Goal: Task Accomplishment & Management: Use online tool/utility

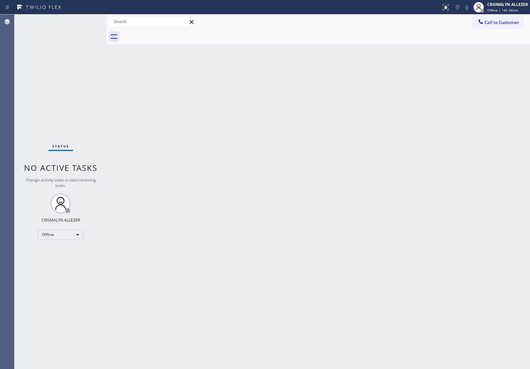
drag, startPoint x: 40, startPoint y: 297, endPoint x: 85, endPoint y: 236, distance: 75.7
click at [41, 295] on div "Status No active tasks Change activity state to start receiving tasks. CRISMALY…" at bounding box center [60, 191] width 92 height 355
click at [79, 235] on div "Offline" at bounding box center [61, 235] width 46 height 11
click at [65, 261] on li "Unavailable" at bounding box center [60, 260] width 45 height 8
click at [491, 20] on span "Call to Customer" at bounding box center [502, 22] width 35 height 6
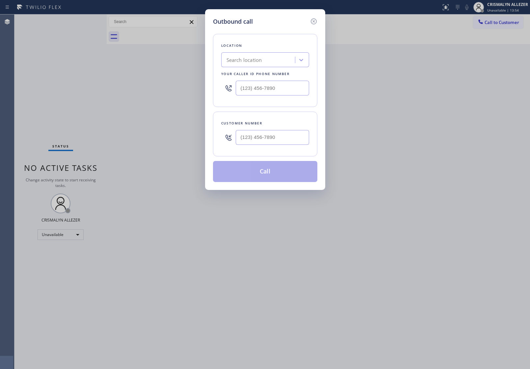
click at [255, 61] on div "Search location" at bounding box center [245, 60] width 36 height 8
paste input "GE Monogram Inc Repair Phoenix."
type input "GE Monogram Inc Repair Phoenix"
click at [257, 76] on div "GE Monogram Inc Repair Phoenix" at bounding box center [265, 74] width 88 height 12
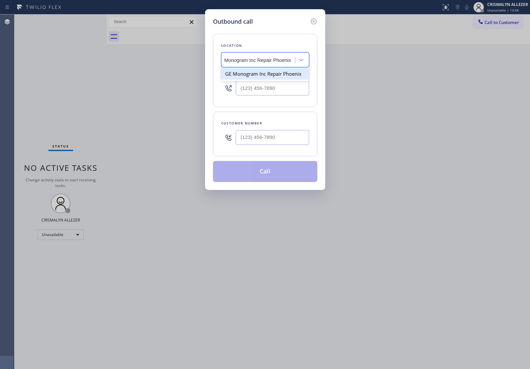
type input "[PHONE_NUMBER]"
click at [65, 90] on div "Outbound call Location GE Monogram Inc Repair Phoenix Your caller id phone numb…" at bounding box center [265, 184] width 530 height 369
click at [277, 139] on input "(___) ___-____" at bounding box center [272, 137] width 73 height 15
paste input "480) 297-4631"
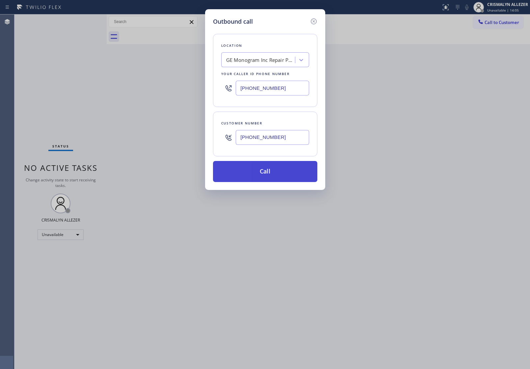
type input "[PHONE_NUMBER]"
click at [263, 180] on button "Call" at bounding box center [265, 171] width 104 height 21
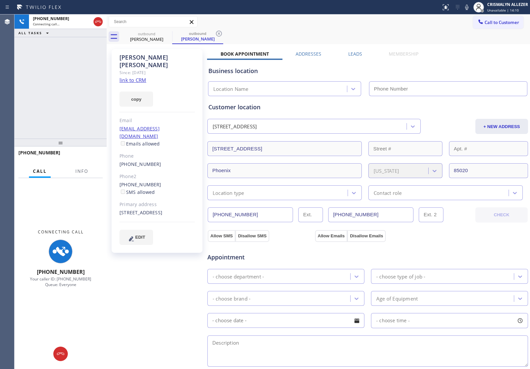
type input "[PHONE_NUMBER]"
click at [301, 35] on div "outbound Michelle Roeder outbound Michelle Roeder" at bounding box center [325, 36] width 409 height 15
click at [80, 170] on span "Info" at bounding box center [81, 171] width 13 height 6
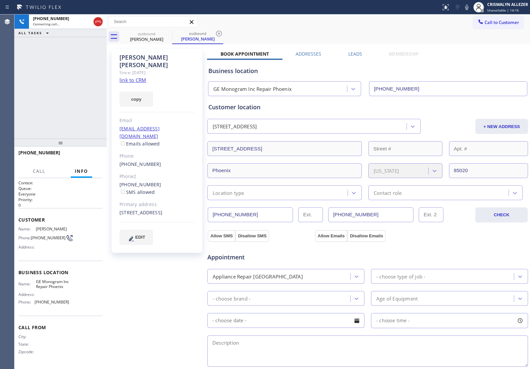
click at [139, 77] on link "link to CRM" at bounding box center [133, 80] width 27 height 7
click at [84, 157] on span "COMPLETE" at bounding box center [86, 155] width 23 height 5
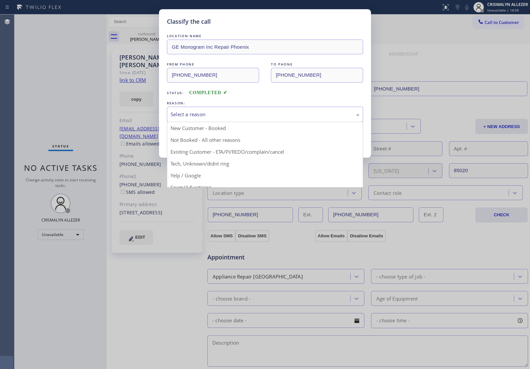
click at [258, 117] on div "Select a reason" at bounding box center [265, 115] width 189 height 8
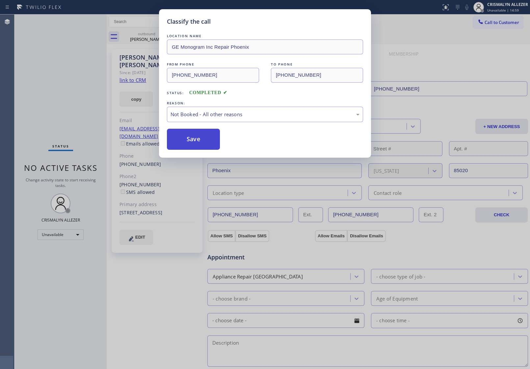
click at [203, 141] on button "Save" at bounding box center [193, 139] width 53 height 21
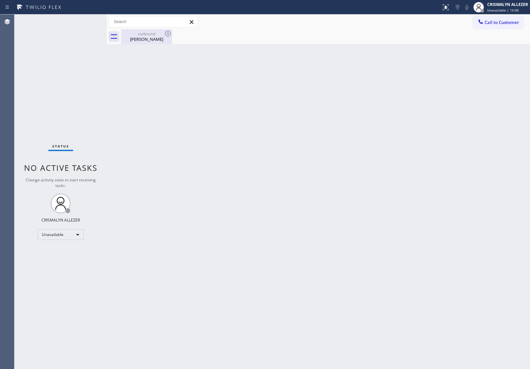
click at [149, 39] on div "Michelle Roeder" at bounding box center [147, 39] width 50 height 6
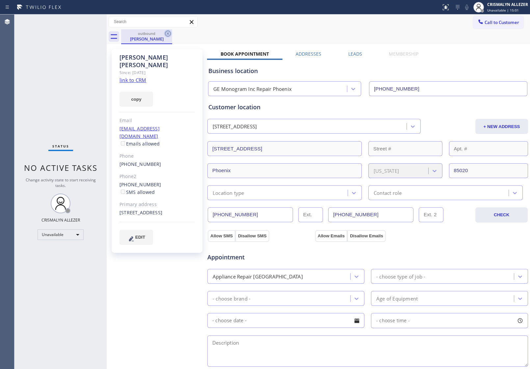
click at [167, 33] on icon at bounding box center [168, 34] width 6 height 6
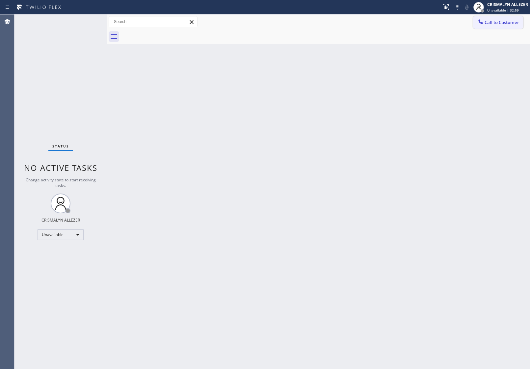
click at [486, 26] on button "Call to Customer" at bounding box center [498, 22] width 50 height 13
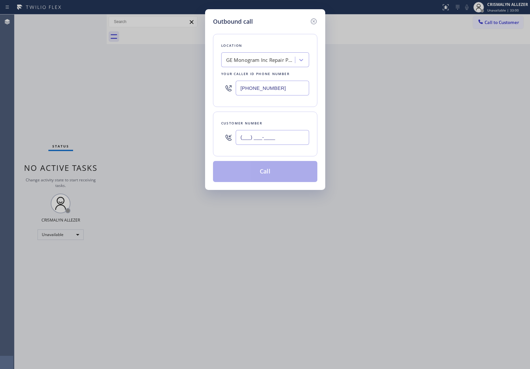
click at [285, 138] on input "(___) ___-____" at bounding box center [272, 137] width 73 height 15
paste input "425) 246-1462"
type input "[PHONE_NUMBER]"
click at [264, 58] on div "GE Monogram Inc Repair Phoenix" at bounding box center [260, 60] width 69 height 8
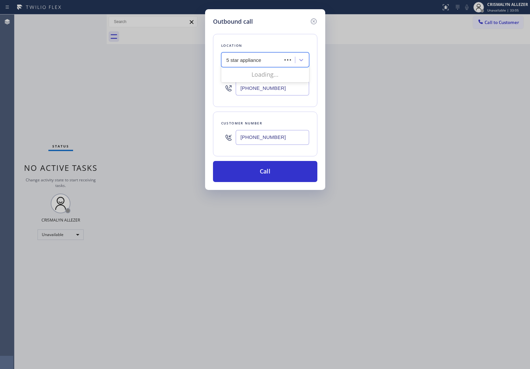
type input "5 star appliance re"
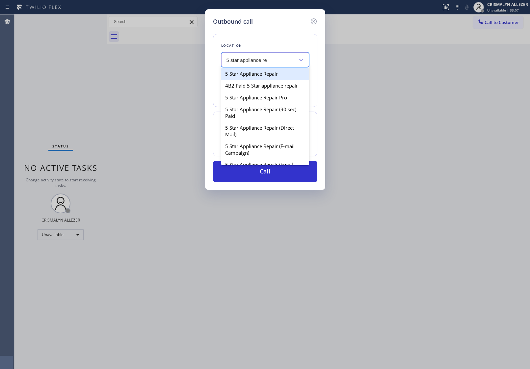
click at [261, 73] on div "5 Star Appliance Repair" at bounding box center [265, 74] width 88 height 12
type input "[PHONE_NUMBER]"
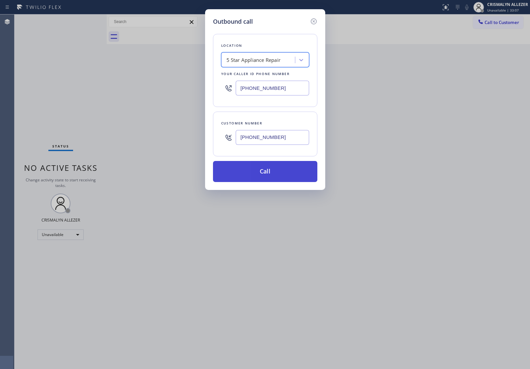
click at [264, 177] on button "Call" at bounding box center [265, 171] width 104 height 21
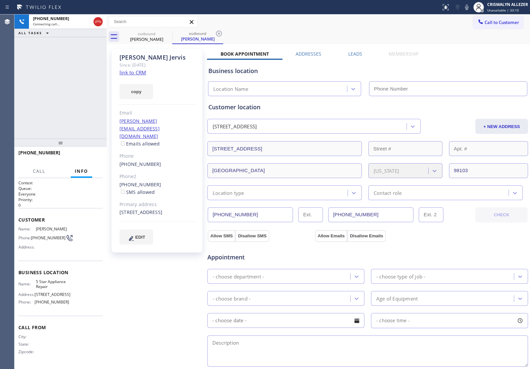
click at [140, 71] on link "link to CRM" at bounding box center [133, 72] width 27 height 7
type input "[PHONE_NUMBER]"
click at [85, 157] on span "HANG UP" at bounding box center [87, 155] width 20 height 5
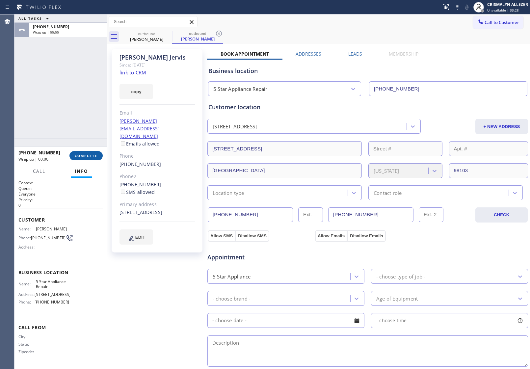
click at [85, 157] on span "COMPLETE" at bounding box center [86, 155] width 23 height 5
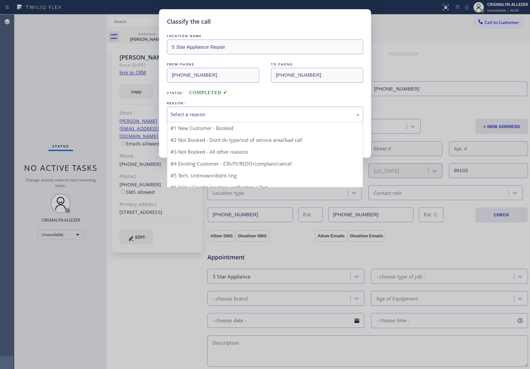
click at [220, 113] on div "Select a reason" at bounding box center [265, 115] width 189 height 8
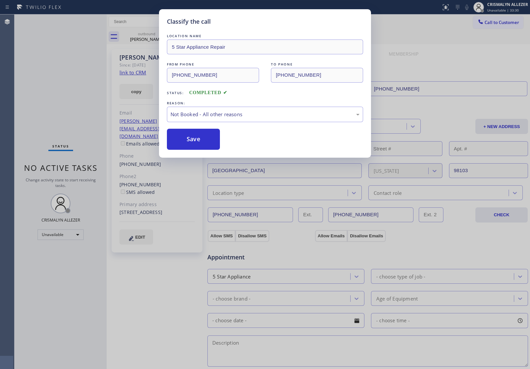
click at [196, 145] on button "Save" at bounding box center [193, 139] width 53 height 21
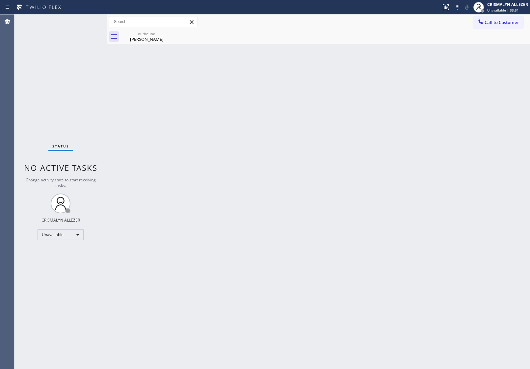
click at [148, 40] on div "Aimie Jervis" at bounding box center [147, 39] width 50 height 6
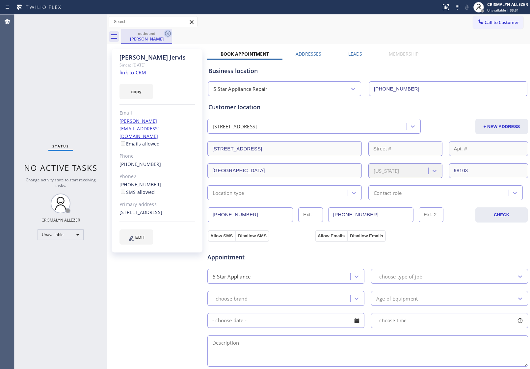
click at [167, 34] on icon at bounding box center [168, 34] width 8 height 8
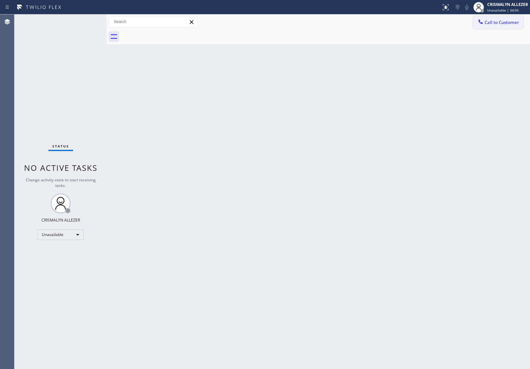
click at [501, 27] on button "Call to Customer" at bounding box center [498, 22] width 50 height 13
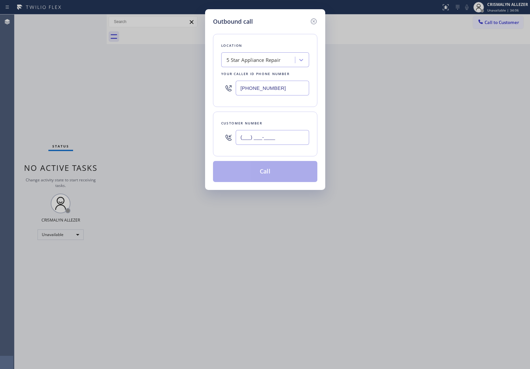
click at [292, 137] on input "(___) ___-____" at bounding box center [272, 137] width 73 height 15
paste input "646) 229-3543"
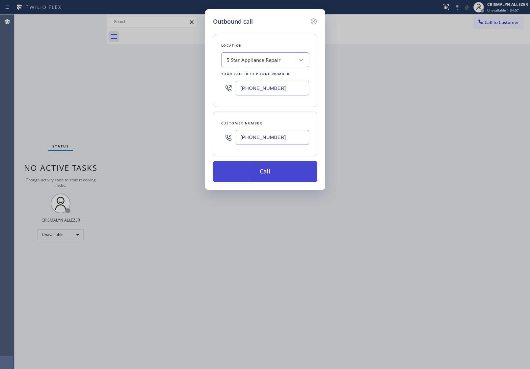
type input "[PHONE_NUMBER]"
click at [268, 177] on button "Call" at bounding box center [265, 171] width 104 height 21
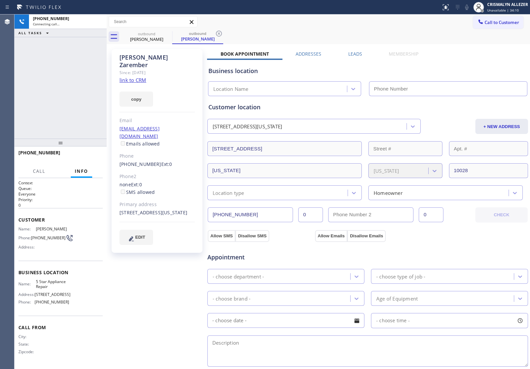
click at [136, 77] on link "link to CRM" at bounding box center [133, 80] width 27 height 7
type input "[PHONE_NUMBER]"
click at [82, 155] on span "HANG UP" at bounding box center [87, 155] width 20 height 5
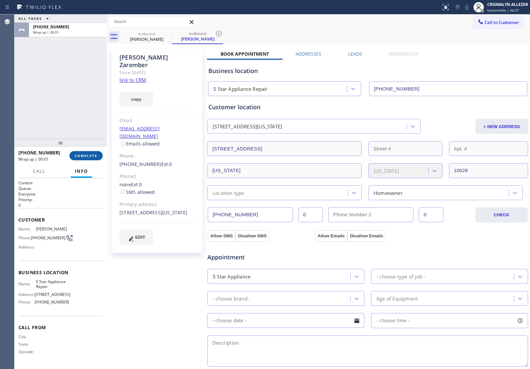
click at [82, 155] on span "COMPLETE" at bounding box center [86, 155] width 23 height 5
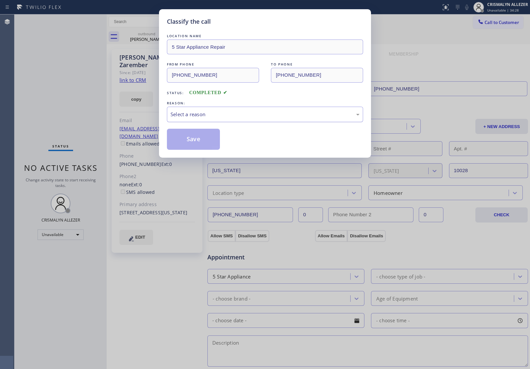
click at [261, 114] on div "Select a reason" at bounding box center [265, 115] width 189 height 8
click at [215, 137] on button "Save" at bounding box center [193, 139] width 53 height 21
click at [173, 37] on div "Harrold Zarember" at bounding box center [198, 39] width 50 height 6
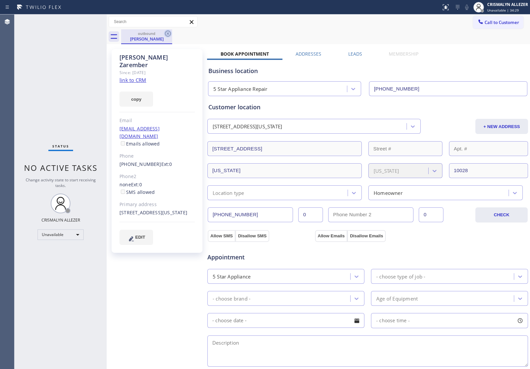
click at [168, 33] on icon at bounding box center [168, 34] width 6 height 6
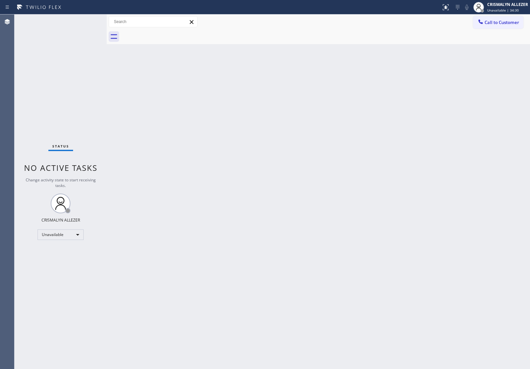
click at [496, 24] on span "Call to Customer" at bounding box center [502, 22] width 35 height 6
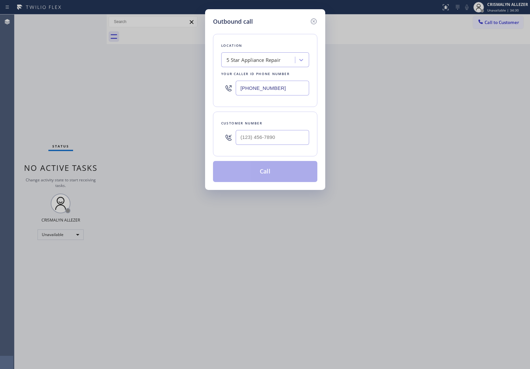
click at [278, 147] on div at bounding box center [272, 137] width 73 height 21
click at [278, 135] on input "(___) ___-____" at bounding box center [272, 137] width 73 height 15
paste input "text"
type input "(___) ___-____"
paste input "646) 229-3543"
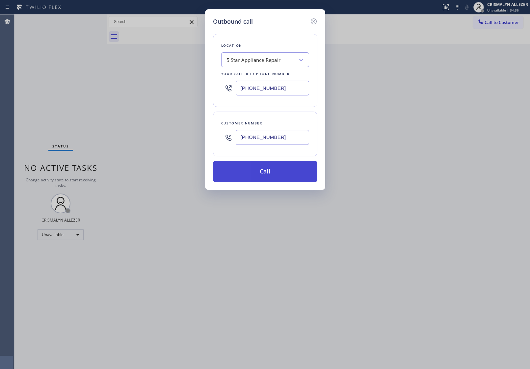
type input "[PHONE_NUMBER]"
click at [271, 175] on button "Call" at bounding box center [265, 171] width 104 height 21
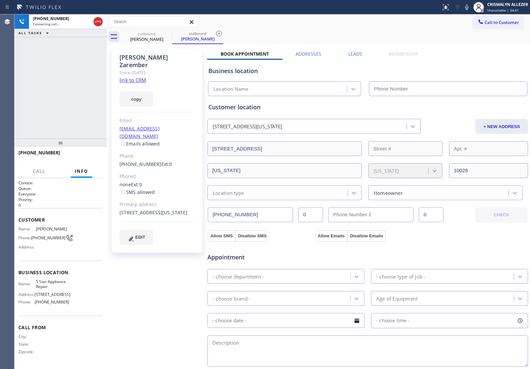
type input "[PHONE_NUMBER]"
click at [87, 157] on span "HANG UP" at bounding box center [87, 155] width 20 height 5
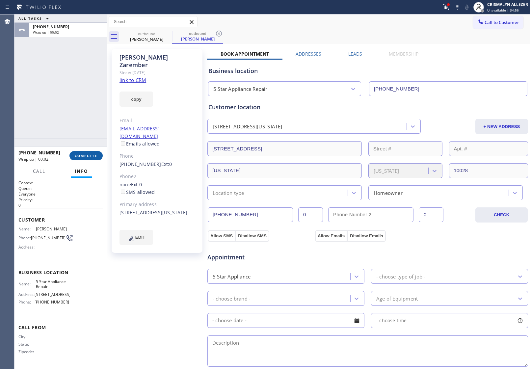
click at [91, 157] on span "COMPLETE" at bounding box center [86, 155] width 23 height 5
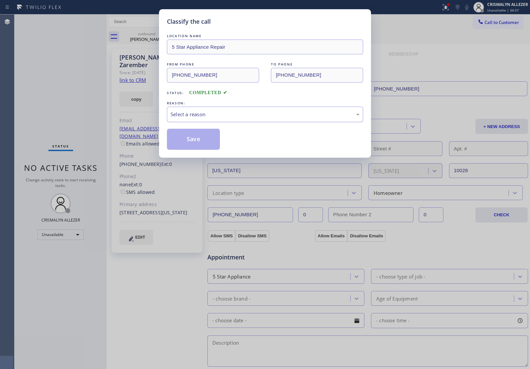
click at [288, 113] on div "Select a reason" at bounding box center [265, 115] width 189 height 8
click at [177, 139] on button "Save" at bounding box center [193, 139] width 53 height 21
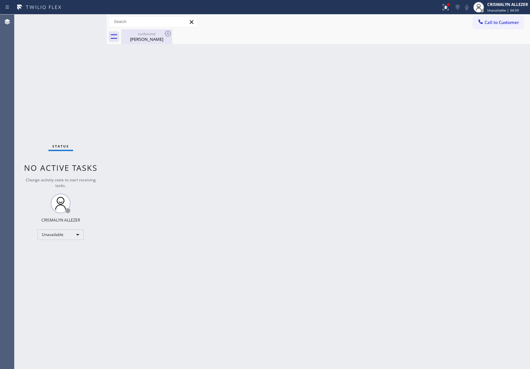
click at [152, 38] on div "Harrold Zarember" at bounding box center [147, 39] width 50 height 6
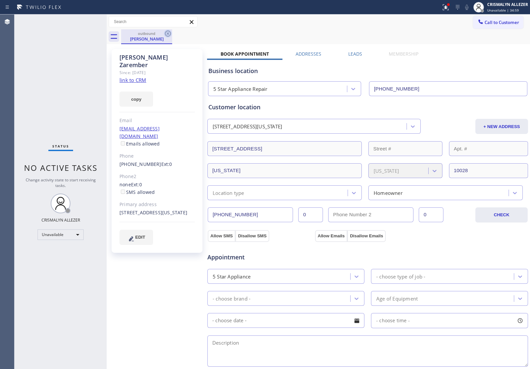
click at [169, 33] on icon at bounding box center [168, 34] width 6 height 6
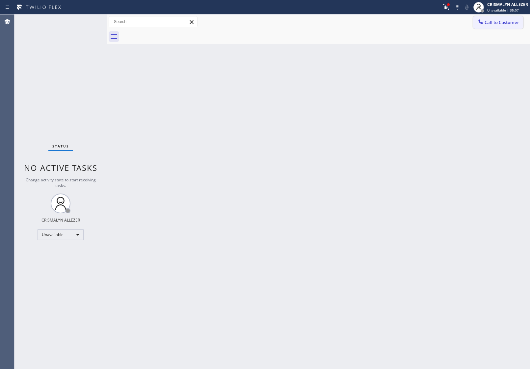
click at [504, 25] on span "Call to Customer" at bounding box center [502, 22] width 35 height 6
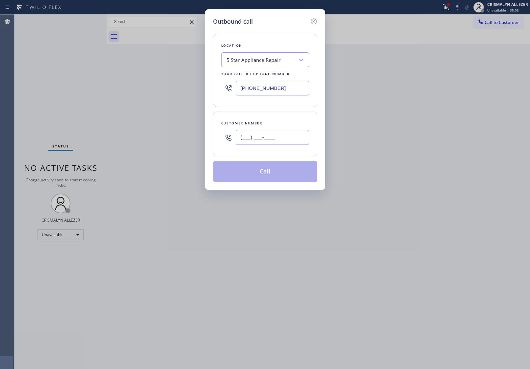
click at [284, 142] on input "(___) ___-____" at bounding box center [272, 137] width 73 height 15
paste input "202) 509-1938"
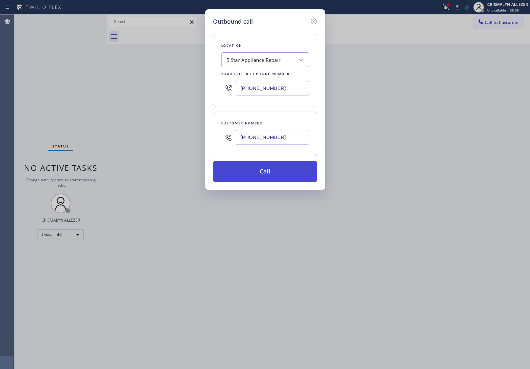
type input "[PHONE_NUMBER]"
click at [274, 172] on button "Call" at bounding box center [265, 171] width 104 height 21
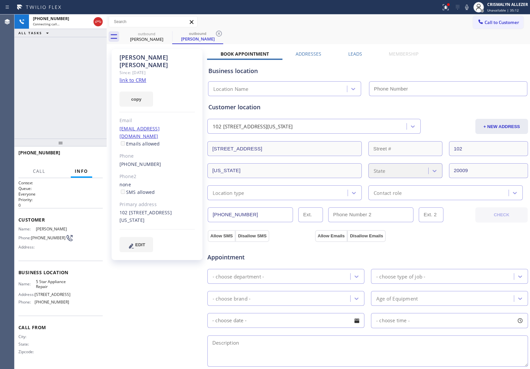
click at [132, 77] on link "link to CRM" at bounding box center [133, 80] width 27 height 7
type input "[PHONE_NUMBER]"
click at [87, 153] on span "HANG UP" at bounding box center [87, 155] width 20 height 5
click at [87, 155] on span "COMPLETE" at bounding box center [86, 155] width 23 height 5
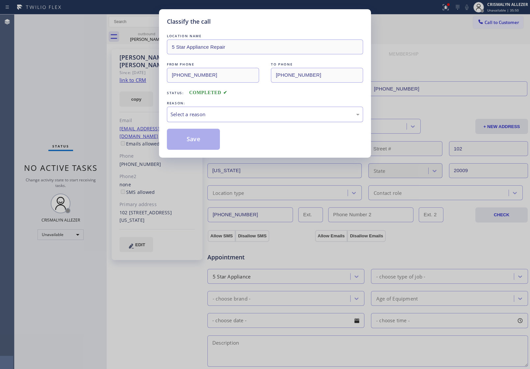
click at [252, 119] on div "Select a reason" at bounding box center [265, 114] width 196 height 15
click at [185, 141] on button "Save" at bounding box center [193, 139] width 53 height 21
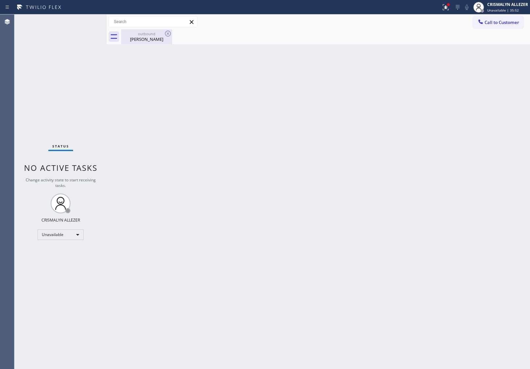
drag, startPoint x: 157, startPoint y: 40, endPoint x: 161, endPoint y: 35, distance: 6.1
click at [157, 40] on div "Jacob Rusinek" at bounding box center [147, 39] width 50 height 6
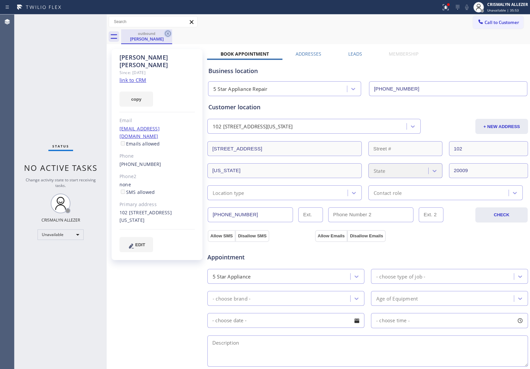
click at [167, 33] on icon at bounding box center [168, 34] width 8 height 8
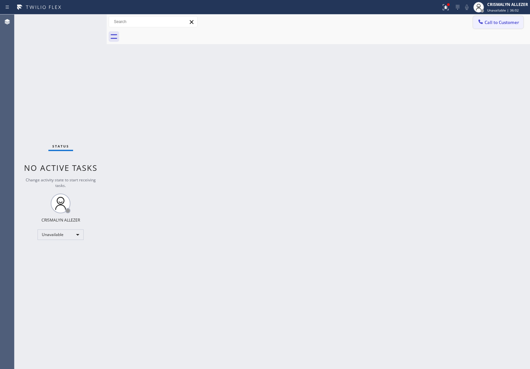
click at [492, 22] on span "Call to Customer" at bounding box center [502, 22] width 35 height 6
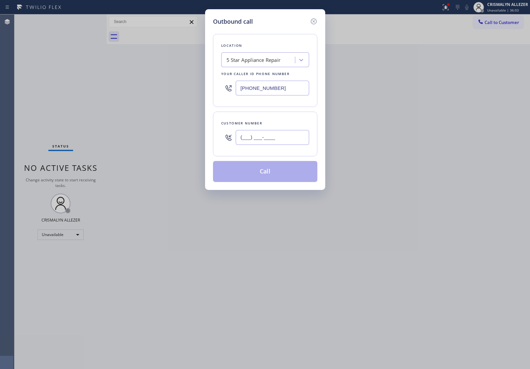
click at [282, 139] on input "(___) ___-____" at bounding box center [272, 137] width 73 height 15
paste input "949) 239-9158"
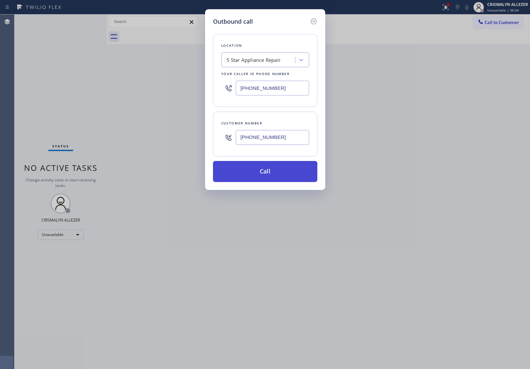
type input "[PHONE_NUMBER]"
click at [258, 175] on button "Call" at bounding box center [265, 171] width 104 height 21
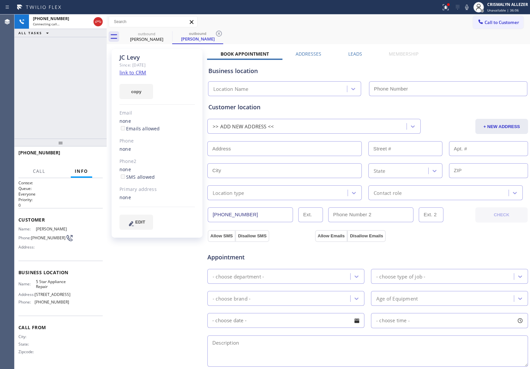
click at [141, 73] on link "link to CRM" at bounding box center [133, 72] width 27 height 7
type input "[PHONE_NUMBER]"
click at [85, 155] on span "HANG UP" at bounding box center [87, 155] width 20 height 5
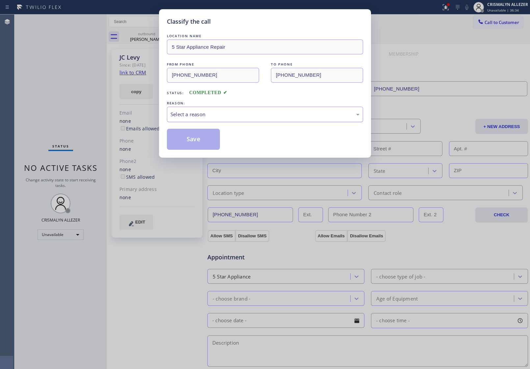
click at [236, 118] on div "Select a reason" at bounding box center [265, 115] width 189 height 8
click at [202, 140] on button "Save" at bounding box center [193, 139] width 53 height 21
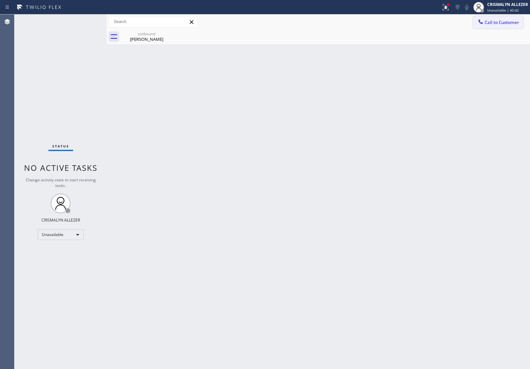
click at [490, 24] on span "Call to Customer" at bounding box center [502, 22] width 35 height 6
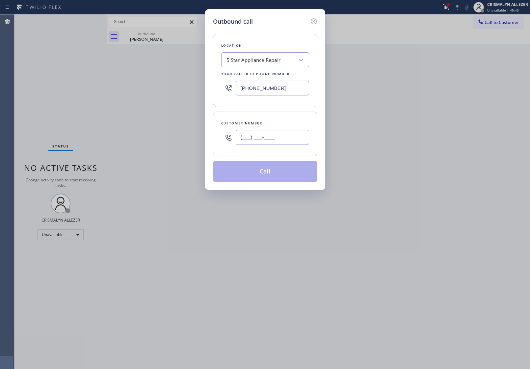
click at [293, 134] on input "(___) ___-____" at bounding box center [272, 137] width 73 height 15
paste input "786) 587-9395"
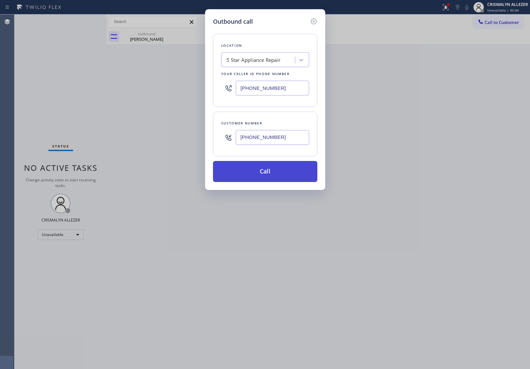
type input "[PHONE_NUMBER]"
click at [263, 175] on button "Call" at bounding box center [265, 171] width 104 height 21
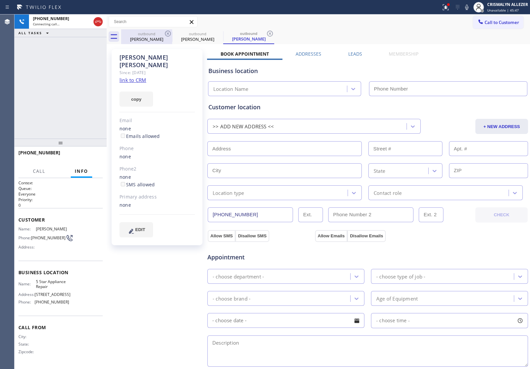
click at [145, 40] on div "JC Levy" at bounding box center [147, 39] width 50 height 6
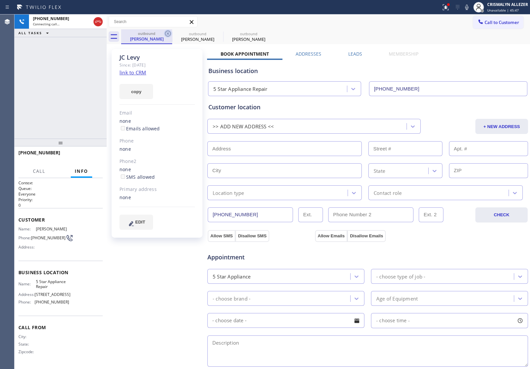
click at [167, 33] on icon at bounding box center [168, 34] width 6 height 6
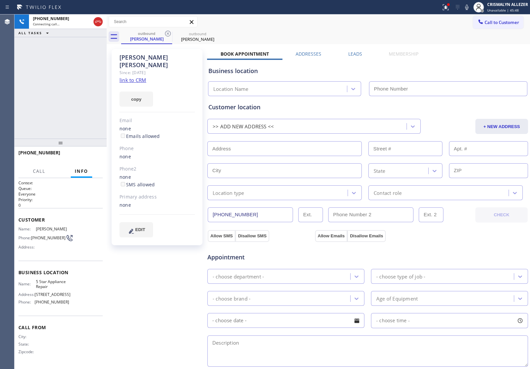
type input "[PHONE_NUMBER]"
click at [139, 77] on link "link to CRM" at bounding box center [133, 80] width 27 height 7
click at [86, 157] on span "HANG UP" at bounding box center [87, 155] width 20 height 5
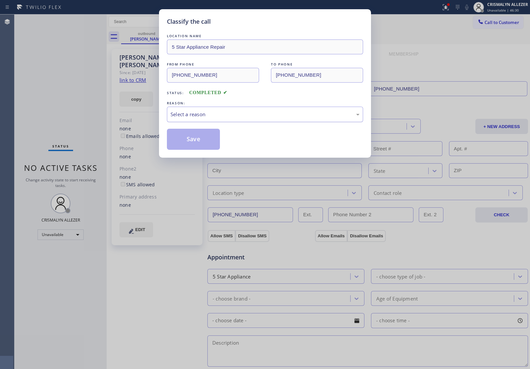
drag, startPoint x: 258, startPoint y: 116, endPoint x: 252, endPoint y: 119, distance: 6.3
click at [255, 118] on div "Select a reason" at bounding box center [265, 115] width 189 height 8
click at [191, 140] on button "Save" at bounding box center [193, 139] width 53 height 21
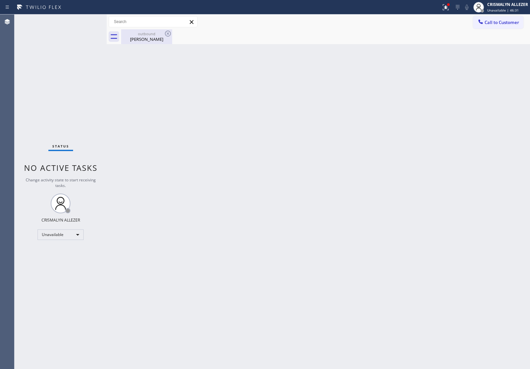
click at [146, 35] on div "outbound" at bounding box center [147, 33] width 50 height 5
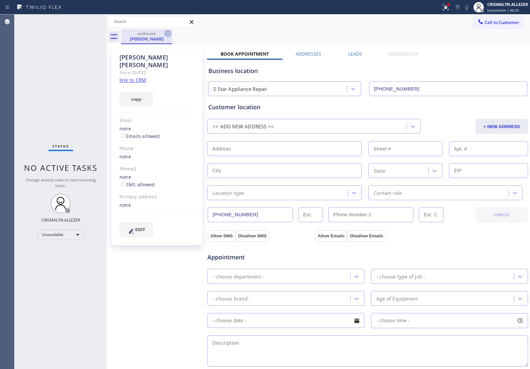
click at [169, 32] on icon at bounding box center [168, 34] width 8 height 8
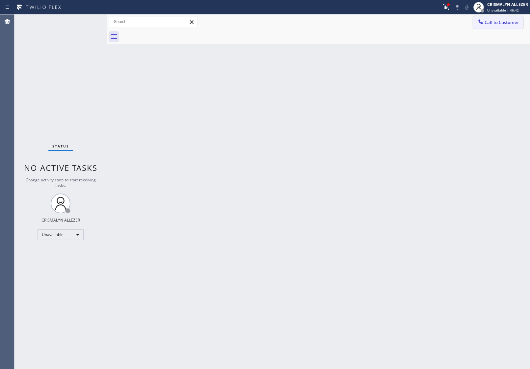
click at [488, 22] on span "Call to Customer" at bounding box center [502, 22] width 35 height 6
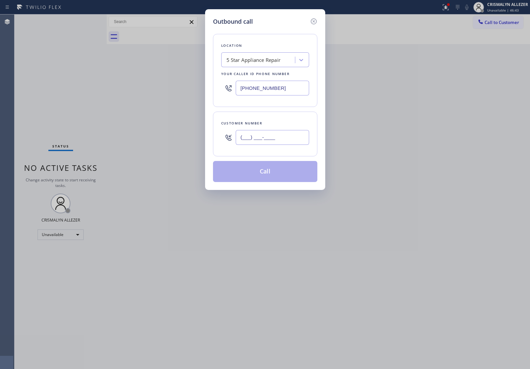
click at [288, 140] on input "(___) ___-____" at bounding box center [272, 137] width 73 height 15
paste input "310) 430-0560"
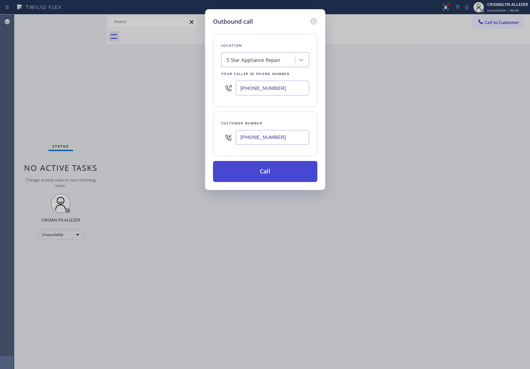
type input "[PHONE_NUMBER]"
click at [262, 173] on button "Call" at bounding box center [265, 171] width 104 height 21
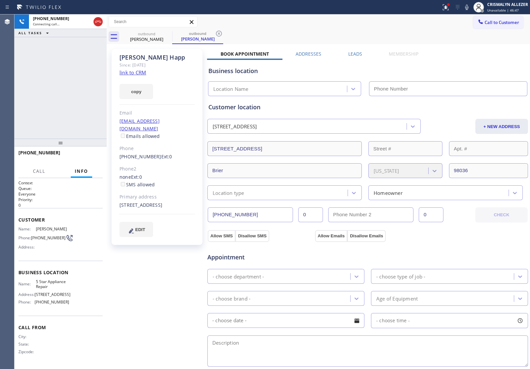
click at [129, 72] on link "link to CRM" at bounding box center [133, 72] width 27 height 7
type input "[PHONE_NUMBER]"
click at [84, 159] on button "HANG UP" at bounding box center [87, 155] width 31 height 9
click at [86, 158] on button "HANG UP" at bounding box center [87, 155] width 31 height 9
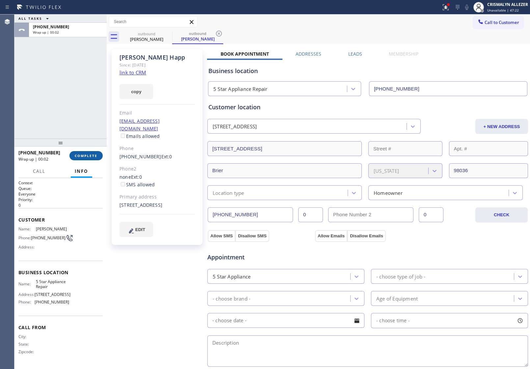
click at [76, 155] on span "COMPLETE" at bounding box center [86, 155] width 23 height 5
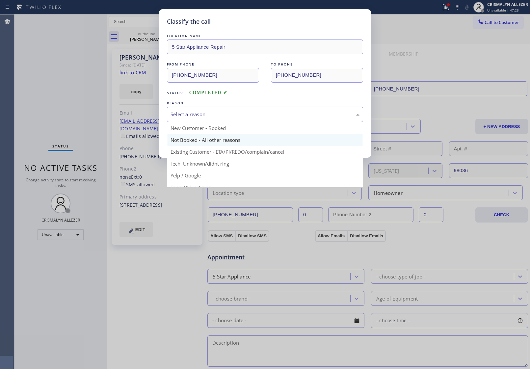
drag, startPoint x: 288, startPoint y: 116, endPoint x: 218, endPoint y: 135, distance: 72.6
click at [285, 116] on div "Select a reason" at bounding box center [265, 115] width 189 height 8
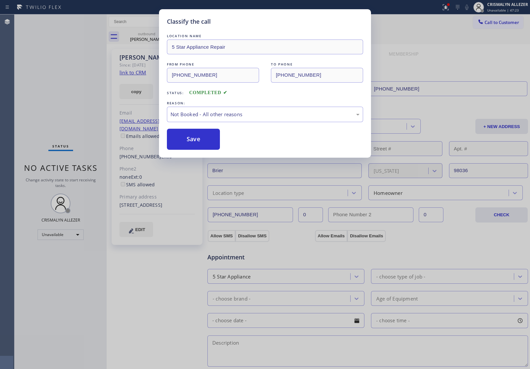
click at [216, 137] on button "Save" at bounding box center [193, 139] width 53 height 21
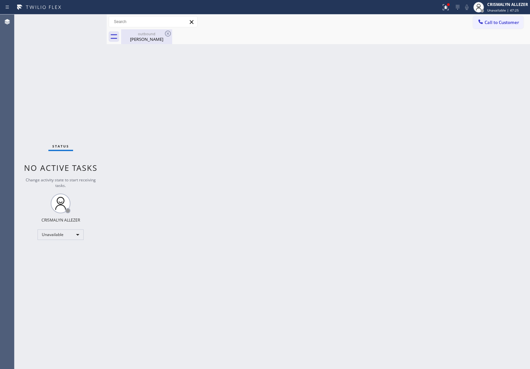
click at [153, 37] on div "Suzanne Happ" at bounding box center [147, 39] width 50 height 6
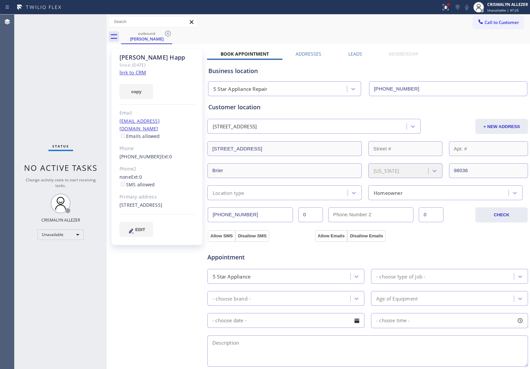
click at [356, 55] on label "Leads" at bounding box center [355, 54] width 14 height 6
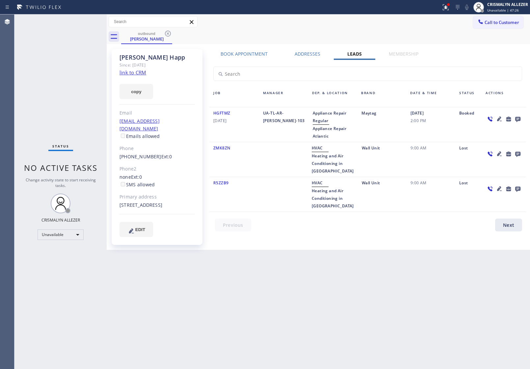
click at [518, 119] on icon at bounding box center [517, 119] width 5 height 5
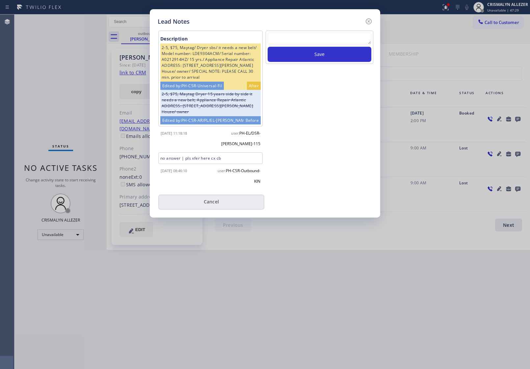
click at [212, 202] on button "Cancel" at bounding box center [211, 202] width 106 height 15
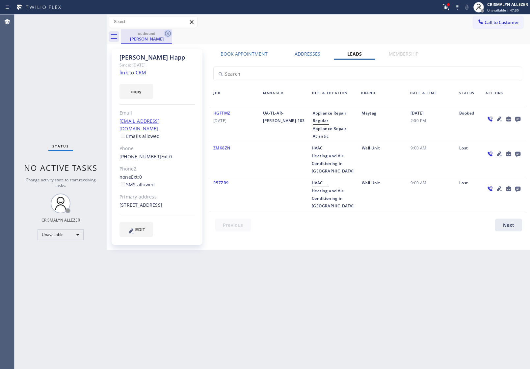
click at [166, 34] on icon at bounding box center [168, 34] width 8 height 8
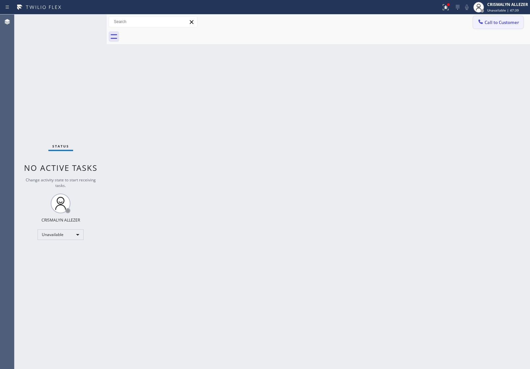
click at [508, 23] on span "Call to Customer" at bounding box center [502, 22] width 35 height 6
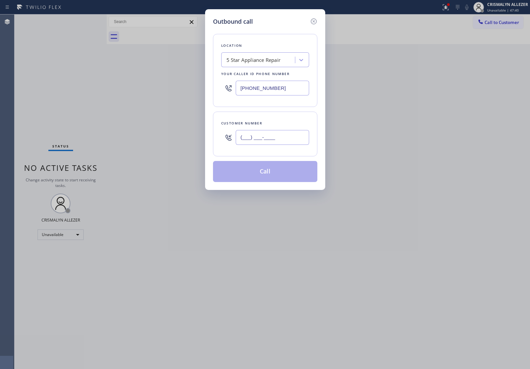
click at [289, 132] on input "(___) ___-____" at bounding box center [272, 137] width 73 height 15
paste input "650) 302-0617"
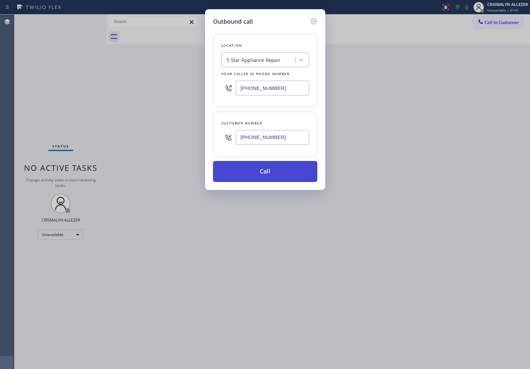
type input "[PHONE_NUMBER]"
click at [275, 177] on button "Call" at bounding box center [265, 171] width 104 height 21
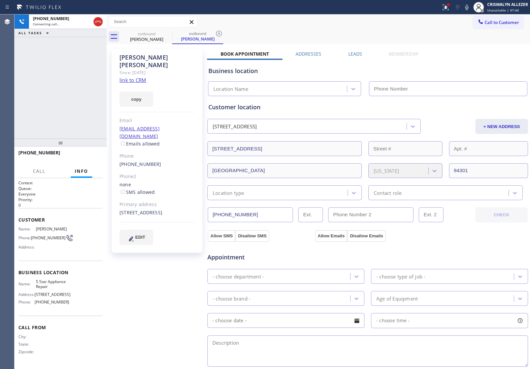
click at [139, 84] on div "copy" at bounding box center [157, 95] width 75 height 23
click at [139, 77] on link "link to CRM" at bounding box center [133, 80] width 27 height 7
type input "[PHONE_NUMBER]"
click at [86, 156] on span "HANG UP" at bounding box center [87, 155] width 20 height 5
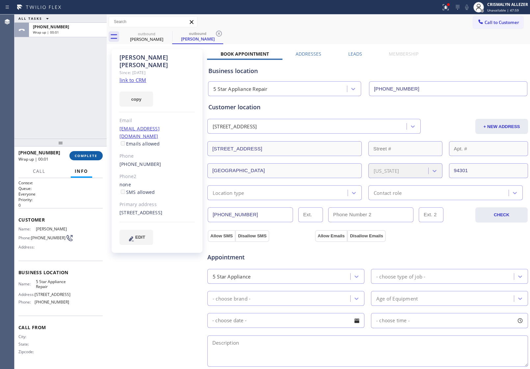
click at [86, 156] on span "COMPLETE" at bounding box center [86, 155] width 23 height 5
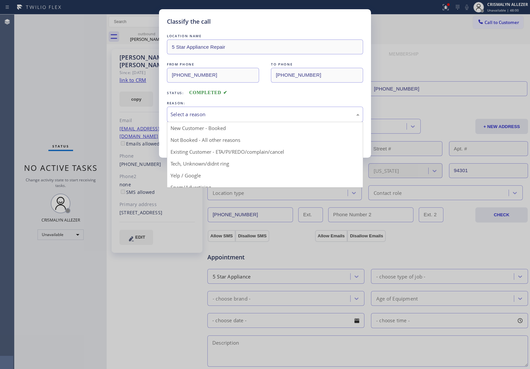
click at [244, 116] on div "Select a reason" at bounding box center [265, 115] width 189 height 8
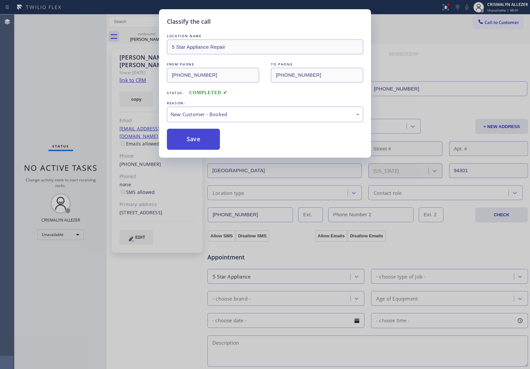
click at [211, 142] on button "Save" at bounding box center [193, 139] width 53 height 21
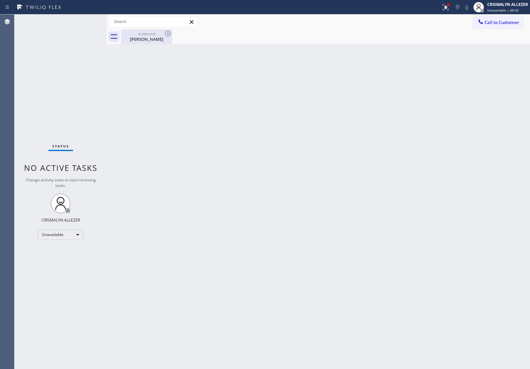
click at [153, 37] on div "Debbie Fredman" at bounding box center [147, 39] width 50 height 6
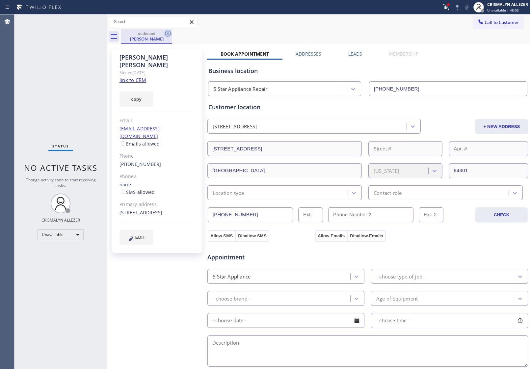
click at [166, 34] on icon at bounding box center [168, 34] width 8 height 8
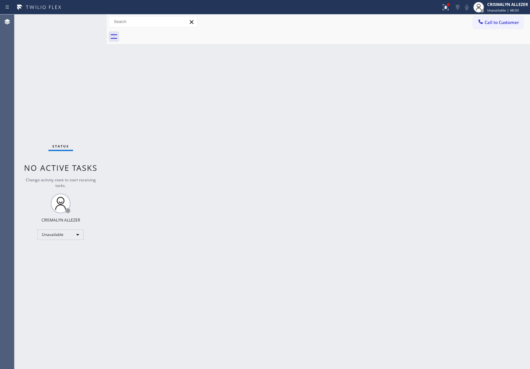
click at [499, 23] on span "Call to Customer" at bounding box center [502, 22] width 35 height 6
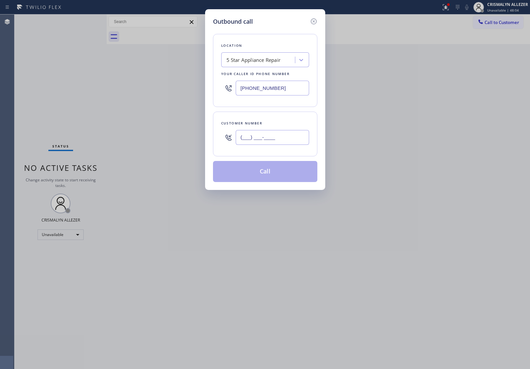
click at [289, 134] on input "(___) ___-____" at bounding box center [272, 137] width 73 height 15
paste input "650) 302-0617"
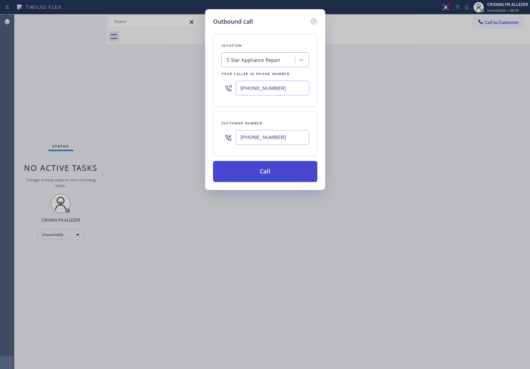
type input "[PHONE_NUMBER]"
click at [276, 177] on button "Call" at bounding box center [265, 171] width 104 height 21
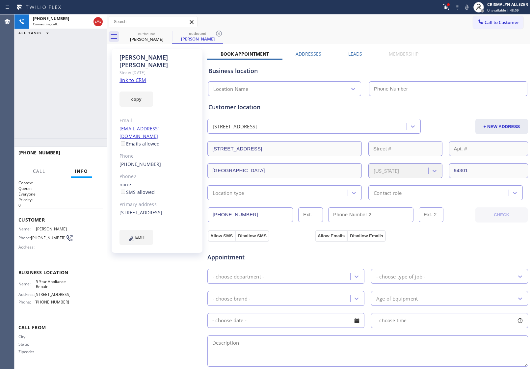
type input "[PHONE_NUMBER]"
click at [361, 53] on div "Leads" at bounding box center [355, 55] width 41 height 9
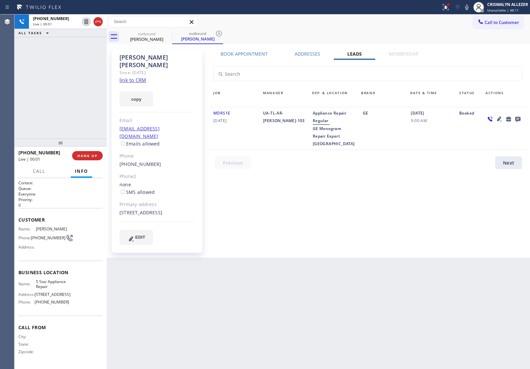
click at [519, 118] on icon at bounding box center [517, 119] width 5 height 5
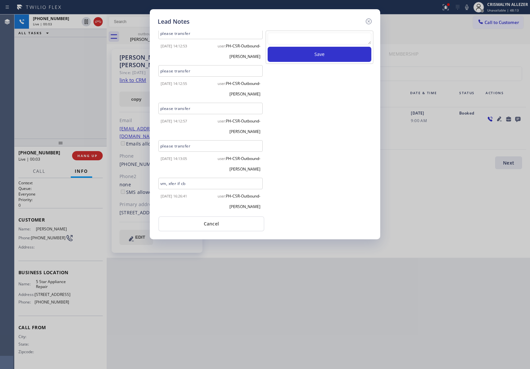
scroll to position [42, 0]
drag, startPoint x: 279, startPoint y: 40, endPoint x: 283, endPoint y: 44, distance: 6.1
click at [279, 40] on textarea at bounding box center [320, 39] width 104 height 12
paste textarea "no answer | pls xfer here cx cb"
type textarea "no answer | pls xfer here cx cb"
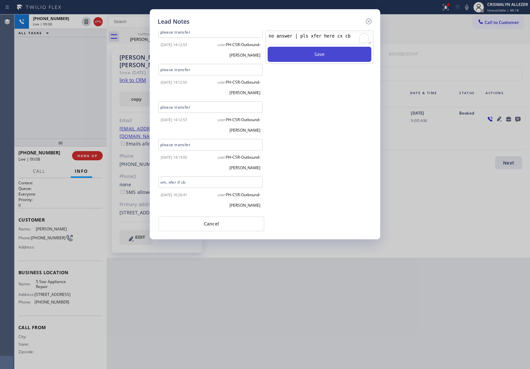
click at [291, 55] on button "Save" at bounding box center [320, 54] width 104 height 15
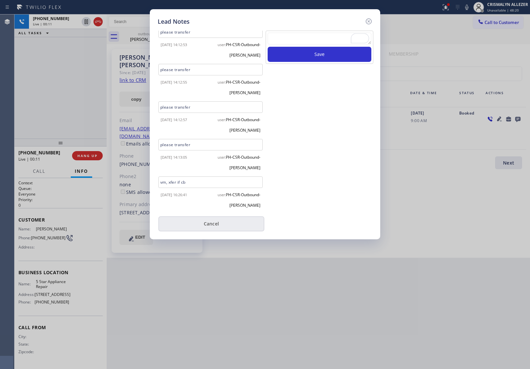
click at [226, 221] on button "Cancel" at bounding box center [211, 223] width 106 height 15
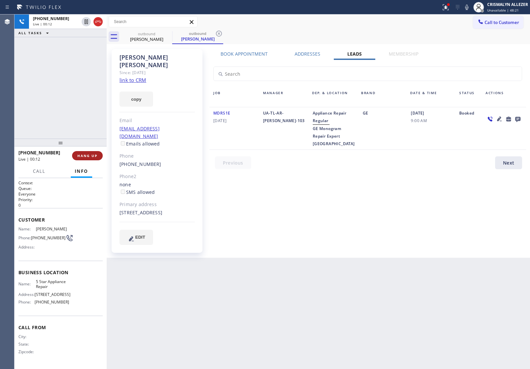
click at [91, 156] on span "HANG UP" at bounding box center [87, 155] width 20 height 5
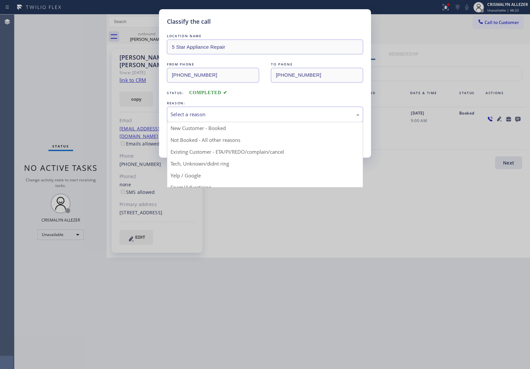
click at [274, 110] on div "Select a reason" at bounding box center [265, 114] width 196 height 15
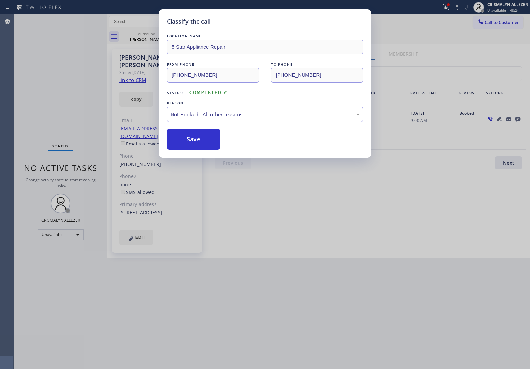
click at [191, 142] on button "Save" at bounding box center [193, 139] width 53 height 21
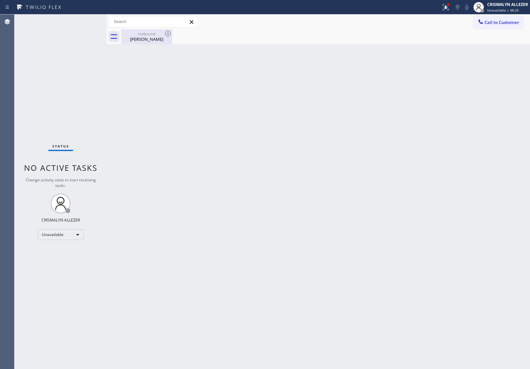
click at [147, 34] on div "outbound" at bounding box center [147, 33] width 50 height 5
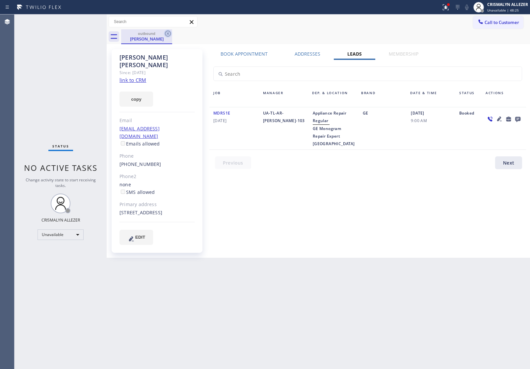
click at [166, 33] on icon at bounding box center [168, 34] width 8 height 8
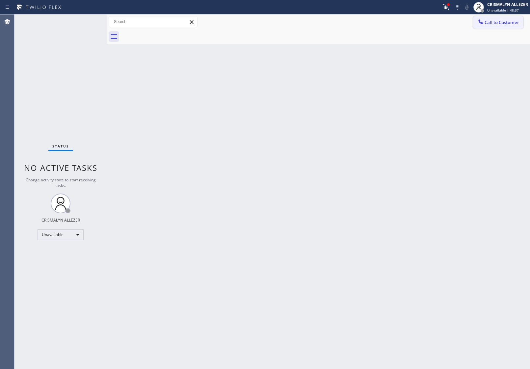
click at [511, 20] on span "Call to Customer" at bounding box center [502, 22] width 35 height 6
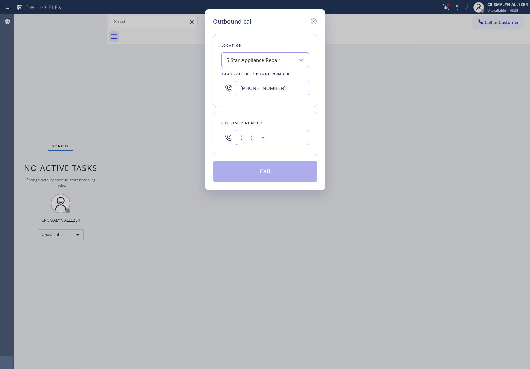
click at [281, 141] on input "(___) ___-____" at bounding box center [272, 137] width 73 height 15
paste input "818) 231-7747"
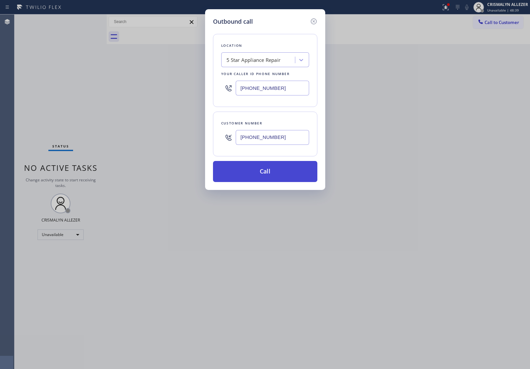
type input "[PHONE_NUMBER]"
click at [269, 179] on button "Call" at bounding box center [265, 171] width 104 height 21
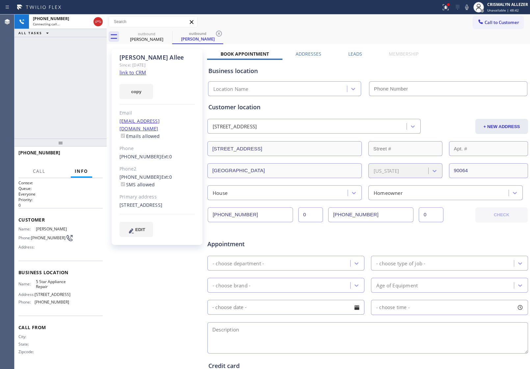
click at [131, 71] on link "link to CRM" at bounding box center [133, 72] width 27 height 7
type input "[PHONE_NUMBER]"
click at [76, 156] on button "HANG UP" at bounding box center [87, 155] width 31 height 9
click at [86, 160] on button "HANG UP" at bounding box center [87, 155] width 31 height 9
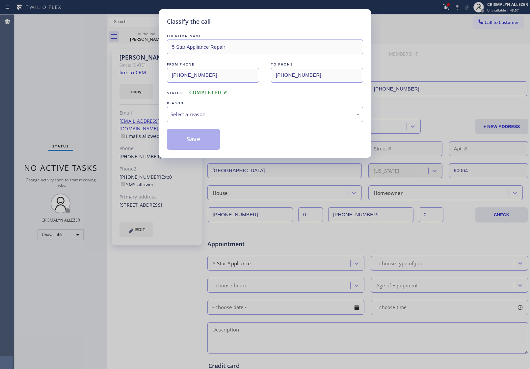
click at [259, 120] on div "Select a reason" at bounding box center [265, 114] width 196 height 15
click at [205, 144] on button "Save" at bounding box center [193, 139] width 53 height 21
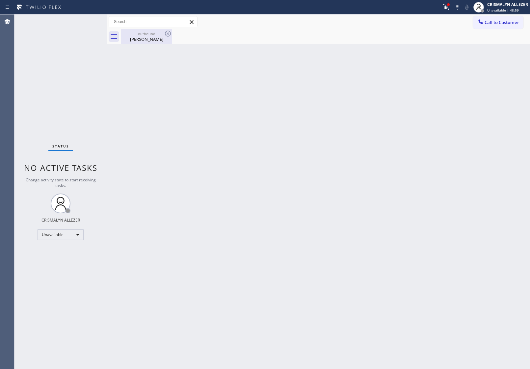
click at [151, 40] on div "Jamie Allee" at bounding box center [147, 39] width 50 height 6
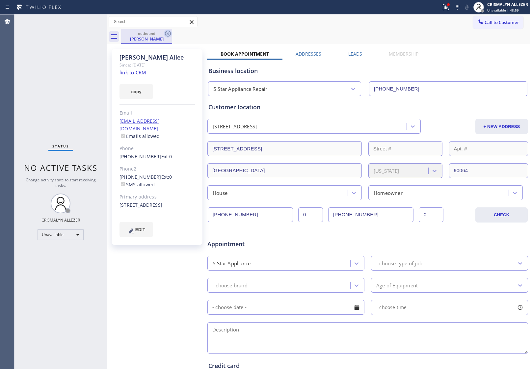
click at [165, 36] on icon at bounding box center [168, 34] width 8 height 8
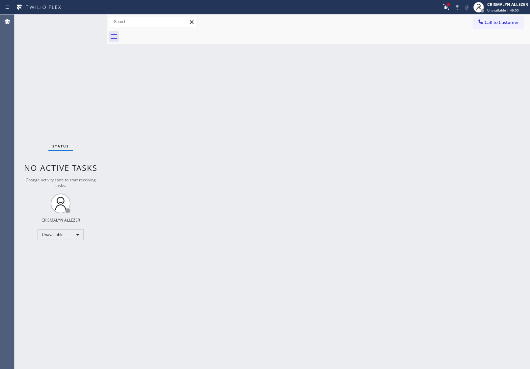
click at [502, 24] on span "Call to Customer" at bounding box center [502, 22] width 35 height 6
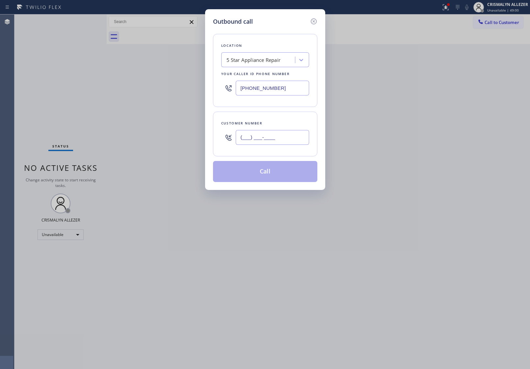
click at [274, 142] on input "(___) ___-____" at bounding box center [272, 137] width 73 height 15
paste input "818) 388-7091"
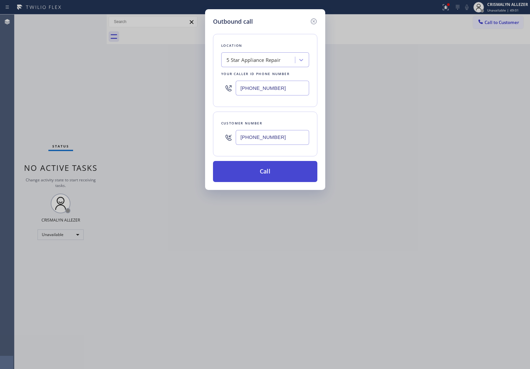
type input "(818) 388-7091"
click at [268, 169] on button "Call" at bounding box center [265, 171] width 104 height 21
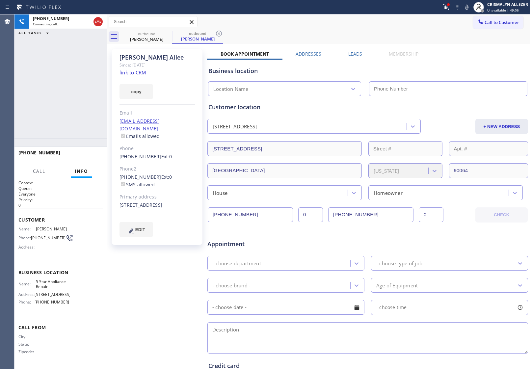
type input "[PHONE_NUMBER]"
drag, startPoint x: 97, startPoint y: 21, endPoint x: 127, endPoint y: 24, distance: 29.4
click at [97, 21] on icon at bounding box center [98, 22] width 6 height 2
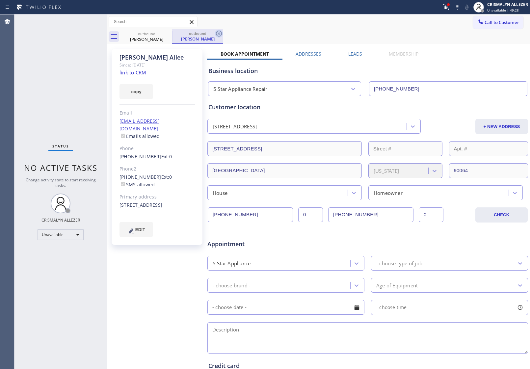
click at [219, 34] on icon at bounding box center [219, 34] width 6 height 6
drag, startPoint x: 167, startPoint y: 33, endPoint x: 199, endPoint y: 0, distance: 46.1
click at [169, 31] on icon at bounding box center [168, 34] width 8 height 8
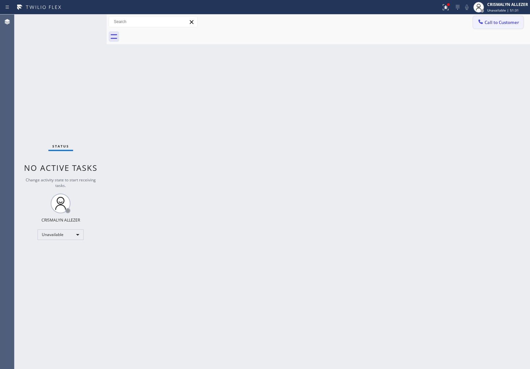
click at [495, 20] on span "Call to Customer" at bounding box center [502, 22] width 35 height 6
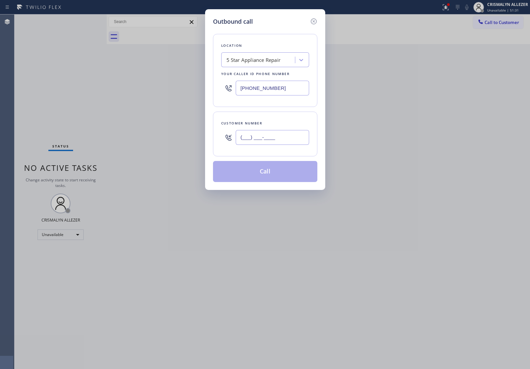
click at [295, 142] on input "(___) ___-____" at bounding box center [272, 137] width 73 height 15
paste input "858) 382-7143"
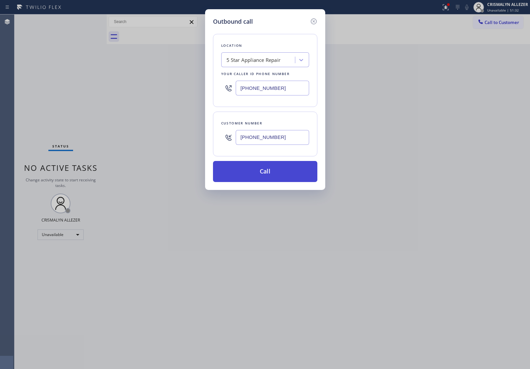
type input "[PHONE_NUMBER]"
click at [262, 176] on button "Call" at bounding box center [265, 171] width 104 height 21
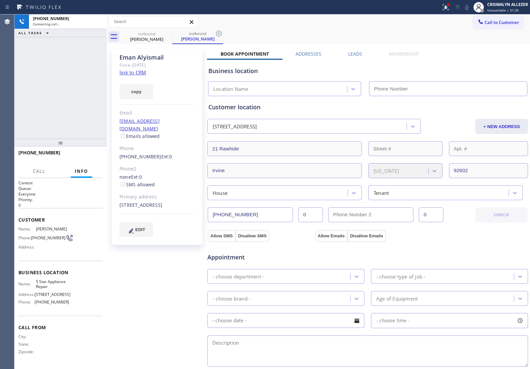
click at [145, 71] on link "link to CRM" at bounding box center [133, 72] width 27 height 7
type input "[PHONE_NUMBER]"
click at [88, 153] on span "HANG UP" at bounding box center [87, 155] width 20 height 5
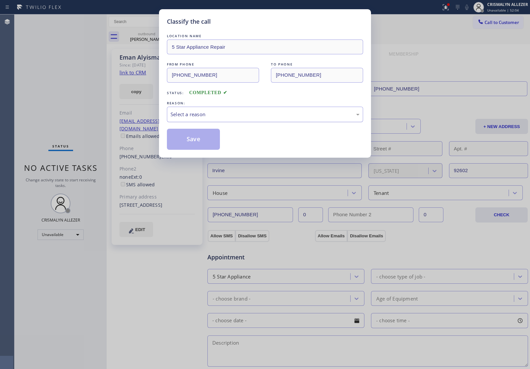
click at [265, 119] on div "Select a reason" at bounding box center [265, 114] width 196 height 15
click at [186, 144] on button "Save" at bounding box center [193, 139] width 53 height 21
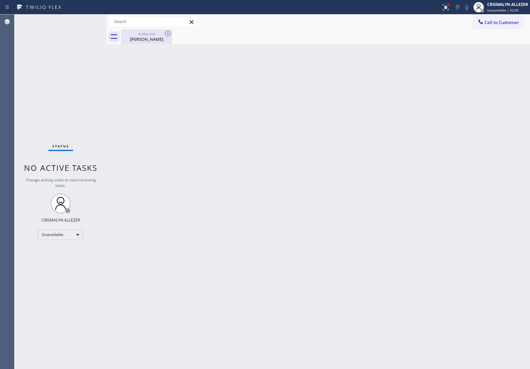
click at [151, 41] on div "Eman Alyismail" at bounding box center [147, 39] width 50 height 6
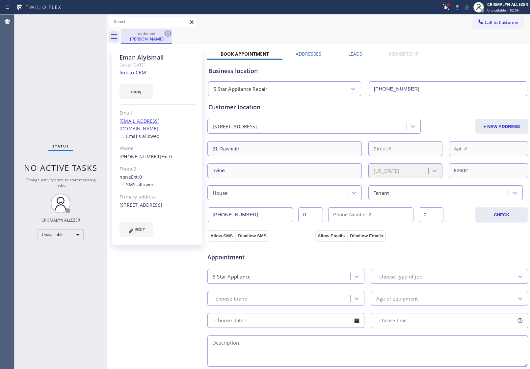
click at [170, 36] on icon at bounding box center [168, 34] width 8 height 8
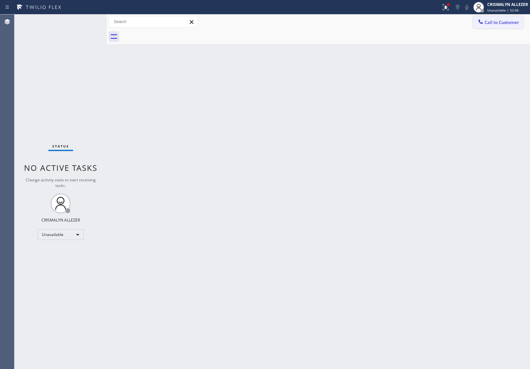
click at [500, 25] on span "Call to Customer" at bounding box center [502, 22] width 35 height 6
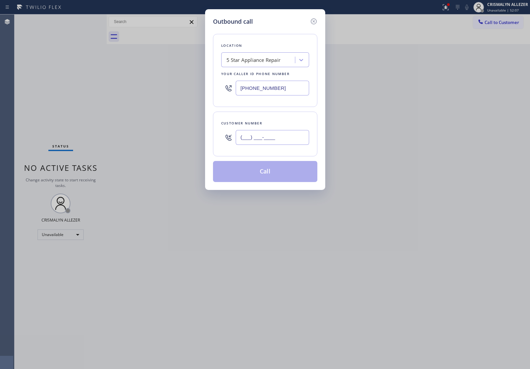
click at [297, 142] on input "(___) ___-____" at bounding box center [272, 137] width 73 height 15
paste input "text"
type input "(___) ___-____"
paste input "858) 382-7143"
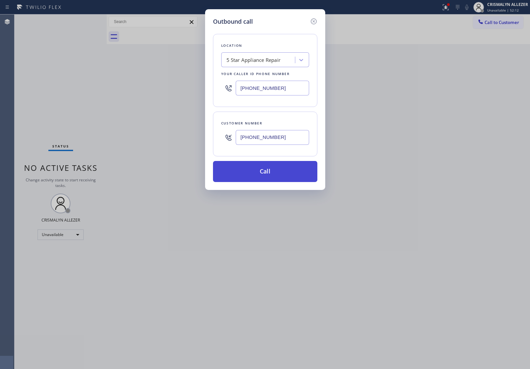
type input "[PHONE_NUMBER]"
click at [263, 177] on button "Call" at bounding box center [265, 171] width 104 height 21
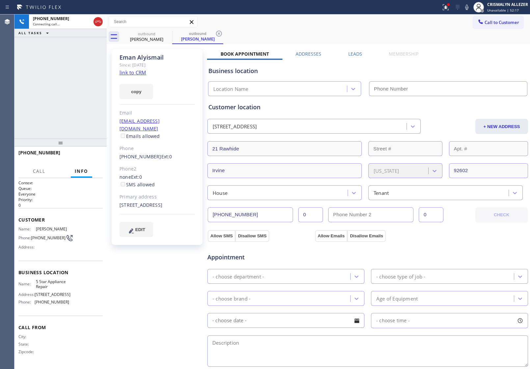
type input "[PHONE_NUMBER]"
click at [90, 157] on span "HANG UP" at bounding box center [87, 155] width 20 height 5
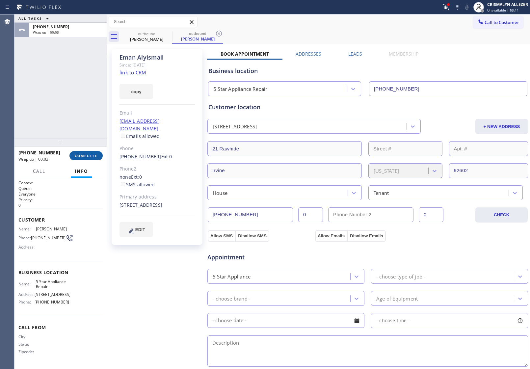
click at [89, 157] on span "COMPLETE" at bounding box center [86, 155] width 23 height 5
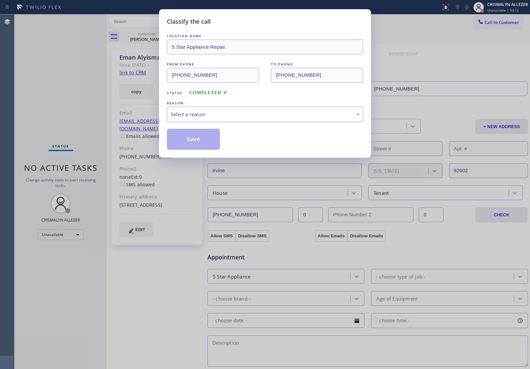
click at [259, 112] on div "Select a reason" at bounding box center [265, 115] width 189 height 8
click at [194, 140] on button "Save" at bounding box center [193, 139] width 53 height 21
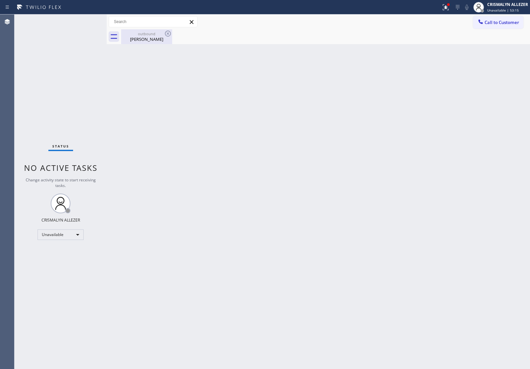
drag, startPoint x: 150, startPoint y: 40, endPoint x: 158, endPoint y: 36, distance: 9.0
click at [151, 40] on div "Eman Alyismail" at bounding box center [147, 39] width 50 height 6
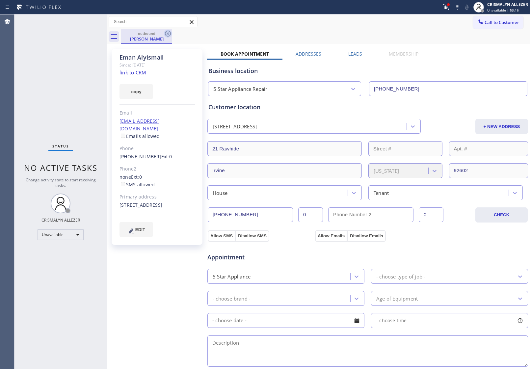
click at [169, 35] on icon at bounding box center [168, 34] width 6 height 6
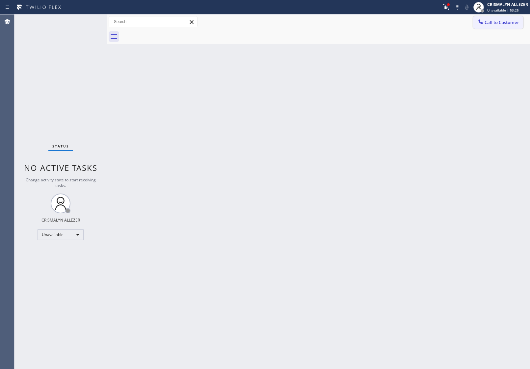
click at [497, 26] on button "Call to Customer" at bounding box center [498, 22] width 50 height 13
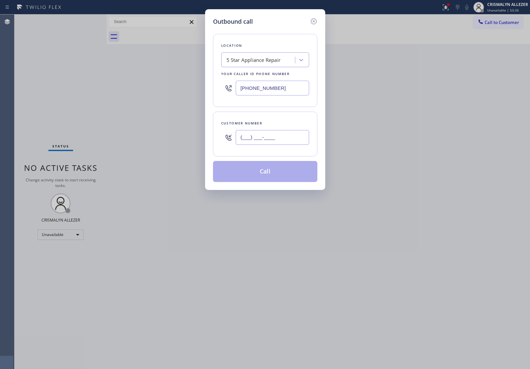
click at [284, 136] on input "(___) ___-____" at bounding box center [272, 137] width 73 height 15
paste input "949) 400-3678"
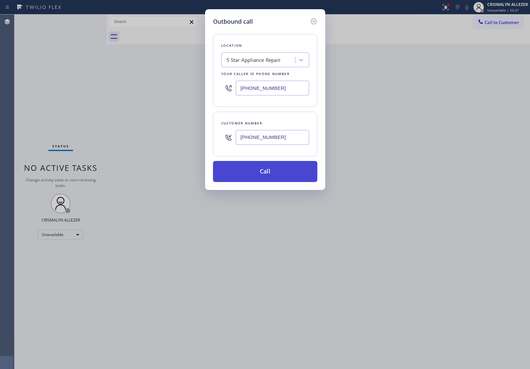
type input "[PHONE_NUMBER]"
click at [268, 173] on button "Call" at bounding box center [265, 171] width 104 height 21
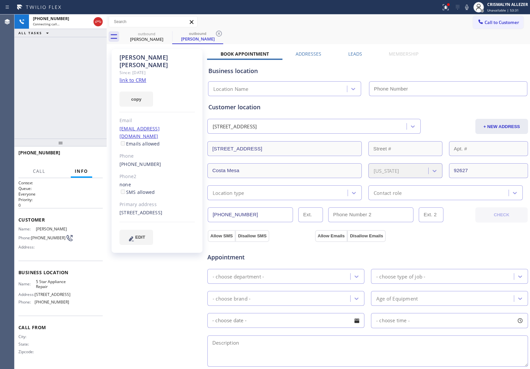
click at [143, 77] on link "link to CRM" at bounding box center [133, 80] width 27 height 7
type input "[PHONE_NUMBER]"
click at [86, 155] on span "HANG UP" at bounding box center [87, 155] width 20 height 5
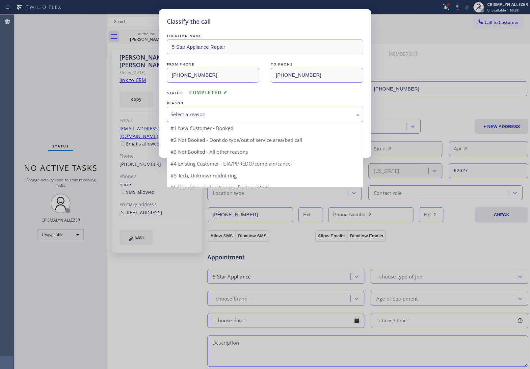
click at [272, 117] on div "Select a reason" at bounding box center [265, 115] width 189 height 8
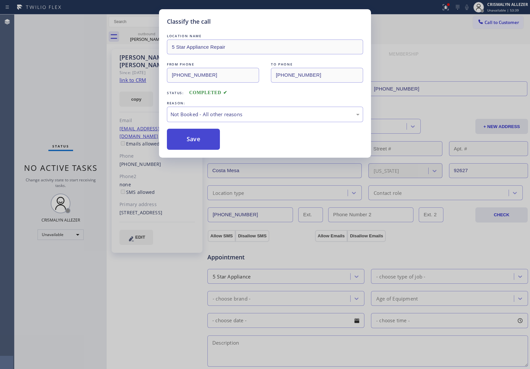
click at [202, 144] on button "Save" at bounding box center [193, 139] width 53 height 21
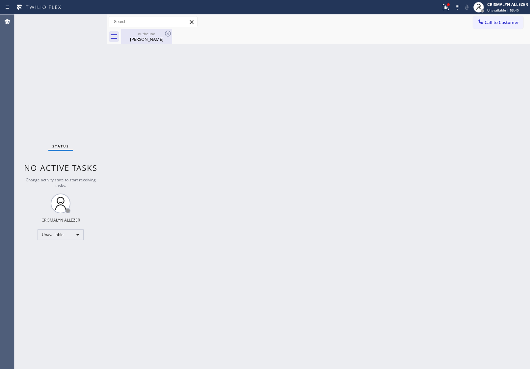
click at [149, 38] on div "Jason Simpson" at bounding box center [147, 39] width 50 height 6
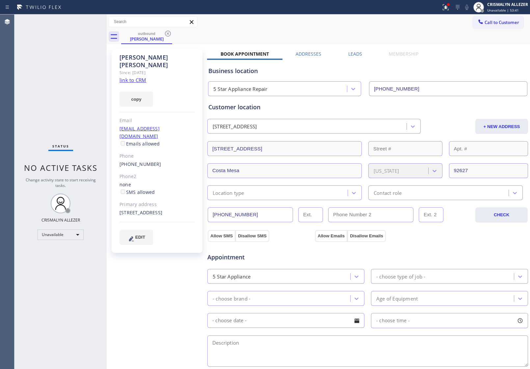
click at [361, 54] on div "Leads" at bounding box center [355, 55] width 41 height 9
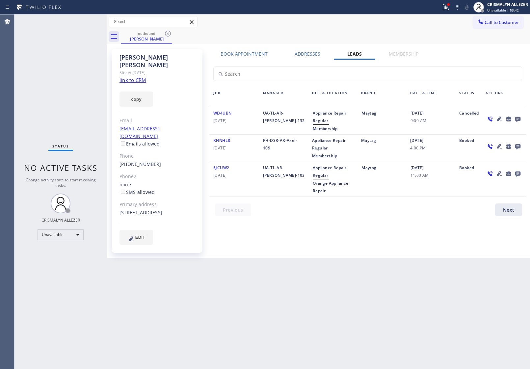
click at [518, 119] on icon at bounding box center [517, 119] width 5 height 5
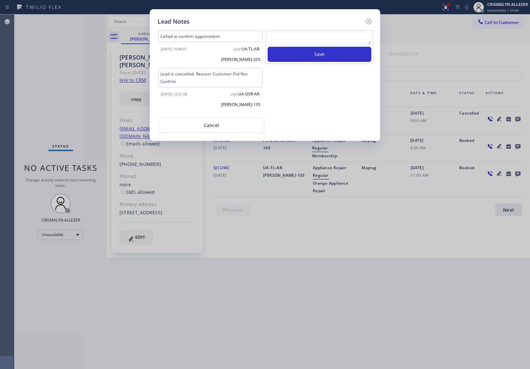
click at [320, 45] on div at bounding box center [320, 40] width 104 height 14
click at [321, 38] on textarea at bounding box center [320, 39] width 104 height 12
paste textarea "no answer | pls xfer here cx cb"
type textarea "no answer | pls xfer here cx cb"
click at [321, 54] on button "Save" at bounding box center [320, 54] width 104 height 15
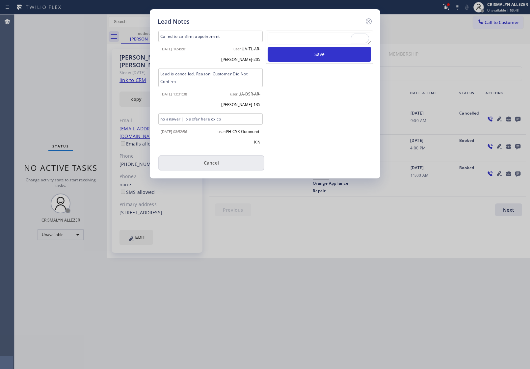
click at [212, 161] on button "Cancel" at bounding box center [211, 162] width 106 height 15
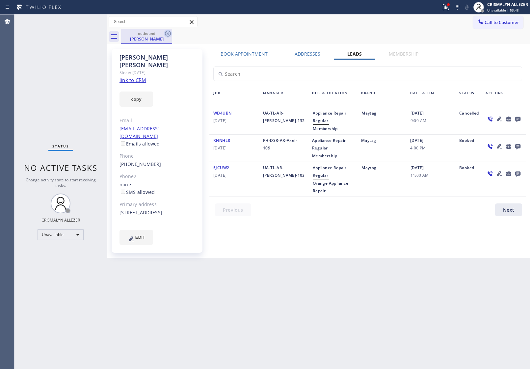
click at [169, 31] on icon at bounding box center [168, 34] width 6 height 6
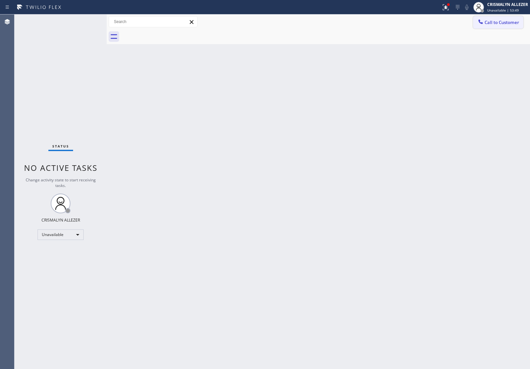
click at [517, 22] on span "Call to Customer" at bounding box center [502, 22] width 35 height 6
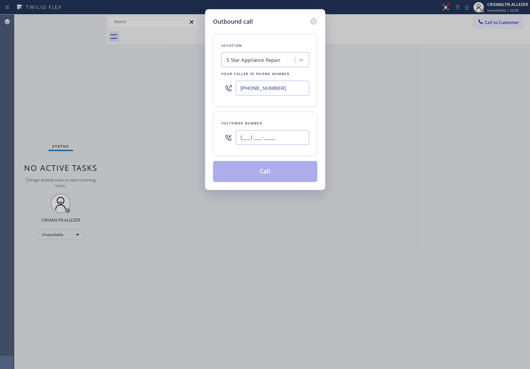
click at [289, 144] on input "(___) ___-____" at bounding box center [272, 137] width 73 height 15
paste input "text"
type input "(___) ___-____"
paste input "949) 400-3678"
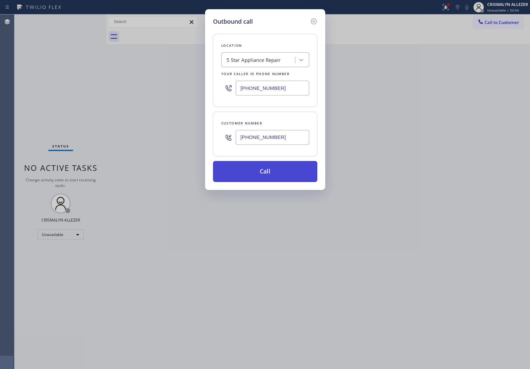
type input "[PHONE_NUMBER]"
click at [267, 176] on button "Call" at bounding box center [265, 171] width 104 height 21
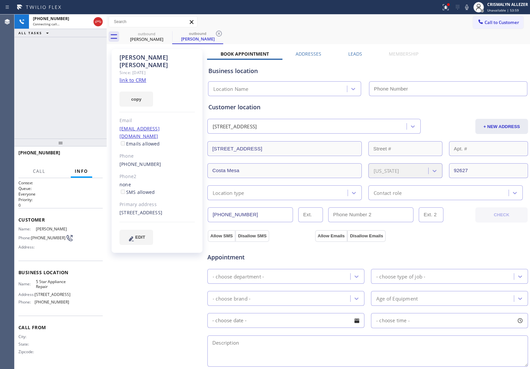
type input "[PHONE_NUMBER]"
click at [87, 154] on span "HANG UP" at bounding box center [87, 155] width 20 height 5
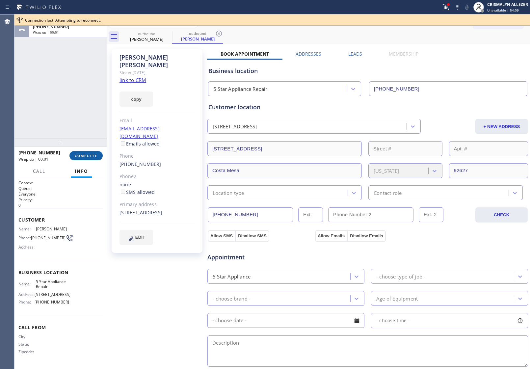
click at [86, 160] on button "COMPLETE" at bounding box center [85, 155] width 33 height 9
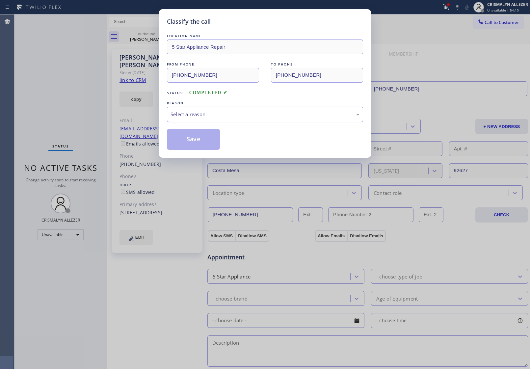
click at [298, 116] on div "Select a reason" at bounding box center [265, 115] width 189 height 8
click at [206, 142] on button "Save" at bounding box center [193, 139] width 53 height 21
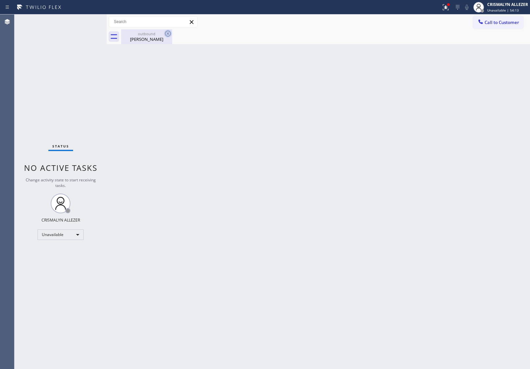
drag, startPoint x: 153, startPoint y: 39, endPoint x: 168, endPoint y: 32, distance: 16.2
click at [157, 37] on div "Jason Simpson" at bounding box center [147, 39] width 50 height 6
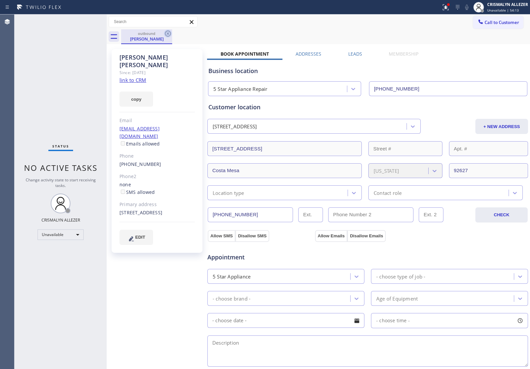
click at [169, 32] on icon at bounding box center [168, 34] width 8 height 8
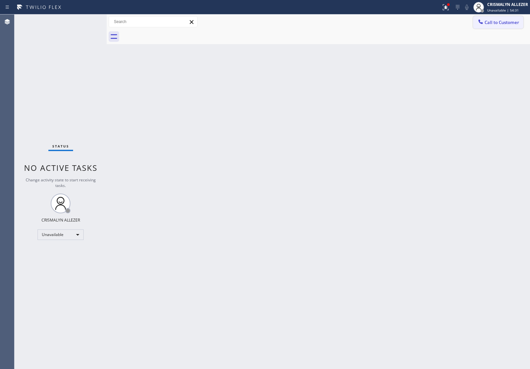
click at [496, 22] on span "Call to Customer" at bounding box center [502, 22] width 35 height 6
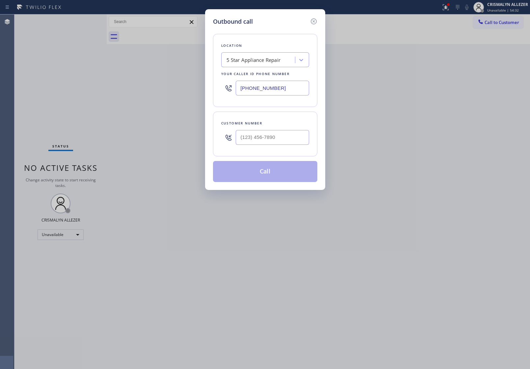
click at [298, 143] on div "Customer number" at bounding box center [265, 134] width 104 height 45
click at [297, 138] on input "(___) ___-____" at bounding box center [272, 137] width 73 height 15
paste input "240) 602-9676"
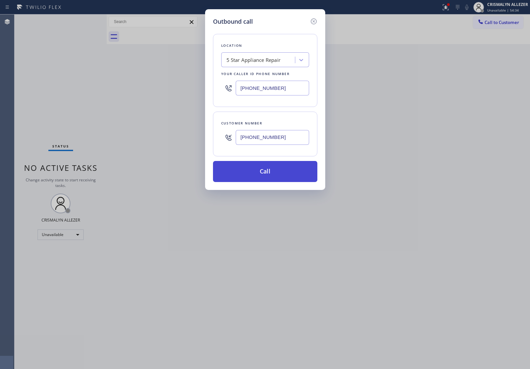
type input "[PHONE_NUMBER]"
click at [273, 172] on button "Call" at bounding box center [265, 171] width 104 height 21
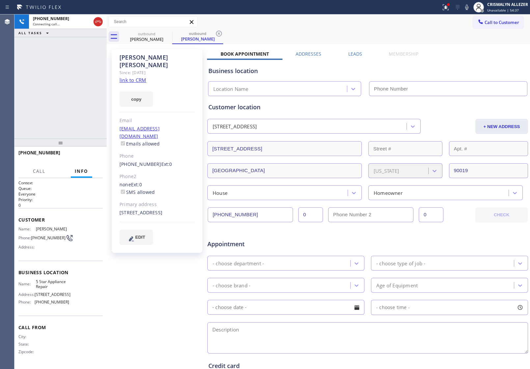
click at [128, 69] on div "Since: [DATE]" at bounding box center [157, 73] width 75 height 8
click at [128, 77] on link "link to CRM" at bounding box center [133, 80] width 27 height 7
type input "[PHONE_NUMBER]"
click at [90, 158] on button "HANG UP" at bounding box center [87, 155] width 31 height 9
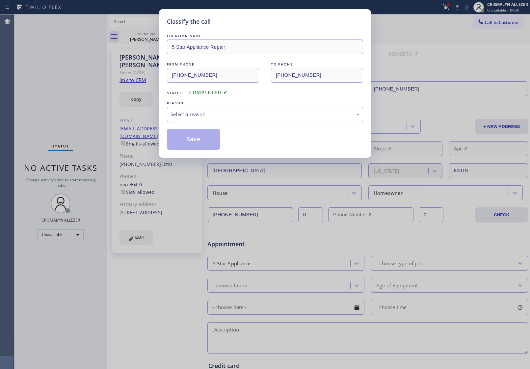
click at [259, 116] on div "Select a reason" at bounding box center [265, 115] width 189 height 8
click at [205, 137] on button "Save" at bounding box center [193, 139] width 53 height 21
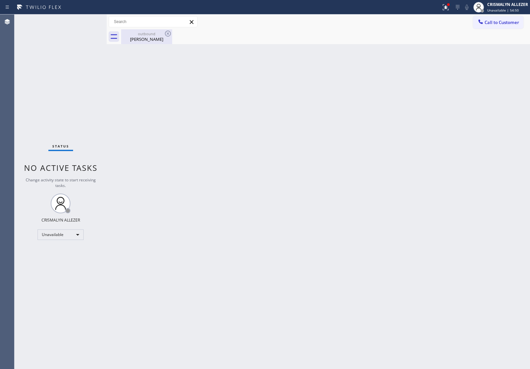
click at [148, 40] on div "Rachel Feinberg" at bounding box center [147, 39] width 50 height 6
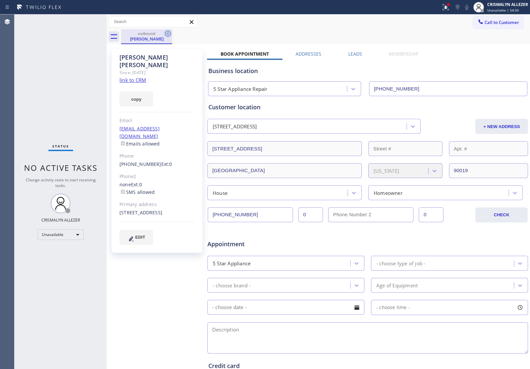
click at [170, 33] on icon at bounding box center [168, 34] width 8 height 8
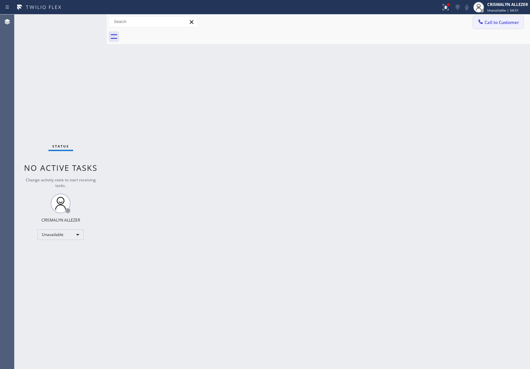
drag, startPoint x: 494, startPoint y: 25, endPoint x: 392, endPoint y: 87, distance: 120.0
click at [494, 25] on span "Call to Customer" at bounding box center [502, 22] width 35 height 6
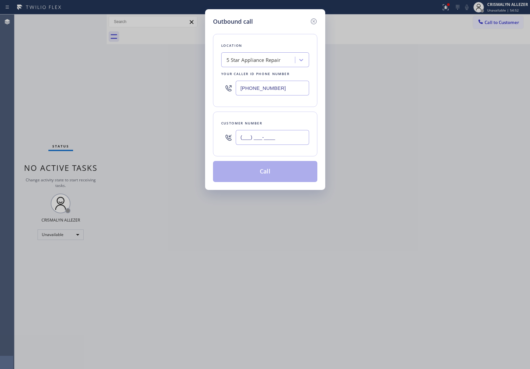
click at [298, 141] on input "(___) ___-____" at bounding box center [272, 137] width 73 height 15
paste input "240) 602-9676"
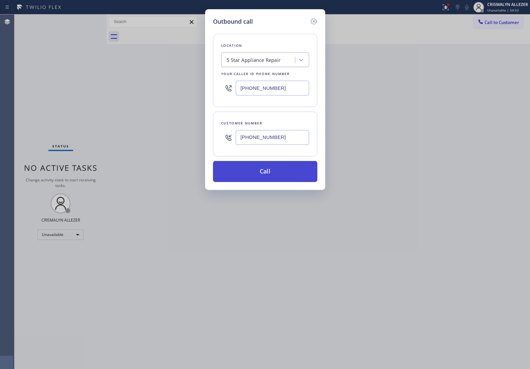
type input "[PHONE_NUMBER]"
click at [276, 174] on button "Call" at bounding box center [265, 171] width 104 height 21
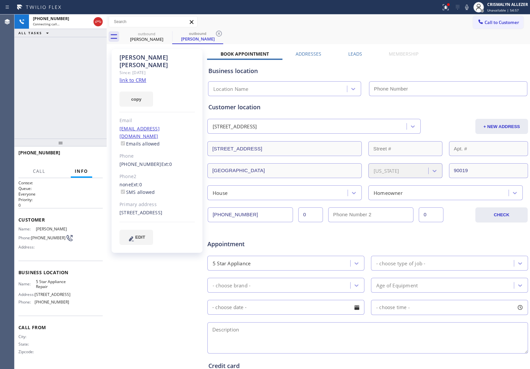
type input "[PHONE_NUMBER]"
click at [83, 155] on span "HANG UP" at bounding box center [87, 155] width 20 height 5
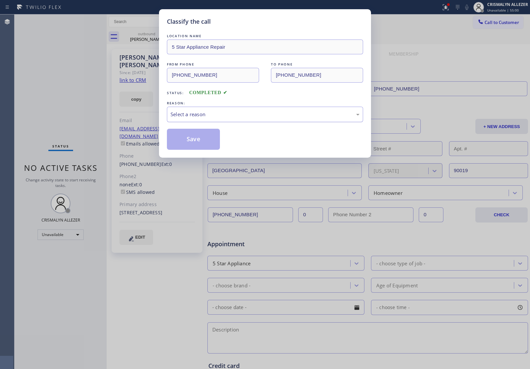
click at [260, 118] on div "Select a reason" at bounding box center [265, 115] width 189 height 8
click at [200, 139] on button "Save" at bounding box center [193, 139] width 53 height 21
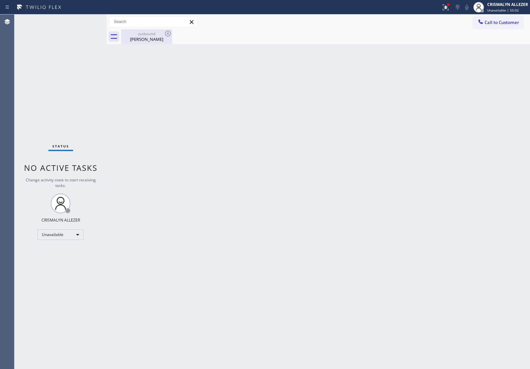
click at [150, 32] on div "outbound" at bounding box center [147, 33] width 50 height 5
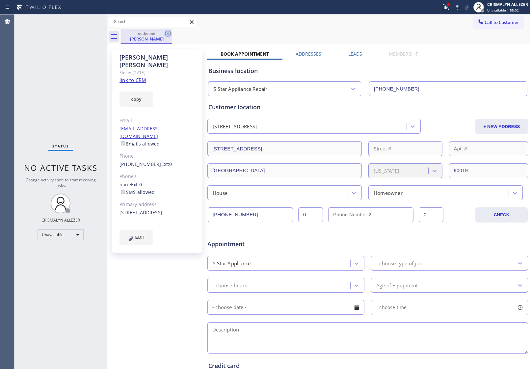
click at [166, 34] on icon at bounding box center [168, 34] width 8 height 8
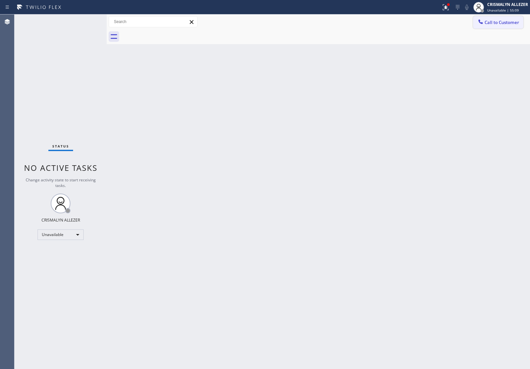
click at [516, 20] on span "Call to Customer" at bounding box center [502, 22] width 35 height 6
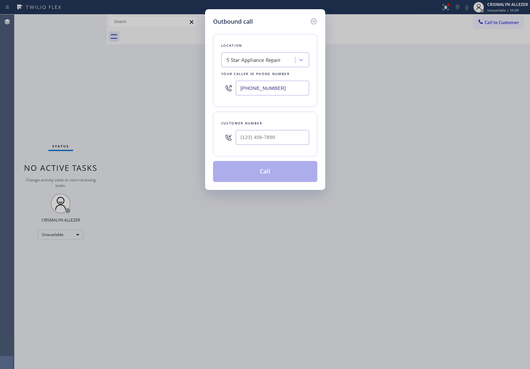
drag, startPoint x: 295, startPoint y: 91, endPoint x: 53, endPoint y: 75, distance: 242.6
click at [71, 78] on div "Outbound call Location 5 Star Appliance Repair Your caller id phone number [PHO…" at bounding box center [265, 184] width 530 height 369
paste input "310) 861-4144"
type input "[PHONE_NUMBER]"
click at [275, 144] on input "(___) ___-____" at bounding box center [272, 137] width 73 height 15
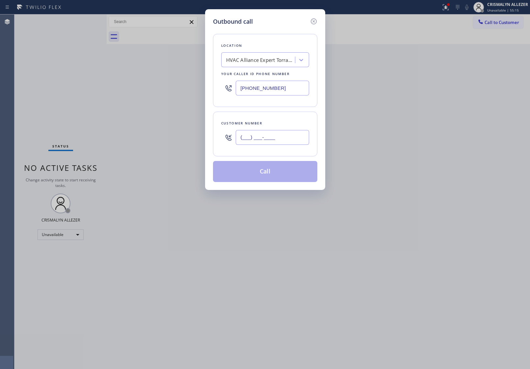
paste input "240) 602-9676"
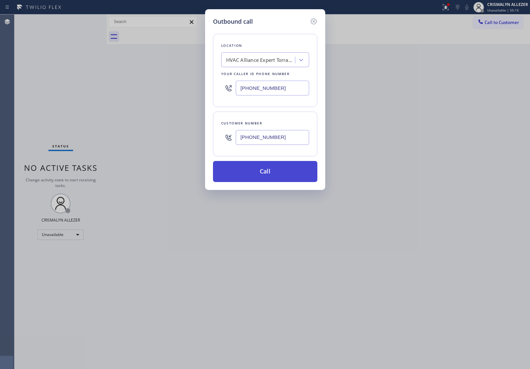
type input "[PHONE_NUMBER]"
click at [270, 173] on button "Call" at bounding box center [265, 171] width 104 height 21
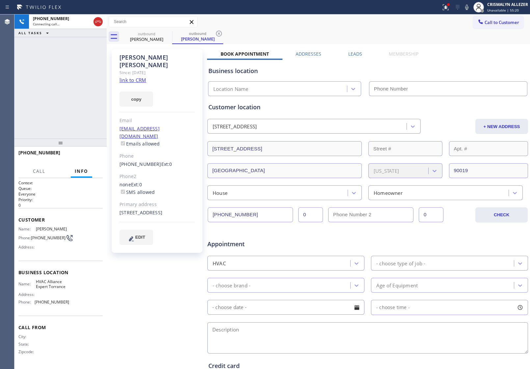
type input "[PHONE_NUMBER]"
click at [349, 54] on label "Leads" at bounding box center [355, 54] width 14 height 6
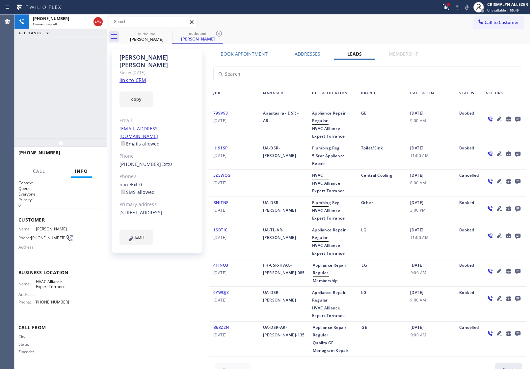
click at [514, 118] on icon at bounding box center [518, 119] width 8 height 8
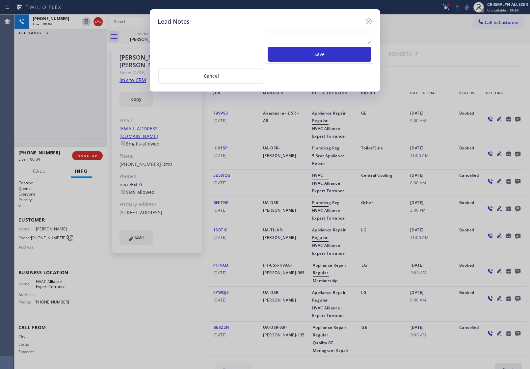
click at [281, 36] on textarea at bounding box center [320, 39] width 104 height 12
paste textarea "no answer | pls xfer here cx cb"
type textarea "no answer | pls xfer here cx cb"
click at [288, 58] on button "Save" at bounding box center [320, 54] width 104 height 15
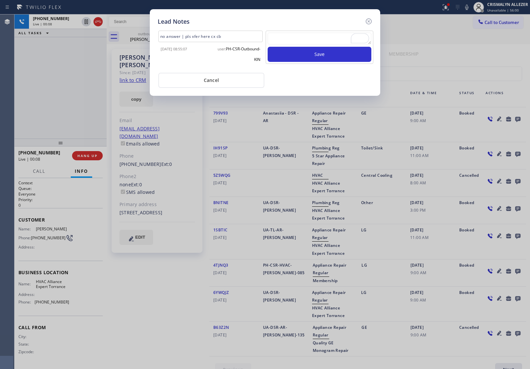
drag, startPoint x: 221, startPoint y: 86, endPoint x: 301, endPoint y: 121, distance: 87.2
click at [276, 109] on div "Lead Notes no answer | pls xfer here cx cb 2025-09-11 08:55:07 user: PH-CSR-Out…" at bounding box center [265, 184] width 530 height 369
click at [223, 78] on button "Cancel" at bounding box center [211, 80] width 106 height 15
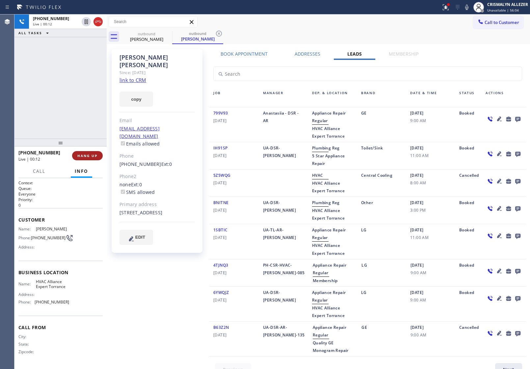
click at [83, 156] on span "HANG UP" at bounding box center [87, 155] width 20 height 5
click at [83, 156] on span "COMPLETE" at bounding box center [86, 155] width 23 height 5
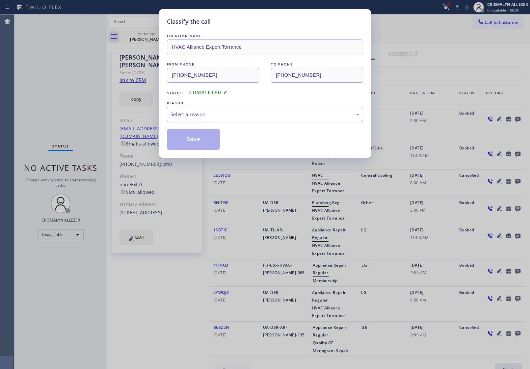
click at [251, 117] on div "Select a reason" at bounding box center [265, 115] width 189 height 8
click at [190, 143] on button "Save" at bounding box center [193, 139] width 53 height 21
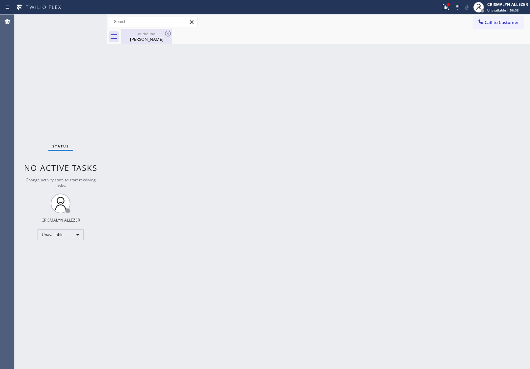
drag, startPoint x: 155, startPoint y: 43, endPoint x: 158, endPoint y: 40, distance: 5.1
click at [155, 43] on div "outbound Rachel Feinberg" at bounding box center [147, 36] width 50 height 15
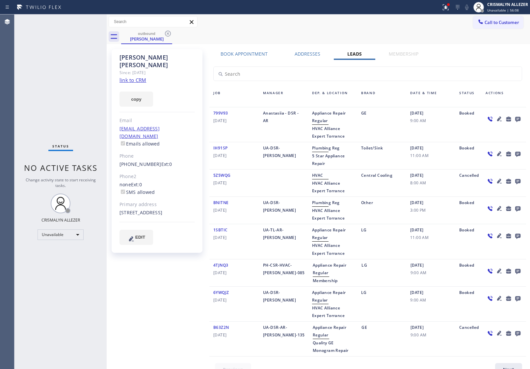
click at [168, 34] on icon at bounding box center [168, 34] width 6 height 6
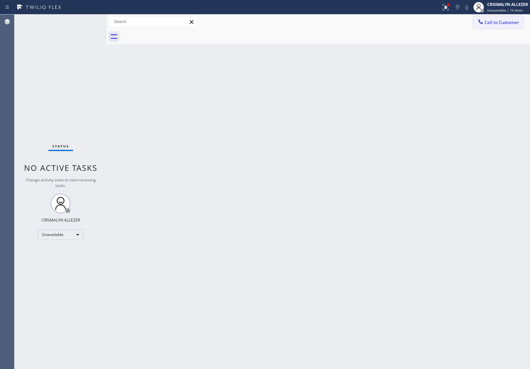
click at [504, 22] on span "Call to Customer" at bounding box center [502, 22] width 35 height 6
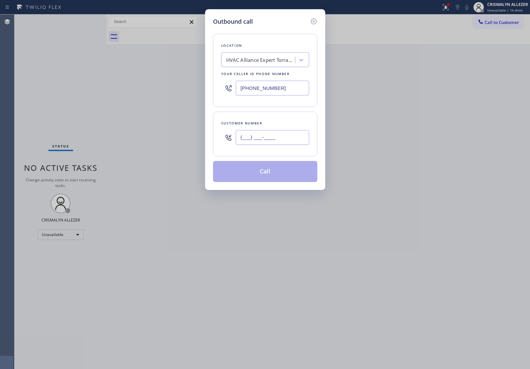
click at [283, 140] on input "(___) ___-____" at bounding box center [272, 137] width 73 height 15
paste input "213) 275-8169"
type input "[PHONE_NUMBER]"
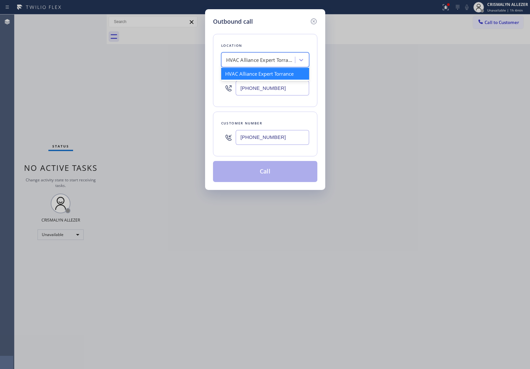
click at [270, 67] on div "HVAC Alliance Expert Torrance" at bounding box center [265, 59] width 88 height 15
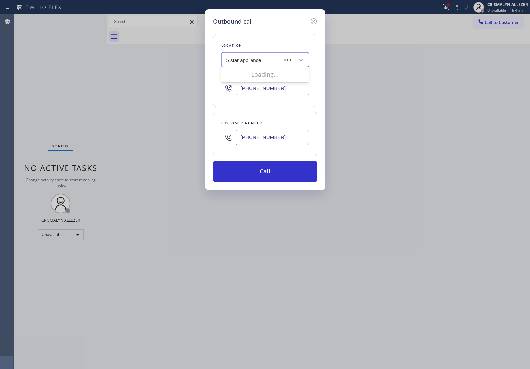
type input "5 star appliance re"
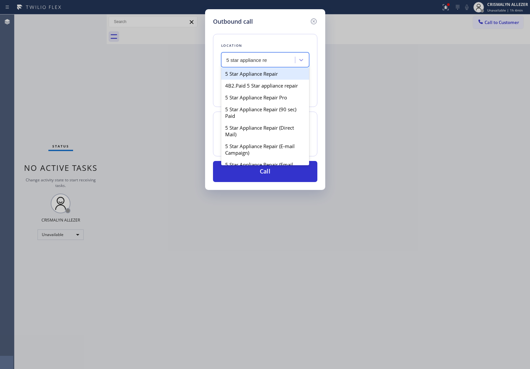
click at [269, 76] on div "5 Star Appliance Repair" at bounding box center [265, 74] width 88 height 12
type input "[PHONE_NUMBER]"
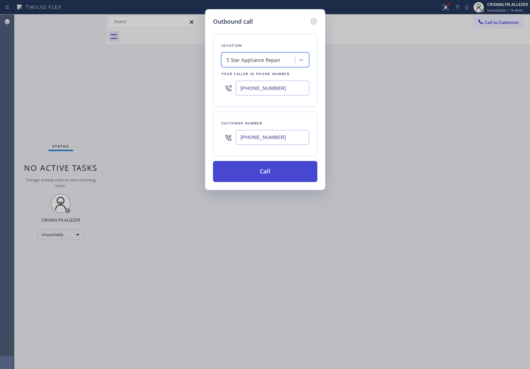
click at [270, 173] on button "Call" at bounding box center [265, 171] width 104 height 21
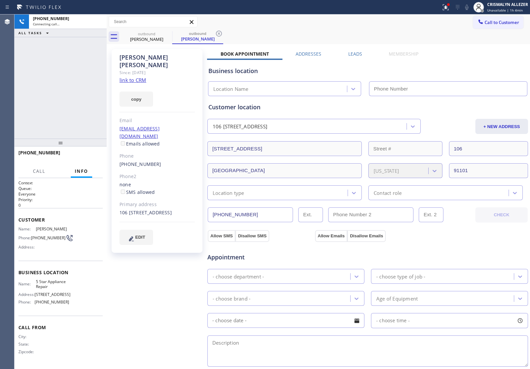
click at [121, 77] on link "link to CRM" at bounding box center [133, 80] width 27 height 7
type input "[PHONE_NUMBER]"
click at [87, 155] on span "HANG UP" at bounding box center [87, 155] width 20 height 5
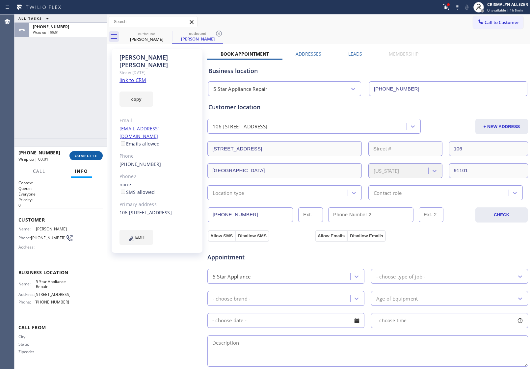
click at [87, 155] on span "COMPLETE" at bounding box center [86, 155] width 23 height 5
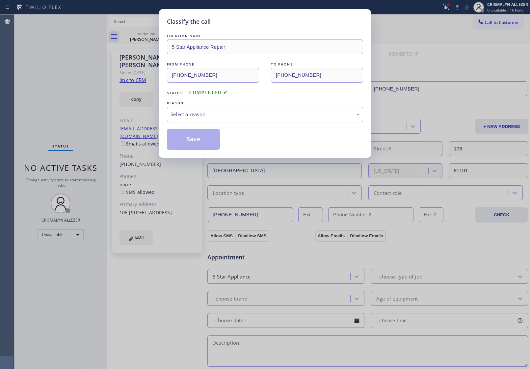
click at [227, 112] on div "Select a reason" at bounding box center [265, 115] width 189 height 8
click at [200, 140] on button "Save" at bounding box center [193, 139] width 53 height 21
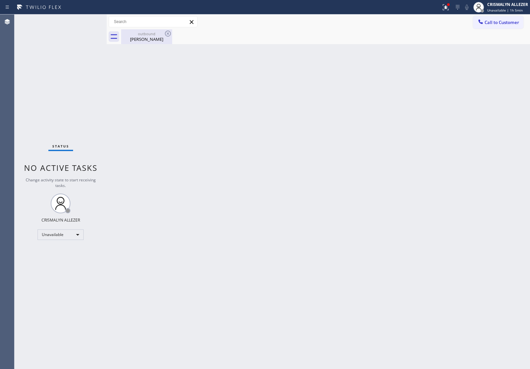
click at [151, 38] on div "Roland Han" at bounding box center [147, 39] width 50 height 6
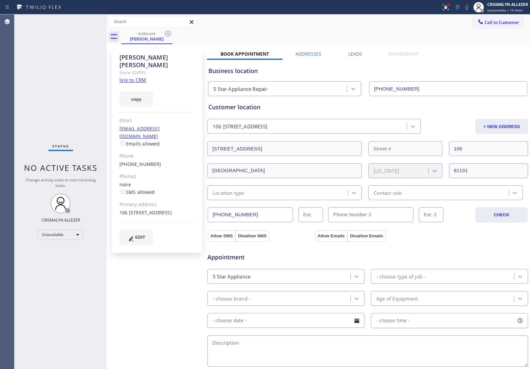
click at [168, 33] on icon at bounding box center [168, 34] width 8 height 8
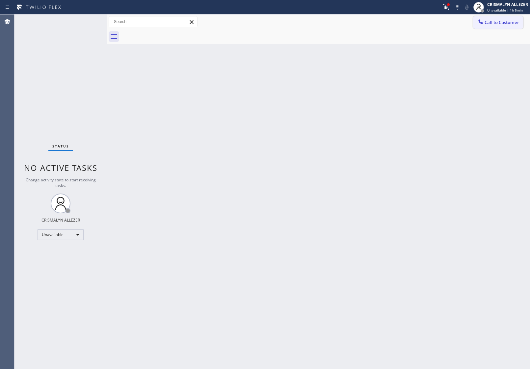
click at [507, 21] on span "Call to Customer" at bounding box center [502, 22] width 35 height 6
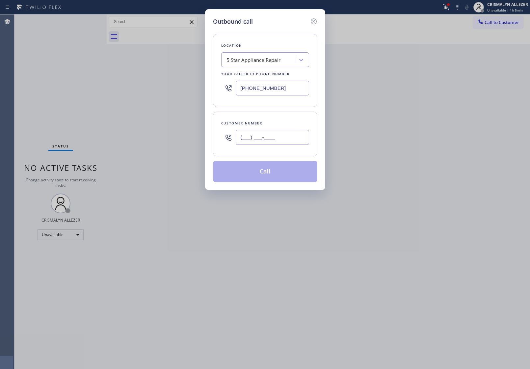
click at [281, 140] on input "(___) ___-____" at bounding box center [272, 137] width 73 height 15
paste input "213) 275-8169"
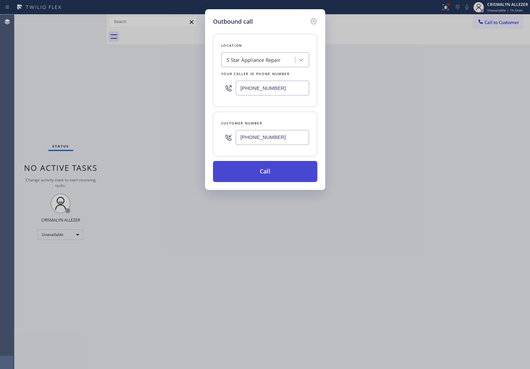
type input "[PHONE_NUMBER]"
click at [269, 174] on button "Call" at bounding box center [265, 171] width 104 height 21
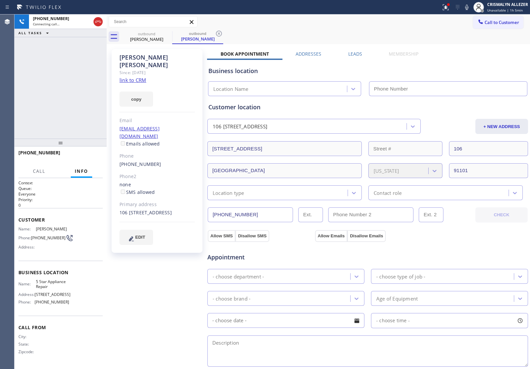
type input "[PHONE_NUMBER]"
click at [77, 154] on span "HANG UP" at bounding box center [87, 155] width 20 height 5
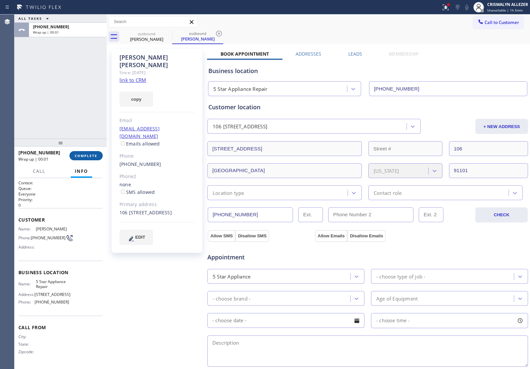
click at [82, 159] on button "COMPLETE" at bounding box center [85, 155] width 33 height 9
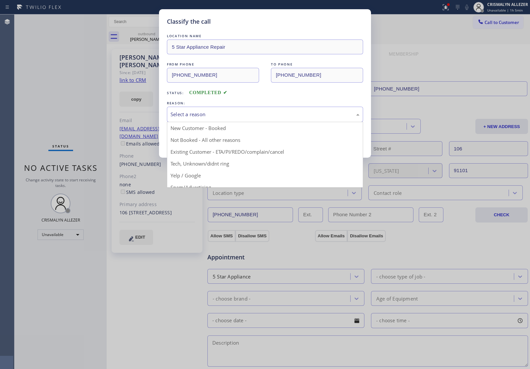
click at [287, 117] on div "Select a reason" at bounding box center [265, 115] width 189 height 8
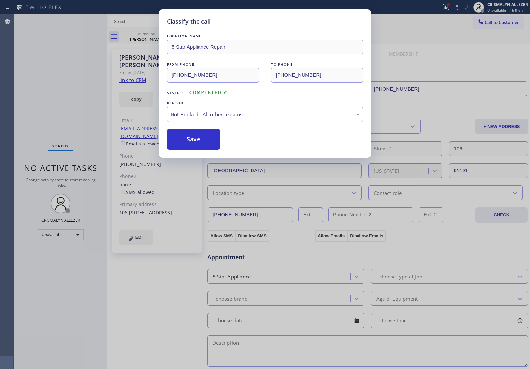
click at [186, 146] on button "Save" at bounding box center [193, 139] width 53 height 21
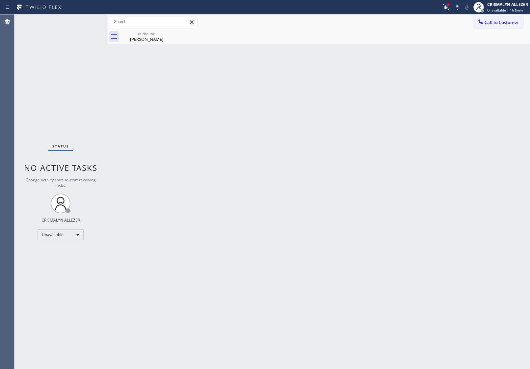
drag, startPoint x: 149, startPoint y: 37, endPoint x: 224, endPoint y: 50, distance: 76.2
click at [152, 39] on div "Roland Han" at bounding box center [147, 39] width 50 height 6
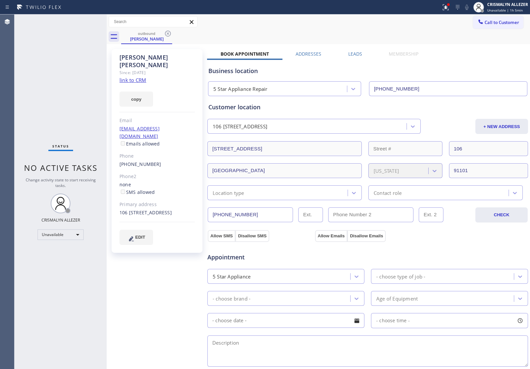
click at [348, 52] on label "Leads" at bounding box center [355, 54] width 14 height 6
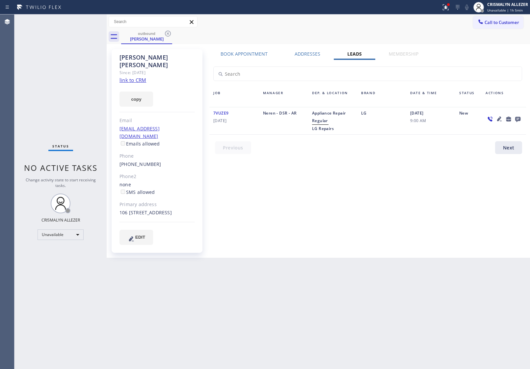
click at [519, 120] on icon at bounding box center [517, 119] width 5 height 5
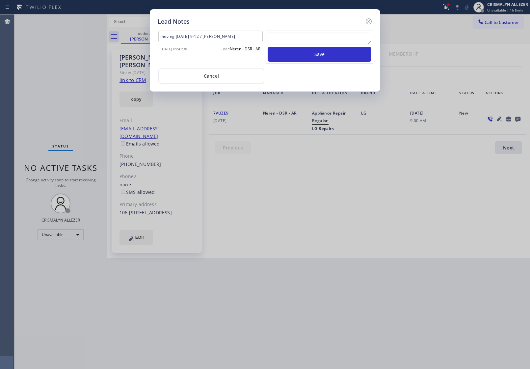
click at [281, 41] on textarea at bounding box center [320, 39] width 104 height 12
paste textarea "no answer | pls xfer here cx cb"
type textarea "no answer | pls xfer here cx cb"
click at [336, 60] on button "Save" at bounding box center [320, 54] width 104 height 15
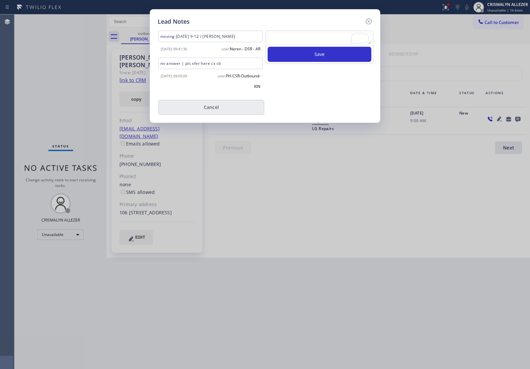
click at [221, 106] on button "Cancel" at bounding box center [211, 107] width 106 height 15
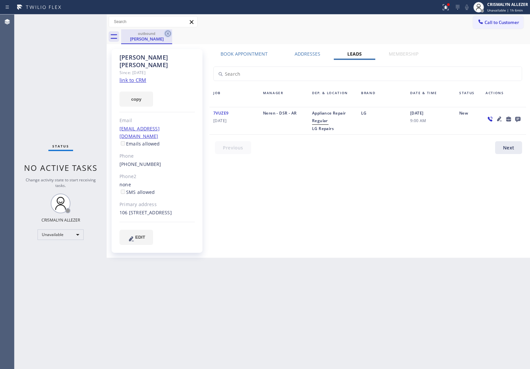
click at [168, 34] on icon at bounding box center [168, 34] width 6 height 6
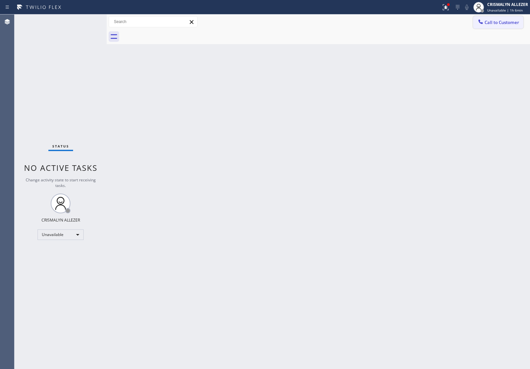
click at [494, 27] on button "Call to Customer" at bounding box center [498, 22] width 50 height 13
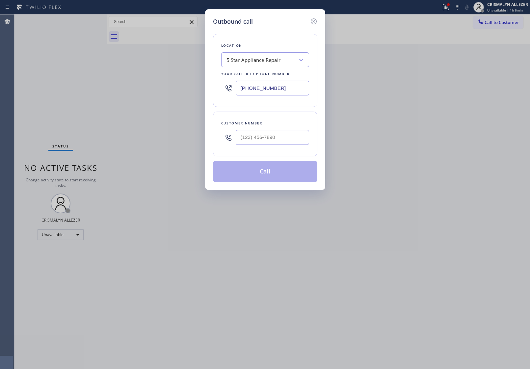
drag, startPoint x: 246, startPoint y: 87, endPoint x: 126, endPoint y: 85, distance: 120.2
click at [125, 83] on div "Outbound call Location 5 Star Appliance Repair Your caller id phone number [PHO…" at bounding box center [265, 184] width 530 height 369
paste input "949) 468-3141"
type input "(949) 468-3141"
click at [291, 139] on input "(___) ___-____" at bounding box center [272, 137] width 73 height 15
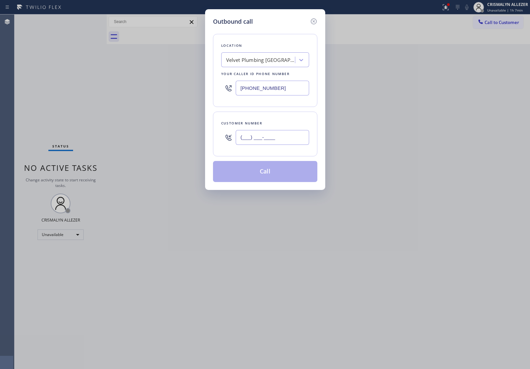
paste input "619) 209-4813"
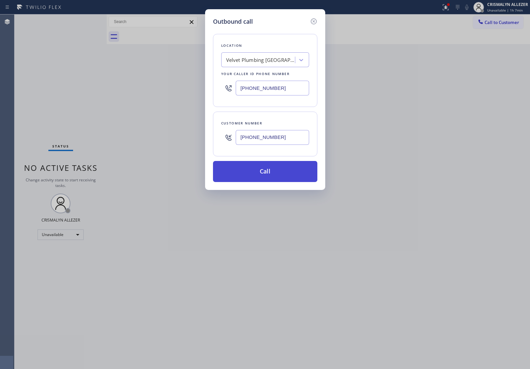
type input "(619) 209-4813"
click at [266, 173] on button "Call" at bounding box center [265, 171] width 104 height 21
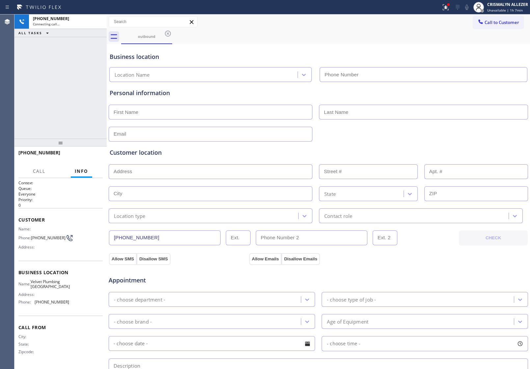
type input "(949) 468-3141"
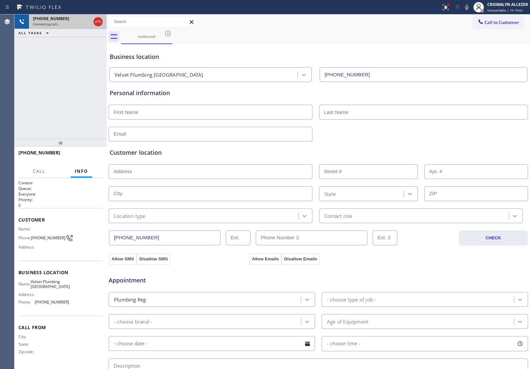
drag, startPoint x: 96, startPoint y: 21, endPoint x: 96, endPoint y: 26, distance: 5.0
click at [96, 22] on icon at bounding box center [98, 22] width 8 height 8
click at [169, 35] on icon at bounding box center [168, 34] width 6 height 6
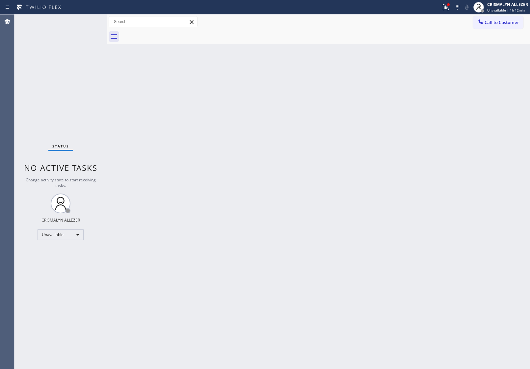
drag, startPoint x: 100, startPoint y: 85, endPoint x: 103, endPoint y: 65, distance: 20.3
click at [101, 77] on div "Status No active tasks Change activity state to start receiving tasks. CRISMALY…" at bounding box center [60, 191] width 92 height 355
click at [488, 22] on span "Call to Customer" at bounding box center [502, 22] width 35 height 6
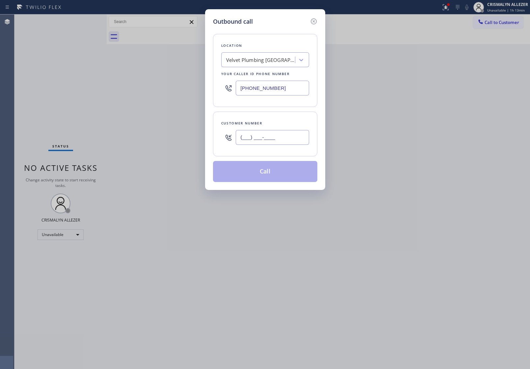
click at [292, 135] on input "(___) ___-____" at bounding box center [272, 137] width 73 height 15
paste input "818) 535-7025"
type input "[PHONE_NUMBER]"
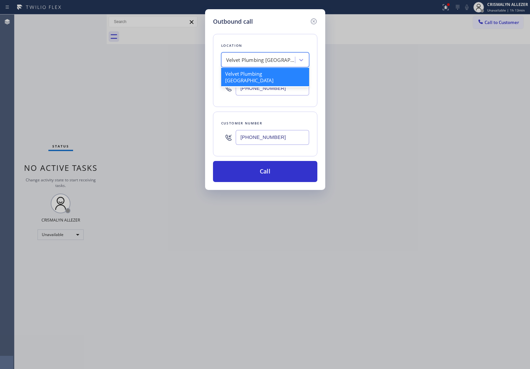
click at [272, 60] on div "Velvet Plumbing Mission Viejo" at bounding box center [260, 60] width 69 height 8
type input "5 star appliance re"
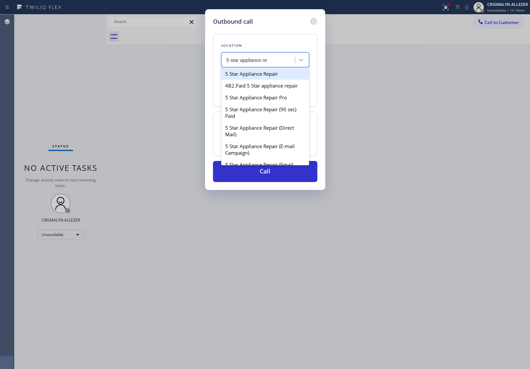
click at [268, 75] on div "5 Star Appliance Repair" at bounding box center [265, 74] width 88 height 12
type input "[PHONE_NUMBER]"
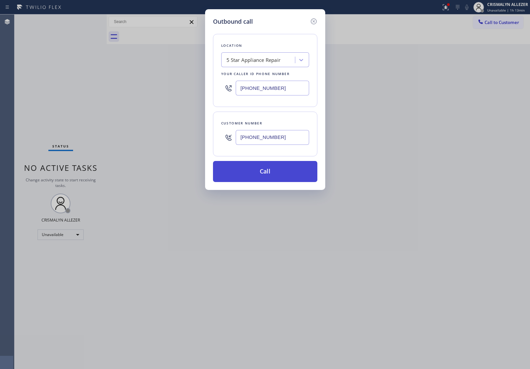
click at [265, 169] on button "Call" at bounding box center [265, 171] width 104 height 21
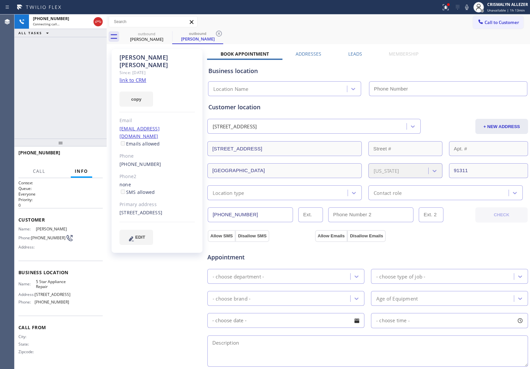
click at [134, 77] on link "link to CRM" at bounding box center [133, 80] width 27 height 7
type input "[PHONE_NUMBER]"
click at [83, 158] on button "HANG UP" at bounding box center [87, 155] width 31 height 9
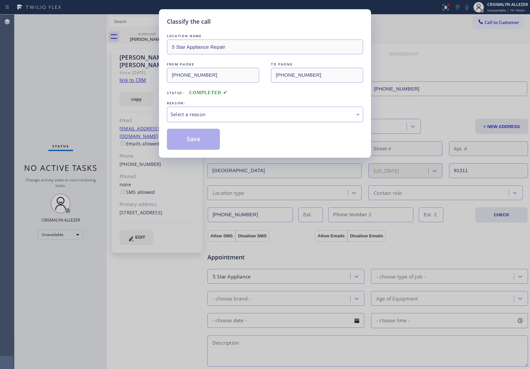
click at [260, 116] on div "Select a reason" at bounding box center [265, 115] width 189 height 8
click at [210, 139] on button "Save" at bounding box center [193, 139] width 53 height 21
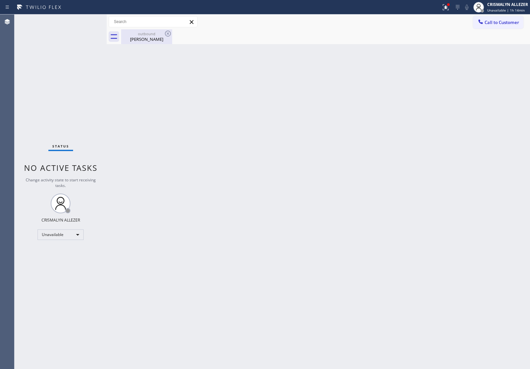
click at [153, 31] on div "outbound" at bounding box center [147, 33] width 50 height 5
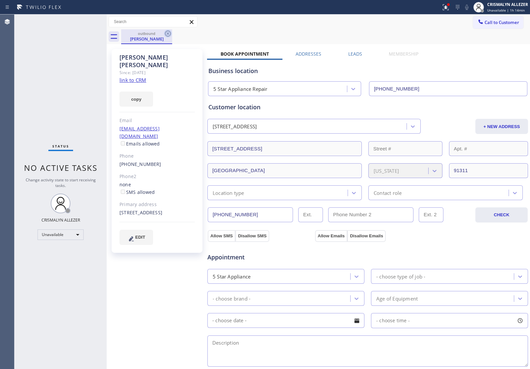
click at [167, 33] on icon at bounding box center [168, 34] width 8 height 8
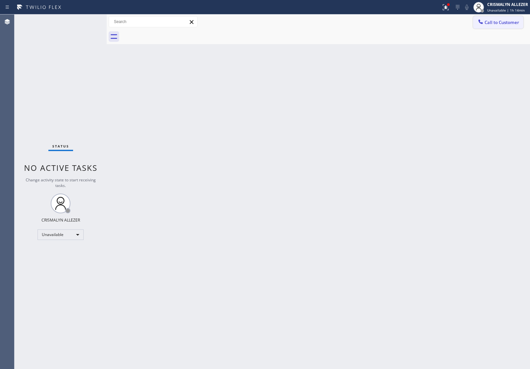
click at [496, 26] on button "Call to Customer" at bounding box center [498, 22] width 50 height 13
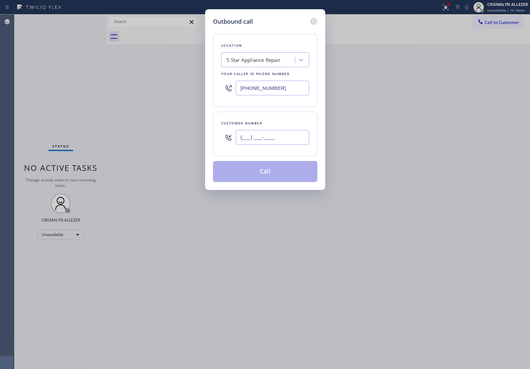
click at [287, 145] on input "(___) ___-____" at bounding box center [272, 137] width 73 height 15
paste input "818) 535-7025"
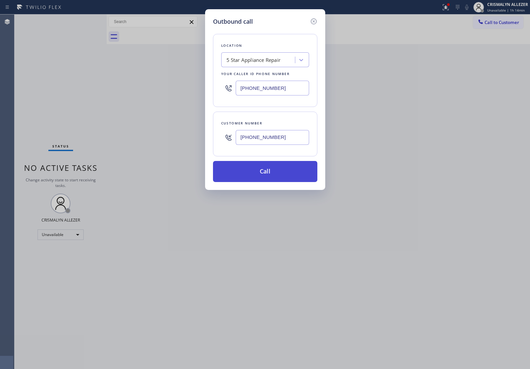
type input "[PHONE_NUMBER]"
click at [263, 181] on button "Call" at bounding box center [265, 171] width 104 height 21
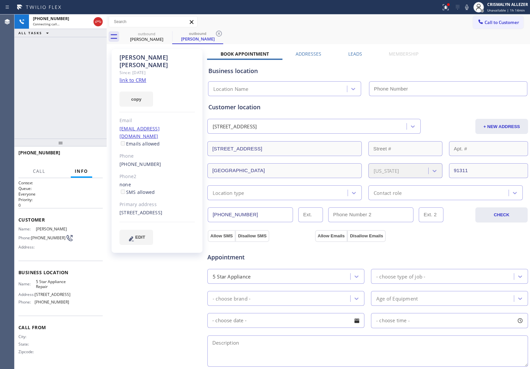
type input "[PHONE_NUMBER]"
click at [88, 156] on span "HANG UP" at bounding box center [87, 155] width 20 height 5
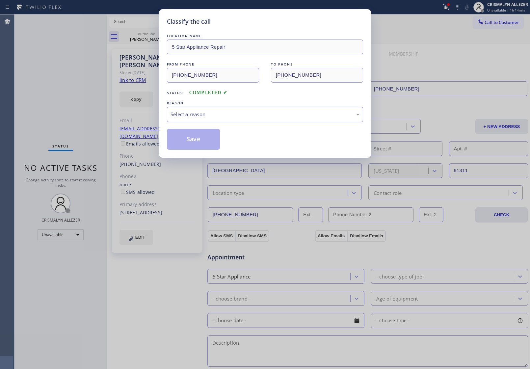
click at [269, 121] on div "Select a reason" at bounding box center [265, 114] width 196 height 15
click at [202, 144] on button "Save" at bounding box center [193, 139] width 53 height 21
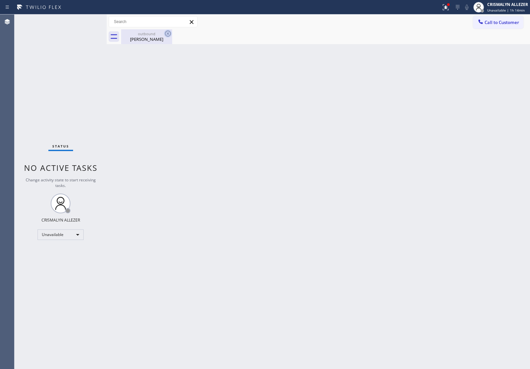
drag, startPoint x: 144, startPoint y: 42, endPoint x: 171, endPoint y: 35, distance: 27.6
click at [144, 42] on div "Valerie Tyson" at bounding box center [147, 39] width 50 height 6
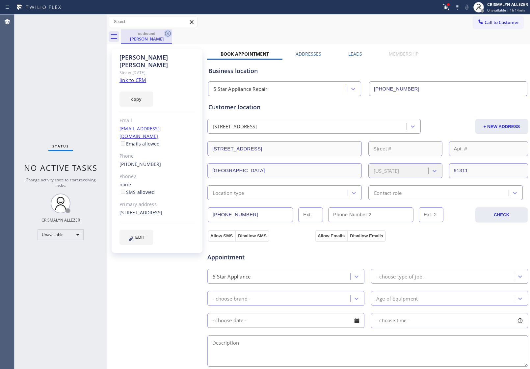
click at [171, 35] on icon at bounding box center [168, 34] width 8 height 8
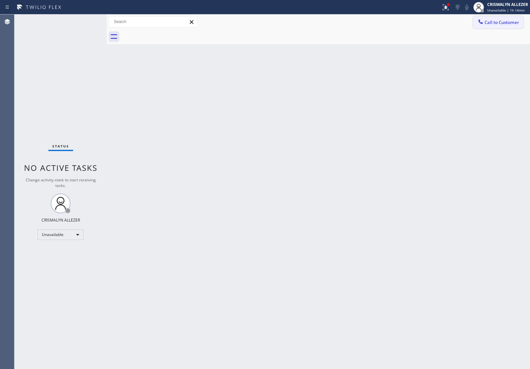
click at [498, 27] on button "Call to Customer" at bounding box center [498, 22] width 50 height 13
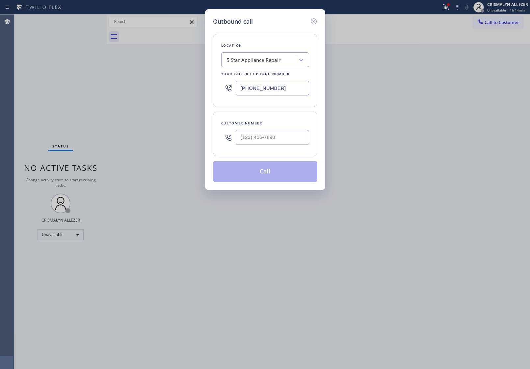
click at [302, 91] on input "[PHONE_NUMBER]" at bounding box center [272, 88] width 73 height 15
click at [292, 143] on input "(___) ___-____" at bounding box center [272, 137] width 73 height 15
paste input "415) 680-0807"
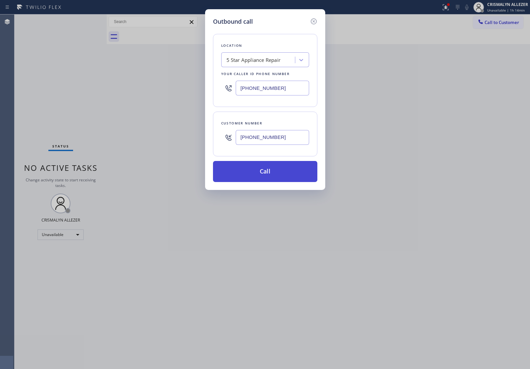
type input "[PHONE_NUMBER]"
click at [273, 175] on button "Call" at bounding box center [265, 171] width 104 height 21
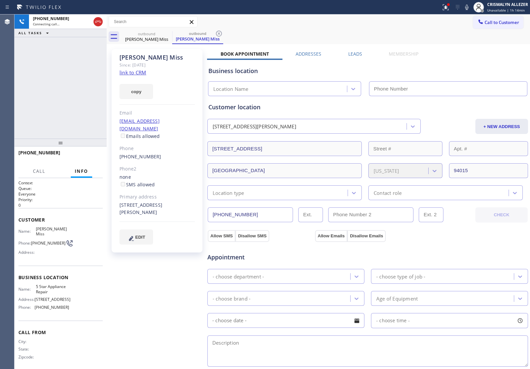
click at [129, 71] on link "link to CRM" at bounding box center [133, 72] width 27 height 7
type input "[PHONE_NUMBER]"
click at [81, 153] on span "HANG UP" at bounding box center [87, 155] width 20 height 5
click at [83, 156] on span "HANG UP" at bounding box center [87, 155] width 20 height 5
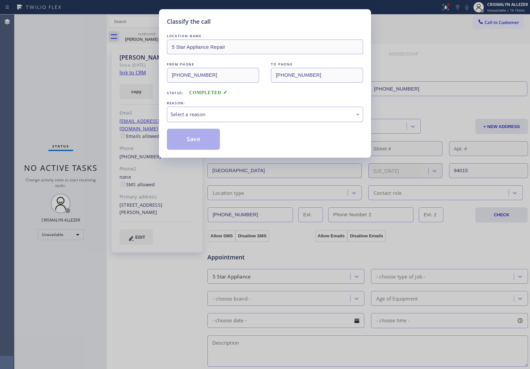
click at [274, 117] on div "Select a reason" at bounding box center [265, 115] width 189 height 8
click at [188, 139] on button "Save" at bounding box center [193, 139] width 53 height 21
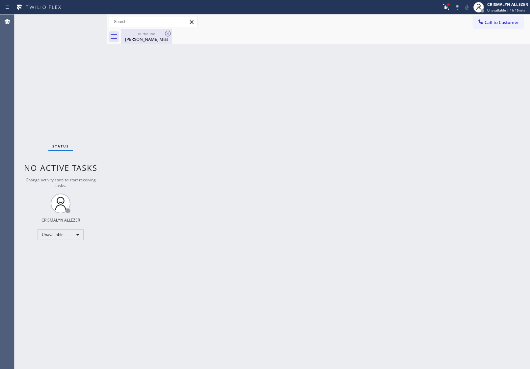
click at [155, 42] on div "Annie Miss" at bounding box center [147, 39] width 50 height 6
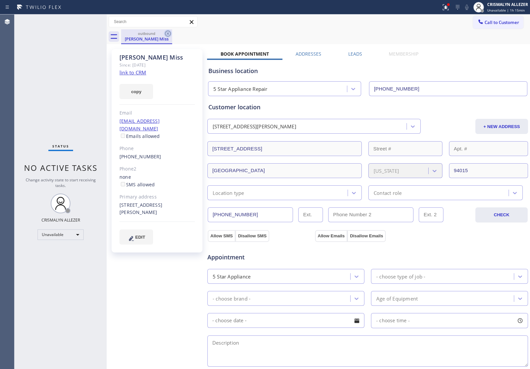
click at [169, 31] on icon at bounding box center [168, 34] width 6 height 6
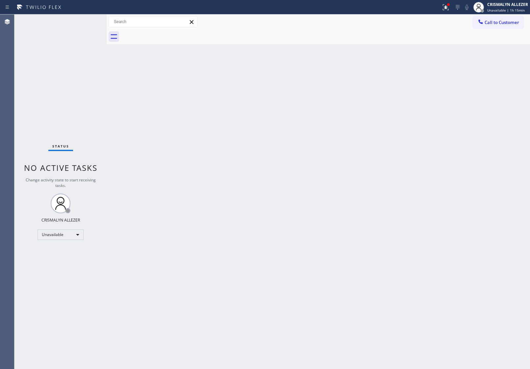
click at [511, 16] on button "Call to Customer" at bounding box center [498, 22] width 50 height 13
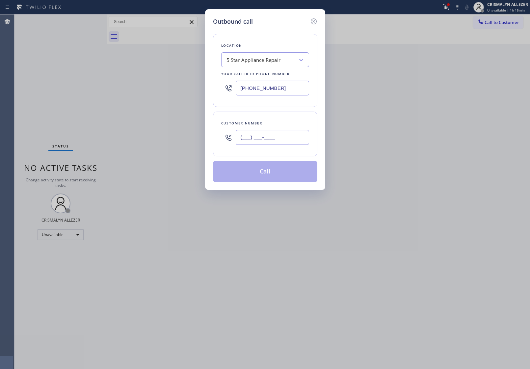
click at [276, 137] on input "(___) ___-____" at bounding box center [272, 137] width 73 height 15
paste input "415) 680-0807"
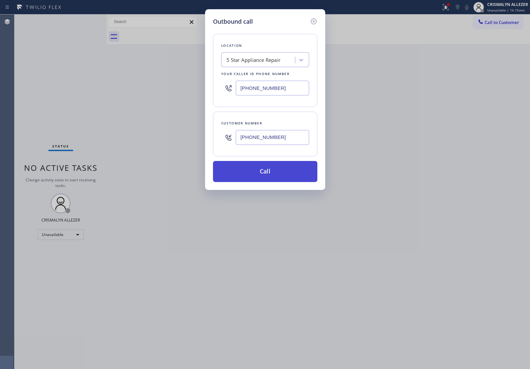
type input "[PHONE_NUMBER]"
click at [279, 175] on button "Call" at bounding box center [265, 171] width 104 height 21
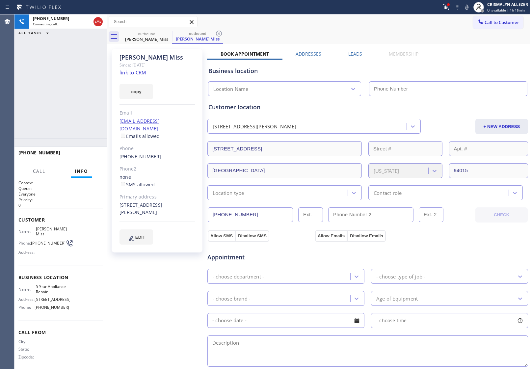
click at [351, 54] on label "Leads" at bounding box center [355, 54] width 14 height 6
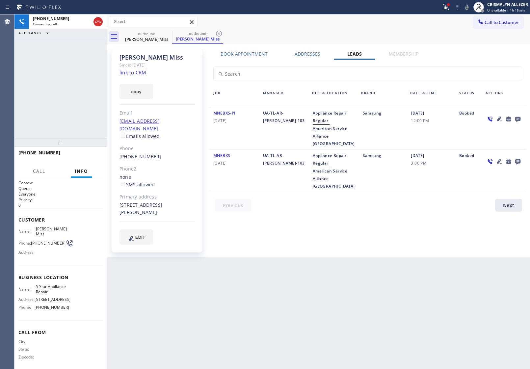
click at [519, 118] on icon at bounding box center [517, 119] width 5 height 5
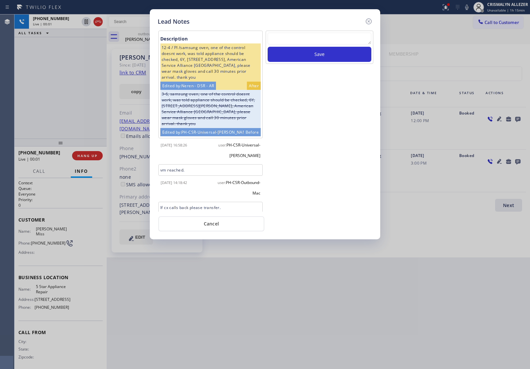
click at [302, 35] on textarea at bounding box center [320, 39] width 104 height 12
paste textarea "no answer | pls xfer here cx cb"
type textarea "no answer | pls xfer here cx cb"
click at [303, 55] on button "Save" at bounding box center [320, 54] width 104 height 15
click at [220, 227] on button "Cancel" at bounding box center [211, 223] width 106 height 15
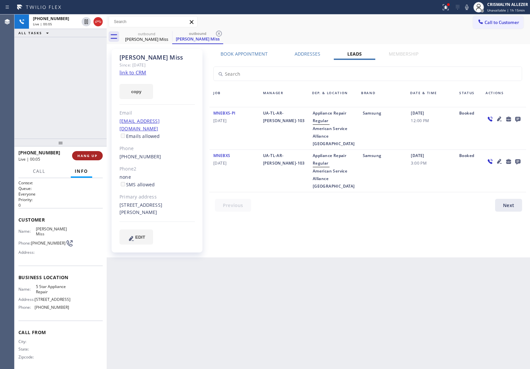
click at [85, 156] on span "HANG UP" at bounding box center [87, 155] width 20 height 5
click at [86, 155] on span "COMPLETE" at bounding box center [86, 155] width 23 height 5
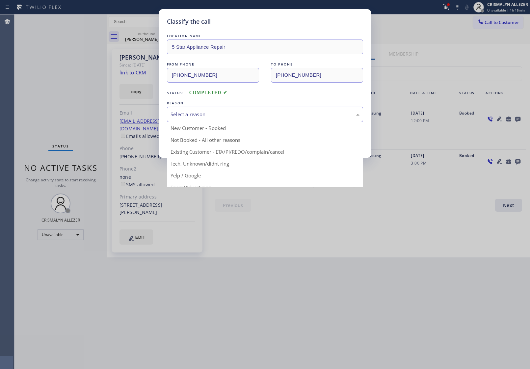
click at [258, 115] on div "Select a reason" at bounding box center [265, 115] width 189 height 8
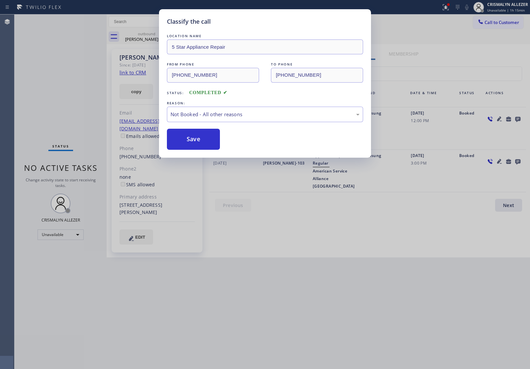
click at [191, 147] on button "Save" at bounding box center [193, 139] width 53 height 21
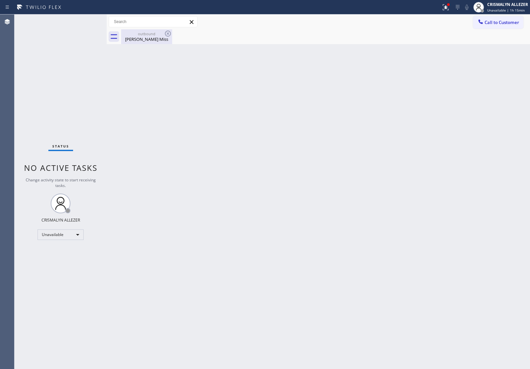
drag, startPoint x: 151, startPoint y: 38, endPoint x: 167, endPoint y: 35, distance: 15.5
click at [152, 38] on div "Annie Miss" at bounding box center [147, 39] width 50 height 6
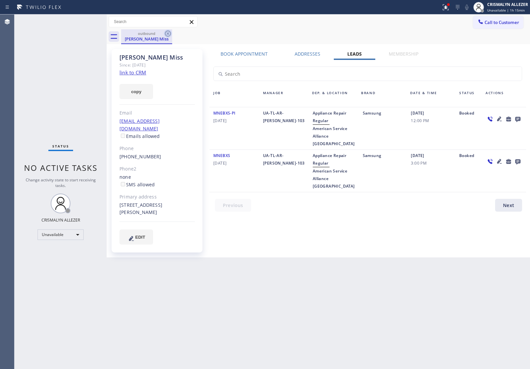
click at [170, 33] on icon at bounding box center [168, 34] width 8 height 8
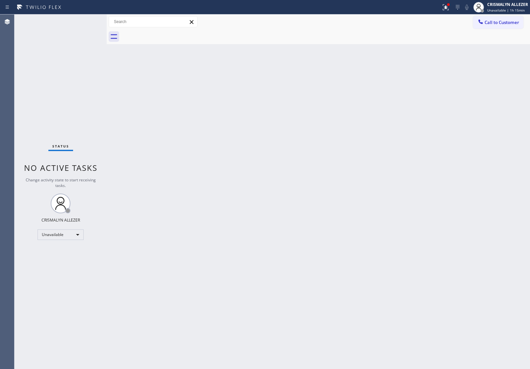
drag, startPoint x: 509, startPoint y: 23, endPoint x: 325, endPoint y: 108, distance: 202.5
click at [509, 25] on span "Call to Customer" at bounding box center [502, 22] width 35 height 6
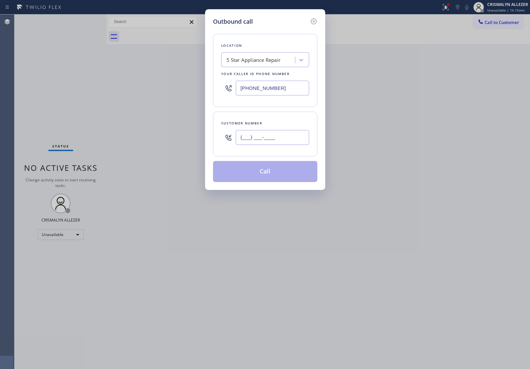
click at [281, 137] on input "(___) ___-____" at bounding box center [272, 137] width 73 height 15
paste input "714) 264-3603"
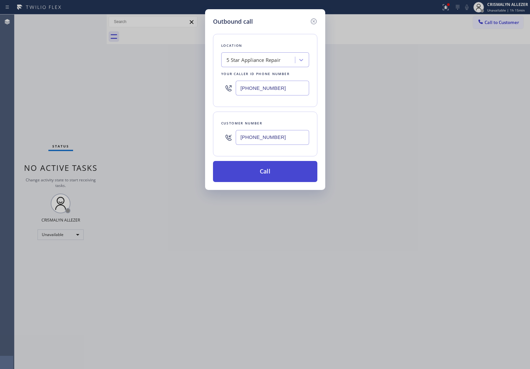
type input "[PHONE_NUMBER]"
click at [264, 170] on button "Call" at bounding box center [265, 171] width 104 height 21
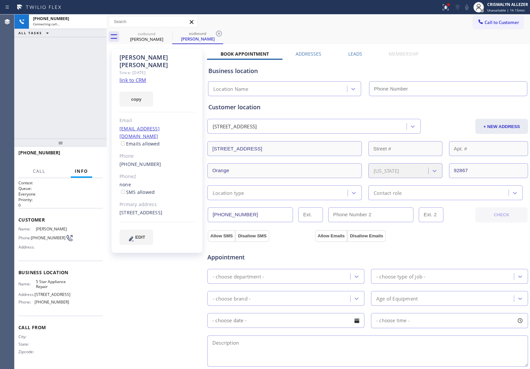
click at [142, 77] on link "link to CRM" at bounding box center [133, 80] width 27 height 7
type input "[PHONE_NUMBER]"
click at [82, 155] on span "HANG UP" at bounding box center [87, 155] width 20 height 5
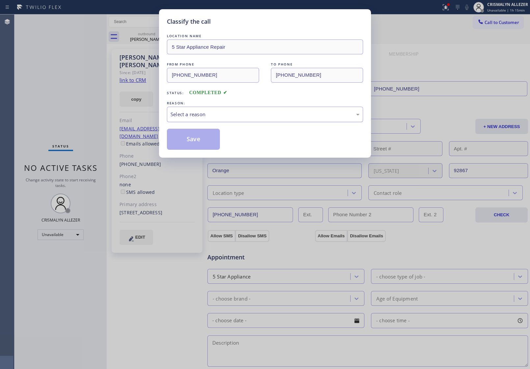
click at [238, 114] on div "Select a reason" at bounding box center [265, 115] width 189 height 8
click at [194, 144] on button "Save" at bounding box center [193, 139] width 53 height 21
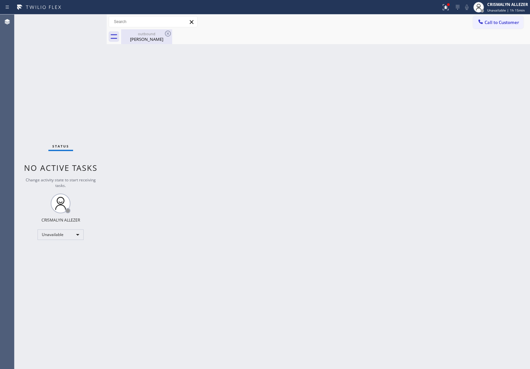
click at [152, 35] on div "outbound" at bounding box center [147, 33] width 50 height 5
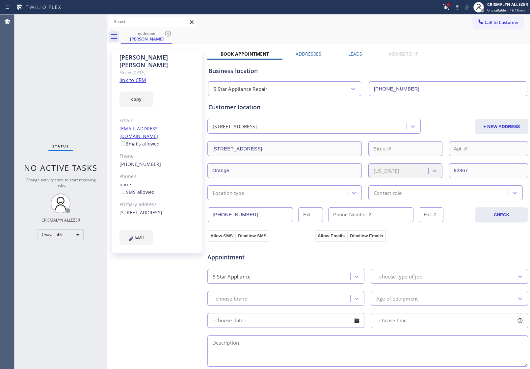
drag, startPoint x: 167, startPoint y: 34, endPoint x: 374, endPoint y: 27, distance: 207.6
click at [167, 34] on icon at bounding box center [168, 34] width 8 height 8
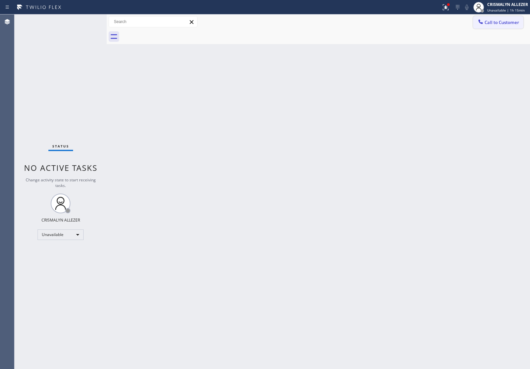
click at [518, 22] on span "Call to Customer" at bounding box center [502, 22] width 35 height 6
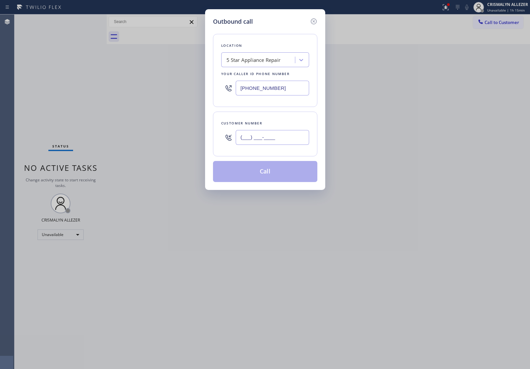
click at [290, 138] on input "(___) ___-____" at bounding box center [272, 137] width 73 height 15
paste input "714) 264-3603"
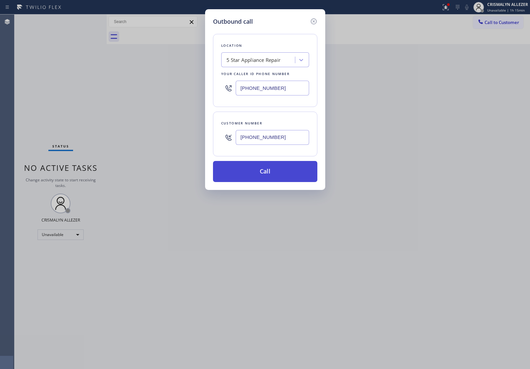
type input "[PHONE_NUMBER]"
click at [269, 172] on button "Call" at bounding box center [265, 171] width 104 height 21
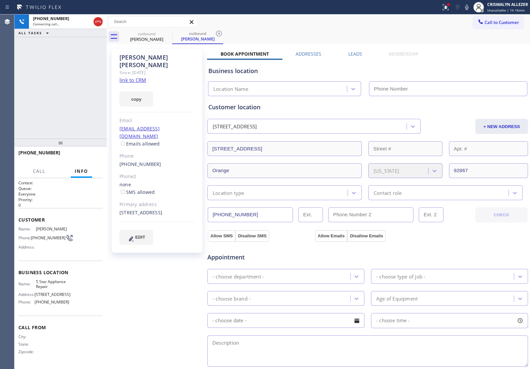
type input "[PHONE_NUMBER]"
click at [348, 53] on label "Leads" at bounding box center [355, 54] width 14 height 6
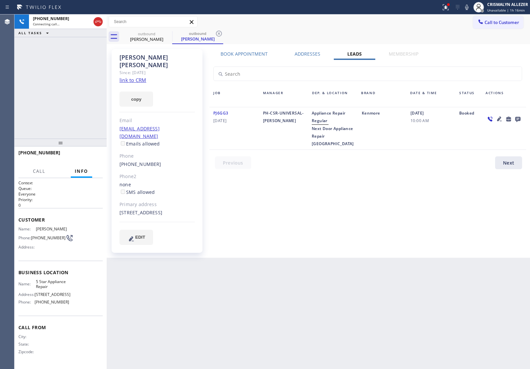
click at [519, 118] on icon at bounding box center [517, 119] width 5 height 5
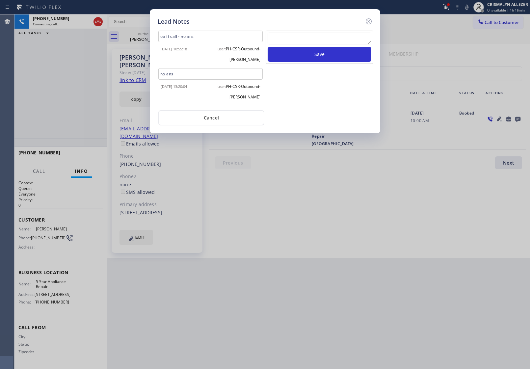
click at [311, 39] on textarea at bounding box center [320, 39] width 104 height 12
paste textarea "no answer | pls xfer here cx cb"
type textarea "no answer | pls xfer here cx cb"
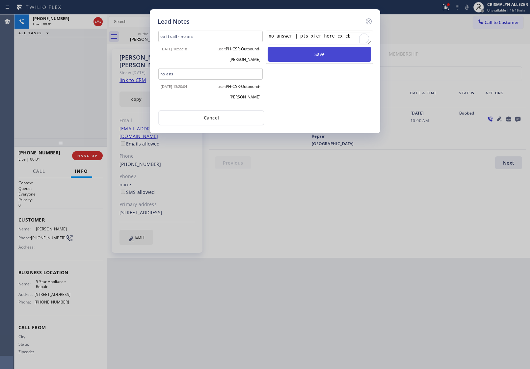
click at [314, 57] on button "Save" at bounding box center [320, 54] width 104 height 15
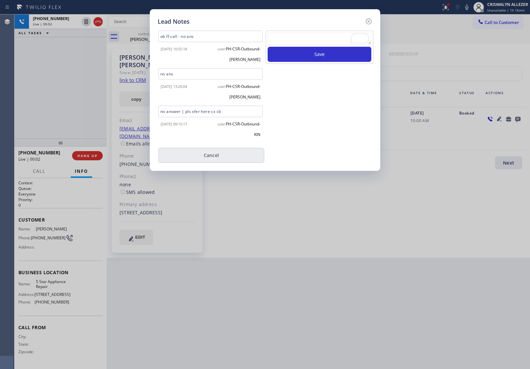
click at [215, 156] on button "Cancel" at bounding box center [211, 155] width 106 height 15
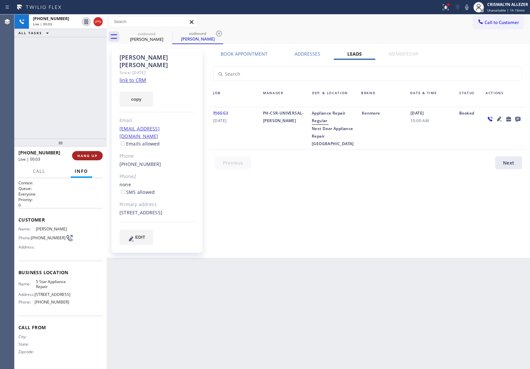
click at [81, 157] on span "HANG UP" at bounding box center [87, 155] width 20 height 5
click at [81, 157] on span "COMPLETE" at bounding box center [86, 155] width 23 height 5
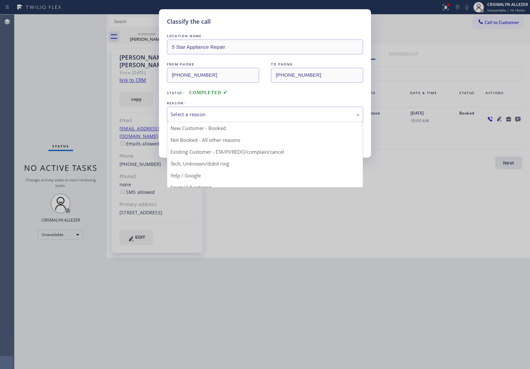
drag, startPoint x: 283, startPoint y: 117, endPoint x: 202, endPoint y: 144, distance: 86.0
click at [281, 118] on div "Select a reason" at bounding box center [265, 115] width 189 height 8
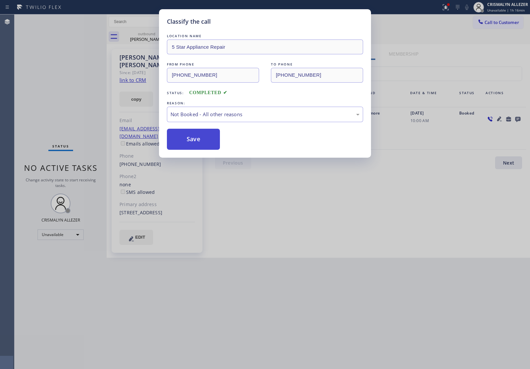
click at [197, 144] on button "Save" at bounding box center [193, 139] width 53 height 21
click at [144, 36] on div "Classify the call LOCATION NAME GE Monogram Inc Repair Phoenix FROM PHONE (602)…" at bounding box center [272, 191] width 516 height 355
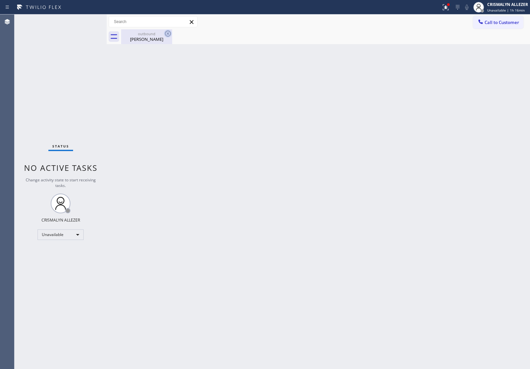
click at [169, 32] on icon at bounding box center [168, 34] width 8 height 8
click at [142, 38] on div "Sheryl Haworth" at bounding box center [147, 39] width 50 height 6
click at [519, 22] on span "Call to Customer" at bounding box center [502, 22] width 35 height 6
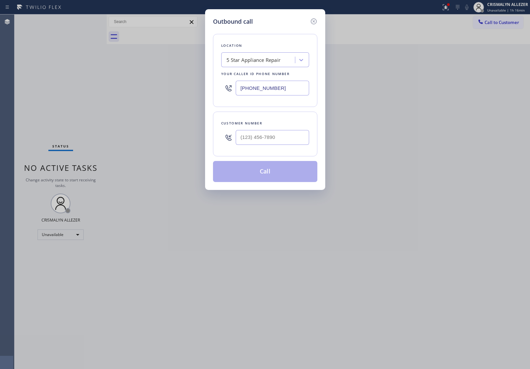
drag, startPoint x: 299, startPoint y: 86, endPoint x: 102, endPoint y: 84, distance: 196.3
click at [176, 91] on div "Outbound call Location 5 Star Appliance Repair Your caller id phone number [PHO…" at bounding box center [265, 184] width 530 height 369
paste input "44) 902-1171"
type input "(844) 902-1171"
click at [277, 136] on input "(___) ___-____" at bounding box center [272, 137] width 73 height 15
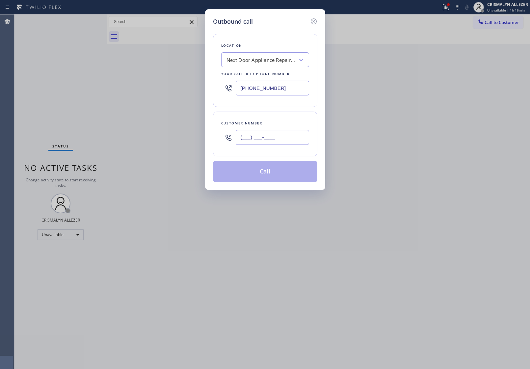
paste input "714) 264-3603"
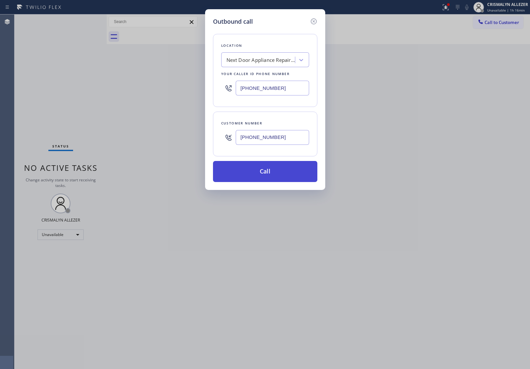
type input "[PHONE_NUMBER]"
click at [263, 174] on button "Call" at bounding box center [265, 171] width 104 height 21
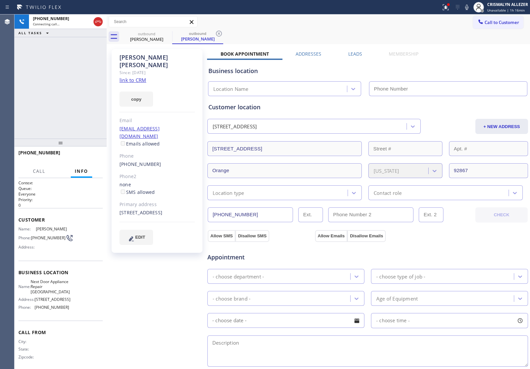
type input "(844) 902-1171"
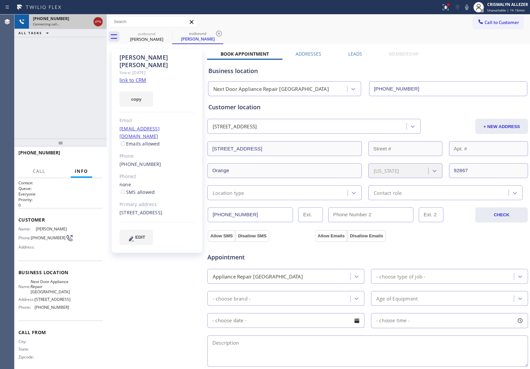
click at [99, 20] on icon at bounding box center [98, 22] width 8 height 8
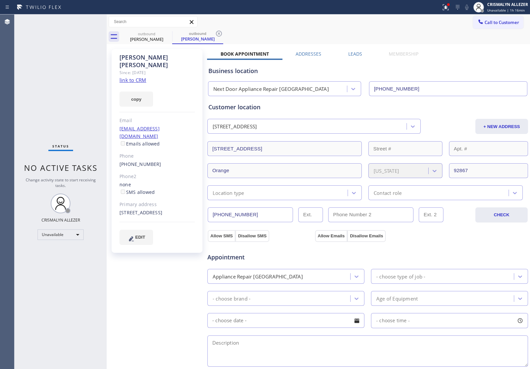
click at [220, 33] on icon at bounding box center [219, 34] width 8 height 8
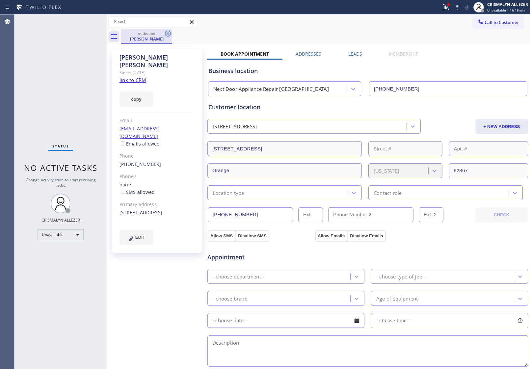
click at [168, 33] on icon at bounding box center [168, 34] width 6 height 6
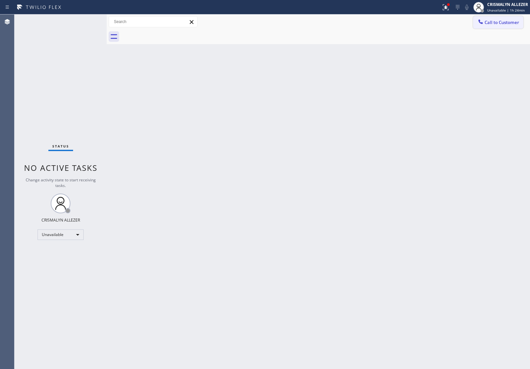
click at [500, 24] on span "Call to Customer" at bounding box center [502, 22] width 35 height 6
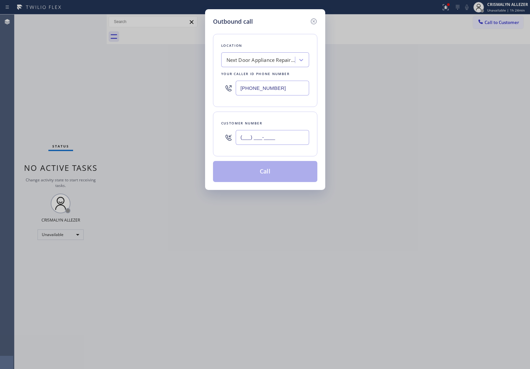
click at [283, 141] on input "(___) ___-____" at bounding box center [272, 137] width 73 height 15
paste input "203) 993-0995"
type input "[PHONE_NUMBER]"
click at [261, 59] on div "Next Door Appliance Repair San Diego" at bounding box center [261, 60] width 69 height 8
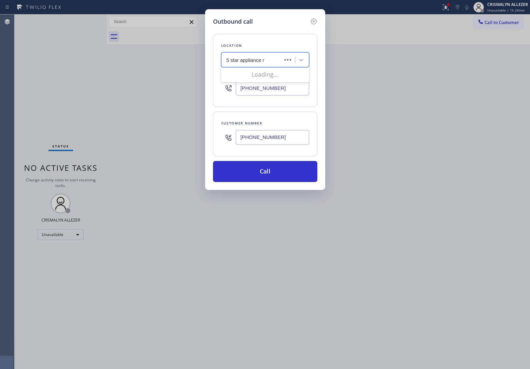
type input "5 star appliance re"
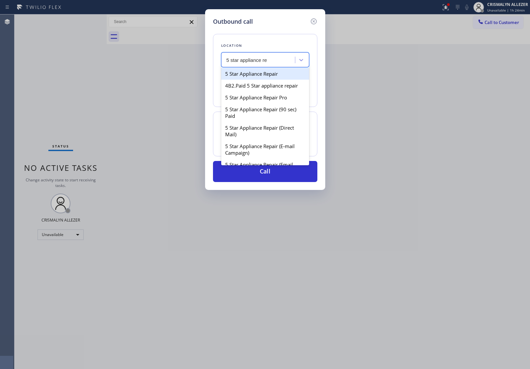
click at [256, 76] on div "5 Star Appliance Repair" at bounding box center [265, 74] width 88 height 12
type input "[PHONE_NUMBER]"
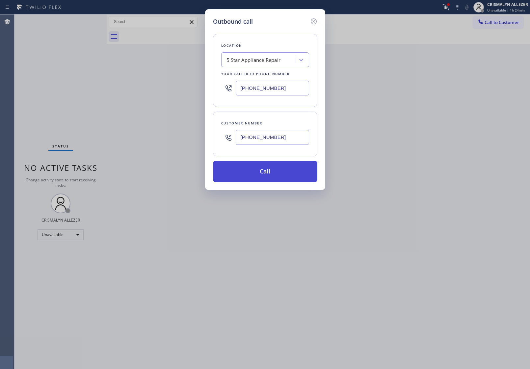
click at [262, 171] on button "Call" at bounding box center [265, 171] width 104 height 21
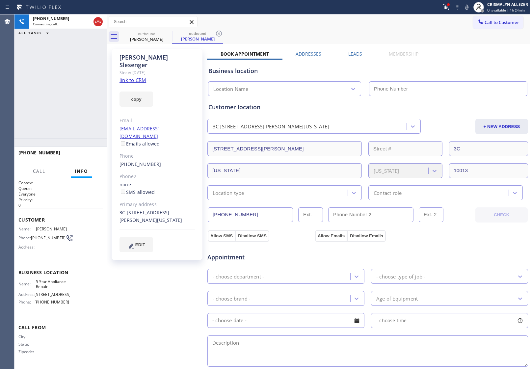
click at [124, 77] on link "link to CRM" at bounding box center [133, 80] width 27 height 7
type input "[PHONE_NUMBER]"
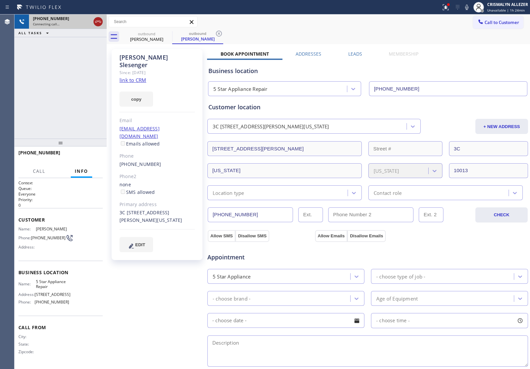
click at [98, 23] on icon at bounding box center [98, 22] width 8 height 8
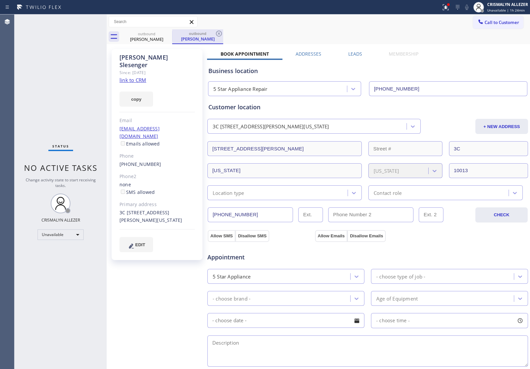
click at [205, 35] on div "outbound" at bounding box center [198, 33] width 50 height 5
click at [169, 35] on icon at bounding box center [168, 34] width 6 height 6
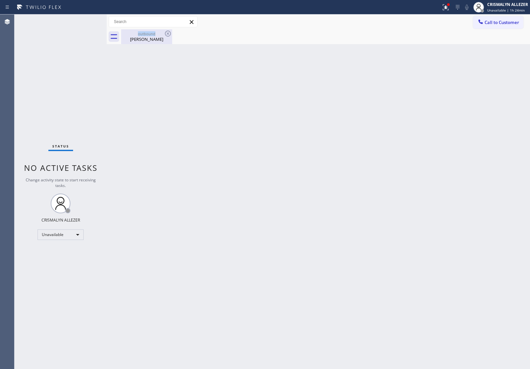
click at [158, 36] on div "outbound" at bounding box center [147, 33] width 50 height 5
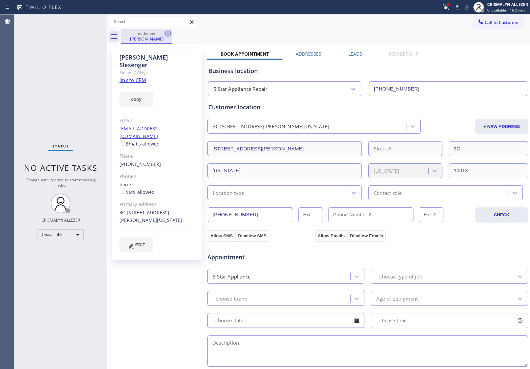
click at [167, 33] on icon at bounding box center [168, 34] width 8 height 8
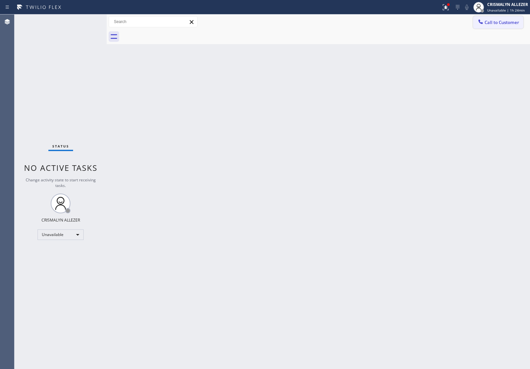
click at [502, 23] on span "Call to Customer" at bounding box center [502, 22] width 35 height 6
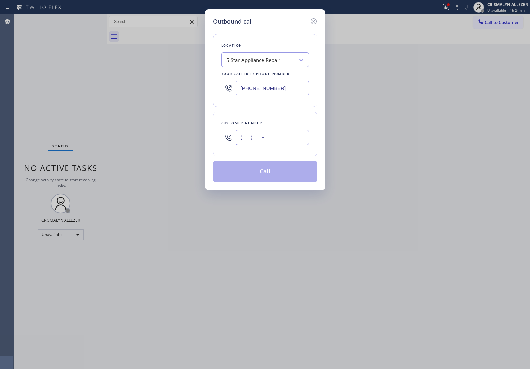
click at [293, 134] on input "(___) ___-____" at bounding box center [272, 137] width 73 height 15
paste input "text"
type input "(___) ___-____"
paste input "203) 993-0995"
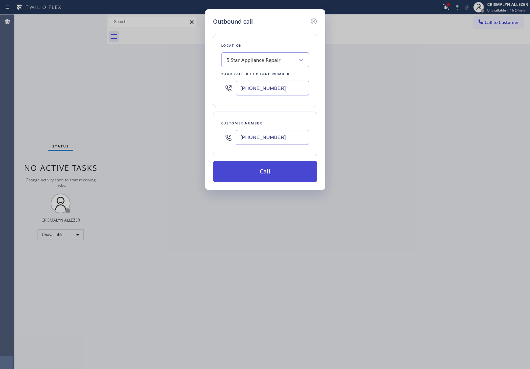
type input "[PHONE_NUMBER]"
click at [270, 180] on button "Call" at bounding box center [265, 171] width 104 height 21
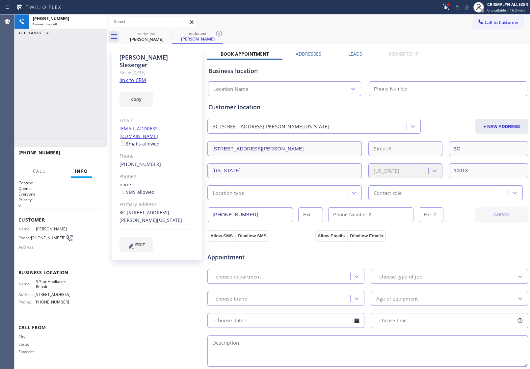
type input "[PHONE_NUMBER]"
click at [86, 158] on button "HANG UP" at bounding box center [87, 155] width 31 height 9
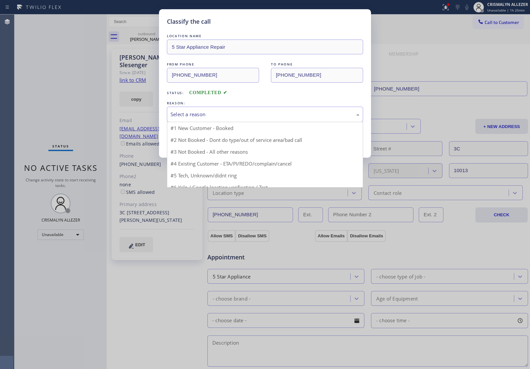
click at [265, 118] on div "Select a reason" at bounding box center [265, 115] width 189 height 8
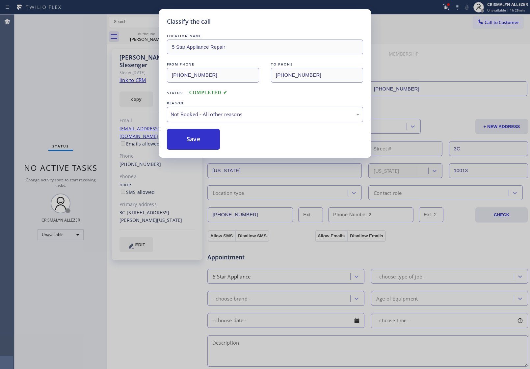
click at [199, 141] on button "Save" at bounding box center [193, 139] width 53 height 21
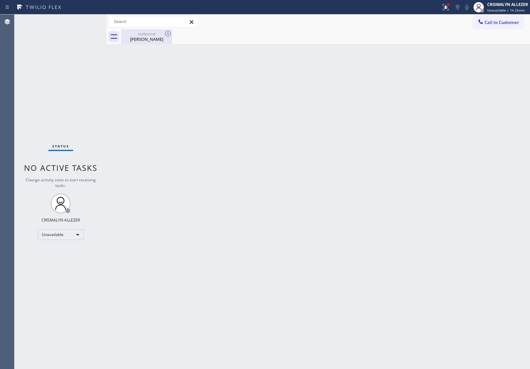
click at [145, 40] on div "Jason Slesenger" at bounding box center [147, 39] width 50 height 6
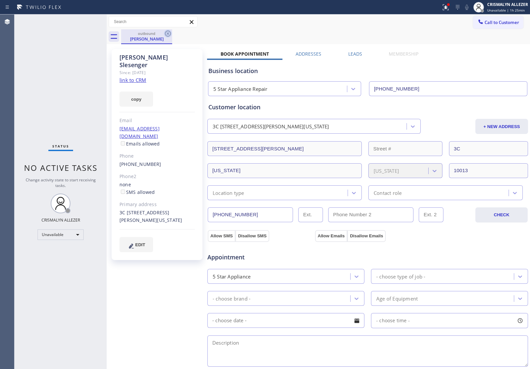
drag, startPoint x: 164, startPoint y: 34, endPoint x: 187, endPoint y: 1, distance: 40.0
click at [164, 33] on icon at bounding box center [168, 34] width 8 height 8
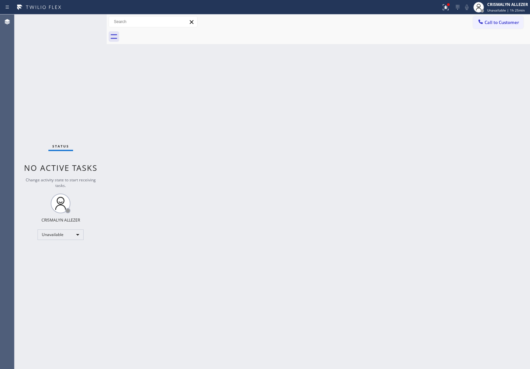
click at [509, 27] on button "Call to Customer" at bounding box center [498, 22] width 50 height 13
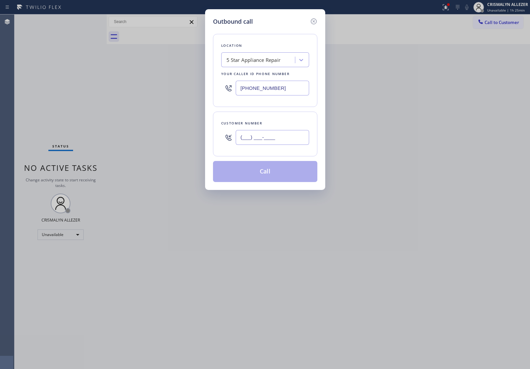
click at [289, 137] on input "(___) ___-____" at bounding box center [272, 137] width 73 height 15
paste input "917) 689-2540"
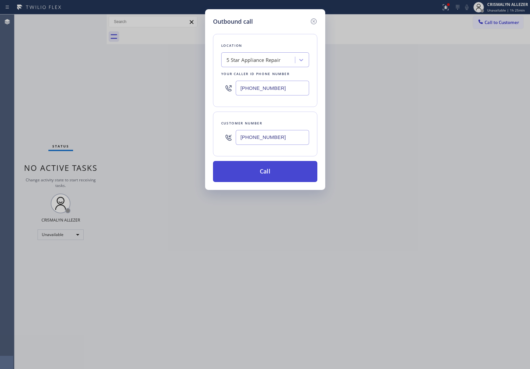
type input "[PHONE_NUMBER]"
click at [269, 173] on button "Call" at bounding box center [265, 171] width 104 height 21
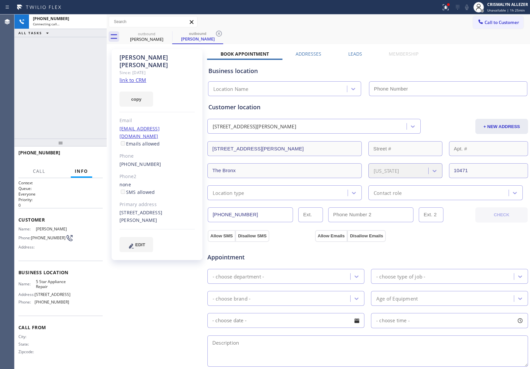
click at [125, 77] on link "link to CRM" at bounding box center [133, 80] width 27 height 7
type input "[PHONE_NUMBER]"
click at [89, 154] on span "HANG UP" at bounding box center [87, 155] width 20 height 5
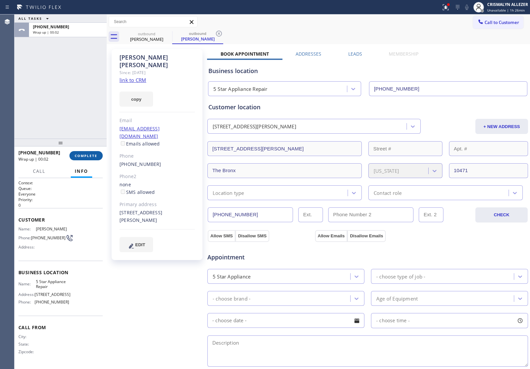
click at [89, 157] on span "COMPLETE" at bounding box center [86, 155] width 23 height 5
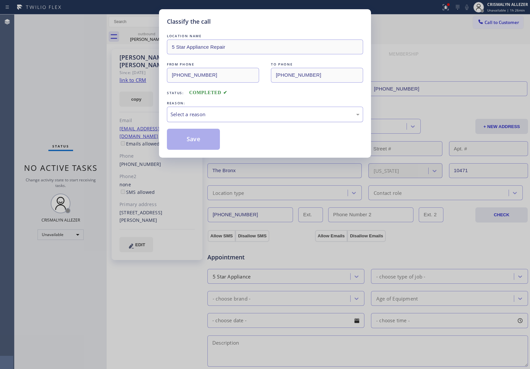
click at [295, 122] on div "Select a reason" at bounding box center [265, 114] width 196 height 15
click at [216, 141] on button "Save" at bounding box center [193, 139] width 53 height 21
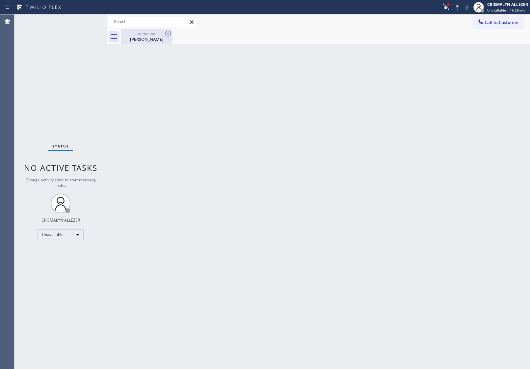
click at [153, 38] on div "Arlene Giagrande" at bounding box center [147, 39] width 50 height 6
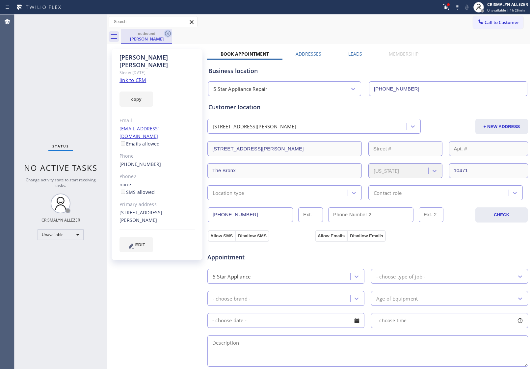
click at [166, 34] on icon at bounding box center [168, 34] width 8 height 8
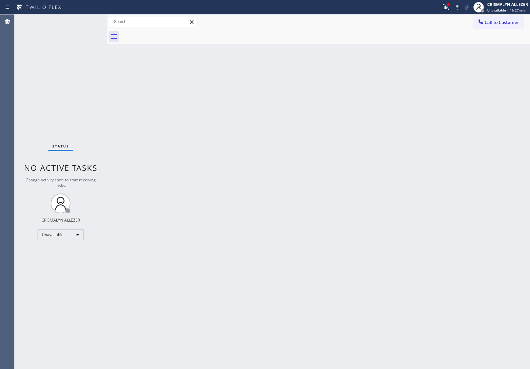
click at [504, 19] on span "Call to Customer" at bounding box center [502, 22] width 35 height 6
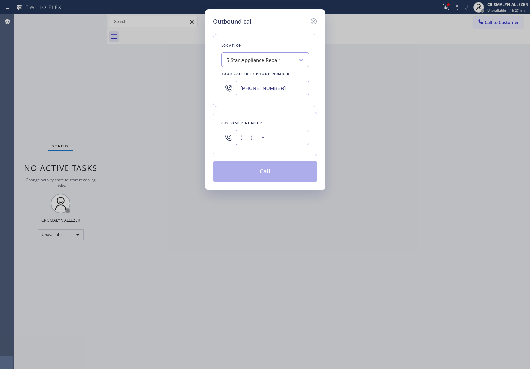
click at [291, 142] on input "(___) ___-____" at bounding box center [272, 137] width 73 height 15
paste input "917) 821-9206"
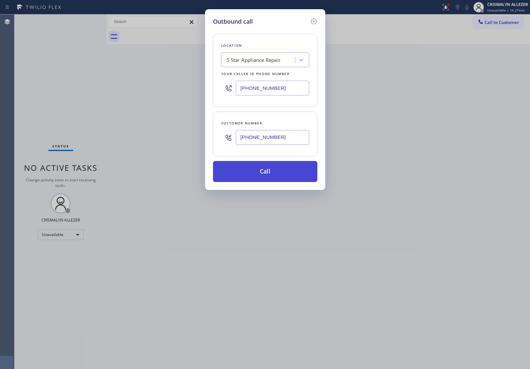
type input "[PHONE_NUMBER]"
click at [268, 178] on button "Call" at bounding box center [265, 171] width 104 height 21
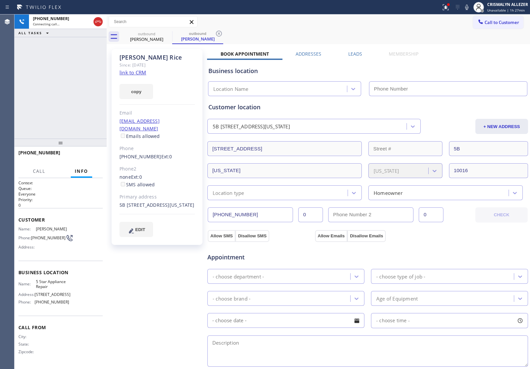
click at [134, 73] on link "link to CRM" at bounding box center [133, 72] width 27 height 7
type input "[PHONE_NUMBER]"
click at [92, 157] on span "HANG UP" at bounding box center [87, 155] width 20 height 5
click at [92, 157] on span "COMPLETE" at bounding box center [86, 155] width 23 height 5
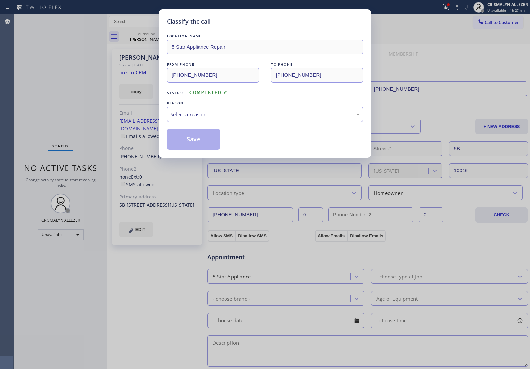
click at [261, 112] on div "Select a reason" at bounding box center [265, 115] width 189 height 8
click at [180, 143] on button "Save" at bounding box center [193, 139] width 53 height 21
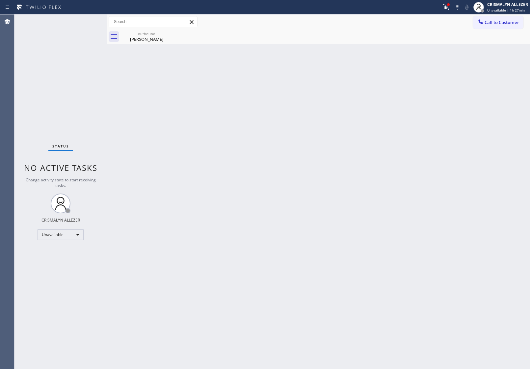
click at [140, 40] on div "Kevin Rice" at bounding box center [147, 39] width 50 height 6
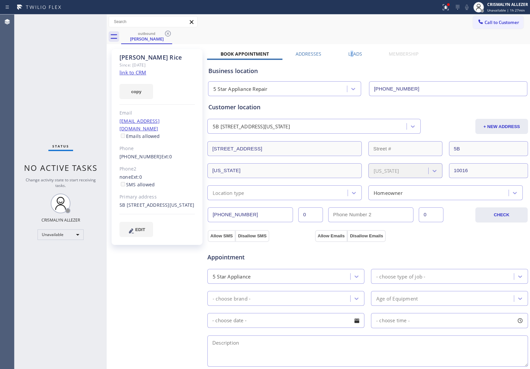
drag, startPoint x: 349, startPoint y: 52, endPoint x: 358, endPoint y: 57, distance: 9.8
click at [350, 52] on label "Leads" at bounding box center [355, 54] width 14 height 6
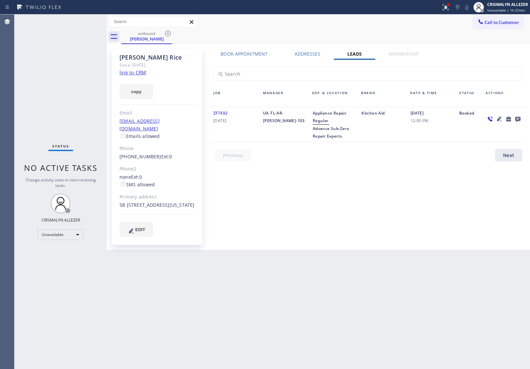
drag, startPoint x: 519, startPoint y: 121, endPoint x: 521, endPoint y: 118, distance: 3.6
click at [521, 118] on icon at bounding box center [518, 119] width 8 height 8
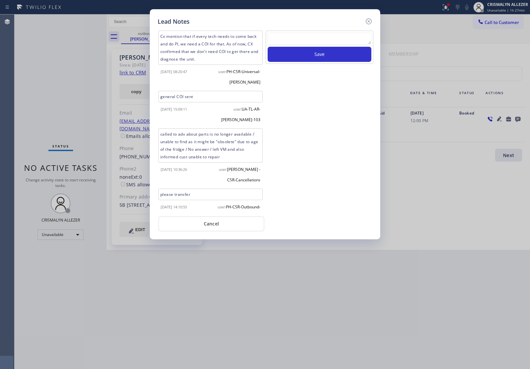
click at [299, 44] on textarea at bounding box center [320, 39] width 104 height 12
paste textarea "no answer | pls xfer here cx cb"
type textarea "no answer | pls xfer here cx cb"
click at [307, 56] on button "Save" at bounding box center [320, 54] width 104 height 15
click at [212, 228] on button "Cancel" at bounding box center [211, 223] width 106 height 15
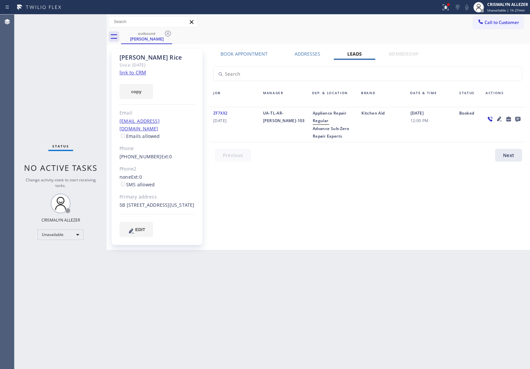
click at [169, 32] on icon at bounding box center [168, 34] width 8 height 8
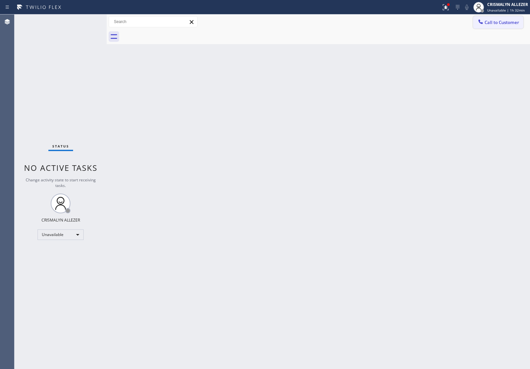
click at [481, 27] on button "Call to Customer" at bounding box center [498, 22] width 50 height 13
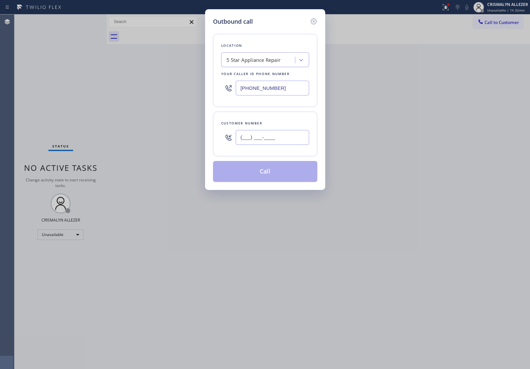
click at [290, 138] on input "(___) ___-____" at bounding box center [272, 137] width 73 height 15
paste input "206) 696-3833"
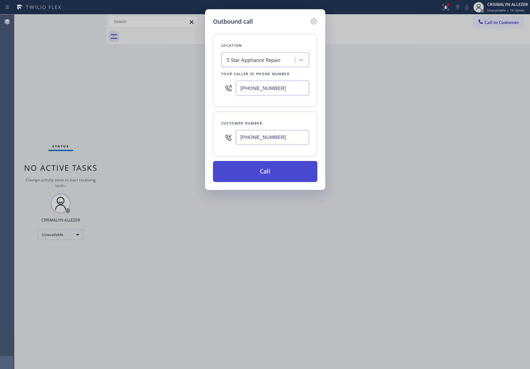
type input "[PHONE_NUMBER]"
click at [264, 177] on button "Call" at bounding box center [265, 171] width 104 height 21
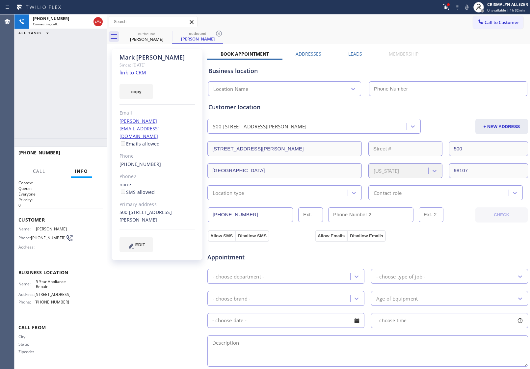
click at [139, 71] on link "link to CRM" at bounding box center [133, 72] width 27 height 7
type input "[PHONE_NUMBER]"
click at [86, 157] on span "HANG UP" at bounding box center [87, 155] width 20 height 5
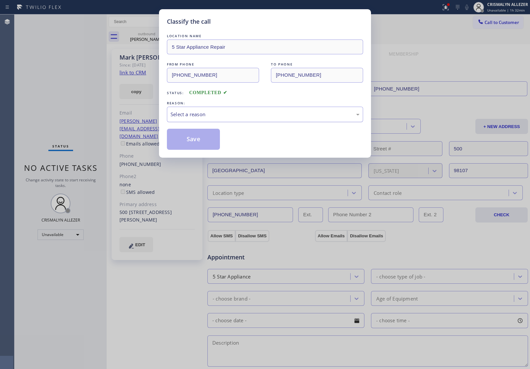
click at [256, 116] on div "Select a reason" at bounding box center [265, 115] width 189 height 8
click at [193, 142] on button "Save" at bounding box center [193, 139] width 53 height 21
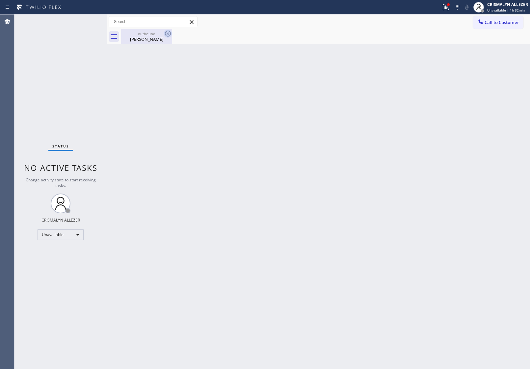
drag, startPoint x: 149, startPoint y: 35, endPoint x: 169, endPoint y: 34, distance: 19.8
click at [152, 35] on div "outbound" at bounding box center [147, 33] width 50 height 5
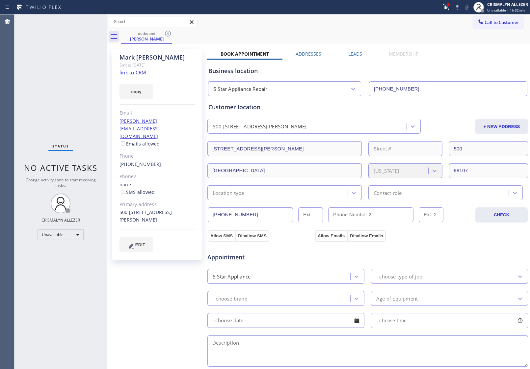
click at [175, 33] on div "outbound Mark Walker" at bounding box center [325, 36] width 409 height 15
click at [167, 34] on icon at bounding box center [168, 34] width 8 height 8
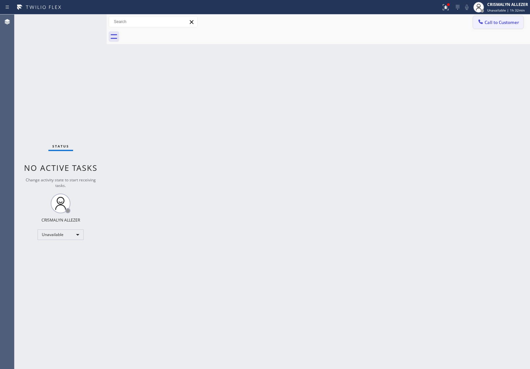
click at [495, 21] on span "Call to Customer" at bounding box center [502, 22] width 35 height 6
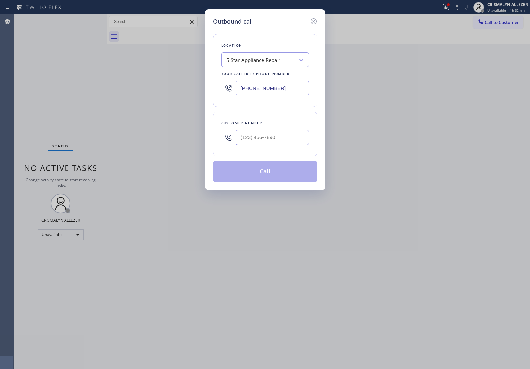
drag, startPoint x: 293, startPoint y: 147, endPoint x: 294, endPoint y: 140, distance: 6.9
click at [293, 147] on div at bounding box center [272, 137] width 73 height 21
click at [294, 140] on input "(___) ___-____" at bounding box center [272, 137] width 73 height 15
paste input "206) 696-3833"
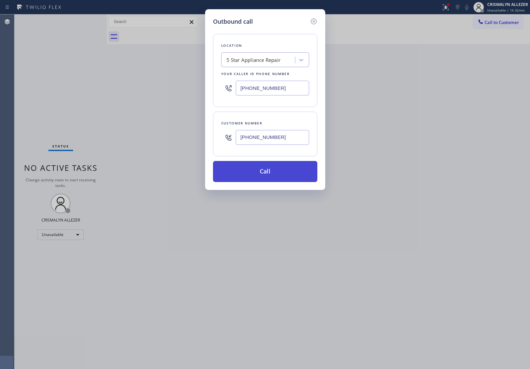
type input "[PHONE_NUMBER]"
click at [265, 173] on button "Call" at bounding box center [265, 171] width 104 height 21
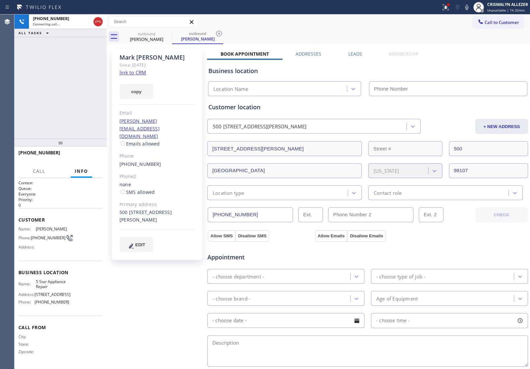
click at [353, 54] on label "Leads" at bounding box center [355, 54] width 14 height 6
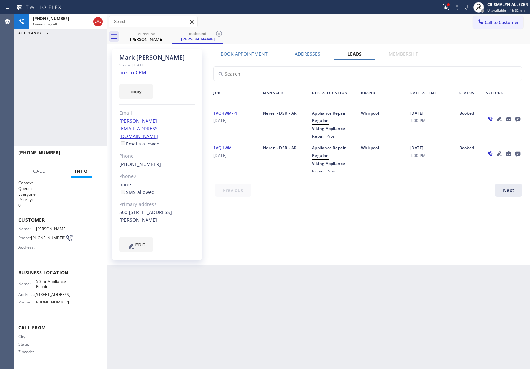
click at [517, 117] on icon at bounding box center [517, 119] width 5 height 5
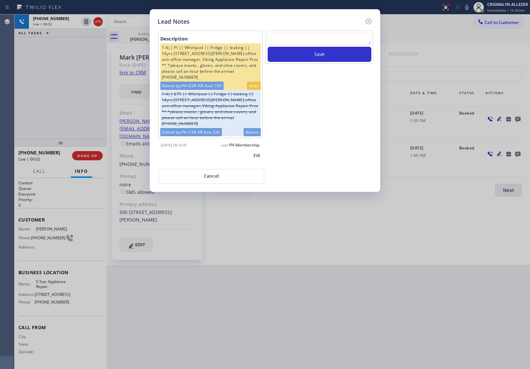
click at [310, 35] on textarea at bounding box center [320, 39] width 104 height 12
paste textarea "no answer | pls xfer here cx cb"
type textarea "no answer | pls xfer here cx cb"
click at [311, 57] on button "Save" at bounding box center [320, 54] width 104 height 15
click at [224, 177] on button "Cancel" at bounding box center [211, 176] width 106 height 15
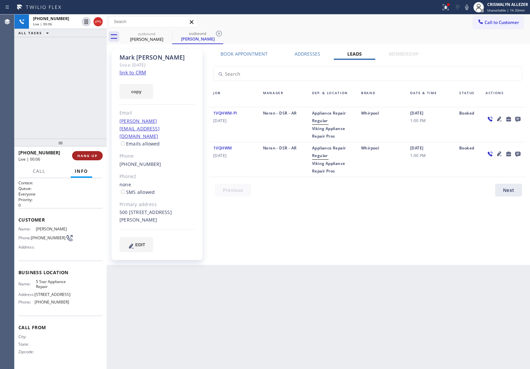
click at [88, 153] on span "HANG UP" at bounding box center [87, 155] width 20 height 5
click at [88, 154] on span "HANG UP" at bounding box center [87, 155] width 20 height 5
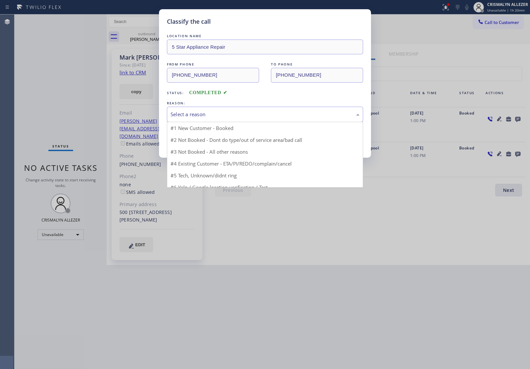
click at [261, 115] on div "Select a reason" at bounding box center [265, 115] width 189 height 8
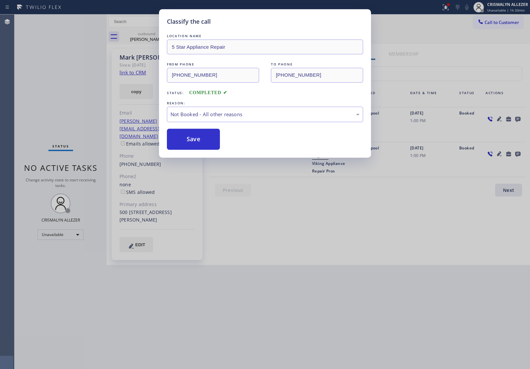
click at [198, 142] on button "Save" at bounding box center [193, 139] width 53 height 21
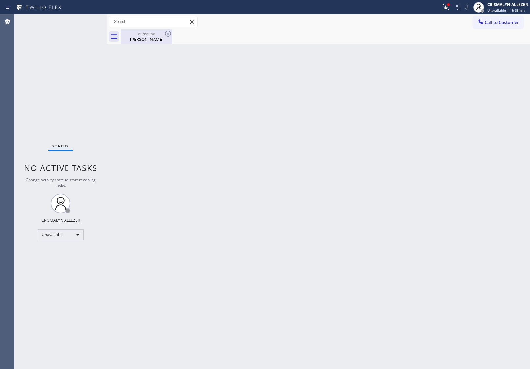
click at [149, 36] on div "Mark Walker" at bounding box center [147, 39] width 50 height 6
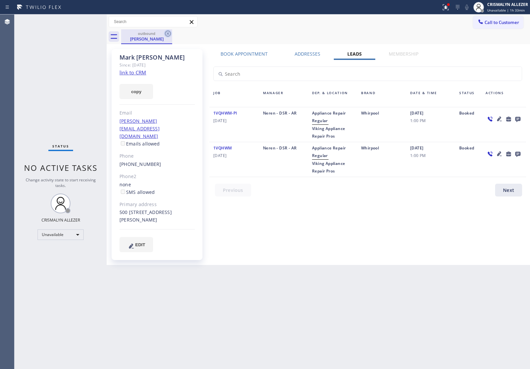
click at [172, 36] on icon at bounding box center [168, 34] width 8 height 8
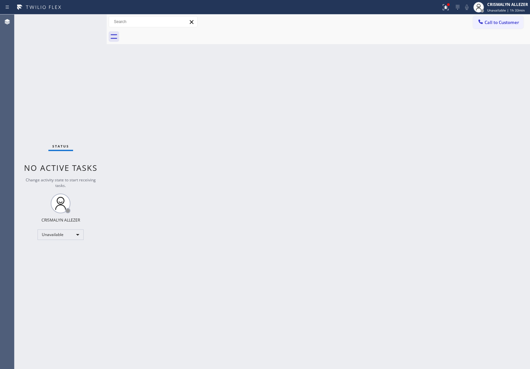
click at [166, 33] on div at bounding box center [325, 36] width 409 height 15
click at [507, 17] on button "Call to Customer" at bounding box center [498, 22] width 50 height 13
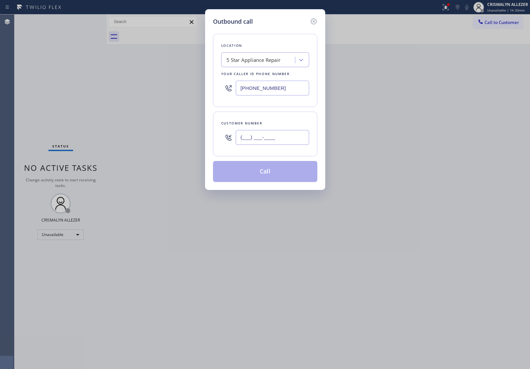
click at [287, 135] on input "(___) ___-____" at bounding box center [272, 137] width 73 height 15
paste input "408) 219-5819"
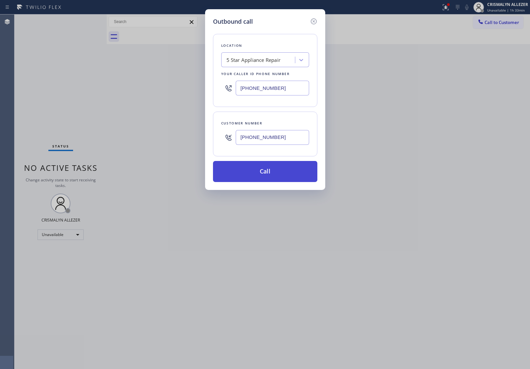
type input "[PHONE_NUMBER]"
click at [273, 173] on button "Call" at bounding box center [265, 171] width 104 height 21
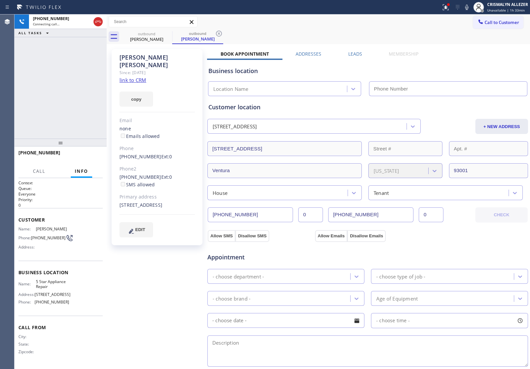
click at [130, 77] on link "link to CRM" at bounding box center [133, 80] width 27 height 7
type input "[PHONE_NUMBER]"
click at [83, 156] on span "HANG UP" at bounding box center [87, 155] width 20 height 5
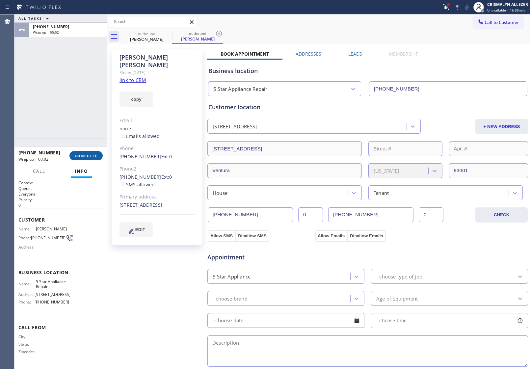
click at [80, 157] on span "COMPLETE" at bounding box center [86, 155] width 23 height 5
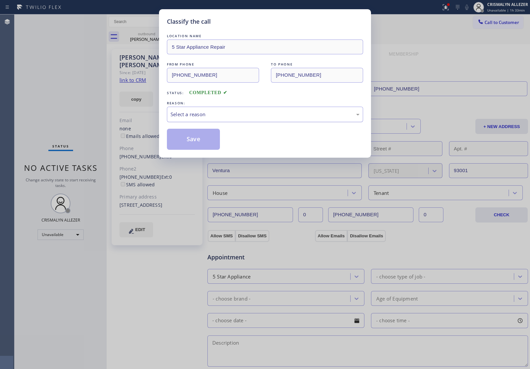
click at [268, 116] on div "Select a reason" at bounding box center [265, 115] width 189 height 8
click at [178, 137] on button "Save" at bounding box center [193, 139] width 53 height 21
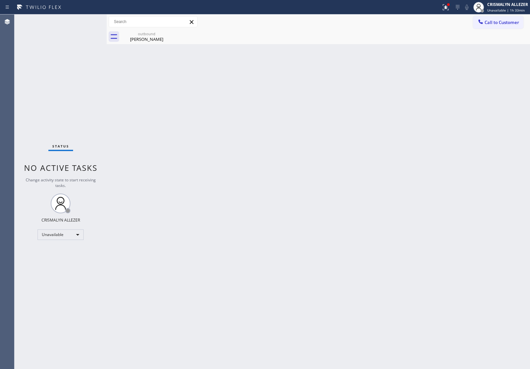
click at [144, 40] on div "Christie Killen" at bounding box center [147, 39] width 50 height 6
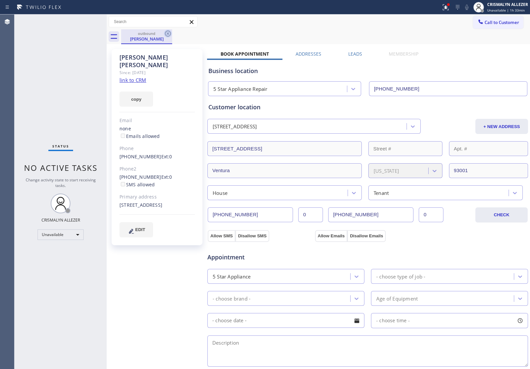
click at [167, 35] on icon at bounding box center [168, 34] width 8 height 8
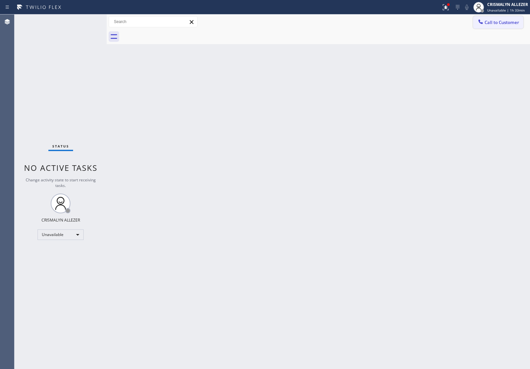
click at [498, 24] on span "Call to Customer" at bounding box center [502, 22] width 35 height 6
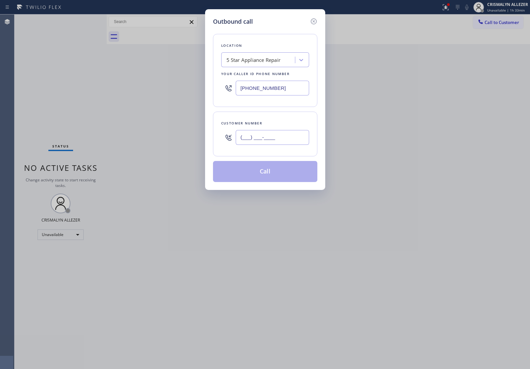
drag, startPoint x: 304, startPoint y: 131, endPoint x: 296, endPoint y: 134, distance: 7.7
click at [297, 133] on input "(___) ___-____" at bounding box center [272, 137] width 73 height 15
paste input "text"
drag, startPoint x: 292, startPoint y: 137, endPoint x: 125, endPoint y: 129, distance: 166.5
click at [127, 129] on div "Outbound call Location 5 Star Appliance Repair Your caller id phone number (855…" at bounding box center [265, 184] width 530 height 369
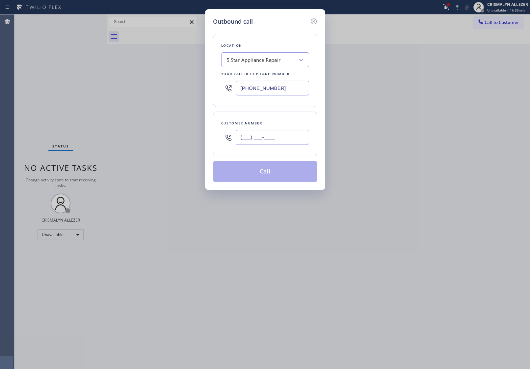
paste input "805) 455-4016"
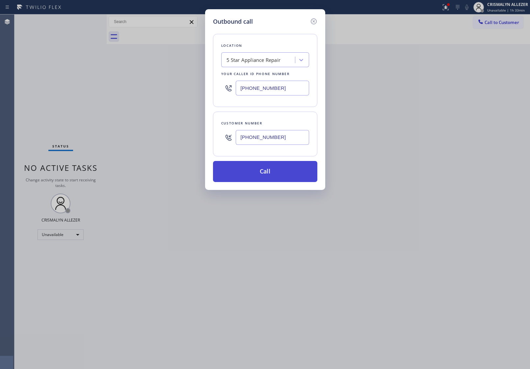
type input "[PHONE_NUMBER]"
click at [269, 175] on button "Call" at bounding box center [265, 171] width 104 height 21
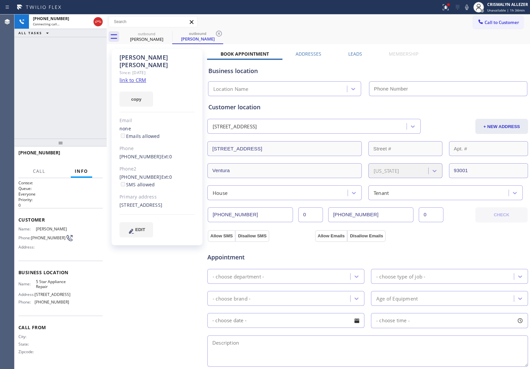
type input "[PHONE_NUMBER]"
click at [350, 51] on label "Leads" at bounding box center [355, 54] width 14 height 6
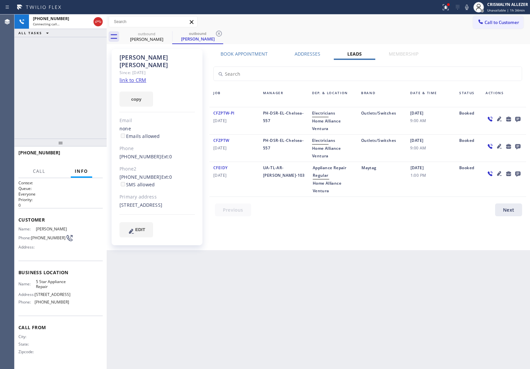
click at [517, 119] on icon at bounding box center [517, 119] width 5 height 5
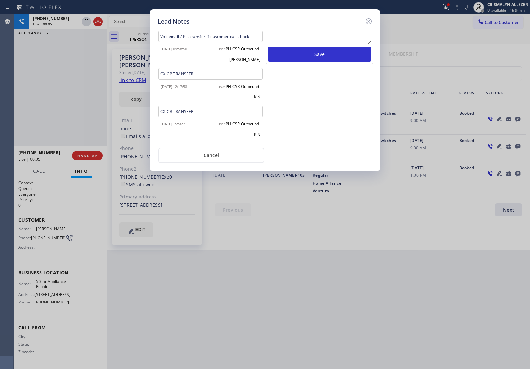
click at [280, 40] on textarea at bounding box center [320, 39] width 104 height 12
paste textarea "no answer | pls xfer here cx cb"
type textarea "no answer | pls xfer here cx cb"
click at [292, 52] on button "Save" at bounding box center [320, 54] width 104 height 15
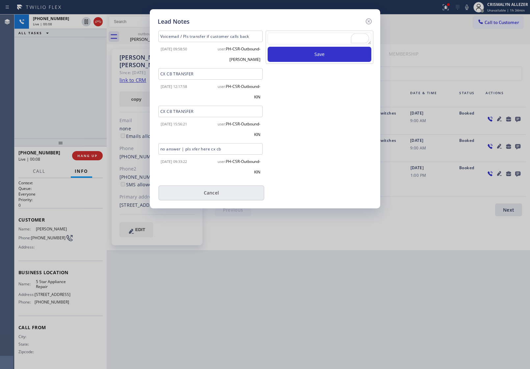
click at [217, 197] on button "Cancel" at bounding box center [211, 192] width 106 height 15
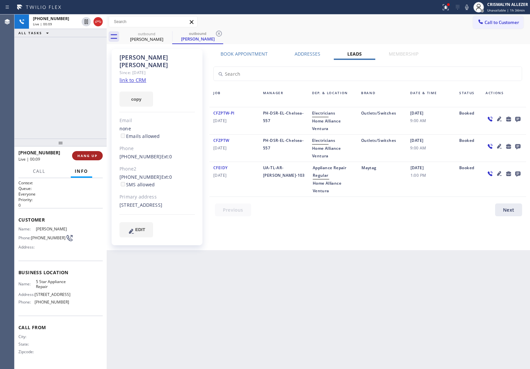
click at [81, 157] on span "HANG UP" at bounding box center [87, 155] width 20 height 5
click at [79, 155] on span "COMPLETE" at bounding box center [86, 155] width 23 height 5
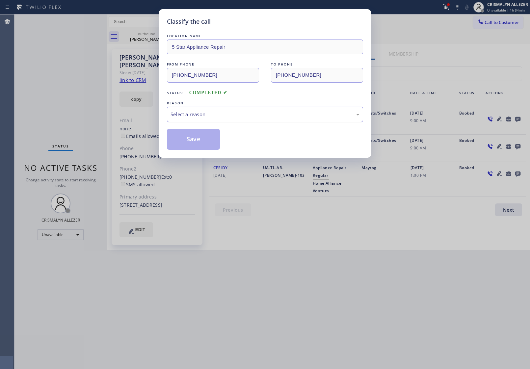
click at [261, 114] on div "Select a reason" at bounding box center [265, 115] width 189 height 8
click at [190, 142] on button "Save" at bounding box center [193, 139] width 53 height 21
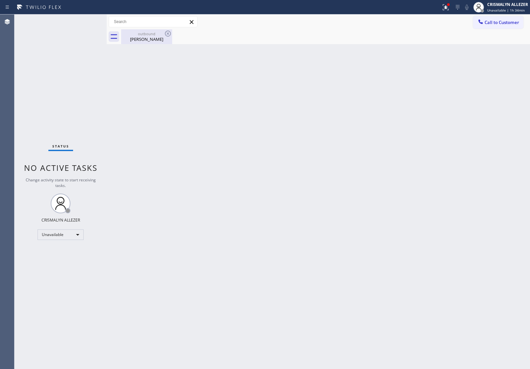
click at [148, 42] on div "Christie Killen" at bounding box center [147, 39] width 50 height 6
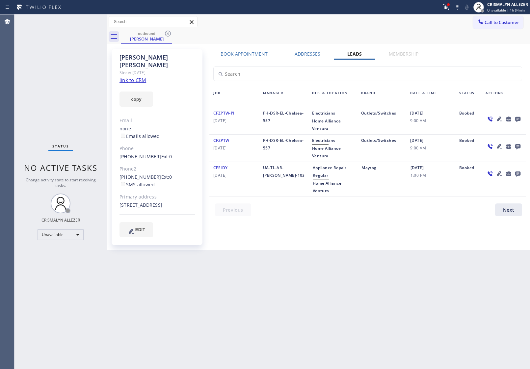
drag, startPoint x: 169, startPoint y: 33, endPoint x: 183, endPoint y: 19, distance: 20.5
click at [168, 33] on icon at bounding box center [168, 34] width 8 height 8
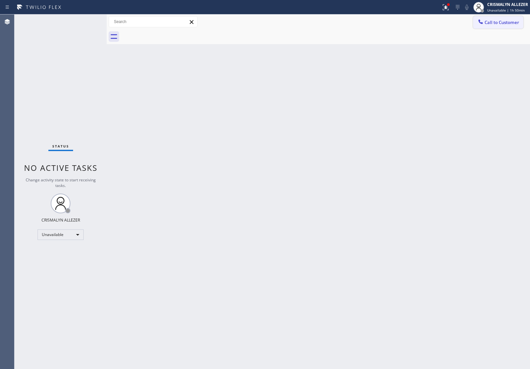
click at [502, 25] on span "Call to Customer" at bounding box center [502, 22] width 35 height 6
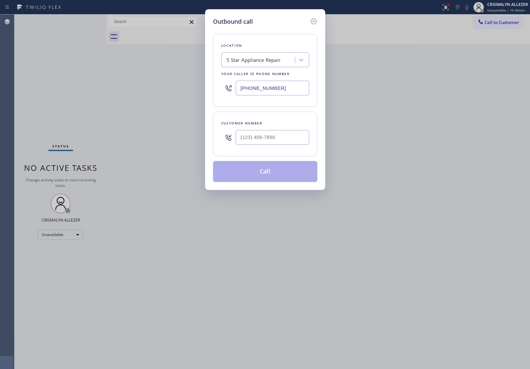
click at [288, 88] on input "[PHONE_NUMBER]" at bounding box center [272, 88] width 73 height 15
click at [288, 136] on input "(___) ___-____" at bounding box center [272, 137] width 73 height 15
paste input "305) 965-7099"
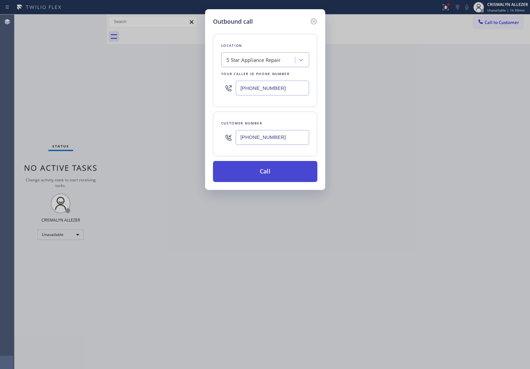
type input "(305) 965-7099"
click at [272, 170] on button "Call" at bounding box center [265, 171] width 104 height 21
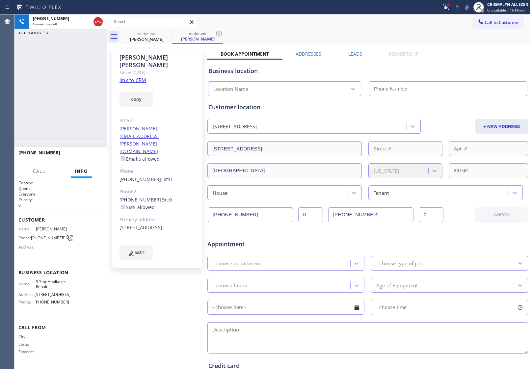
click at [129, 77] on link "link to CRM" at bounding box center [133, 80] width 27 height 7
type input "[PHONE_NUMBER]"
click at [87, 157] on span "HANG UP" at bounding box center [87, 155] width 20 height 5
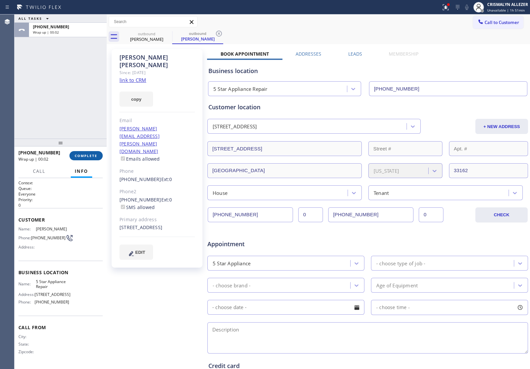
click at [86, 157] on span "COMPLETE" at bounding box center [86, 155] width 23 height 5
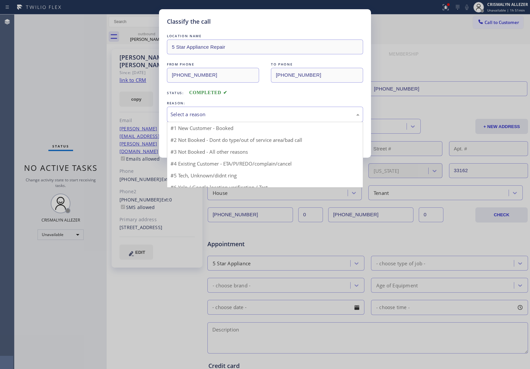
click at [270, 117] on div "Select a reason" at bounding box center [265, 115] width 189 height 8
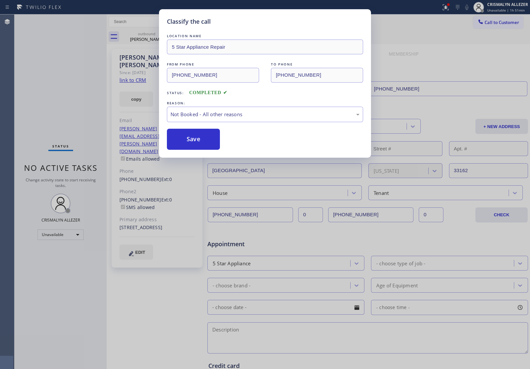
click at [193, 147] on button "Save" at bounding box center [193, 139] width 53 height 21
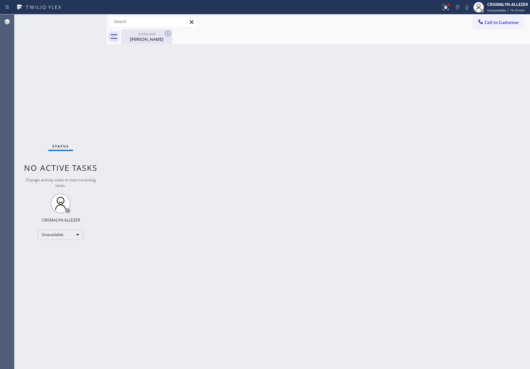
click at [143, 40] on div "Yosef Platt" at bounding box center [147, 39] width 50 height 6
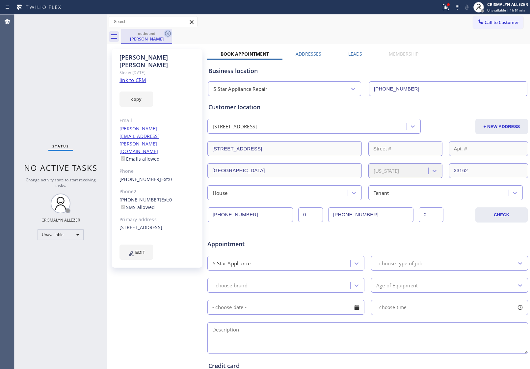
click at [169, 34] on icon at bounding box center [168, 34] width 8 height 8
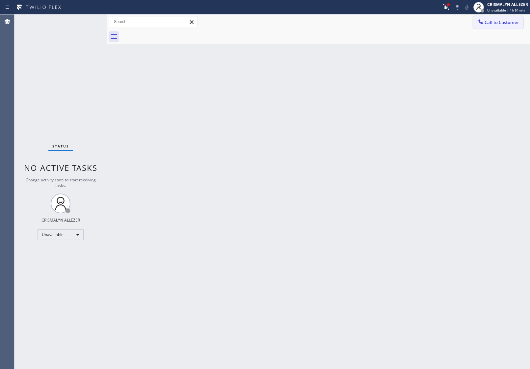
click at [503, 21] on span "Call to Customer" at bounding box center [502, 22] width 35 height 6
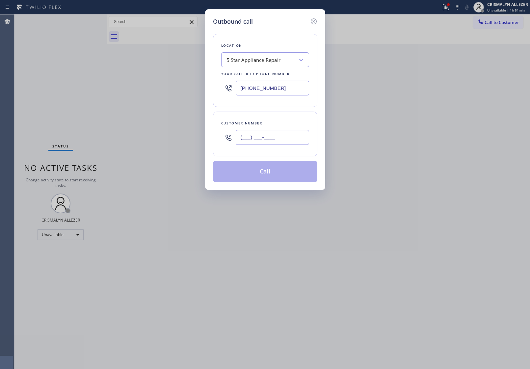
click at [288, 139] on input "(___) ___-____" at bounding box center [272, 137] width 73 height 15
paste input "669) 234-6636"
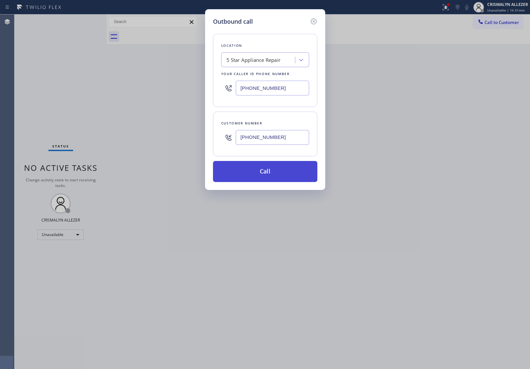
type input "(669) 234-6636"
click at [265, 174] on button "Call" at bounding box center [265, 171] width 104 height 21
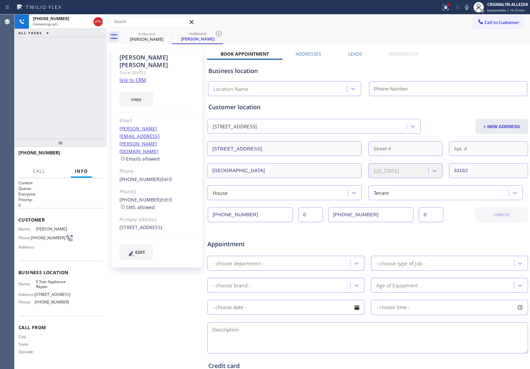
click at [354, 55] on label "Leads" at bounding box center [355, 54] width 14 height 6
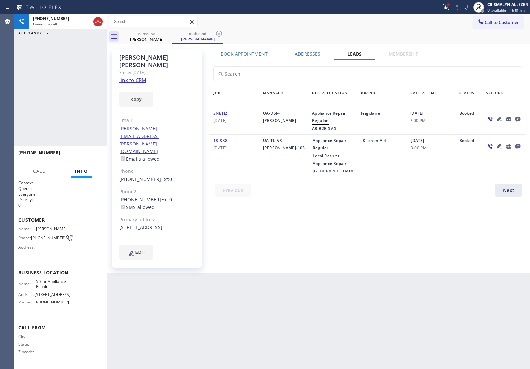
click at [517, 119] on icon at bounding box center [517, 119] width 5 height 5
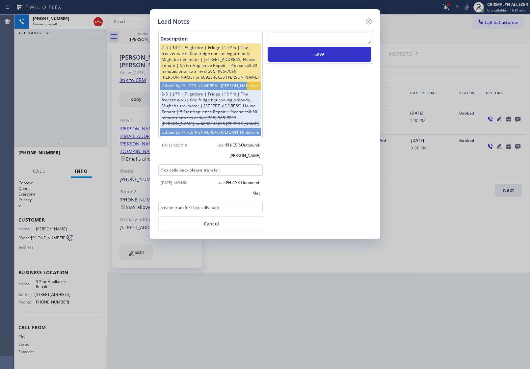
click at [81, 118] on div "Lead Notes Description 2-5 | $40 | Frigidaire | Fridge |15 Yrs | The freezer wo…" at bounding box center [265, 184] width 530 height 369
click at [215, 214] on div "Description 2-5 | $40 | Frigidaire | Fridge |15 Yrs | The freezer works fine fr…" at bounding box center [265, 128] width 215 height 205
click at [199, 223] on button "Cancel" at bounding box center [211, 223] width 106 height 15
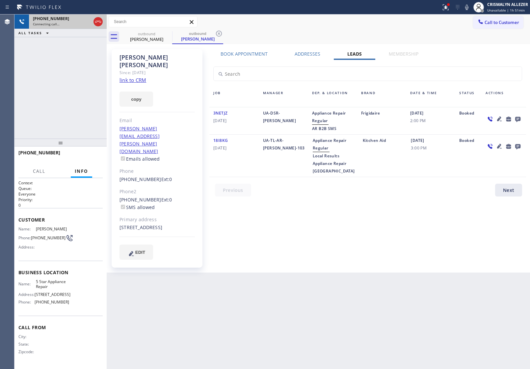
click at [96, 17] on div at bounding box center [98, 21] width 12 height 14
click at [96, 23] on icon at bounding box center [98, 22] width 8 height 8
click at [518, 117] on icon at bounding box center [517, 119] width 5 height 5
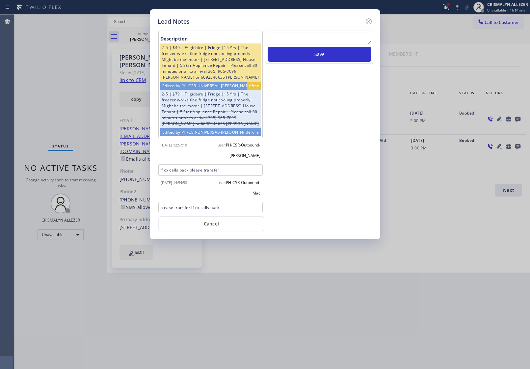
click at [334, 36] on textarea at bounding box center [320, 39] width 104 height 12
paste textarea "no answer | pls xfer here cx cb"
type textarea "no answer | pls xfer here cx cb"
click at [322, 57] on button "Save" at bounding box center [320, 54] width 104 height 15
click at [217, 228] on button "Cancel" at bounding box center [211, 223] width 106 height 15
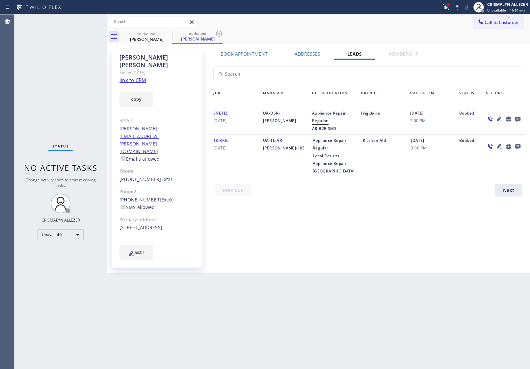
drag, startPoint x: 216, startPoint y: 33, endPoint x: 176, endPoint y: 35, distance: 40.5
click at [216, 33] on icon at bounding box center [219, 34] width 6 height 6
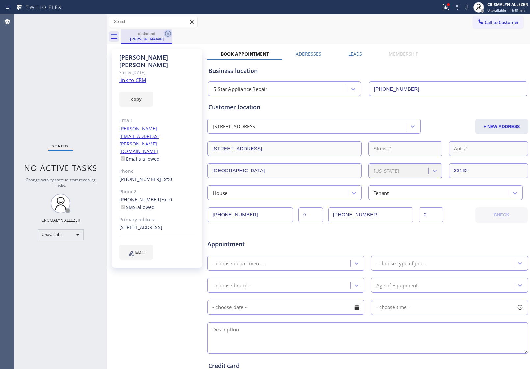
click at [167, 35] on icon at bounding box center [168, 34] width 6 height 6
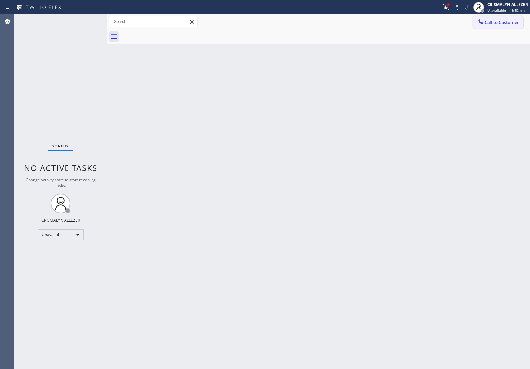
click at [505, 22] on span "Call to Customer" at bounding box center [502, 22] width 35 height 6
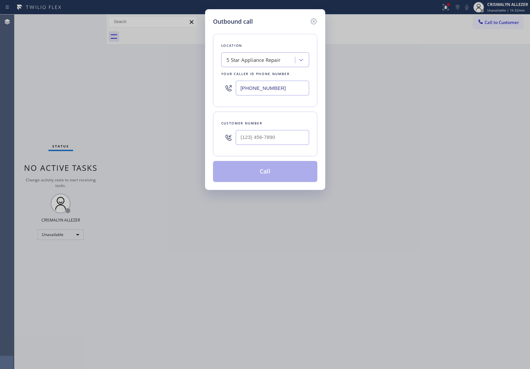
click at [272, 150] on div "Customer number" at bounding box center [265, 134] width 104 height 45
click at [284, 137] on input "(___) ___-____" at bounding box center [272, 137] width 73 height 15
paste input "714) 342-4284"
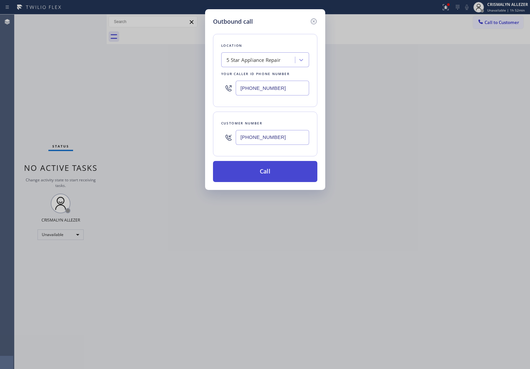
type input "(714) 342-4284"
click at [264, 175] on button "Call" at bounding box center [265, 171] width 104 height 21
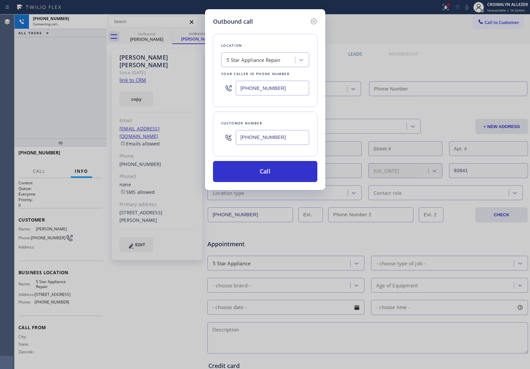
type input "[PHONE_NUMBER]"
click at [313, 21] on icon at bounding box center [314, 21] width 8 height 8
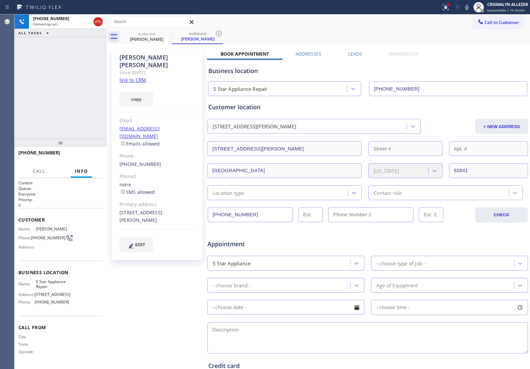
click at [136, 77] on link "link to CRM" at bounding box center [133, 80] width 27 height 7
click at [100, 26] on div at bounding box center [98, 21] width 12 height 14
click at [98, 26] on button at bounding box center [98, 21] width 9 height 9
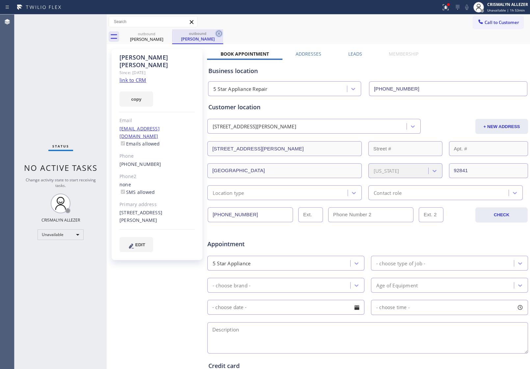
click at [220, 35] on icon at bounding box center [219, 34] width 8 height 8
click at [168, 33] on icon at bounding box center [168, 34] width 8 height 8
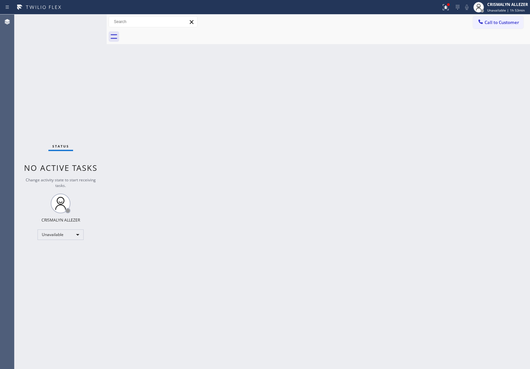
click at [481, 26] on div at bounding box center [481, 22] width 8 height 8
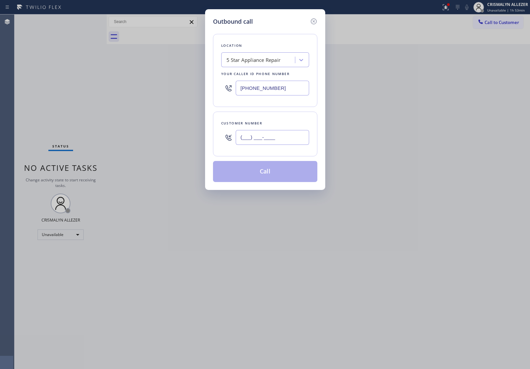
click at [291, 137] on input "(___) ___-____" at bounding box center [272, 137] width 73 height 15
paste input "714) 342-4284"
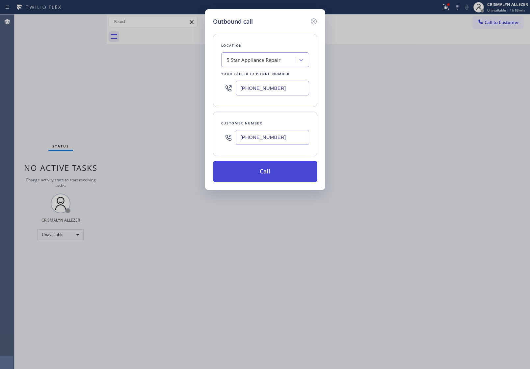
type input "(714) 342-4284"
click at [267, 175] on button "Call" at bounding box center [265, 171] width 104 height 21
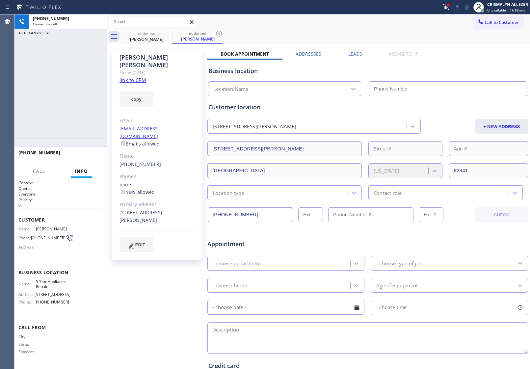
type input "[PHONE_NUMBER]"
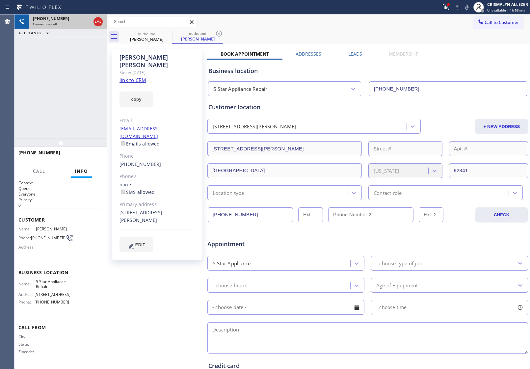
drag, startPoint x: 96, startPoint y: 12, endPoint x: 96, endPoint y: 17, distance: 5.3
click at [96, 16] on div "Status report Issues detected These issues could affect your workflow. Please c…" at bounding box center [265, 184] width 530 height 369
click at [97, 21] on icon at bounding box center [98, 22] width 6 height 2
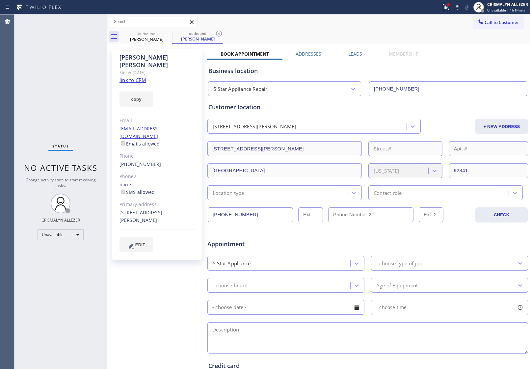
click at [352, 53] on label "Leads" at bounding box center [355, 54] width 14 height 6
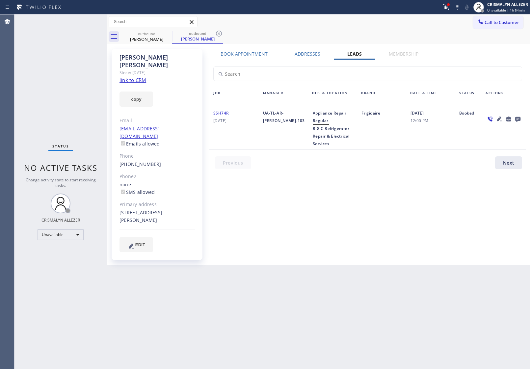
click at [519, 117] on icon at bounding box center [517, 119] width 5 height 5
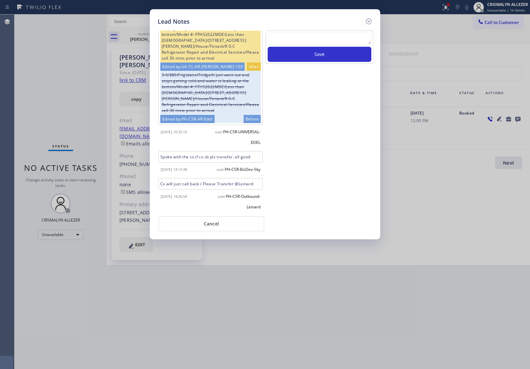
scroll to position [38, 0]
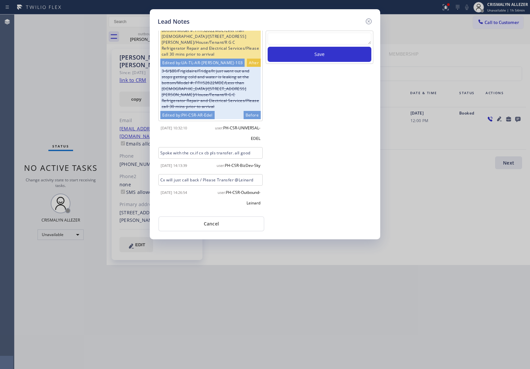
click at [321, 39] on textarea at bounding box center [320, 39] width 104 height 12
paste textarea "no answer | pls xfer here cx cb"
type textarea "no answer | pls xfer here cx cb"
click at [324, 53] on button "Save" at bounding box center [320, 54] width 104 height 15
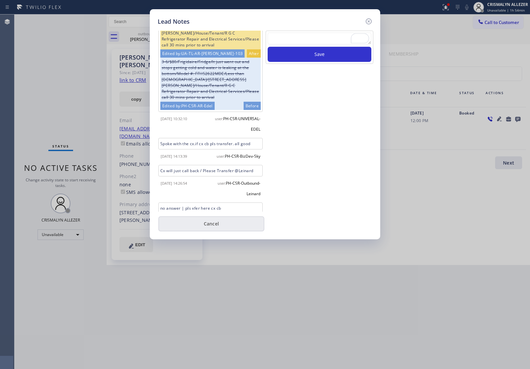
click at [220, 224] on button "Cancel" at bounding box center [211, 223] width 106 height 15
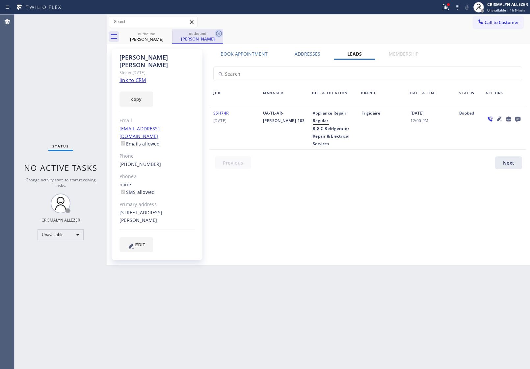
click at [219, 32] on icon at bounding box center [219, 34] width 8 height 8
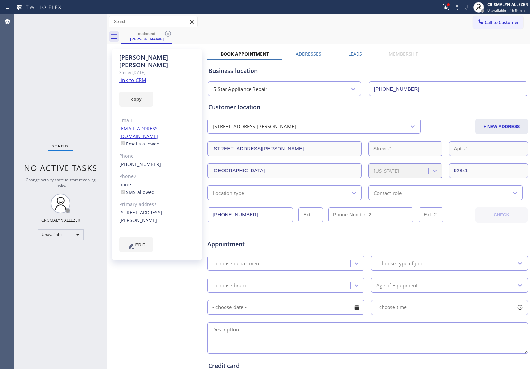
drag, startPoint x: 169, startPoint y: 32, endPoint x: 190, endPoint y: 7, distance: 32.7
click at [168, 32] on icon at bounding box center [168, 34] width 8 height 8
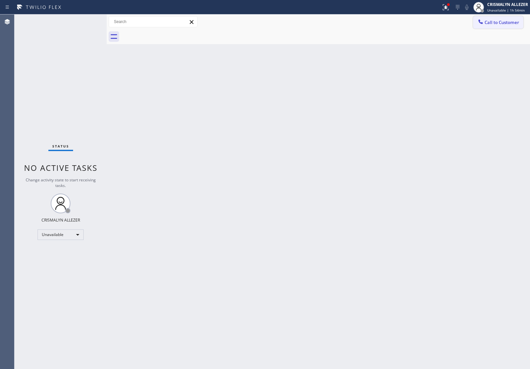
click at [499, 16] on button "Call to Customer" at bounding box center [498, 22] width 50 height 13
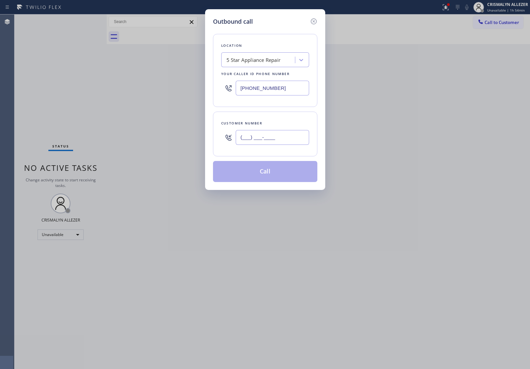
click at [290, 133] on input "(___) ___-____" at bounding box center [272, 137] width 73 height 15
paste input "805) 832-5070"
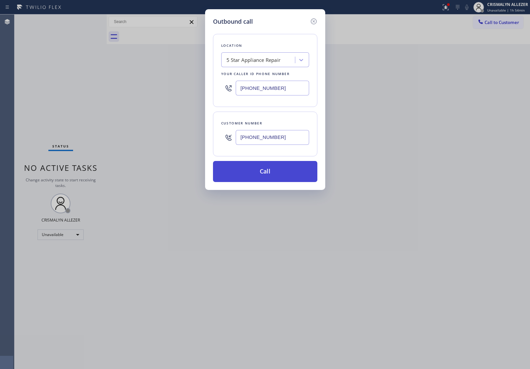
type input "[PHONE_NUMBER]"
click at [272, 170] on button "Call" at bounding box center [265, 171] width 104 height 21
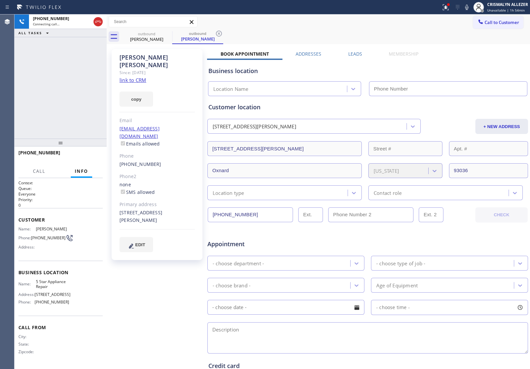
click at [132, 77] on link "link to CRM" at bounding box center [133, 80] width 27 height 7
type input "[PHONE_NUMBER]"
click at [84, 159] on button "HANG UP" at bounding box center [87, 155] width 31 height 9
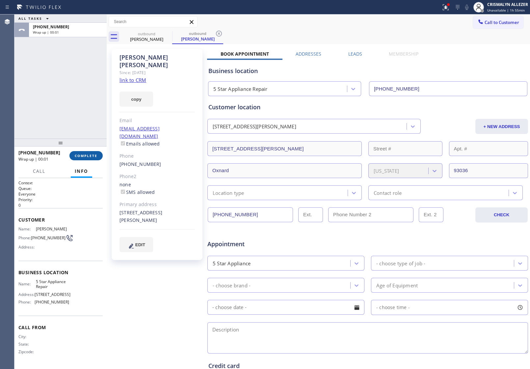
click at [84, 159] on button "COMPLETE" at bounding box center [85, 155] width 33 height 9
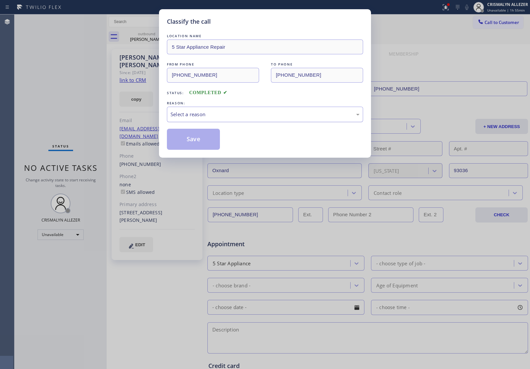
drag, startPoint x: 275, startPoint y: 110, endPoint x: 241, endPoint y: 122, distance: 35.7
click at [268, 113] on div "Select a reason" at bounding box center [265, 114] width 196 height 15
click at [197, 138] on button "Save" at bounding box center [193, 139] width 53 height 21
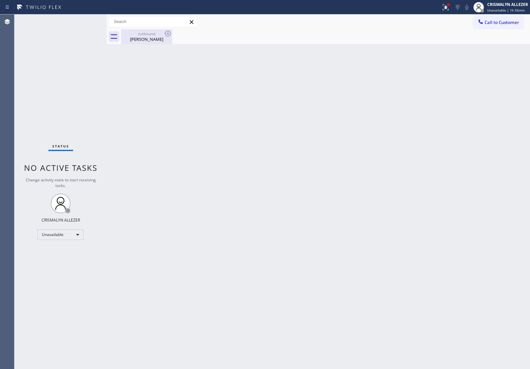
click at [158, 41] on div "Elena Barajas" at bounding box center [147, 39] width 50 height 6
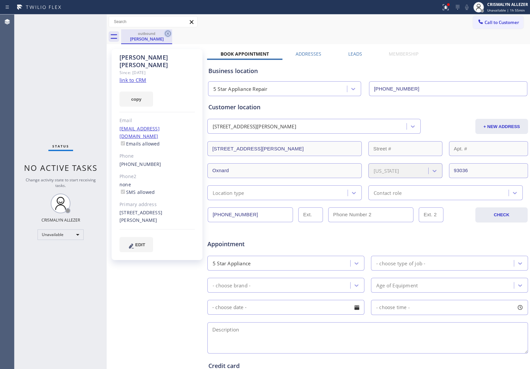
click at [171, 35] on icon at bounding box center [168, 34] width 8 height 8
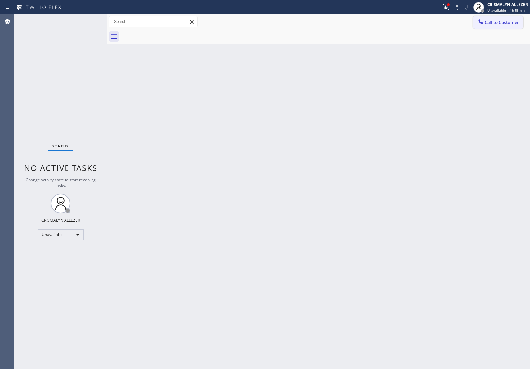
click at [509, 20] on span "Call to Customer" at bounding box center [502, 22] width 35 height 6
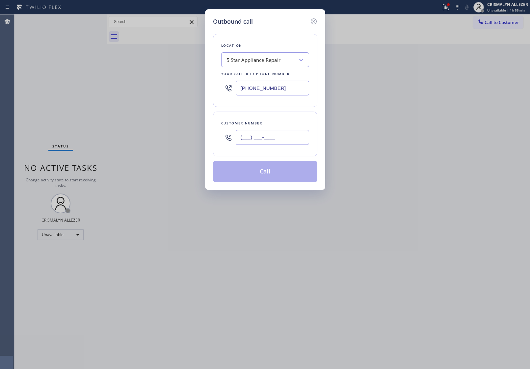
click at [307, 134] on input "(___) ___-____" at bounding box center [272, 137] width 73 height 15
paste input "text"
type input "(___) ___-____"
paste input "805) 832-5070"
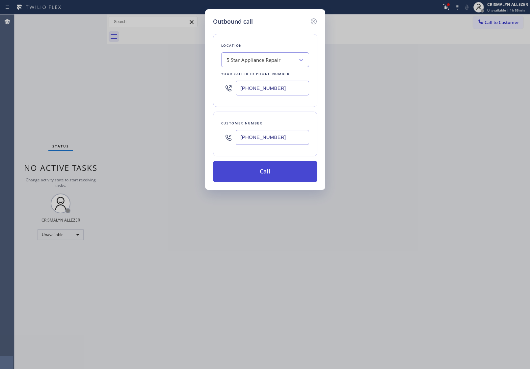
type input "[PHONE_NUMBER]"
click at [274, 177] on button "Call" at bounding box center [265, 171] width 104 height 21
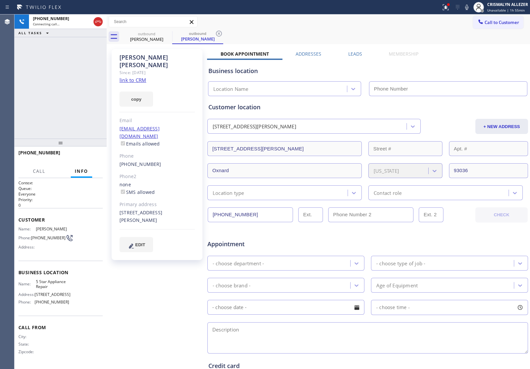
type input "[PHONE_NUMBER]"
click at [94, 154] on span "HANG UP" at bounding box center [87, 155] width 20 height 5
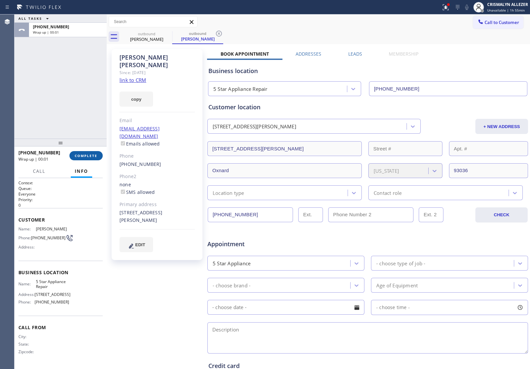
click at [88, 159] on button "COMPLETE" at bounding box center [85, 155] width 33 height 9
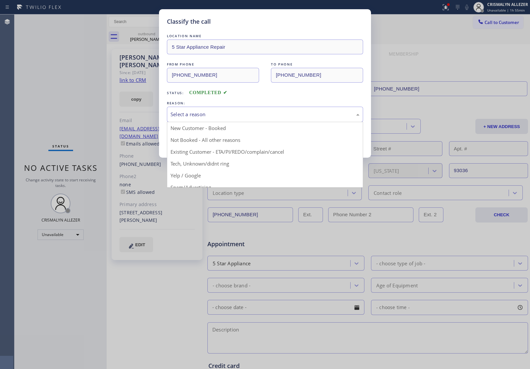
click at [288, 116] on div "Select a reason" at bounding box center [265, 115] width 189 height 8
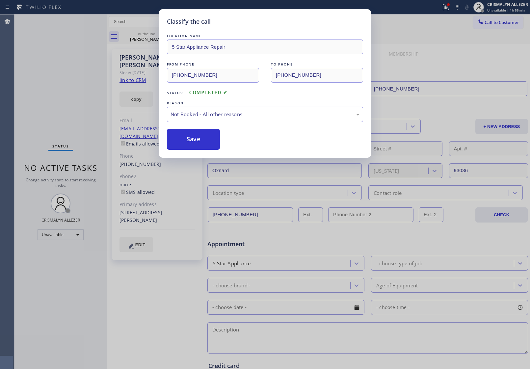
click at [189, 143] on button "Save" at bounding box center [193, 139] width 53 height 21
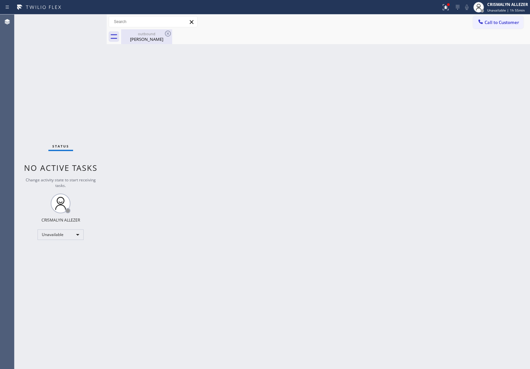
drag, startPoint x: 143, startPoint y: 39, endPoint x: 165, endPoint y: 40, distance: 22.4
click at [144, 39] on div "Elena Barajas" at bounding box center [147, 39] width 50 height 6
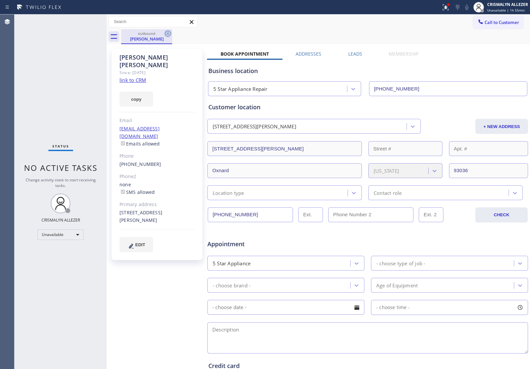
click at [169, 35] on icon at bounding box center [168, 34] width 8 height 8
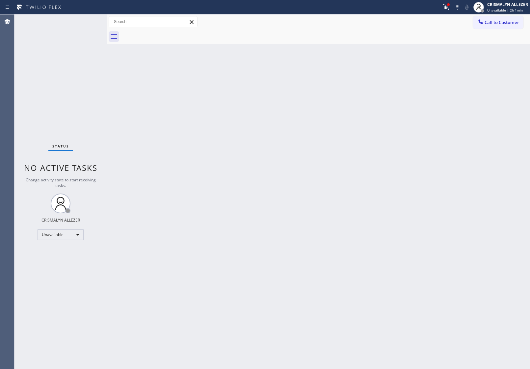
click at [491, 23] on span "Call to Customer" at bounding box center [502, 22] width 35 height 6
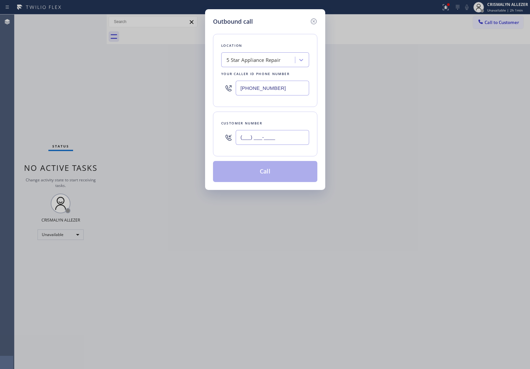
click at [284, 142] on input "(___) ___-____" at bounding box center [272, 137] width 73 height 15
paste input "626) 665-3962"
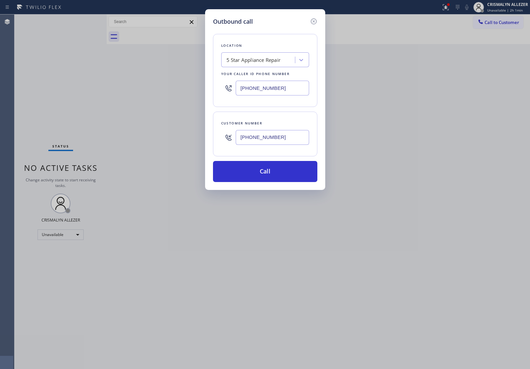
type input "(626) 665-3962"
click at [264, 183] on div "Outbound call Location 5 Star Appliance Repair Your caller id phone number (855…" at bounding box center [265, 99] width 120 height 181
click at [271, 176] on button "Call" at bounding box center [265, 171] width 104 height 21
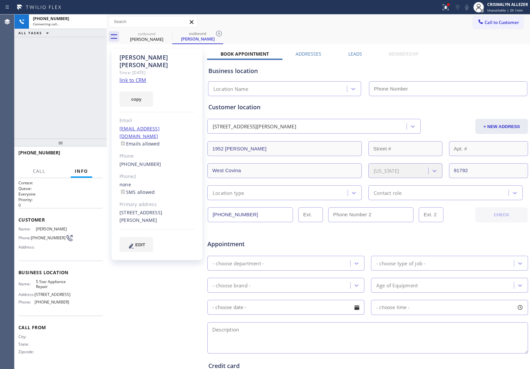
click at [127, 77] on link "link to CRM" at bounding box center [133, 80] width 27 height 7
type input "[PHONE_NUMBER]"
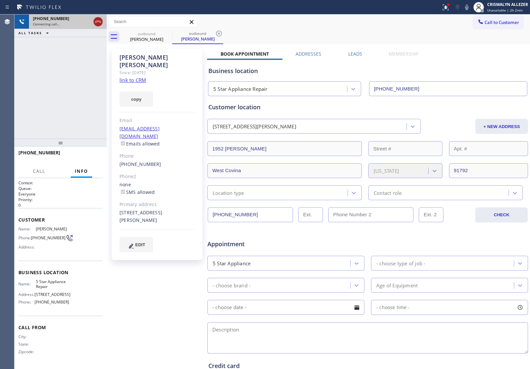
click at [98, 20] on icon at bounding box center [98, 22] width 8 height 8
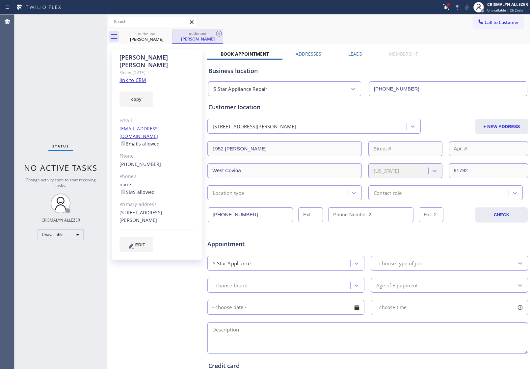
drag, startPoint x: 218, startPoint y: 33, endPoint x: 206, endPoint y: 33, distance: 11.9
click at [211, 33] on div "outbound Norma Barrera" at bounding box center [197, 36] width 51 height 15
click at [169, 32] on icon at bounding box center [168, 34] width 8 height 8
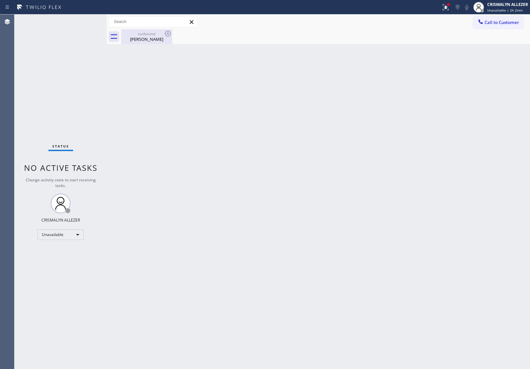
click at [152, 37] on div "Norma Barrera" at bounding box center [147, 39] width 50 height 6
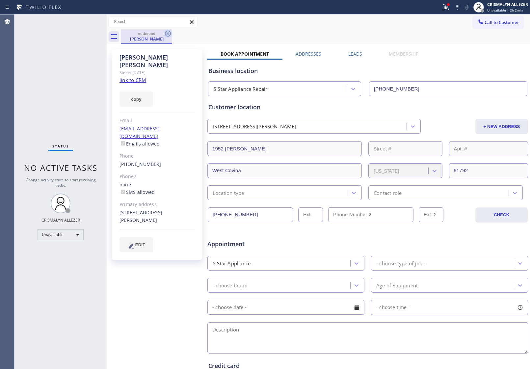
click at [168, 33] on icon at bounding box center [168, 34] width 6 height 6
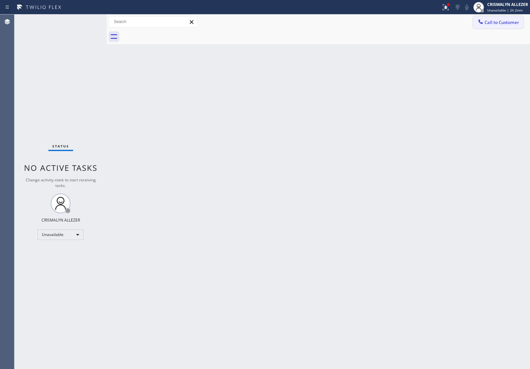
click at [502, 23] on span "Call to Customer" at bounding box center [502, 22] width 35 height 6
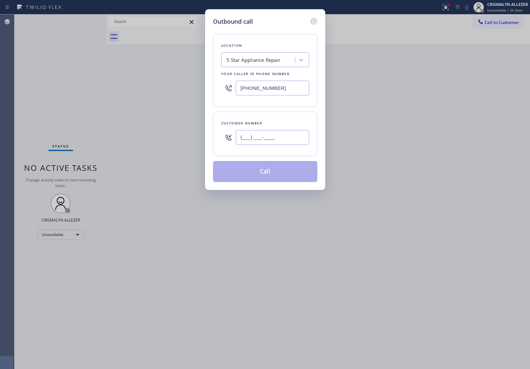
click at [289, 136] on input "(___) ___-____" at bounding box center [272, 137] width 73 height 15
paste input "626) 665-3962"
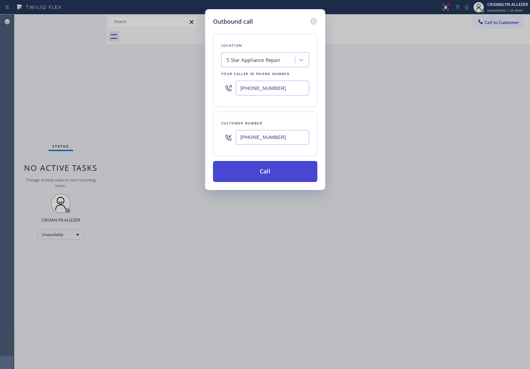
type input "(626) 665-3962"
click at [272, 175] on button "Call" at bounding box center [265, 171] width 104 height 21
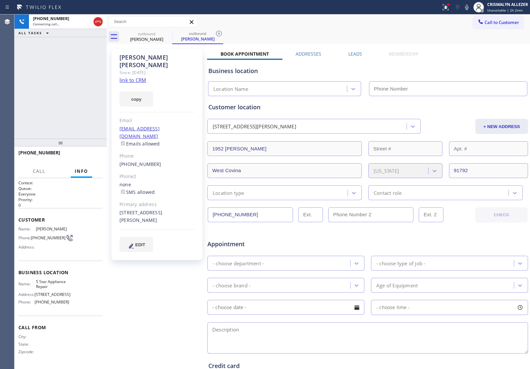
type input "[PHONE_NUMBER]"
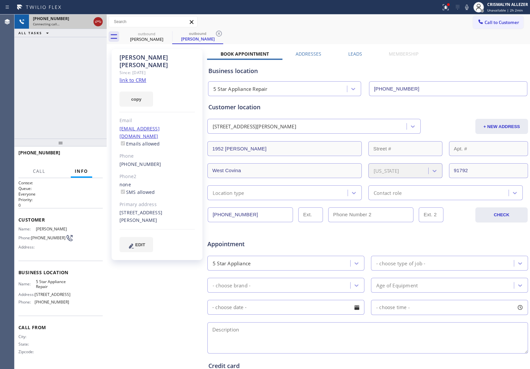
click at [98, 22] on icon at bounding box center [98, 22] width 8 height 8
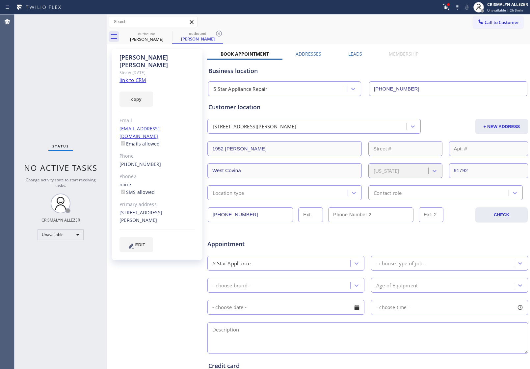
click at [219, 35] on icon at bounding box center [219, 34] width 8 height 8
click at [168, 35] on icon at bounding box center [168, 34] width 8 height 8
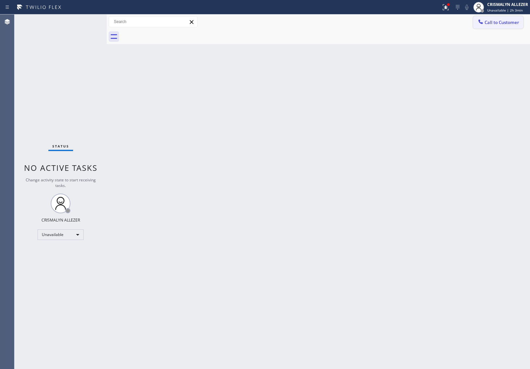
click at [501, 21] on span "Call to Customer" at bounding box center [502, 22] width 35 height 6
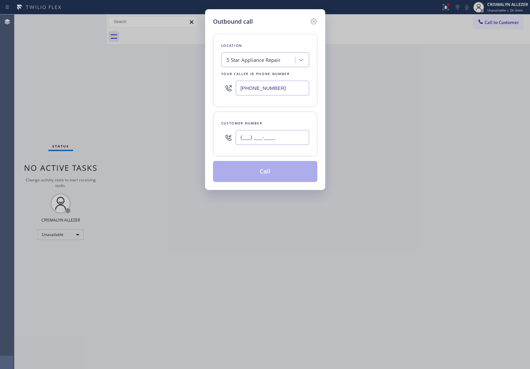
click at [303, 134] on input "(___) ___-____" at bounding box center [272, 137] width 73 height 15
paste input "602) 695-1474"
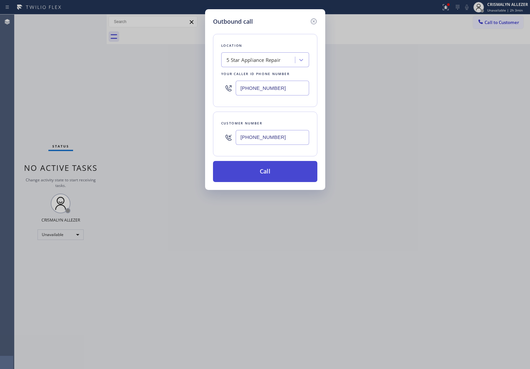
type input "(602) 695-1474"
click at [269, 178] on button "Call" at bounding box center [265, 171] width 104 height 21
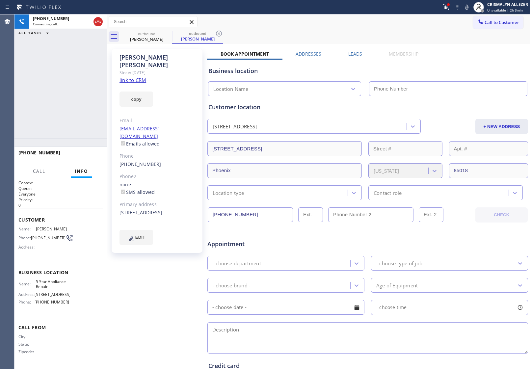
click at [136, 77] on link "link to CRM" at bounding box center [133, 80] width 27 height 7
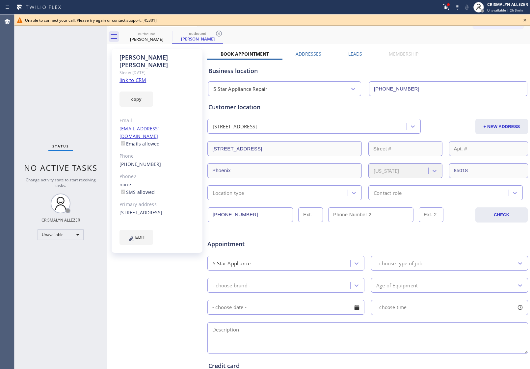
type input "[PHONE_NUMBER]"
click at [525, 20] on icon at bounding box center [525, 20] width 3 height 3
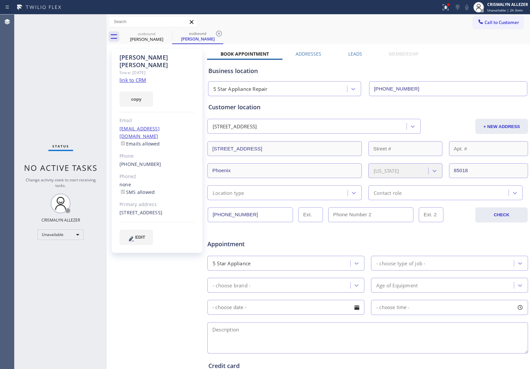
click at [137, 77] on link "link to CRM" at bounding box center [133, 80] width 27 height 7
click at [219, 34] on icon at bounding box center [219, 34] width 8 height 8
drag, startPoint x: 169, startPoint y: 33, endPoint x: 170, endPoint y: 12, distance: 21.8
click at [169, 32] on icon at bounding box center [168, 34] width 8 height 8
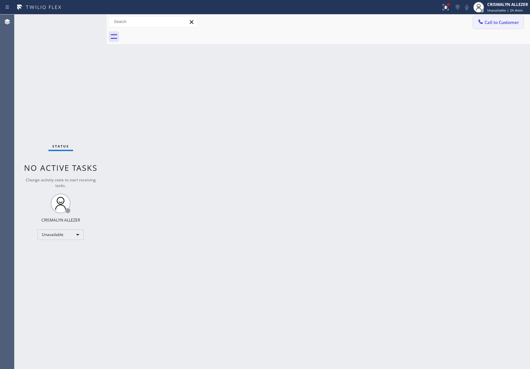
click at [500, 20] on span "Call to Customer" at bounding box center [502, 22] width 35 height 6
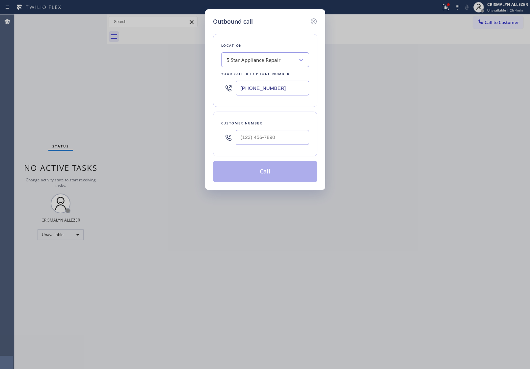
drag, startPoint x: 249, startPoint y: 89, endPoint x: 159, endPoint y: 96, distance: 90.5
click at [160, 88] on div "Outbound call Location 5 Star Appliance Repair Your caller id phone number [PHO…" at bounding box center [265, 184] width 530 height 369
paste input "33) 692-2271"
type input "[PHONE_NUMBER]"
click at [297, 141] on input "(___) ___-____" at bounding box center [272, 137] width 73 height 15
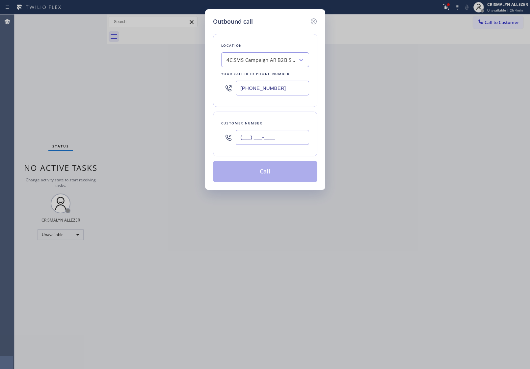
paste input "206) 854-4445"
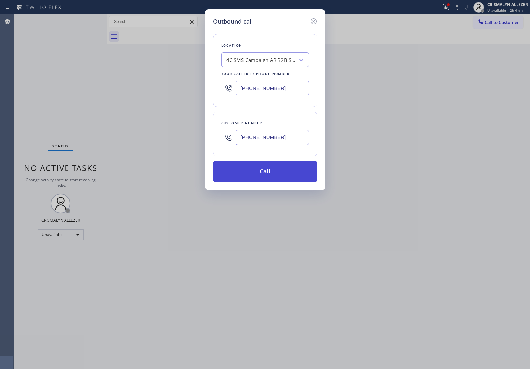
type input "[PHONE_NUMBER]"
click at [269, 173] on button "Call" at bounding box center [265, 171] width 104 height 21
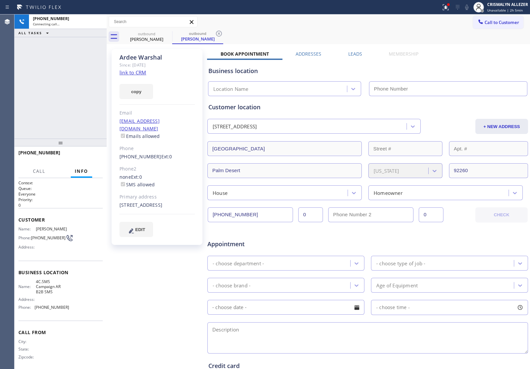
click at [133, 72] on link "link to CRM" at bounding box center [133, 72] width 27 height 7
type input "[PHONE_NUMBER]"
click at [87, 158] on button "HANG UP" at bounding box center [87, 155] width 31 height 9
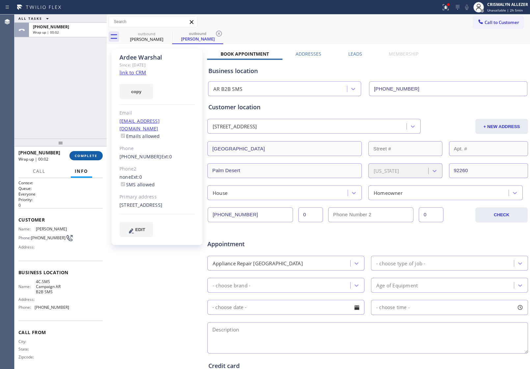
click at [78, 156] on span "COMPLETE" at bounding box center [86, 155] width 23 height 5
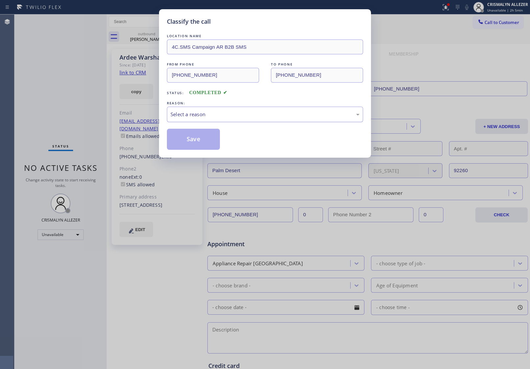
drag, startPoint x: 259, startPoint y: 119, endPoint x: 255, endPoint y: 119, distance: 4.3
click at [258, 118] on div "Select a reason" at bounding box center [265, 115] width 189 height 8
click at [195, 142] on button "Save" at bounding box center [193, 139] width 53 height 21
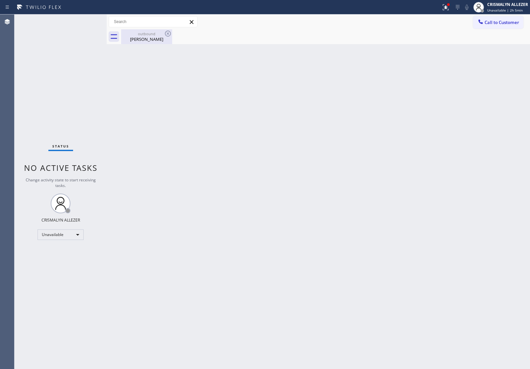
click at [149, 41] on div "Ardee Warshal" at bounding box center [147, 39] width 50 height 6
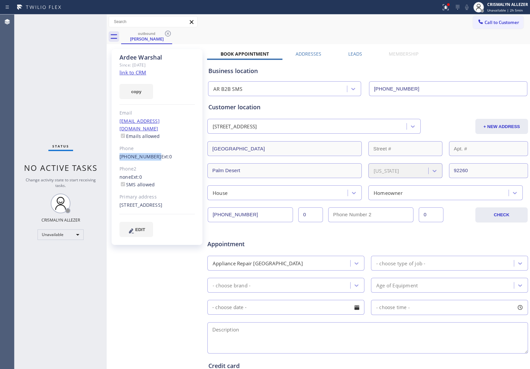
drag, startPoint x: 119, startPoint y: 151, endPoint x: 152, endPoint y: 152, distance: 33.6
click at [152, 152] on div "Ardee Warshal Since: 20 may 2020 link to CRM copy Email akgifts@aol.com Emails …" at bounding box center [157, 147] width 91 height 196
copy link "[PHONE_NUMBER]"
click at [170, 35] on icon at bounding box center [168, 34] width 6 height 6
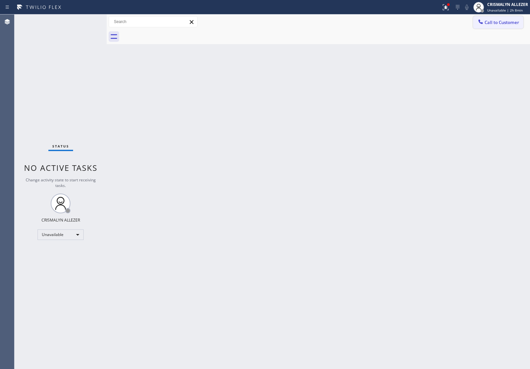
click at [508, 20] on span "Call to Customer" at bounding box center [502, 22] width 35 height 6
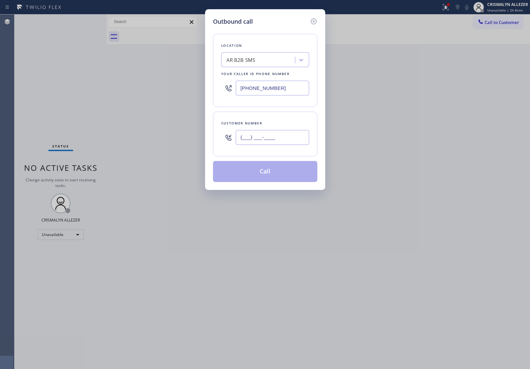
click at [293, 134] on input "(___) ___-____" at bounding box center [272, 137] width 73 height 15
paste input "917) 803-0598"
type input "[PHONE_NUMBER]"
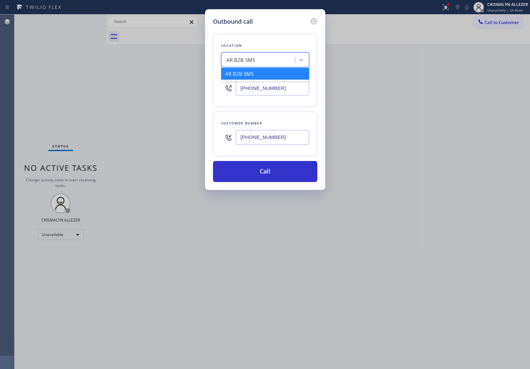
click at [270, 62] on div "AR B2B SMS" at bounding box center [259, 60] width 72 height 12
type input "5 star appliance re"
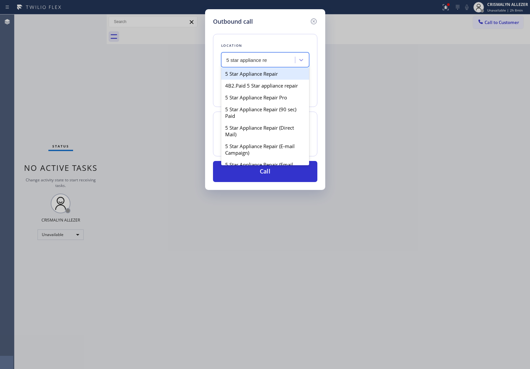
click at [270, 76] on div "5 Star Appliance Repair" at bounding box center [265, 74] width 88 height 12
type input "[PHONE_NUMBER]"
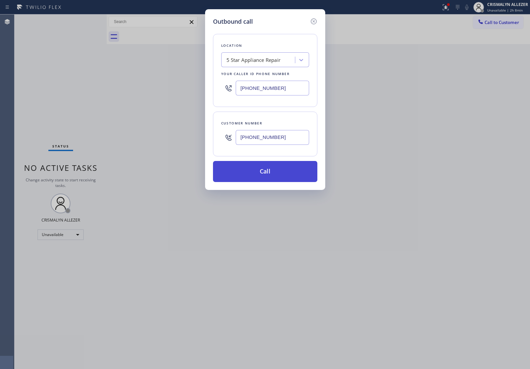
click at [269, 177] on button "Call" at bounding box center [265, 171] width 104 height 21
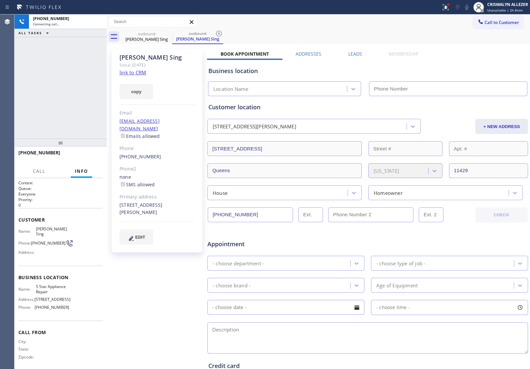
click at [147, 73] on div "Ramsamooj Sing Since: 20 may 2020 link to CRM copy Email ponysing@gmail.com Ema…" at bounding box center [157, 151] width 91 height 204
click at [137, 73] on link "link to CRM" at bounding box center [133, 72] width 27 height 7
type input "[PHONE_NUMBER]"
click at [88, 159] on button "HANG UP" at bounding box center [87, 155] width 31 height 9
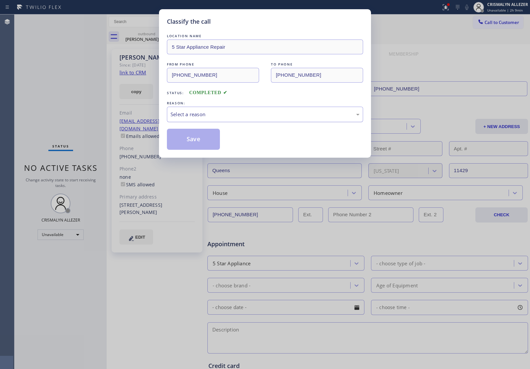
click at [274, 116] on div "Select a reason" at bounding box center [265, 115] width 189 height 8
click at [221, 140] on div "Save" at bounding box center [265, 139] width 196 height 21
click at [205, 148] on button "Save" at bounding box center [193, 139] width 53 height 21
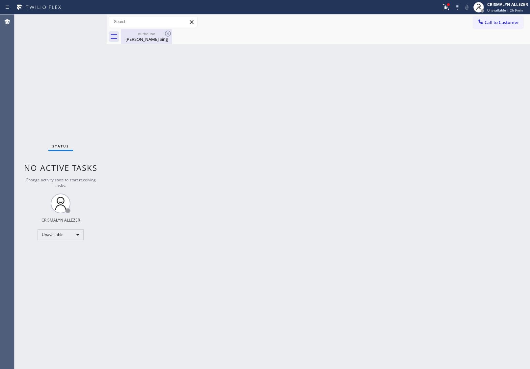
click at [147, 38] on div "Ramsamooj Sing" at bounding box center [147, 39] width 50 height 6
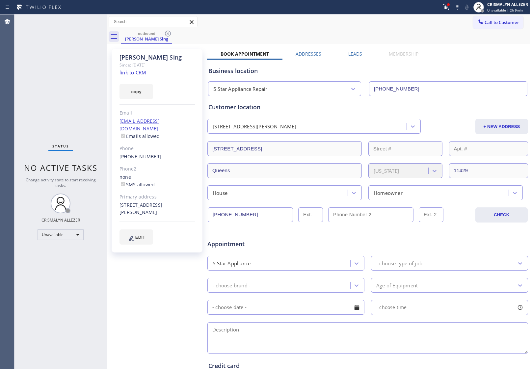
click at [356, 52] on label "Leads" at bounding box center [355, 54] width 14 height 6
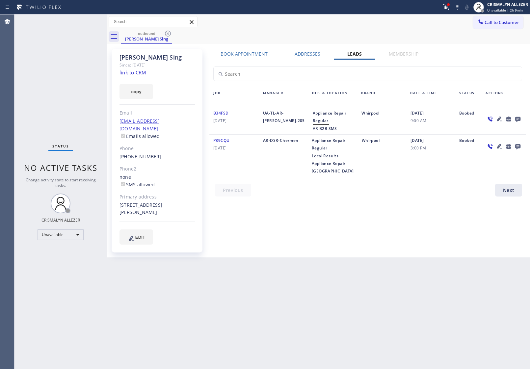
click at [517, 116] on icon at bounding box center [518, 119] width 8 height 8
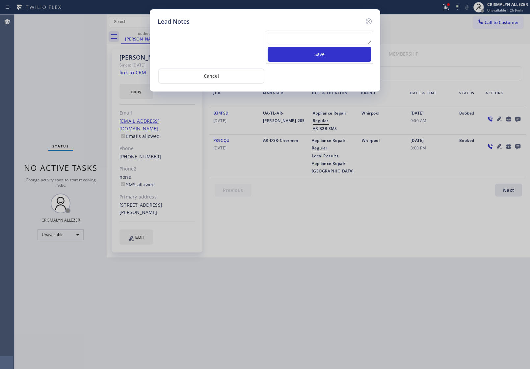
click at [297, 39] on textarea at bounding box center [320, 39] width 104 height 12
paste textarea "no answer | pls xfer here cx cb"
type textarea "no answer | pls xfer here cx cb"
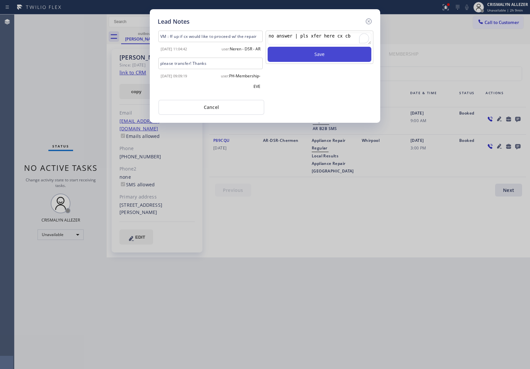
click at [312, 52] on button "Save" at bounding box center [320, 54] width 104 height 15
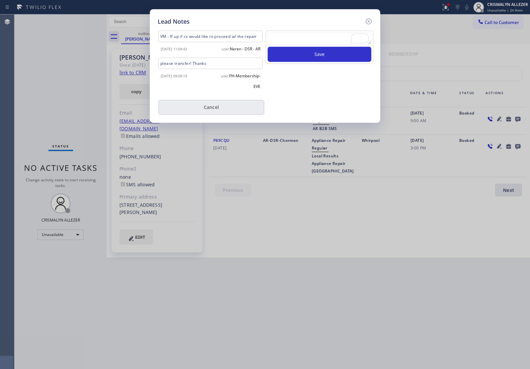
click at [211, 115] on button "Cancel" at bounding box center [211, 107] width 106 height 15
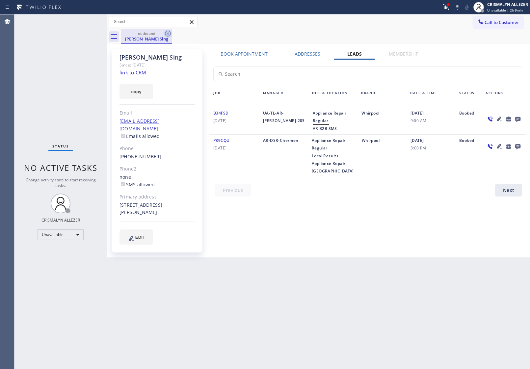
click at [167, 34] on icon at bounding box center [168, 34] width 6 height 6
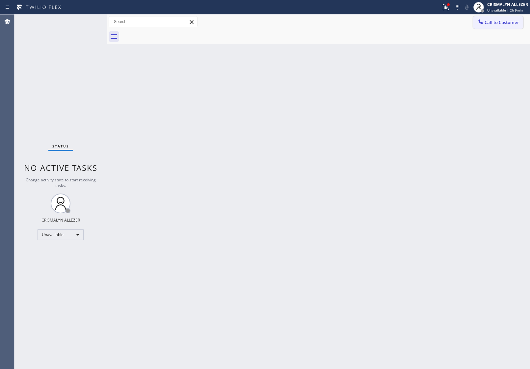
click at [506, 24] on span "Call to Customer" at bounding box center [502, 22] width 35 height 6
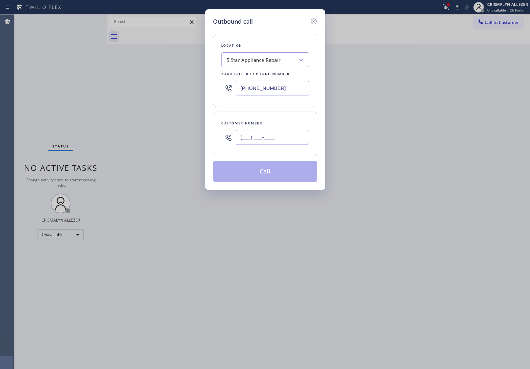
click at [292, 138] on input "(___) ___-____" at bounding box center [272, 137] width 73 height 15
paste input "516) 375-4751"
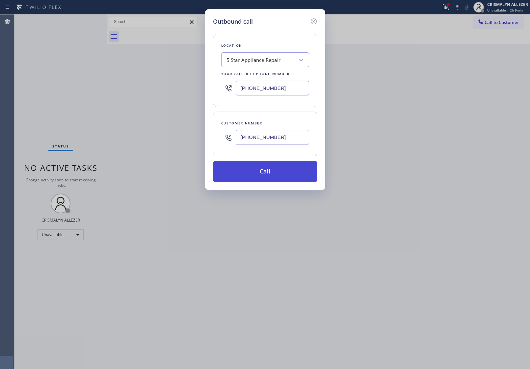
type input "[PHONE_NUMBER]"
click at [271, 172] on button "Call" at bounding box center [265, 171] width 104 height 21
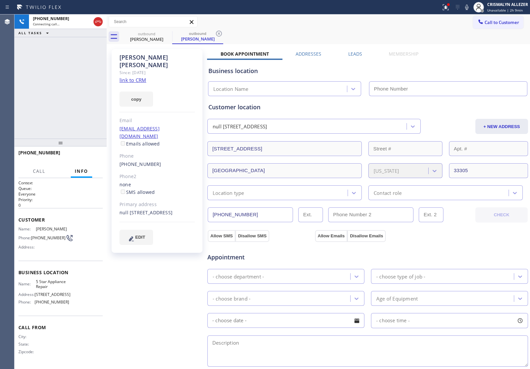
click at [136, 77] on link "link to CRM" at bounding box center [133, 80] width 27 height 7
type input "[PHONE_NUMBER]"
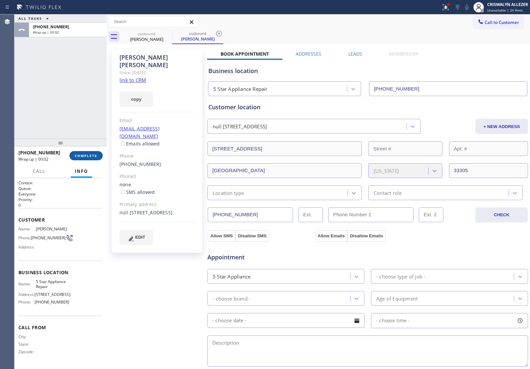
click at [83, 156] on span "COMPLETE" at bounding box center [86, 155] width 23 height 5
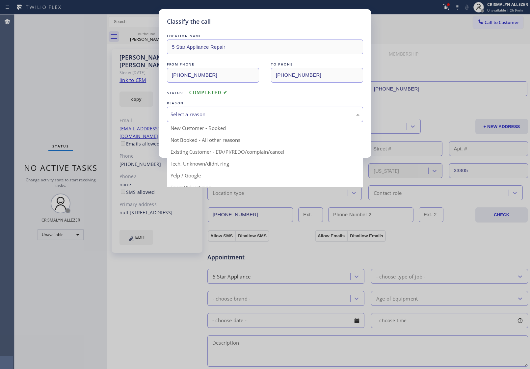
click at [236, 116] on div "Select a reason" at bounding box center [265, 115] width 189 height 8
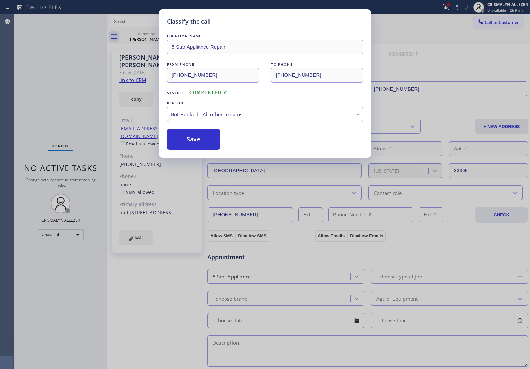
click at [189, 142] on button "Save" at bounding box center [193, 139] width 53 height 21
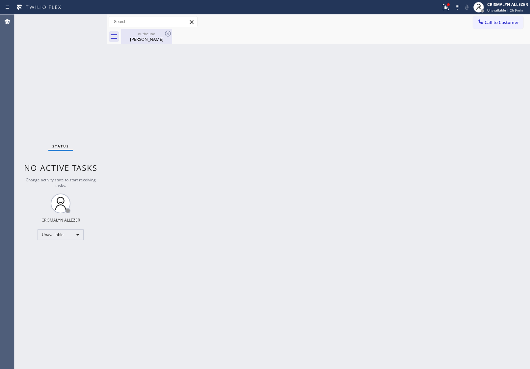
click at [152, 38] on div "Kerry Vecchione" at bounding box center [147, 39] width 50 height 6
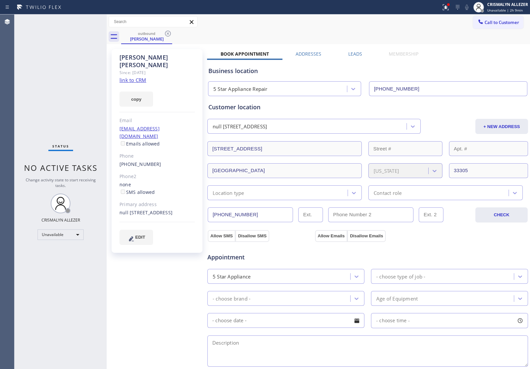
click at [359, 53] on label "Leads" at bounding box center [355, 54] width 14 height 6
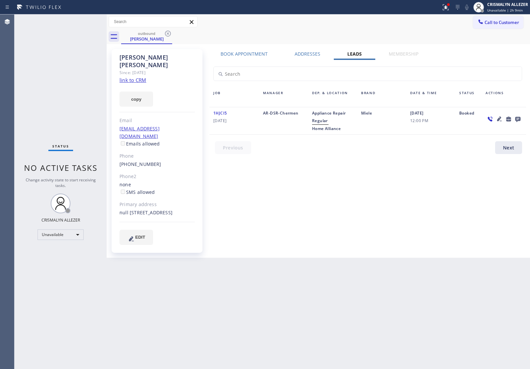
click at [518, 118] on icon at bounding box center [517, 119] width 5 height 5
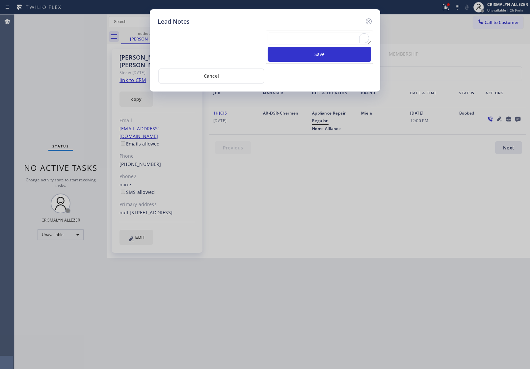
click at [305, 42] on textarea "To enrich screen reader interactions, please activate Accessibility in Grammarl…" at bounding box center [320, 39] width 104 height 12
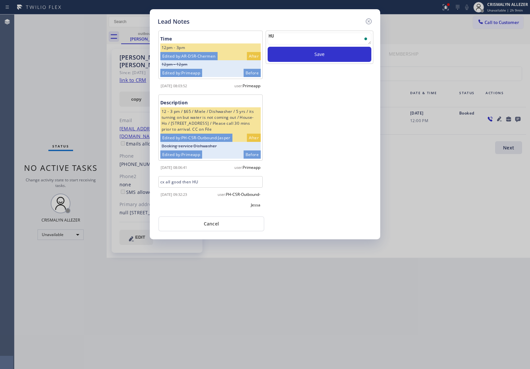
type textarea "H"
type textarea "HUNG UP"
click at [331, 56] on button "Save" at bounding box center [320, 54] width 104 height 15
click at [223, 227] on button "Cancel" at bounding box center [211, 223] width 106 height 15
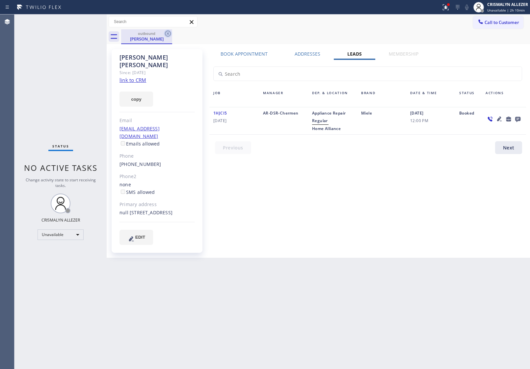
drag, startPoint x: 165, startPoint y: 34, endPoint x: 190, endPoint y: 1, distance: 41.0
click at [165, 34] on icon at bounding box center [168, 34] width 6 height 6
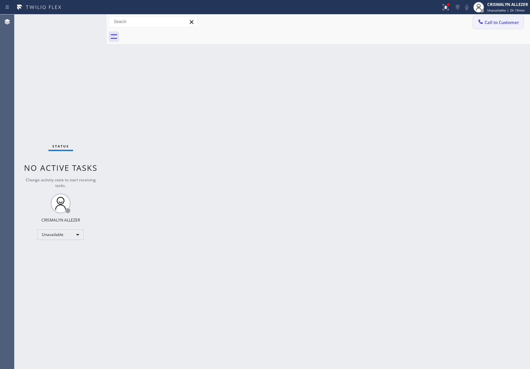
click at [489, 24] on span "Call to Customer" at bounding box center [502, 22] width 35 height 6
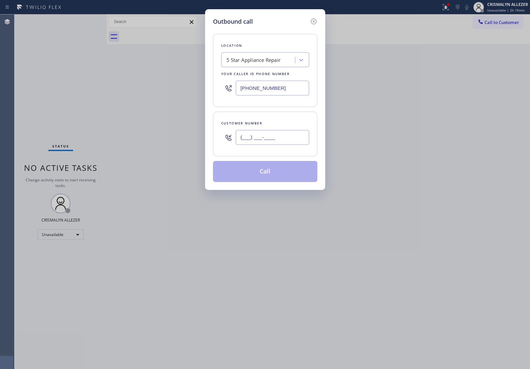
click at [279, 137] on input "(___) ___-____" at bounding box center [272, 137] width 73 height 15
paste input "917) 679-8823"
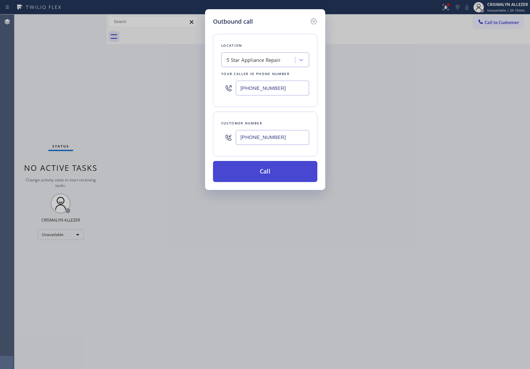
type input "[PHONE_NUMBER]"
click at [273, 171] on button "Call" at bounding box center [265, 171] width 104 height 21
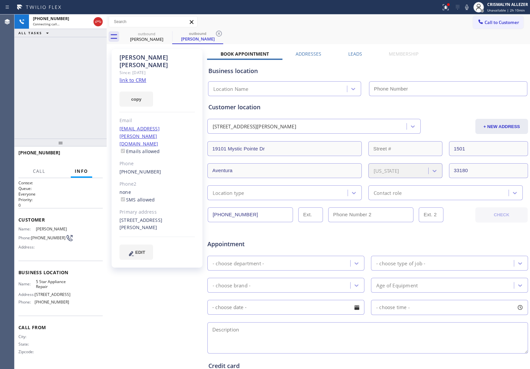
click at [139, 77] on link "link to CRM" at bounding box center [133, 80] width 27 height 7
type input "[PHONE_NUMBER]"
click at [90, 156] on span "HANG UP" at bounding box center [87, 155] width 20 height 5
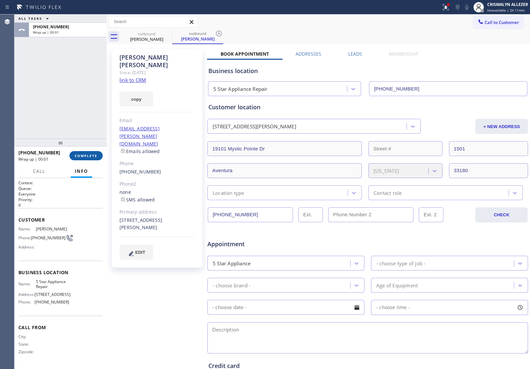
click at [84, 154] on span "COMPLETE" at bounding box center [86, 155] width 23 height 5
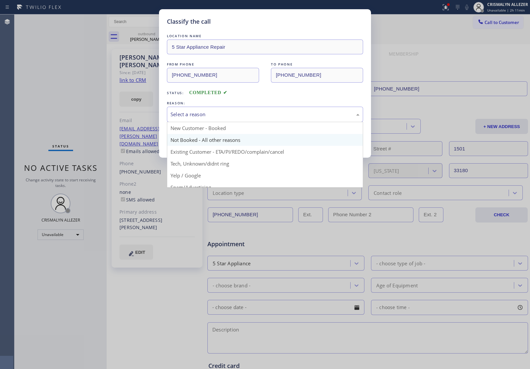
drag, startPoint x: 247, startPoint y: 116, endPoint x: 186, endPoint y: 141, distance: 66.0
click at [244, 117] on div "Select a reason" at bounding box center [265, 115] width 189 height 8
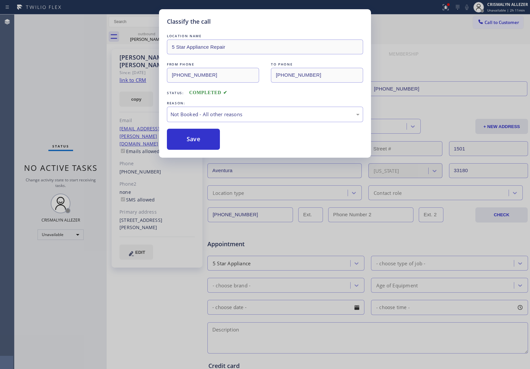
click at [186, 142] on button "Save" at bounding box center [193, 139] width 53 height 21
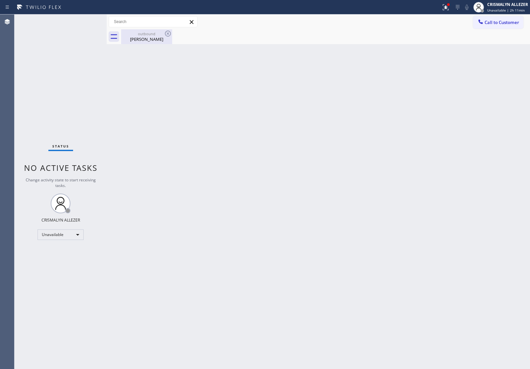
drag, startPoint x: 152, startPoint y: 37, endPoint x: 159, endPoint y: 35, distance: 7.0
click at [152, 37] on div "Craig Miller" at bounding box center [147, 39] width 50 height 6
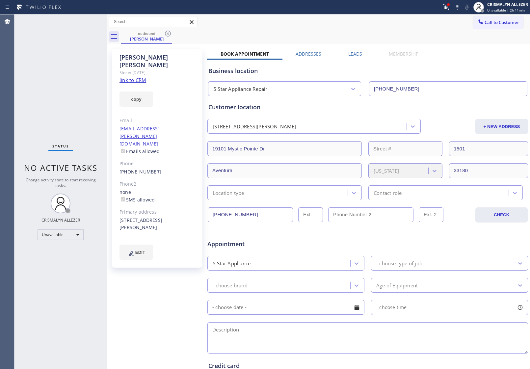
drag, startPoint x: 167, startPoint y: 34, endPoint x: 175, endPoint y: 2, distance: 32.3
click at [167, 33] on icon at bounding box center [168, 34] width 6 height 6
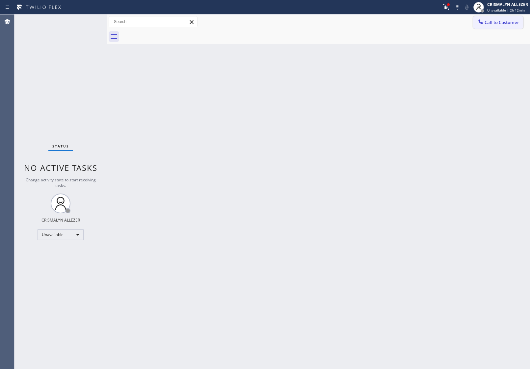
click at [493, 22] on span "Call to Customer" at bounding box center [502, 22] width 35 height 6
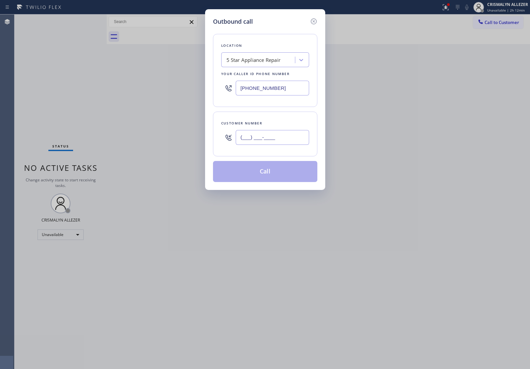
click at [286, 144] on input "(___) ___-____" at bounding box center [272, 137] width 73 height 15
paste input "310) 721-0394"
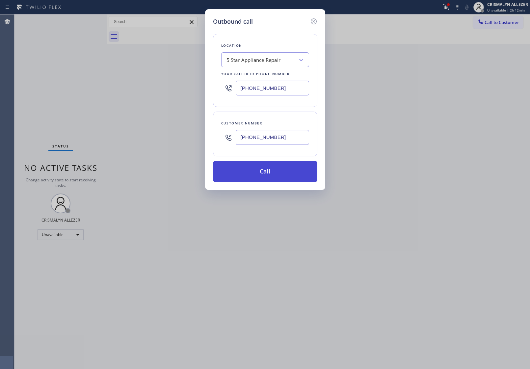
type input "[PHONE_NUMBER]"
click at [269, 176] on button "Call" at bounding box center [265, 171] width 104 height 21
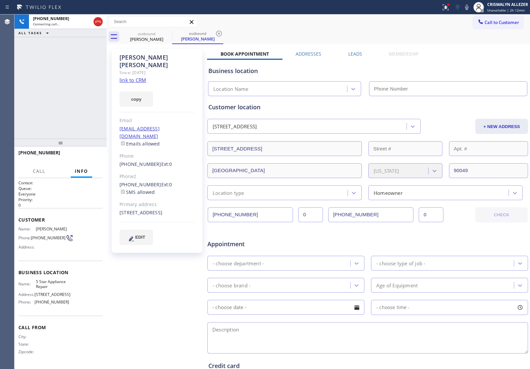
click at [139, 77] on link "link to CRM" at bounding box center [133, 80] width 27 height 7
type input "[PHONE_NUMBER]"
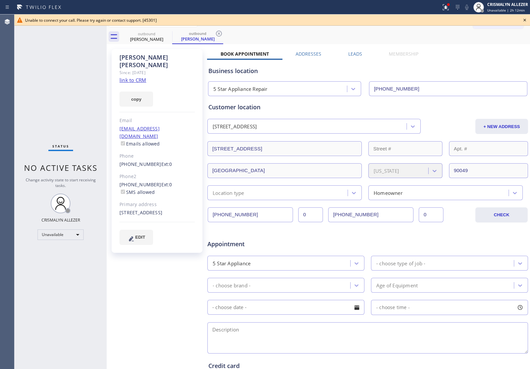
click at [524, 19] on icon at bounding box center [525, 20] width 8 height 8
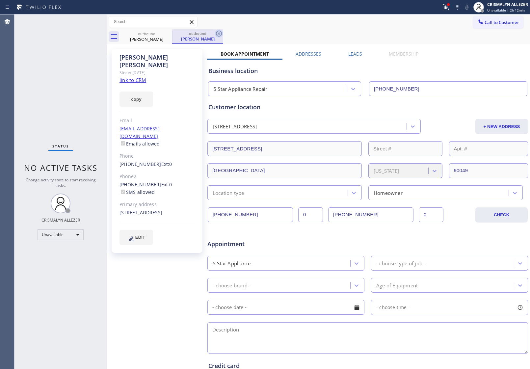
click at [220, 30] on icon at bounding box center [219, 34] width 8 height 8
click at [166, 34] on icon at bounding box center [168, 34] width 8 height 8
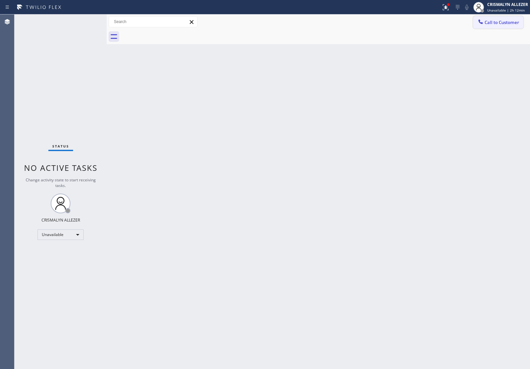
click at [508, 25] on span "Call to Customer" at bounding box center [502, 22] width 35 height 6
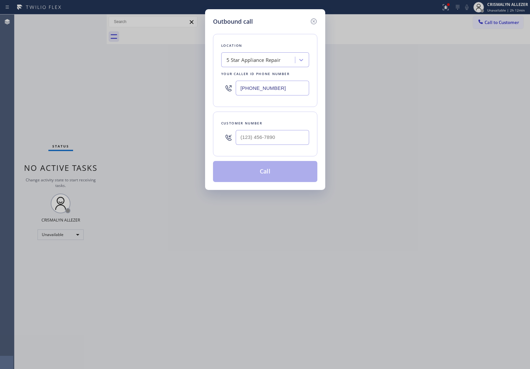
drag, startPoint x: 294, startPoint y: 88, endPoint x: 81, endPoint y: 74, distance: 213.9
click at [101, 76] on div "Outbound call Location 5 Star Appliance Repair Your caller id phone number [PHO…" at bounding box center [265, 184] width 530 height 369
paste input "77) 659-7578"
type input "[PHONE_NUMBER]"
paste input "text"
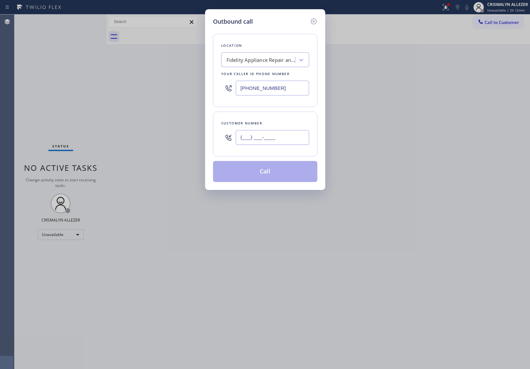
click at [295, 136] on input "(___) ___-____" at bounding box center [272, 137] width 73 height 15
paste input "text"
drag, startPoint x: 180, startPoint y: 136, endPoint x: 152, endPoint y: 135, distance: 27.7
click at [152, 135] on div "Outbound call Location Fidelity Appliance Repair and Service Your caller id pho…" at bounding box center [265, 184] width 530 height 369
paste input "310) 721-0394"
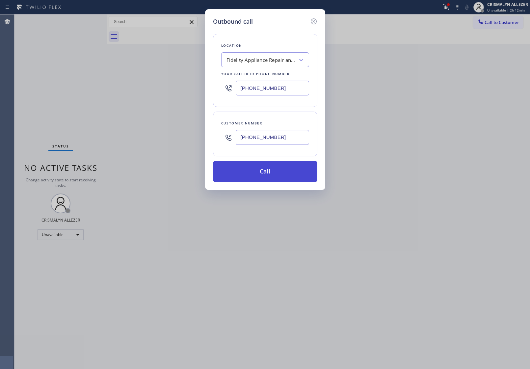
type input "[PHONE_NUMBER]"
click at [261, 174] on button "Call" at bounding box center [265, 171] width 104 height 21
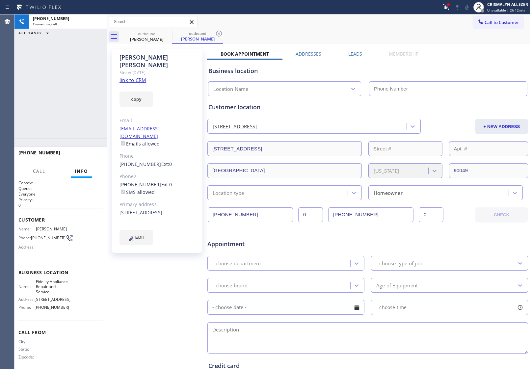
type input "[PHONE_NUMBER]"
click at [86, 156] on span "HANG UP" at bounding box center [87, 155] width 20 height 5
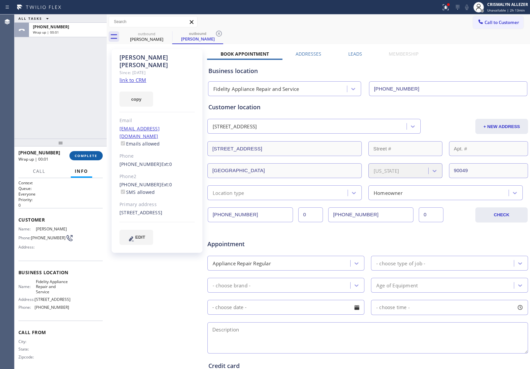
click at [79, 157] on span "COMPLETE" at bounding box center [86, 155] width 23 height 5
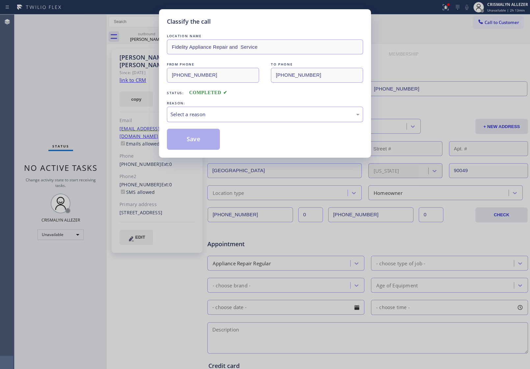
click at [261, 118] on div "Select a reason" at bounding box center [265, 115] width 189 height 8
click at [184, 139] on button "Save" at bounding box center [193, 139] width 53 height 21
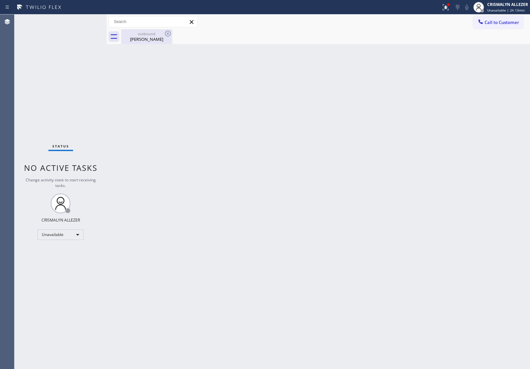
click at [154, 43] on div "outbound Matthew Soares" at bounding box center [147, 36] width 50 height 15
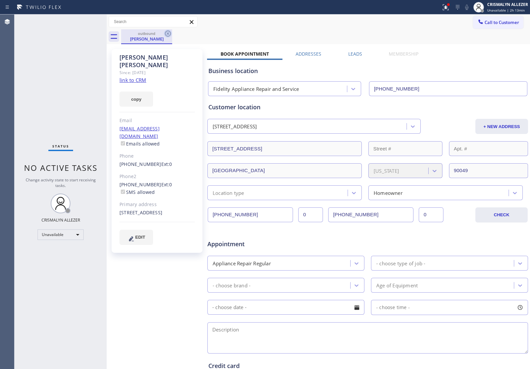
click at [168, 36] on icon at bounding box center [168, 34] width 8 height 8
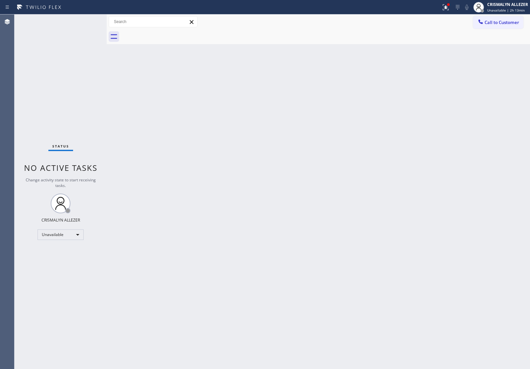
drag, startPoint x: 498, startPoint y: 22, endPoint x: 473, endPoint y: 28, distance: 25.5
click at [498, 22] on span "Call to Customer" at bounding box center [502, 22] width 35 height 6
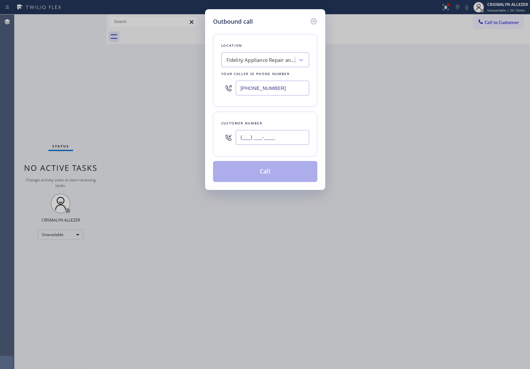
click at [275, 137] on input "(___) ___-____" at bounding box center [272, 137] width 73 height 15
paste input "661) 210-8078"
type input "[PHONE_NUMBER]"
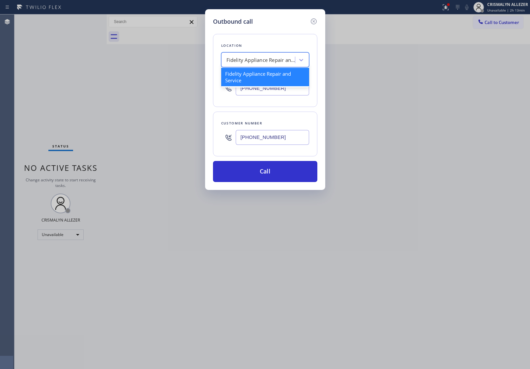
click at [267, 60] on div "Fidelity Appliance Repair and Service" at bounding box center [261, 60] width 69 height 8
type input "5 STAR APPLIANCE RE"
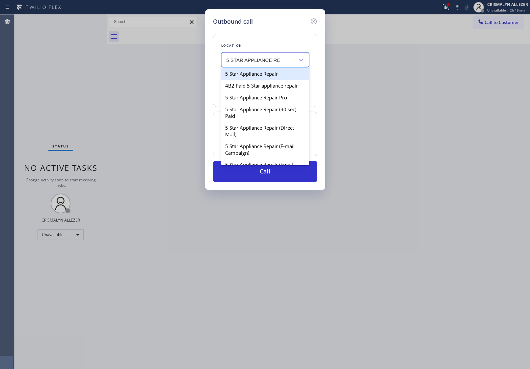
click at [272, 76] on div "5 Star Appliance Repair" at bounding box center [265, 74] width 88 height 12
type input "[PHONE_NUMBER]"
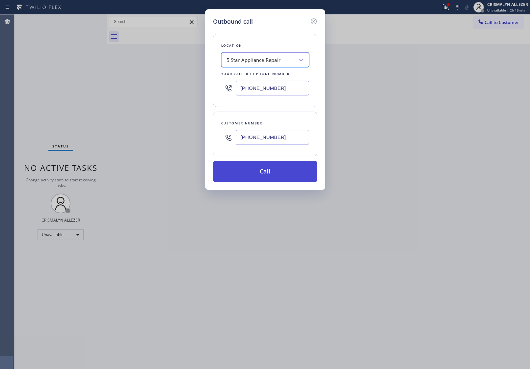
click at [272, 173] on button "Call" at bounding box center [265, 171] width 104 height 21
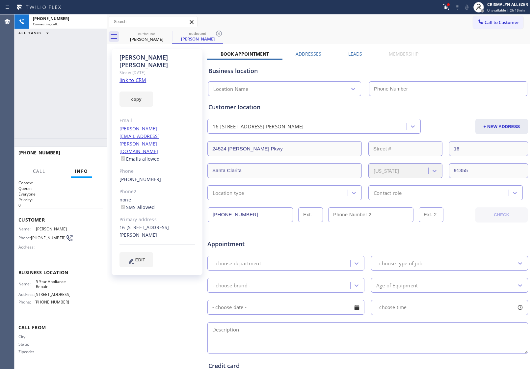
click at [141, 77] on link "link to CRM" at bounding box center [133, 80] width 27 height 7
type input "[PHONE_NUMBER]"
click at [82, 157] on span "HANG UP" at bounding box center [87, 155] width 20 height 5
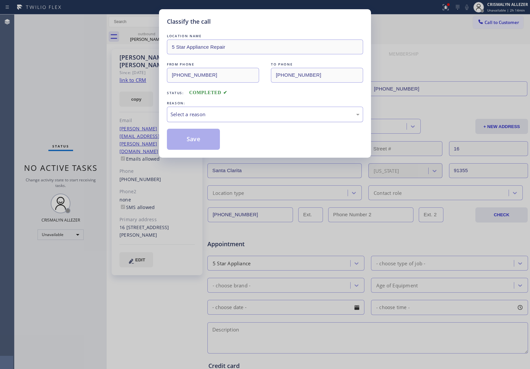
drag, startPoint x: 264, startPoint y: 118, endPoint x: 259, endPoint y: 120, distance: 5.3
click at [259, 120] on div "Select a reason" at bounding box center [265, 114] width 196 height 15
click at [190, 143] on button "Save" at bounding box center [193, 139] width 53 height 21
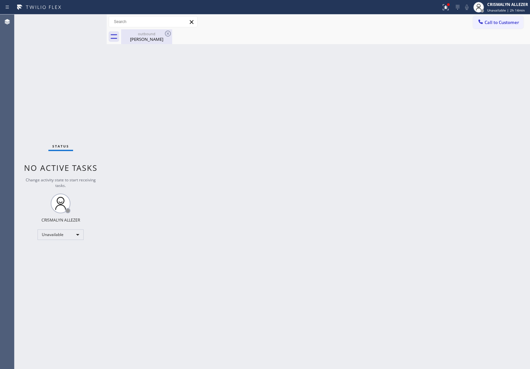
click at [147, 35] on div "outbound" at bounding box center [147, 33] width 50 height 5
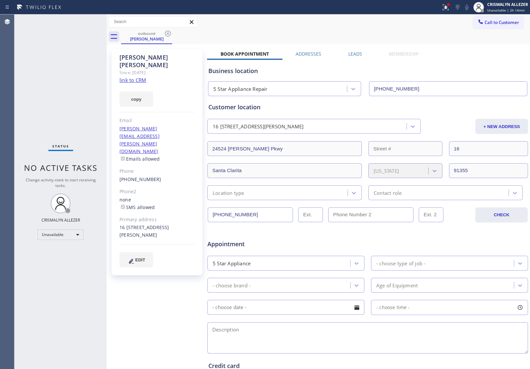
click at [358, 51] on label "Leads" at bounding box center [355, 54] width 14 height 6
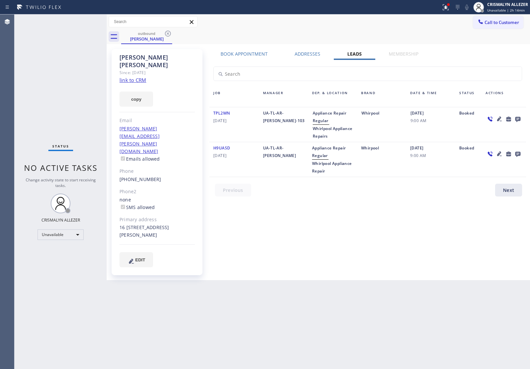
click at [516, 119] on icon at bounding box center [517, 119] width 5 height 5
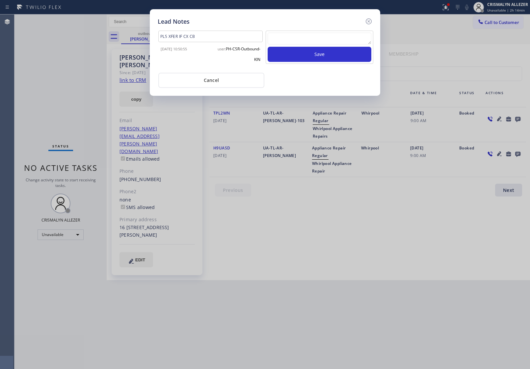
click at [302, 35] on textarea at bounding box center [320, 39] width 104 height 12
paste textarea "no answer | pls xfer here cx cb"
type textarea "no answer | pls xfer here cx cb"
click at [312, 56] on button "Save" at bounding box center [320, 54] width 104 height 15
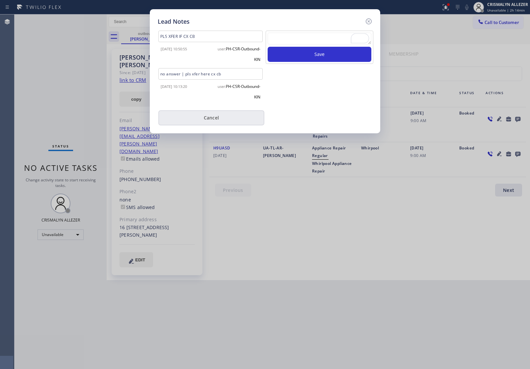
click at [213, 119] on button "Cancel" at bounding box center [211, 117] width 106 height 15
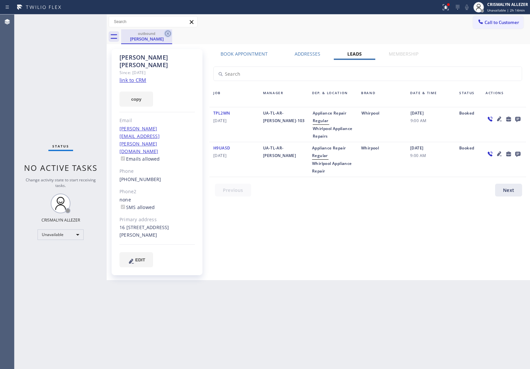
click at [168, 33] on icon at bounding box center [168, 34] width 8 height 8
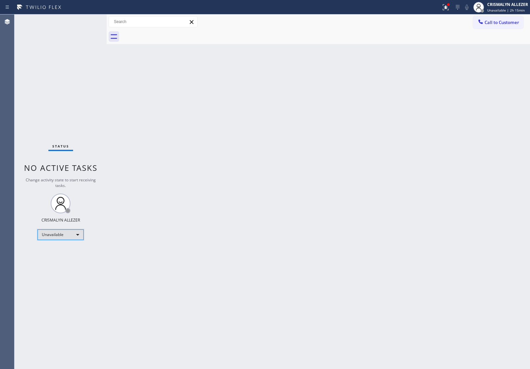
click at [79, 234] on div "Unavailable" at bounding box center [61, 235] width 46 height 11
click at [65, 269] on li "Break" at bounding box center [60, 268] width 45 height 8
click at [81, 233] on div "Break" at bounding box center [61, 235] width 46 height 11
click at [65, 260] on li "Unavailable" at bounding box center [60, 260] width 45 height 8
click at [107, 93] on div at bounding box center [107, 191] width 0 height 355
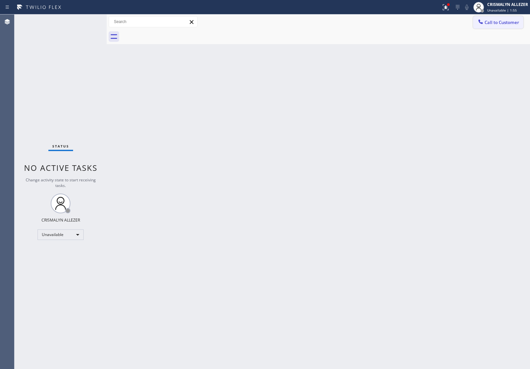
click at [500, 24] on span "Call to Customer" at bounding box center [502, 22] width 35 height 6
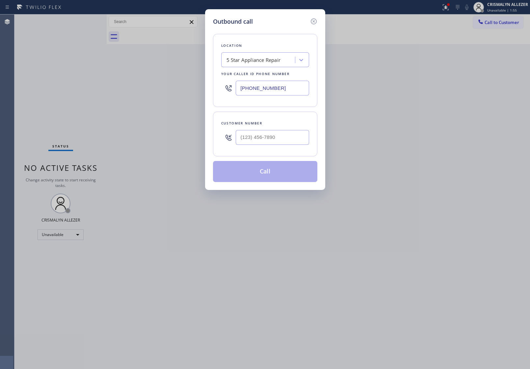
click at [247, 68] on div "Location 5 Star Appliance Repair Your caller id phone number [PHONE_NUMBER]" at bounding box center [265, 70] width 104 height 73
click at [249, 65] on div "5 Star Appliance Repair" at bounding box center [259, 60] width 72 height 12
paste input "Viking Appliance Repair [GEOGRAPHIC_DATA]"
type input "Viking Appliance Repair [GEOGRAPHIC_DATA]"
click at [254, 80] on div "Viking Appliance Repair [GEOGRAPHIC_DATA]" at bounding box center [265, 77] width 88 height 18
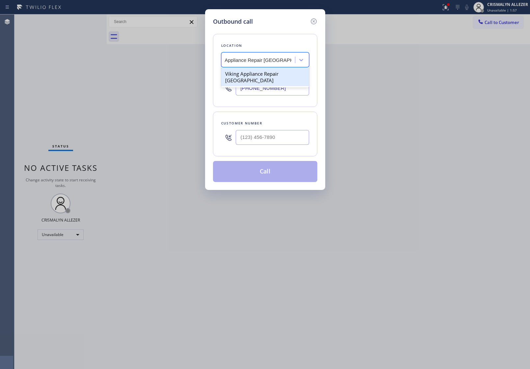
type input "[PHONE_NUMBER]"
drag, startPoint x: 124, startPoint y: 86, endPoint x: 223, endPoint y: 149, distance: 117.7
click at [124, 87] on div "Outbound call Location Viking Appliance Repair [GEOGRAPHIC_DATA] Your caller id…" at bounding box center [265, 184] width 530 height 369
click at [278, 138] on input "(___) ___-____" at bounding box center [272, 137] width 73 height 15
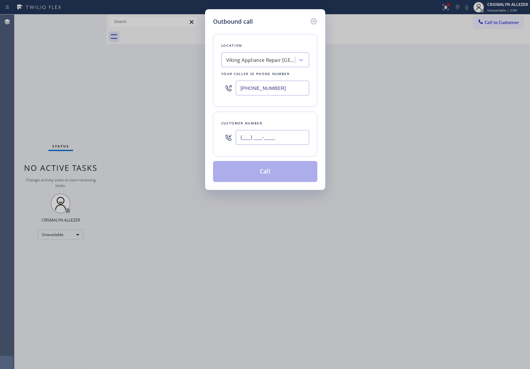
paste input "760) 799-9701"
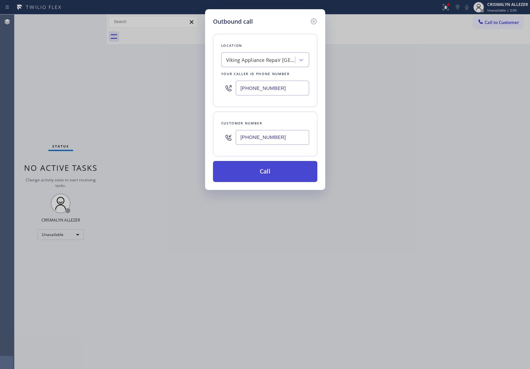
type input "[PHONE_NUMBER]"
click at [270, 174] on button "Call" at bounding box center [265, 171] width 104 height 21
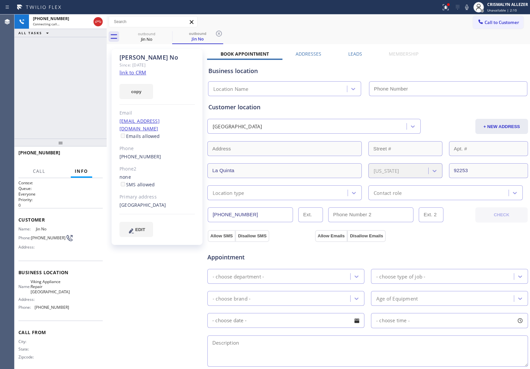
type input "[PHONE_NUMBER]"
click at [135, 72] on link "link to CRM" at bounding box center [133, 72] width 27 height 7
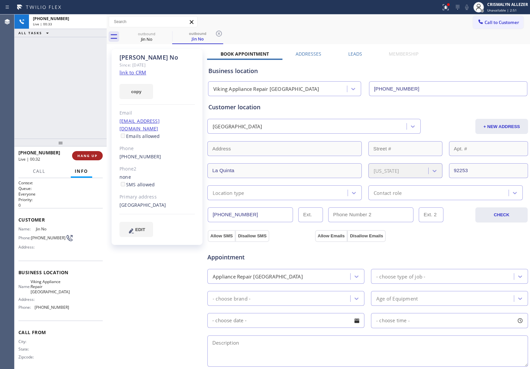
click at [84, 154] on span "HANG UP" at bounding box center [87, 155] width 20 height 5
click at [86, 157] on span "COMPLETE" at bounding box center [86, 155] width 23 height 5
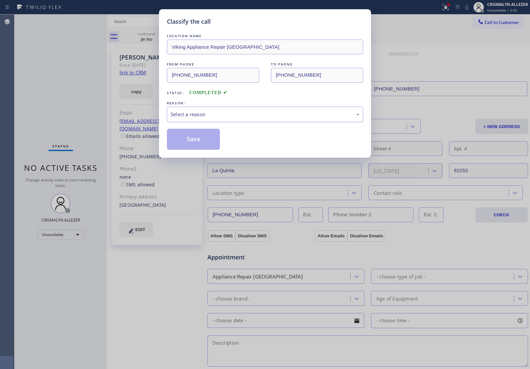
click at [275, 117] on div "Select a reason" at bounding box center [265, 115] width 189 height 8
drag, startPoint x: 190, startPoint y: 144, endPoint x: 183, endPoint y: 147, distance: 7.6
click at [190, 144] on button "Save" at bounding box center [193, 139] width 53 height 21
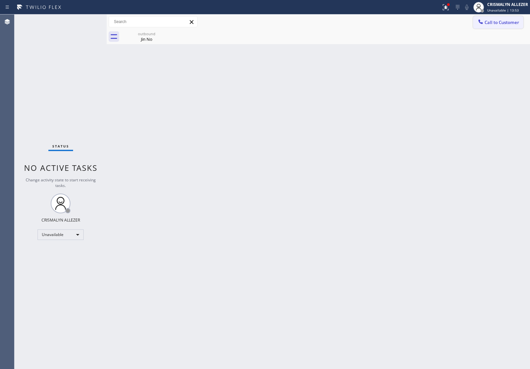
click at [506, 25] on button "Call to Customer" at bounding box center [498, 22] width 50 height 13
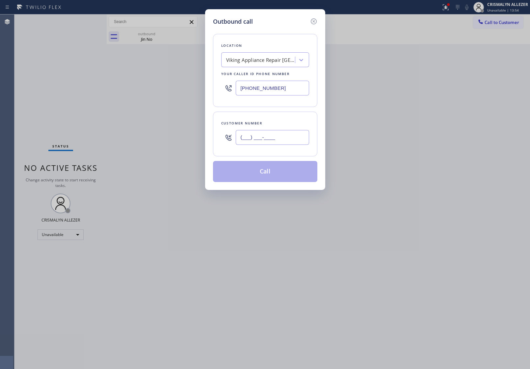
click at [289, 139] on input "(___) ___-____" at bounding box center [272, 137] width 73 height 15
paste input "650) 350-0301"
type input "(650) 350-0301"
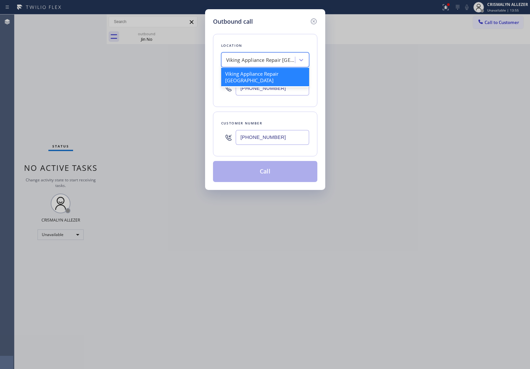
click at [272, 63] on div "Viking Appliance Repair [GEOGRAPHIC_DATA]" at bounding box center [260, 60] width 69 height 8
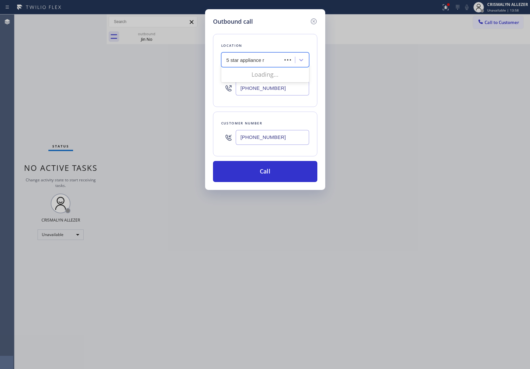
type input "5 star appliance re"
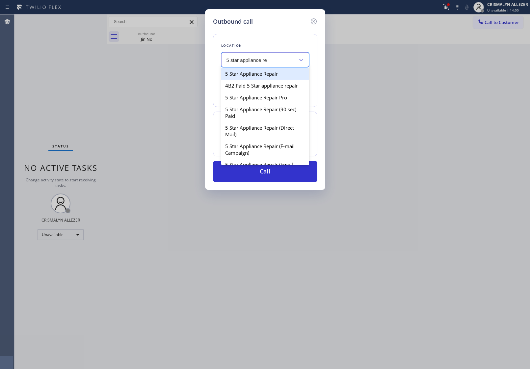
click at [274, 73] on div "5 Star Appliance Repair" at bounding box center [265, 74] width 88 height 12
type input "[PHONE_NUMBER]"
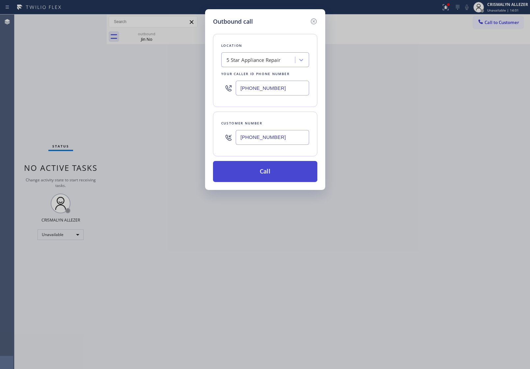
click at [276, 173] on button "Call" at bounding box center [265, 171] width 104 height 21
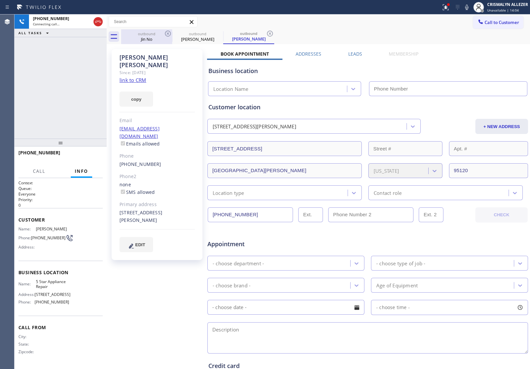
click at [159, 38] on div "Jin No" at bounding box center [147, 39] width 50 height 6
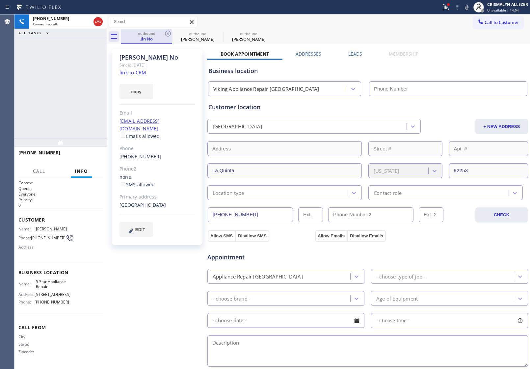
type input "[PHONE_NUMBER]"
click at [141, 38] on div "Jin No" at bounding box center [147, 39] width 50 height 6
click at [166, 33] on icon at bounding box center [168, 34] width 8 height 8
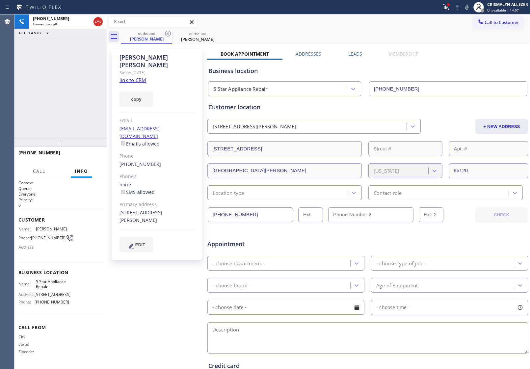
click at [134, 77] on link "link to CRM" at bounding box center [133, 80] width 27 height 7
click at [100, 22] on icon at bounding box center [98, 22] width 8 height 8
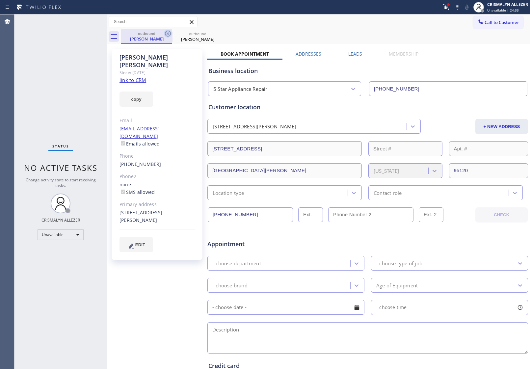
click at [169, 33] on icon at bounding box center [168, 34] width 6 height 6
click at [168, 34] on icon at bounding box center [168, 34] width 8 height 8
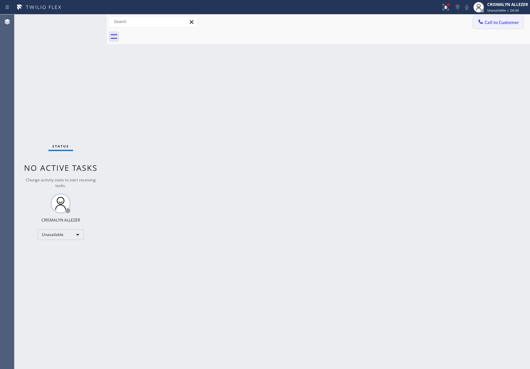
click at [509, 24] on span "Call to Customer" at bounding box center [502, 22] width 35 height 6
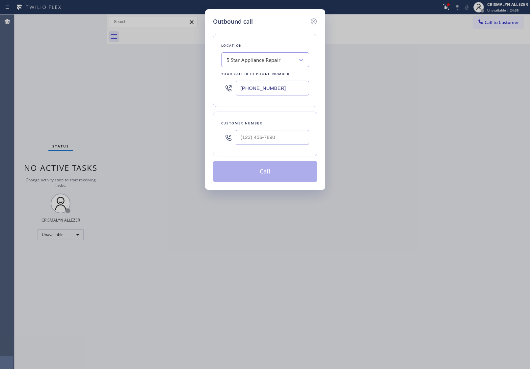
drag, startPoint x: 293, startPoint y: 90, endPoint x: 62, endPoint y: 73, distance: 232.1
click at [91, 76] on div "Outbound call Location 5 Star Appliance Repair Your caller id phone number [PHO…" at bounding box center [265, 184] width 530 height 369
paste input "408) 413-1924"
type input "(408) 413-1924"
click at [276, 142] on input "(___) ___-____" at bounding box center [272, 137] width 73 height 15
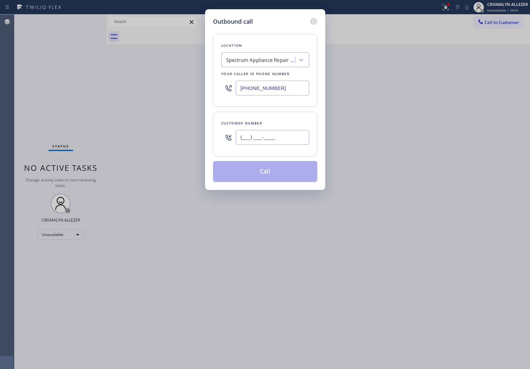
paste input "650) 350-0301"
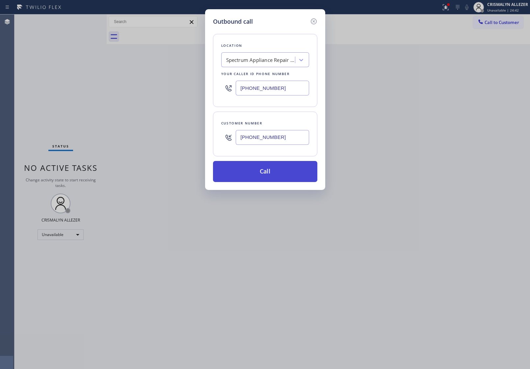
type input "(650) 350-0301"
click at [260, 182] on button "Call" at bounding box center [265, 171] width 104 height 21
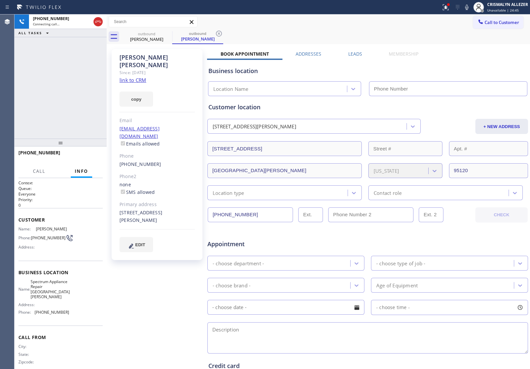
click at [127, 77] on link "link to CRM" at bounding box center [133, 80] width 27 height 7
type input "(408) 413-1924"
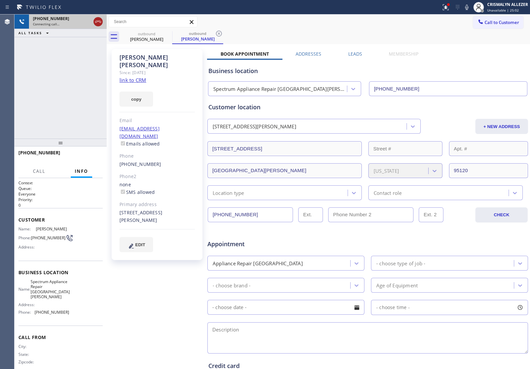
click at [100, 23] on icon at bounding box center [98, 22] width 8 height 8
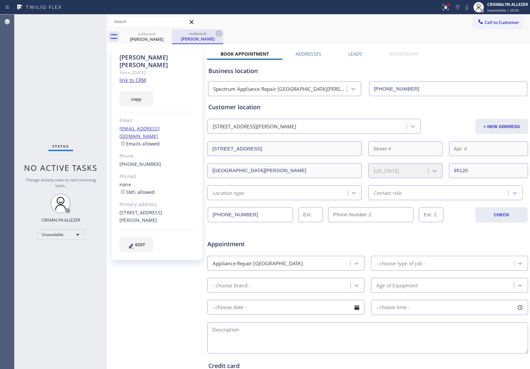
drag, startPoint x: 217, startPoint y: 34, endPoint x: 209, endPoint y: 36, distance: 8.0
click at [214, 35] on div "outbound Natalie Wilson" at bounding box center [197, 36] width 51 height 15
click at [165, 33] on icon at bounding box center [168, 34] width 6 height 6
click at [166, 33] on icon at bounding box center [168, 34] width 8 height 8
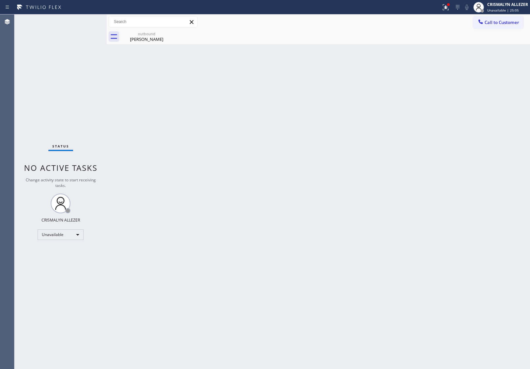
click at [0, 0] on icon at bounding box center [0, 0] width 0 height 0
drag, startPoint x: 157, startPoint y: 38, endPoint x: 163, endPoint y: 37, distance: 6.3
click at [158, 37] on div "Natalie Wilson" at bounding box center [147, 39] width 50 height 6
click at [495, 24] on span "Call to Customer" at bounding box center [502, 22] width 35 height 6
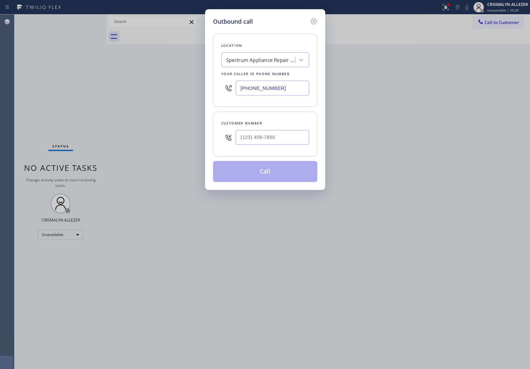
click at [286, 146] on div at bounding box center [272, 137] width 73 height 21
click at [286, 142] on input "(___) ___-____" at bounding box center [272, 137] width 73 height 15
paste input "908) 433-6479"
type input "[PHONE_NUMBER]"
click at [282, 63] on div "Spectrum Appliance Repair San Jose" at bounding box center [260, 60] width 69 height 8
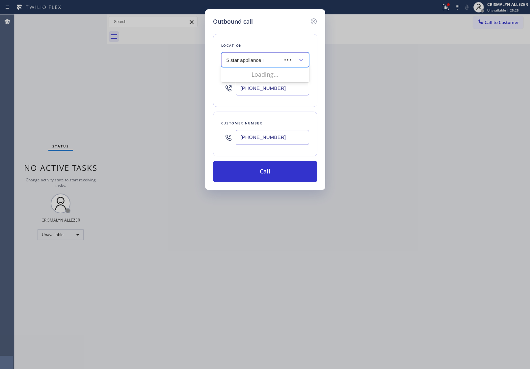
type input "5 star appliance re"
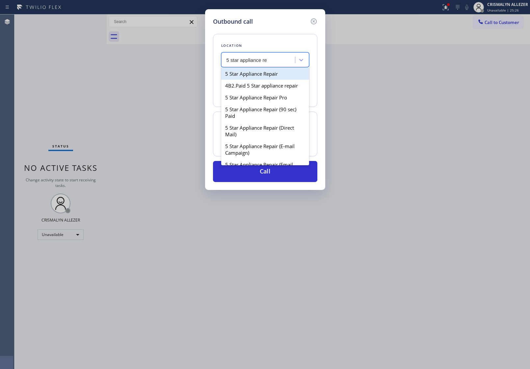
click at [277, 76] on div "5 Star Appliance Repair" at bounding box center [265, 74] width 88 height 12
type input "[PHONE_NUMBER]"
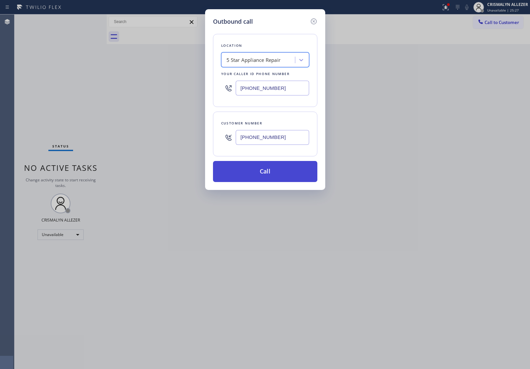
click at [268, 172] on button "Call" at bounding box center [265, 171] width 104 height 21
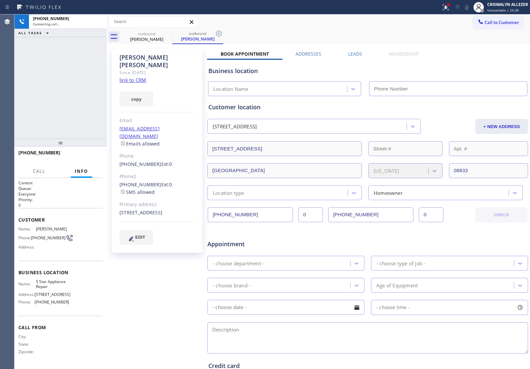
click at [134, 77] on link "link to CRM" at bounding box center [133, 80] width 27 height 7
type input "[PHONE_NUMBER]"
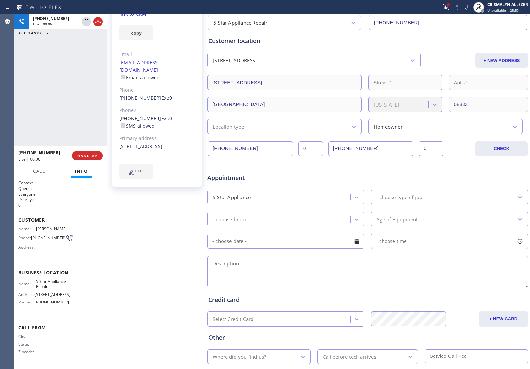
scroll to position [82, 0]
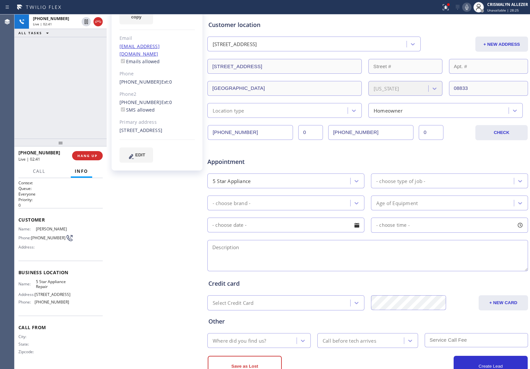
click at [468, 6] on icon at bounding box center [467, 7] width 8 height 8
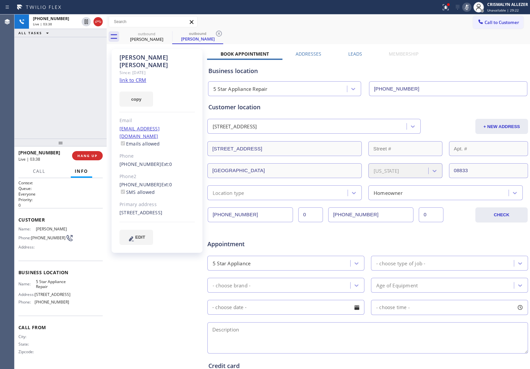
click at [468, 6] on icon at bounding box center [467, 7] width 8 height 8
click at [85, 155] on span "HANG UP" at bounding box center [87, 155] width 20 height 5
click at [84, 156] on span "HANG UP" at bounding box center [87, 155] width 20 height 5
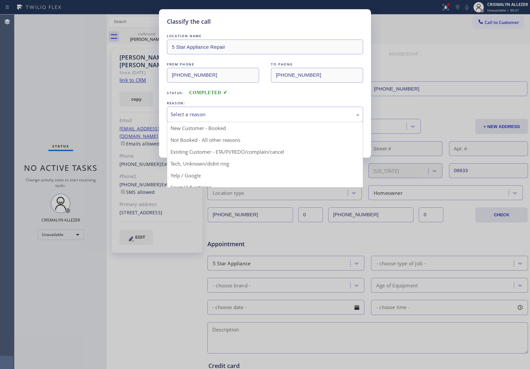
click at [267, 118] on div "Select a reason" at bounding box center [265, 115] width 189 height 8
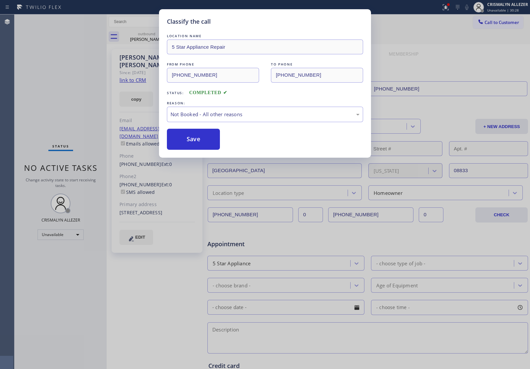
click at [194, 142] on button "Save" at bounding box center [193, 139] width 53 height 21
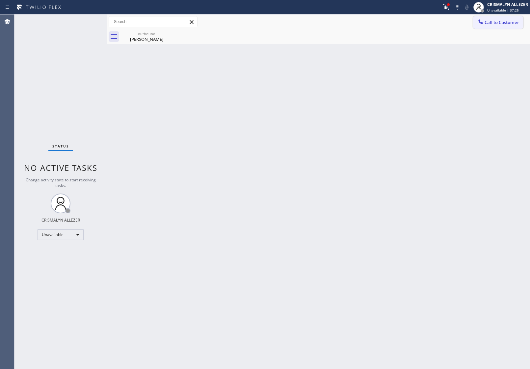
click at [499, 22] on span "Call to Customer" at bounding box center [502, 22] width 35 height 6
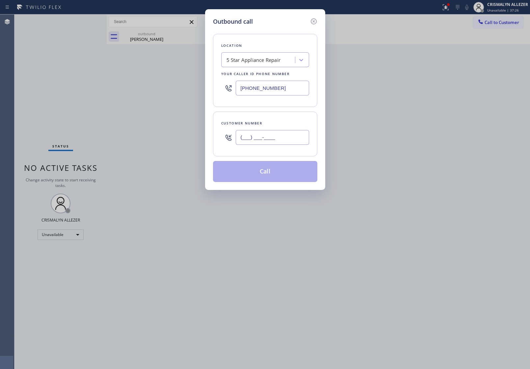
click at [282, 137] on input "(___) ___-____" at bounding box center [272, 137] width 73 height 15
paste input "305) 342-3466"
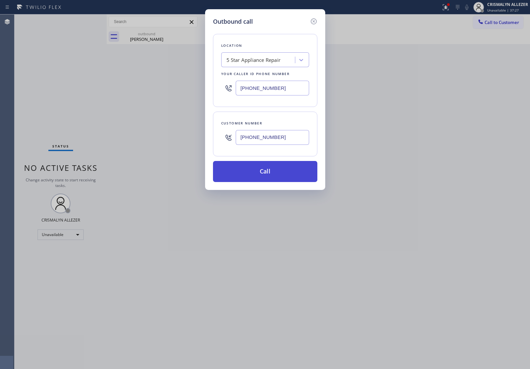
type input "[PHONE_NUMBER]"
click at [264, 172] on button "Call" at bounding box center [265, 171] width 104 height 21
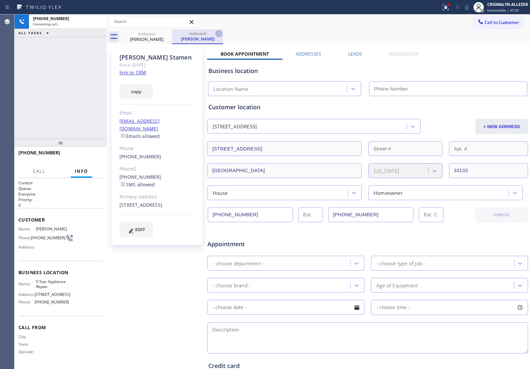
click at [144, 38] on div "Trish Mahoney" at bounding box center [147, 39] width 50 height 6
click at [0, 0] on icon at bounding box center [0, 0] width 0 height 0
click at [139, 74] on link "link to CRM" at bounding box center [133, 72] width 27 height 7
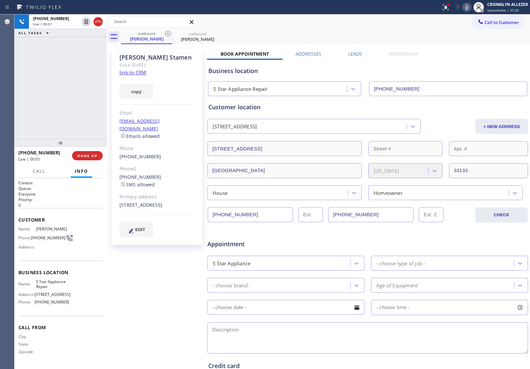
type input "[PHONE_NUMBER]"
click at [86, 157] on span "HANG UP" at bounding box center [87, 155] width 20 height 5
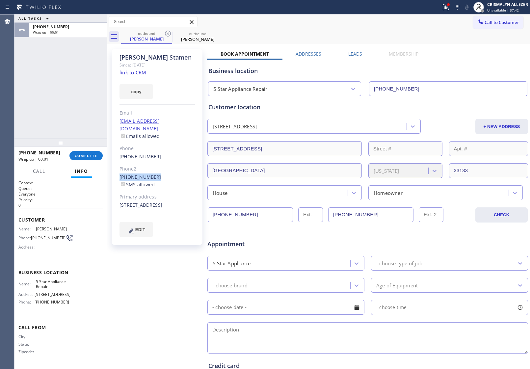
drag, startPoint x: 127, startPoint y: 168, endPoint x: 155, endPoint y: 168, distance: 28.0
click at [155, 168] on div "Fleta Stamen Since: 20 may 2020 link to CRM copy Email fstamen3@gmail.com Email…" at bounding box center [157, 147] width 91 height 196
copy link "[PHONE_NUMBER]"
click at [73, 155] on button "COMPLETE" at bounding box center [85, 155] width 33 height 9
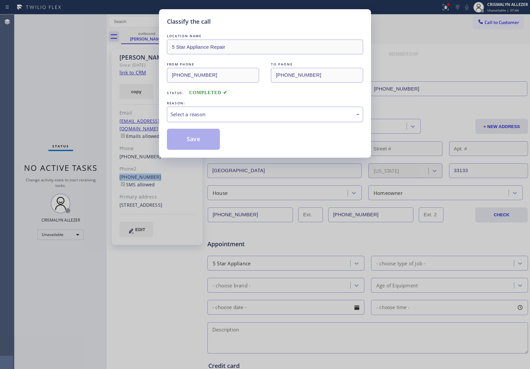
click at [249, 121] on div "Select a reason" at bounding box center [265, 114] width 196 height 15
click at [199, 143] on button "Save" at bounding box center [193, 139] width 53 height 21
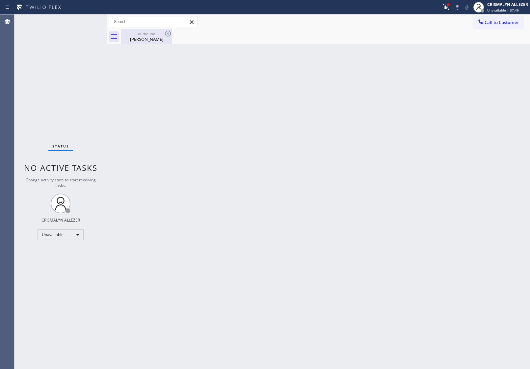
click at [151, 36] on div "outbound" at bounding box center [147, 33] width 50 height 5
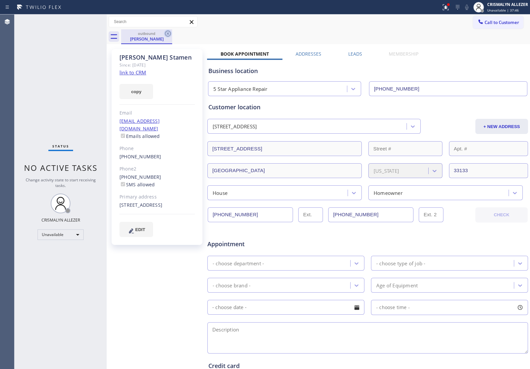
drag, startPoint x: 168, startPoint y: 36, endPoint x: 344, endPoint y: 42, distance: 176.6
click at [171, 36] on icon at bounding box center [168, 34] width 8 height 8
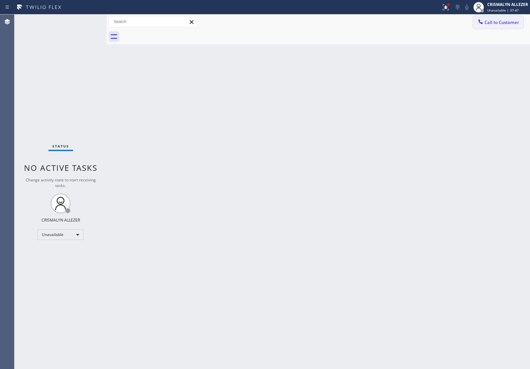
click at [496, 25] on span "Call to Customer" at bounding box center [502, 22] width 35 height 6
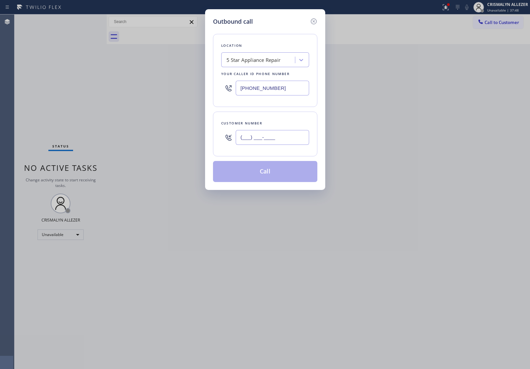
click at [279, 144] on input "(___) ___-____" at bounding box center [272, 137] width 73 height 15
paste input "305) 856-1063"
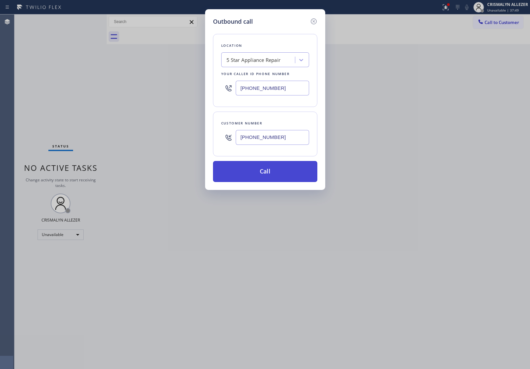
type input "[PHONE_NUMBER]"
click at [269, 179] on button "Call" at bounding box center [265, 171] width 104 height 21
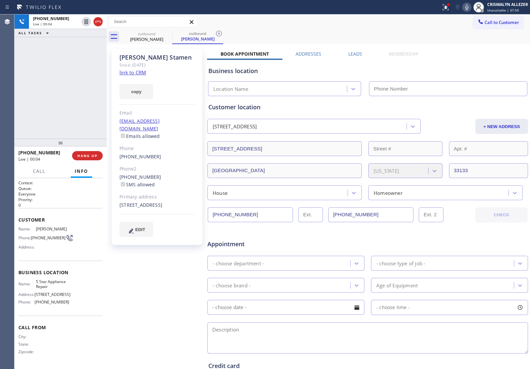
type input "[PHONE_NUMBER]"
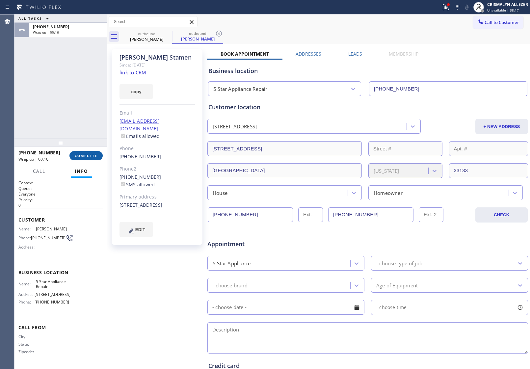
click at [86, 155] on span "COMPLETE" at bounding box center [86, 155] width 23 height 5
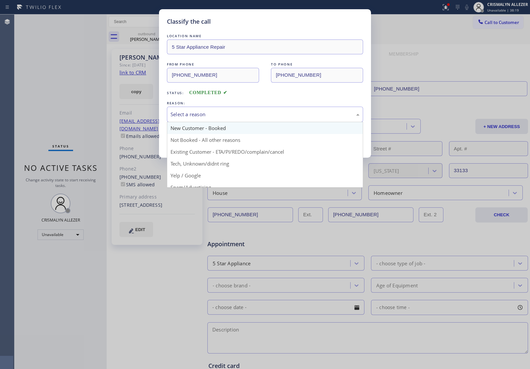
drag, startPoint x: 241, startPoint y: 117, endPoint x: 200, endPoint y: 134, distance: 44.2
click at [214, 122] on div "Select a reason New Customer - Booked Not Booked - All other reasons Existing C…" at bounding box center [265, 114] width 196 height 15
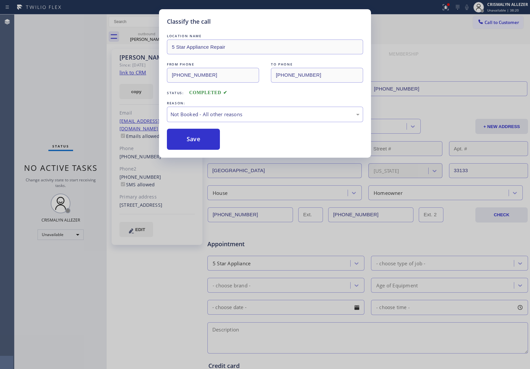
click at [201, 144] on button "Save" at bounding box center [193, 139] width 53 height 21
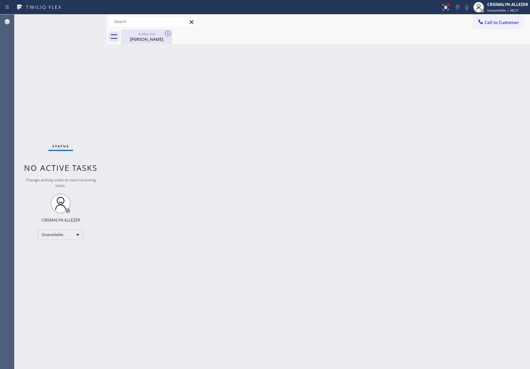
click at [147, 40] on div "Fleta Stamen" at bounding box center [147, 39] width 50 height 6
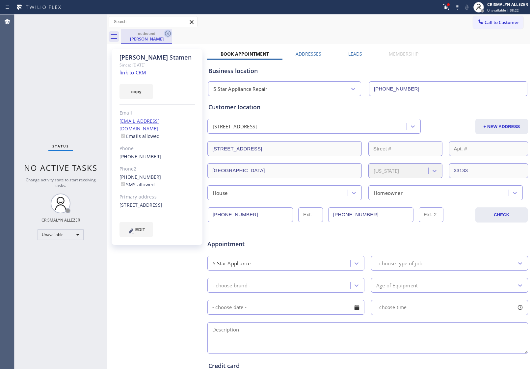
click at [170, 33] on icon at bounding box center [168, 34] width 8 height 8
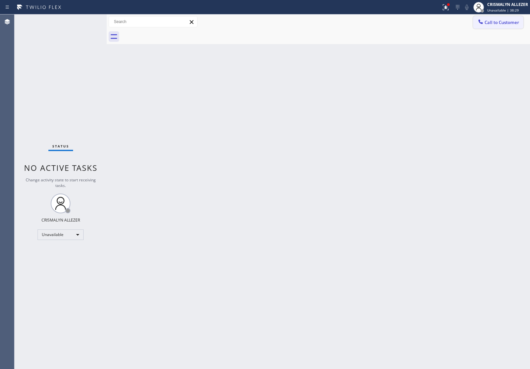
click at [500, 21] on span "Call to Customer" at bounding box center [502, 22] width 35 height 6
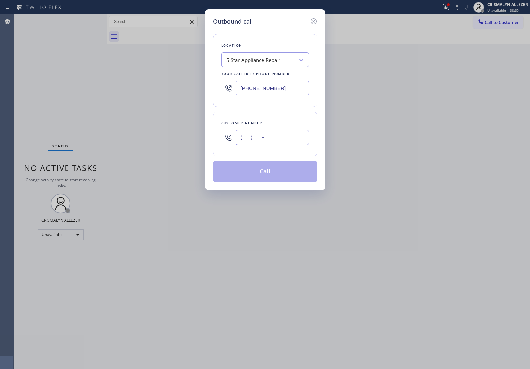
click at [293, 136] on input "(___) ___-____" at bounding box center [272, 137] width 73 height 15
paste input "561) 275-8885"
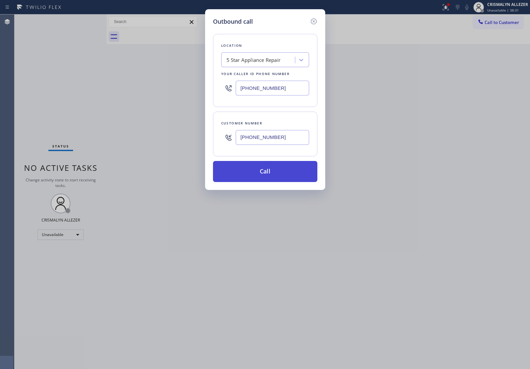
type input "(561) 275-8885"
click at [267, 176] on button "Call" at bounding box center [265, 171] width 104 height 21
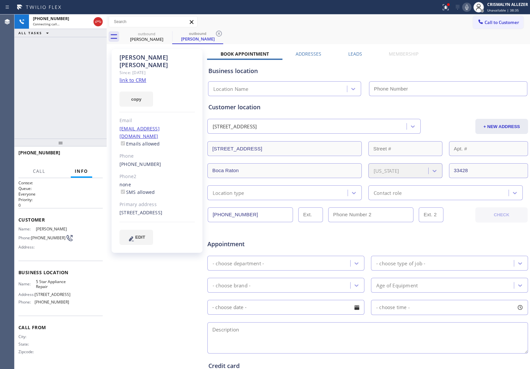
click at [133, 77] on link "link to CRM" at bounding box center [133, 80] width 27 height 7
type input "[PHONE_NUMBER]"
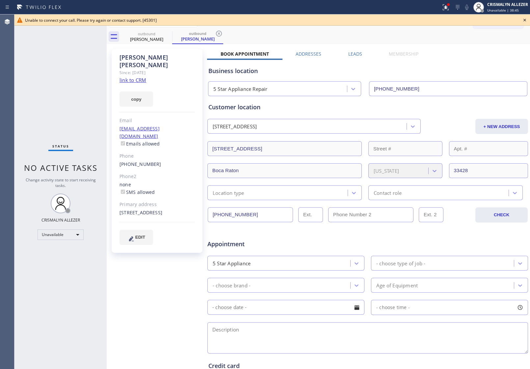
click at [525, 19] on icon at bounding box center [525, 20] width 8 height 8
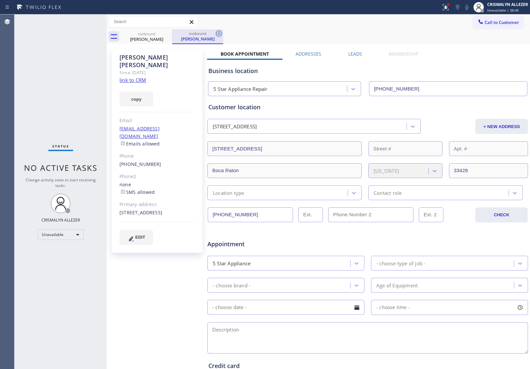
click at [221, 34] on icon at bounding box center [219, 34] width 8 height 8
click at [169, 33] on icon at bounding box center [168, 34] width 8 height 8
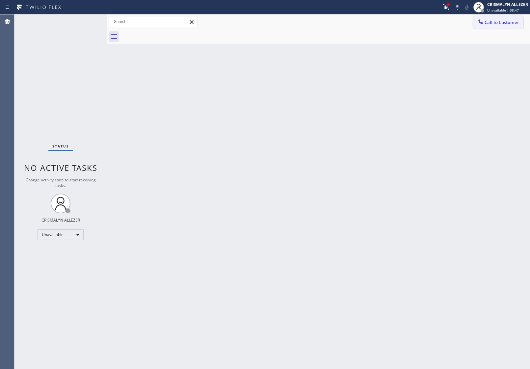
click at [498, 27] on button "Call to Customer" at bounding box center [498, 22] width 50 height 13
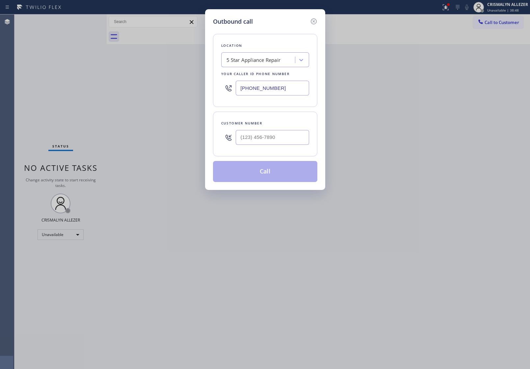
paste input "44) 462-8198"
drag, startPoint x: 284, startPoint y: 92, endPoint x: 98, endPoint y: 81, distance: 186.4
click at [125, 83] on div "Outbound call Location 5 Star Appliance Repair Your caller id phone number [PHO…" at bounding box center [265, 184] width 530 height 369
type input "(844) 462-8198"
click at [276, 143] on input "(___) ___-____" at bounding box center [272, 137] width 73 height 15
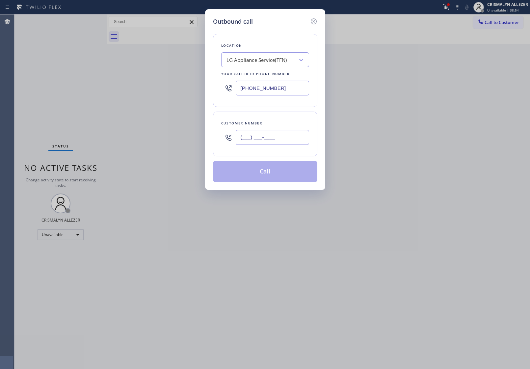
paste input "561) 275-8885"
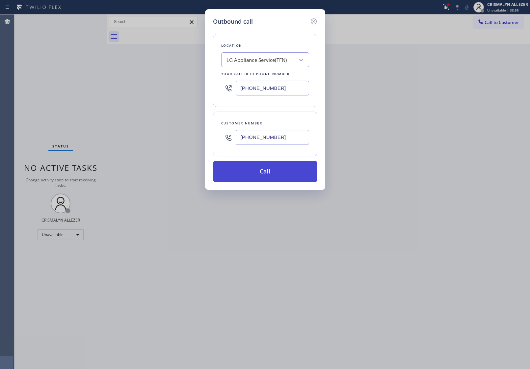
type input "(561) 275-8885"
click at [267, 174] on button "Call" at bounding box center [265, 171] width 104 height 21
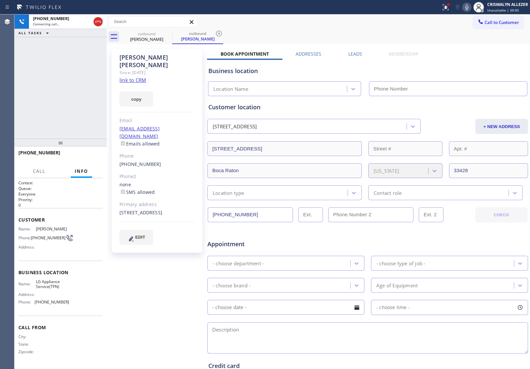
type input "(844) 462-8198"
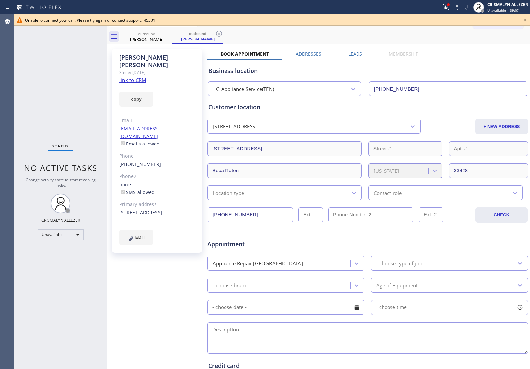
click at [527, 19] on icon at bounding box center [525, 20] width 8 height 8
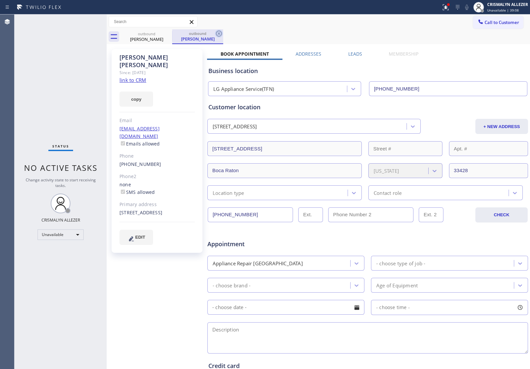
drag, startPoint x: 219, startPoint y: 34, endPoint x: 166, endPoint y: 42, distance: 53.6
click at [216, 35] on icon at bounding box center [219, 34] width 8 height 8
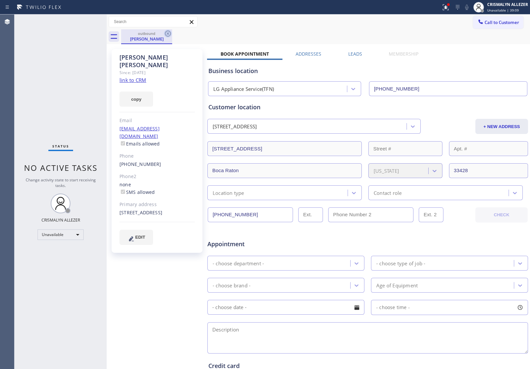
click at [166, 34] on icon at bounding box center [168, 34] width 8 height 8
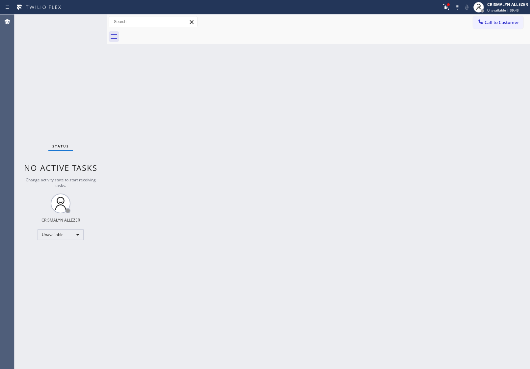
click at [493, 24] on span "Call to Customer" at bounding box center [502, 22] width 35 height 6
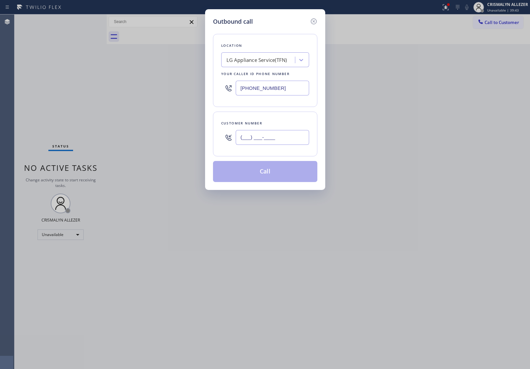
click at [295, 137] on input "(___) ___-____" at bounding box center [272, 137] width 73 height 15
paste input "954) 205-0905"
type input "[PHONE_NUMBER]"
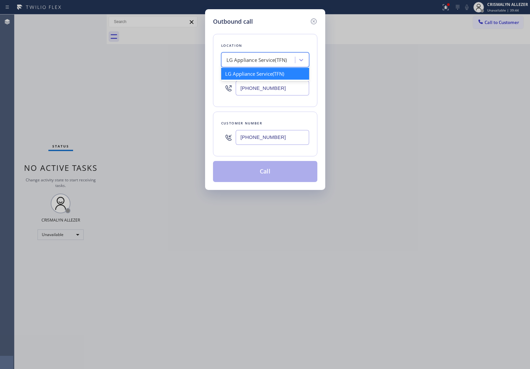
click at [272, 55] on div "LG Appliance Service(TFN)" at bounding box center [259, 60] width 72 height 12
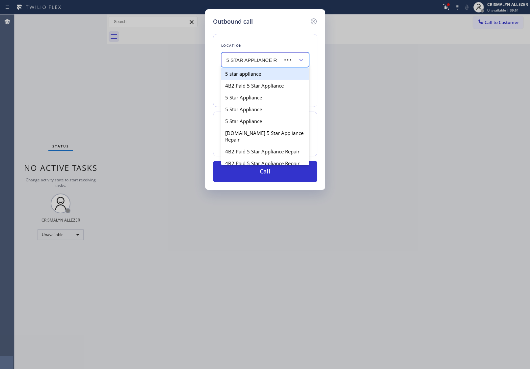
type input "5 STAR APPLIANCE RE"
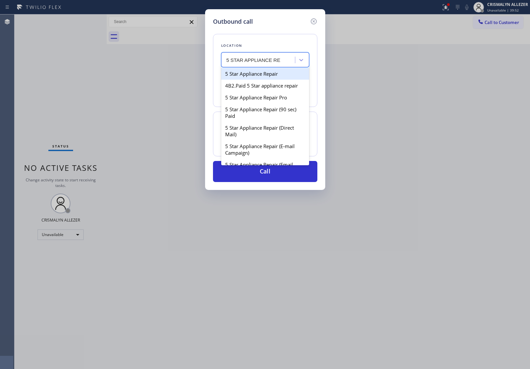
click at [272, 78] on div "5 Star Appliance Repair" at bounding box center [265, 74] width 88 height 12
type input "[PHONE_NUMBER]"
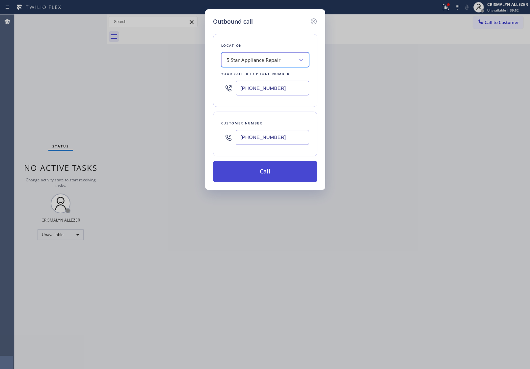
click at [269, 176] on button "Call" at bounding box center [265, 171] width 104 height 21
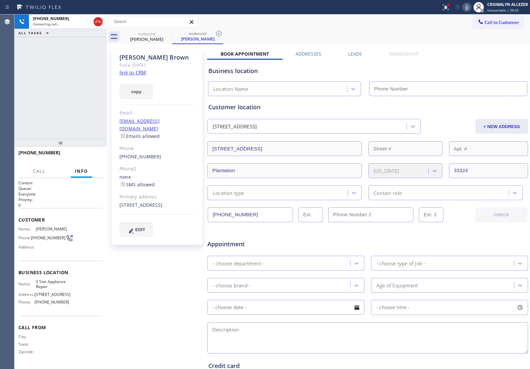
click at [123, 75] on link "link to CRM" at bounding box center [133, 72] width 27 height 7
type input "[PHONE_NUMBER]"
click at [81, 153] on span "HANG UP" at bounding box center [87, 155] width 20 height 5
click at [84, 155] on span "HANG UP" at bounding box center [87, 155] width 20 height 5
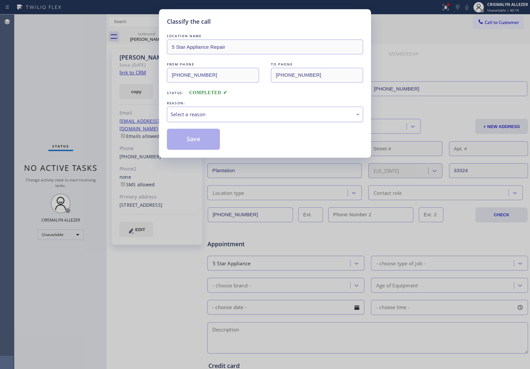
drag, startPoint x: 250, startPoint y: 118, endPoint x: 247, endPoint y: 120, distance: 3.5
click at [250, 118] on div "Select a reason" at bounding box center [265, 115] width 189 height 8
click at [196, 148] on button "Save" at bounding box center [193, 139] width 53 height 21
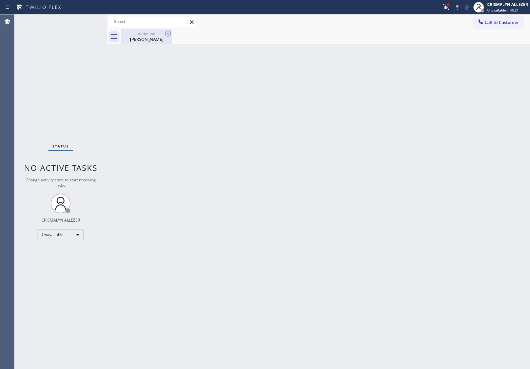
click at [151, 43] on div "outbound Stephanie Brown" at bounding box center [147, 36] width 50 height 15
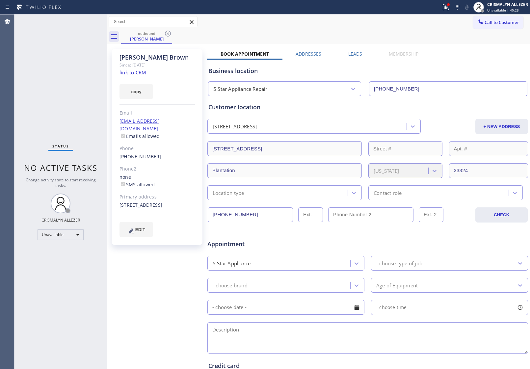
click at [360, 56] on div "Leads" at bounding box center [355, 55] width 41 height 9
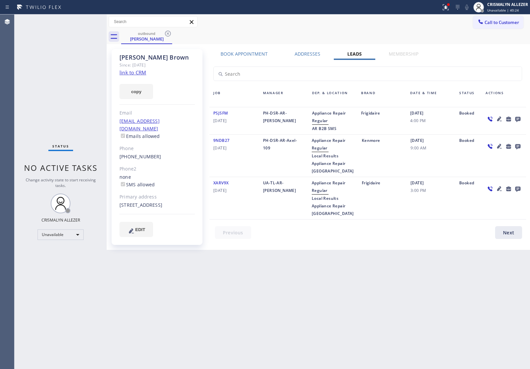
click at [519, 119] on icon at bounding box center [517, 119] width 5 height 5
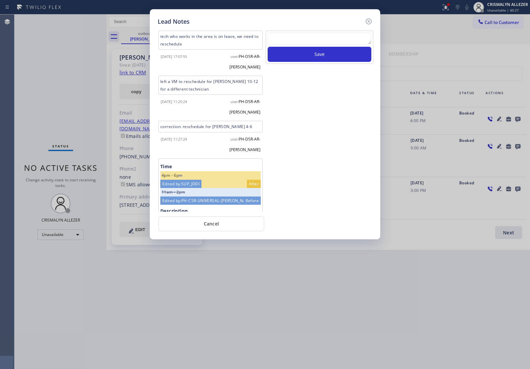
click at [318, 42] on textarea at bounding box center [320, 39] width 104 height 12
paste textarea "no answer | pls xfer here cx cb"
type textarea "no answer | pls xfer here cx cb"
click at [320, 58] on button "Save" at bounding box center [320, 54] width 104 height 15
click at [214, 223] on button "Cancel" at bounding box center [211, 223] width 106 height 15
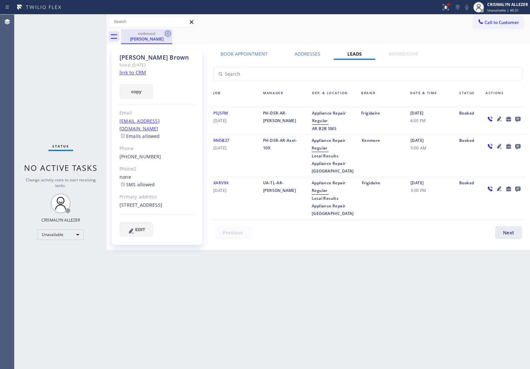
click at [168, 32] on icon at bounding box center [168, 34] width 8 height 8
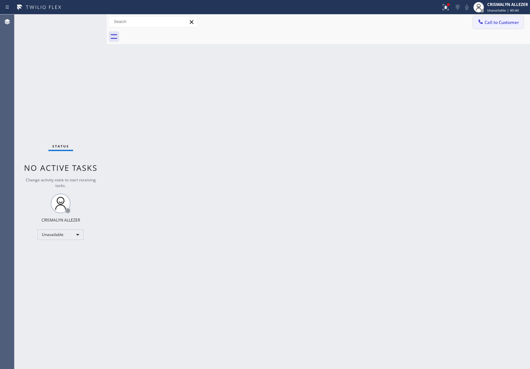
click at [515, 21] on span "Call to Customer" at bounding box center [502, 22] width 35 height 6
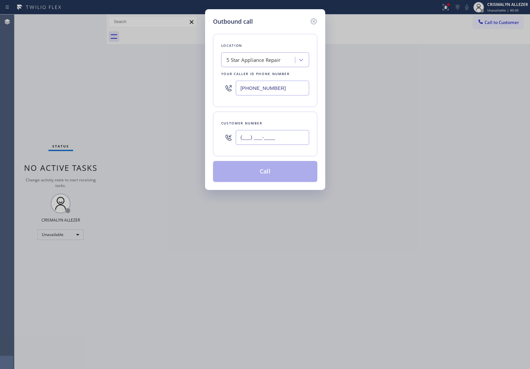
click at [289, 132] on input "(___) ___-____" at bounding box center [272, 137] width 73 height 15
paste input "646) 425-3662"
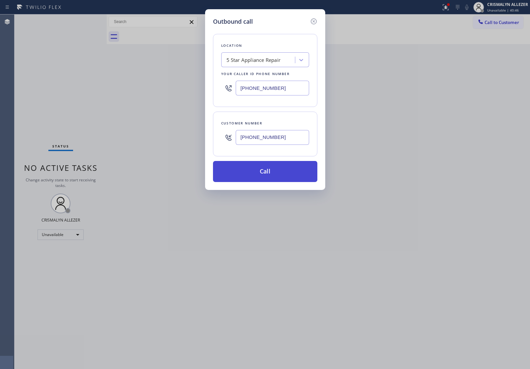
type input "(646) 425-3662"
click at [260, 178] on button "Call" at bounding box center [265, 171] width 104 height 21
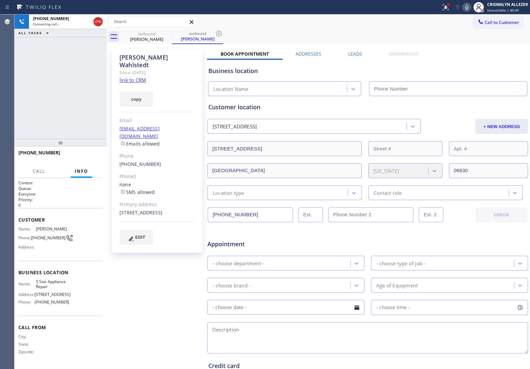
click at [142, 77] on link "link to CRM" at bounding box center [133, 80] width 27 height 7
type input "[PHONE_NUMBER]"
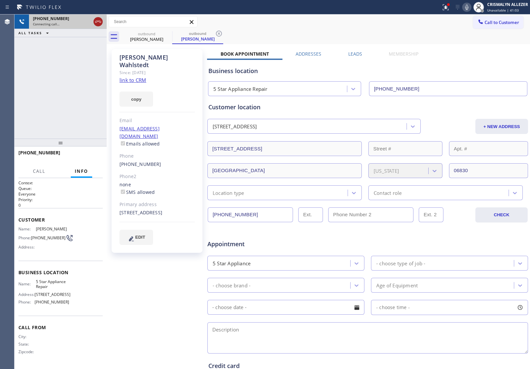
click at [96, 22] on icon at bounding box center [98, 22] width 8 height 8
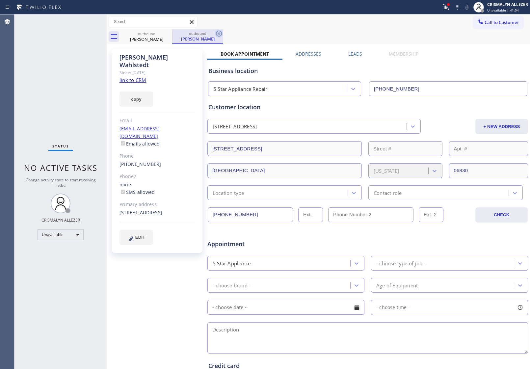
click at [219, 33] on icon at bounding box center [219, 34] width 6 height 6
click at [168, 33] on icon at bounding box center [168, 34] width 6 height 6
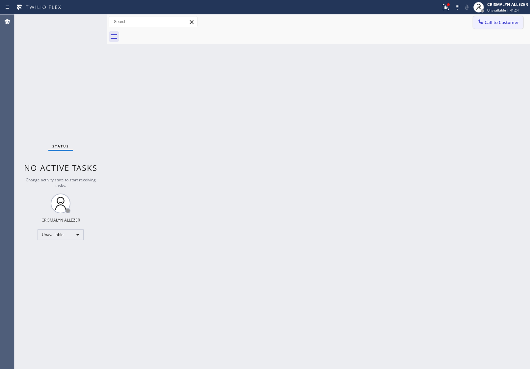
click at [500, 23] on span "Call to Customer" at bounding box center [502, 22] width 35 height 6
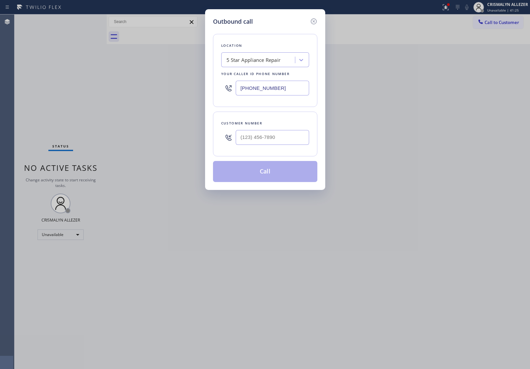
click at [294, 127] on div "Customer number" at bounding box center [265, 123] width 88 height 7
click at [286, 139] on input "(___) ___-____" at bounding box center [272, 137] width 73 height 15
paste input "718) 278-4205"
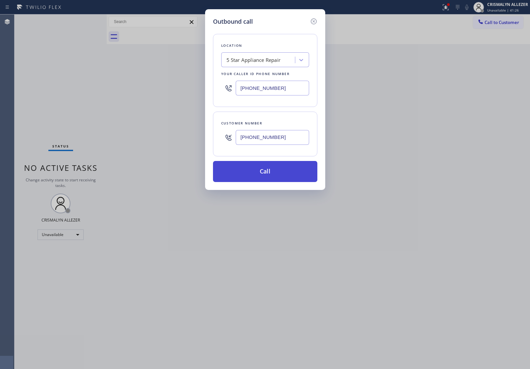
type input "(718) 278-4205"
click at [271, 175] on button "Call" at bounding box center [265, 171] width 104 height 21
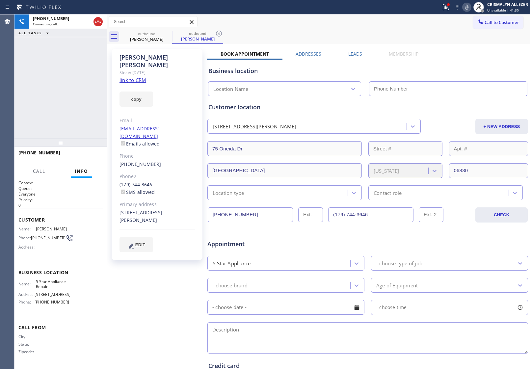
click at [131, 77] on link "link to CRM" at bounding box center [133, 80] width 27 height 7
type input "[PHONE_NUMBER]"
click at [98, 23] on icon at bounding box center [98, 22] width 8 height 8
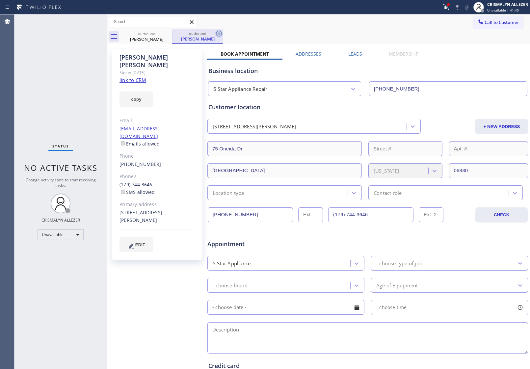
click at [220, 34] on icon at bounding box center [219, 34] width 8 height 8
click at [170, 35] on icon at bounding box center [168, 34] width 6 height 6
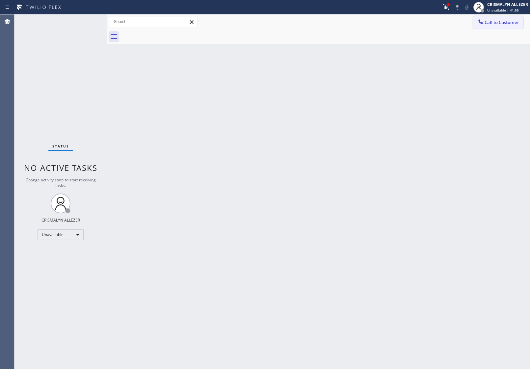
drag, startPoint x: 512, startPoint y: 25, endPoint x: 380, endPoint y: 81, distance: 143.3
click at [512, 25] on button "Call to Customer" at bounding box center [498, 22] width 50 height 13
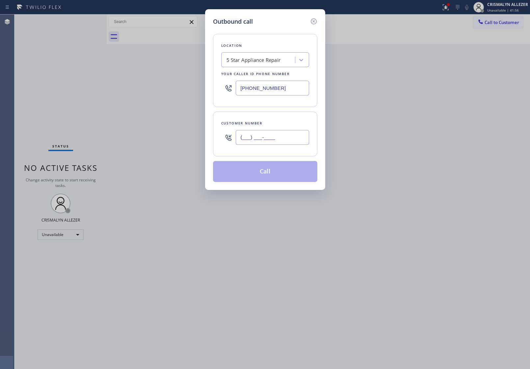
click at [286, 135] on input "(___) ___-____" at bounding box center [272, 137] width 73 height 15
paste input "425) 319-5857"
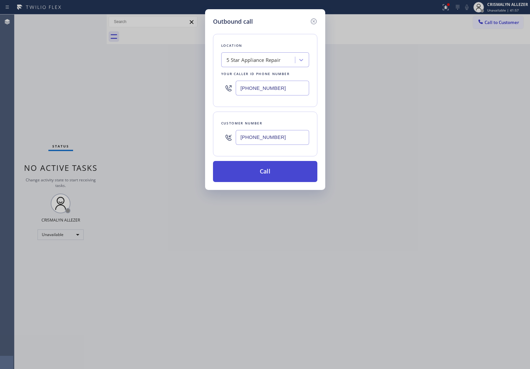
type input "(425) 319-5857"
click at [267, 176] on button "Call" at bounding box center [265, 171] width 104 height 21
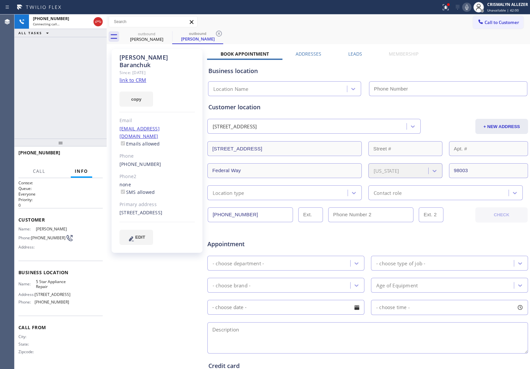
click at [132, 77] on link "link to CRM" at bounding box center [133, 80] width 27 height 7
type input "[PHONE_NUMBER]"
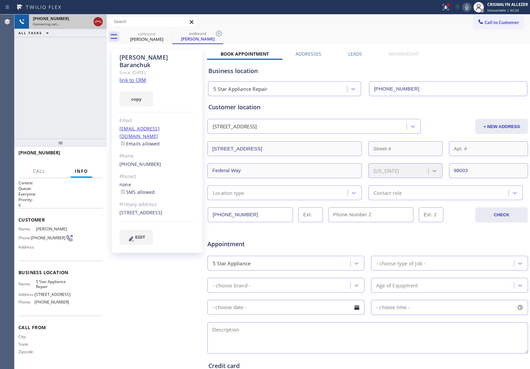
click at [94, 23] on icon at bounding box center [98, 22] width 8 height 8
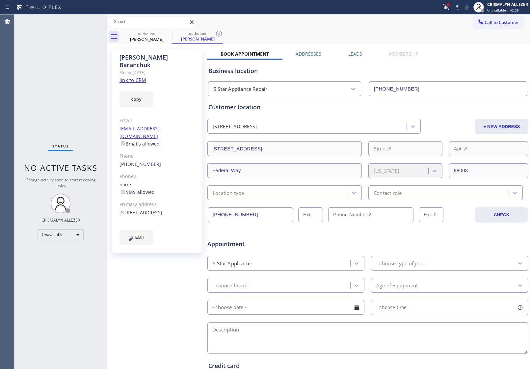
drag, startPoint x: 217, startPoint y: 35, endPoint x: 187, endPoint y: 38, distance: 30.5
click at [217, 35] on icon at bounding box center [219, 34] width 8 height 8
click at [167, 35] on icon at bounding box center [168, 34] width 6 height 6
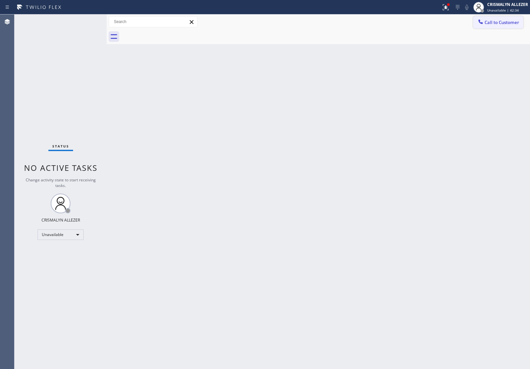
click at [509, 22] on span "Call to Customer" at bounding box center [502, 22] width 35 height 6
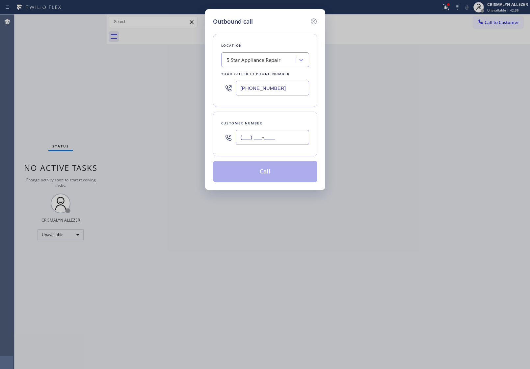
click at [279, 139] on input "(___) ___-____" at bounding box center [272, 137] width 73 height 15
paste input "253) 886-4176"
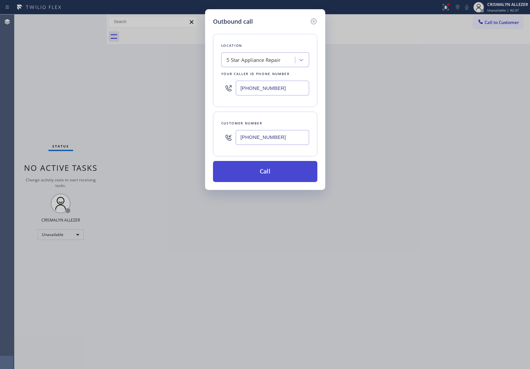
type input "(253) 886-4176"
click at [263, 173] on button "Call" at bounding box center [265, 171] width 104 height 21
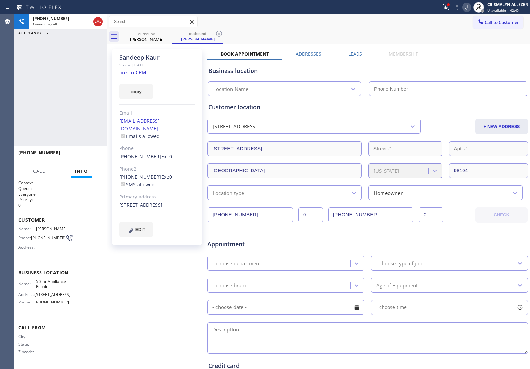
click at [144, 70] on link "link to CRM" at bounding box center [133, 72] width 27 height 7
type input "[PHONE_NUMBER]"
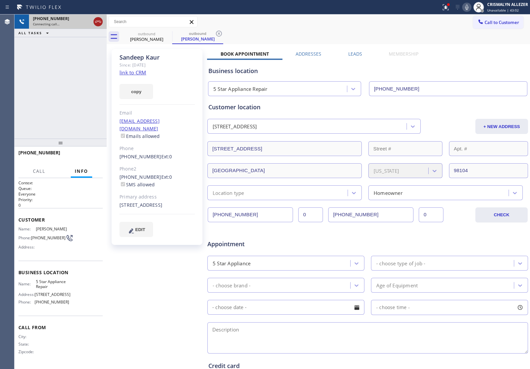
click at [96, 22] on icon at bounding box center [98, 22] width 8 height 8
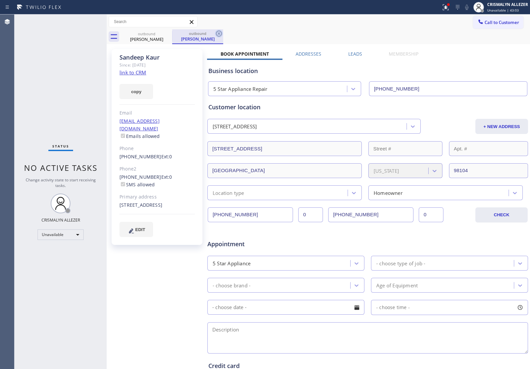
click at [220, 32] on icon at bounding box center [219, 34] width 8 height 8
drag, startPoint x: 168, startPoint y: 35, endPoint x: 266, endPoint y: 43, distance: 98.2
click at [169, 35] on icon at bounding box center [168, 34] width 8 height 8
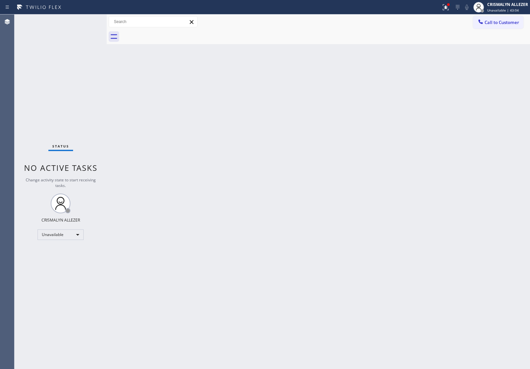
drag, startPoint x: 494, startPoint y: 25, endPoint x: 455, endPoint y: 46, distance: 44.5
click at [495, 24] on span "Call to Customer" at bounding box center [502, 22] width 35 height 6
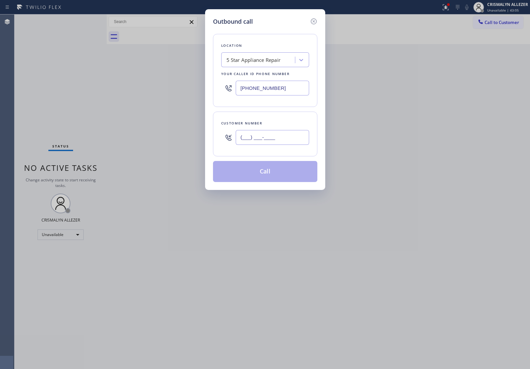
click at [291, 138] on input "(___) ___-____" at bounding box center [272, 137] width 73 height 15
paste input "206) 263-5589"
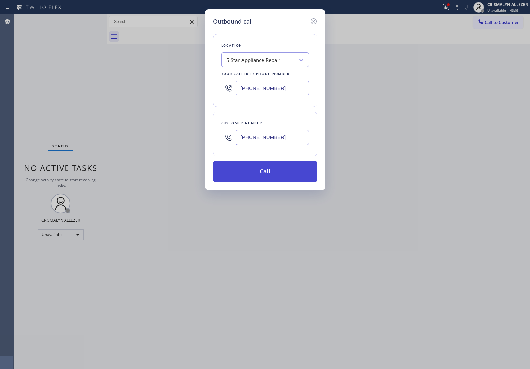
type input "[PHONE_NUMBER]"
click at [270, 175] on button "Call" at bounding box center [265, 171] width 104 height 21
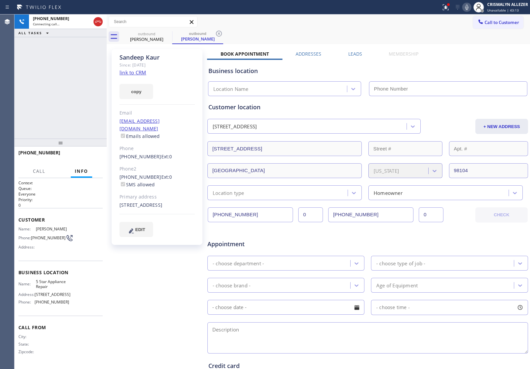
type input "[PHONE_NUMBER]"
click at [78, 197] on h2 "Priority:" at bounding box center [60, 200] width 84 height 6
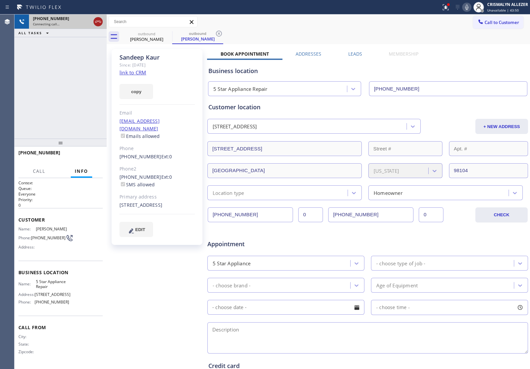
click at [99, 20] on icon at bounding box center [98, 22] width 8 height 8
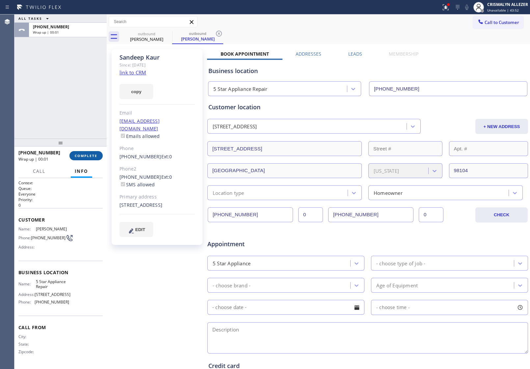
click at [78, 155] on span "COMPLETE" at bounding box center [86, 155] width 23 height 5
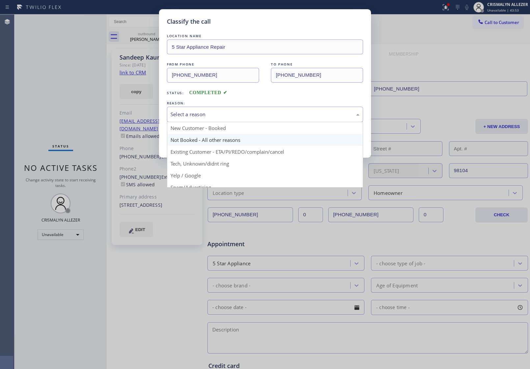
drag, startPoint x: 253, startPoint y: 119, endPoint x: 217, endPoint y: 141, distance: 41.9
click at [253, 120] on div "Select a reason" at bounding box center [265, 114] width 196 height 15
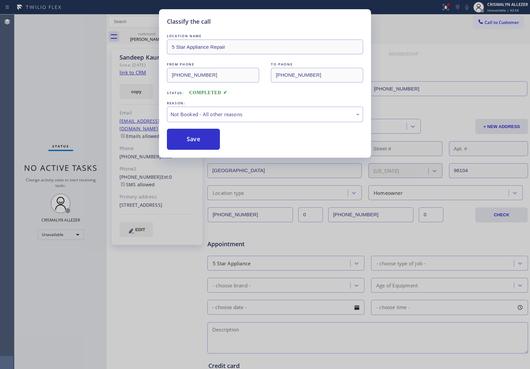
click at [206, 145] on button "Save" at bounding box center [193, 139] width 53 height 21
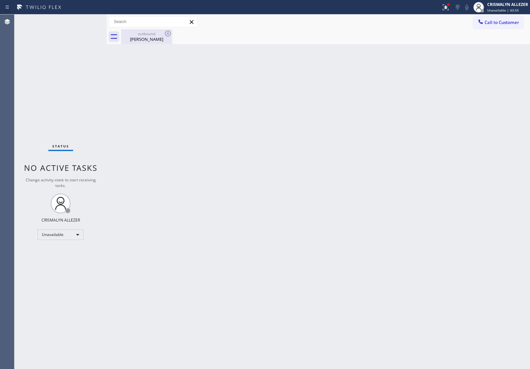
drag, startPoint x: 139, startPoint y: 37, endPoint x: 163, endPoint y: 37, distance: 24.4
click at [142, 37] on div "Sandeep Kaur" at bounding box center [147, 39] width 50 height 6
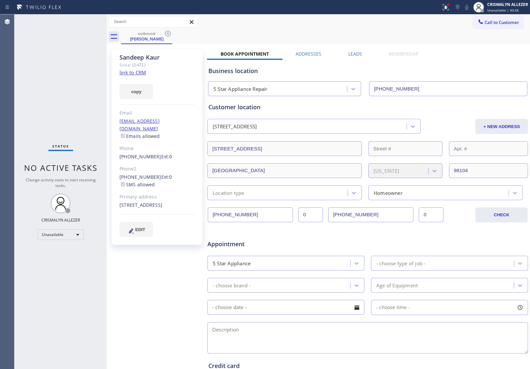
click at [353, 54] on label "Leads" at bounding box center [355, 54] width 14 height 6
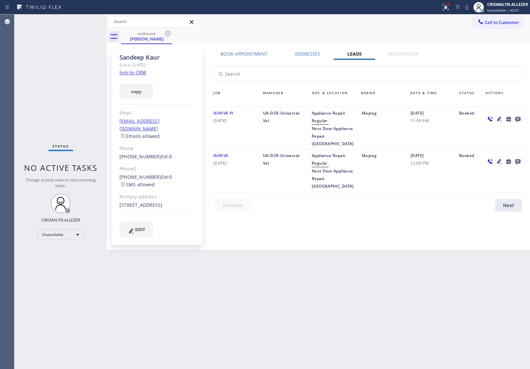
click at [517, 118] on icon at bounding box center [517, 119] width 5 height 5
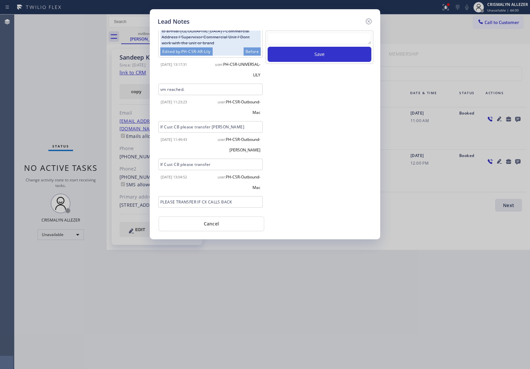
scroll to position [124, 0]
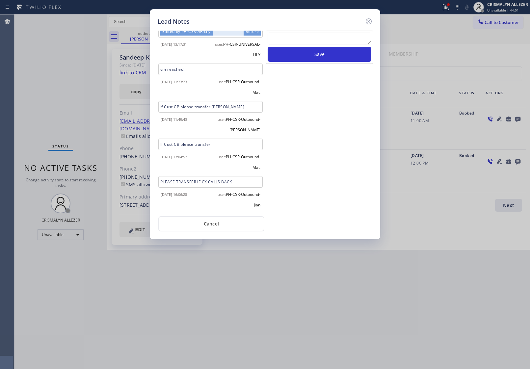
click at [303, 44] on textarea at bounding box center [320, 39] width 104 height 12
paste textarea "no answer | pls xfer here cx cb"
type textarea "no answer | pls xfer here cx cb"
click at [312, 54] on button "Save" at bounding box center [320, 54] width 104 height 15
click at [212, 223] on button "Cancel" at bounding box center [211, 223] width 106 height 15
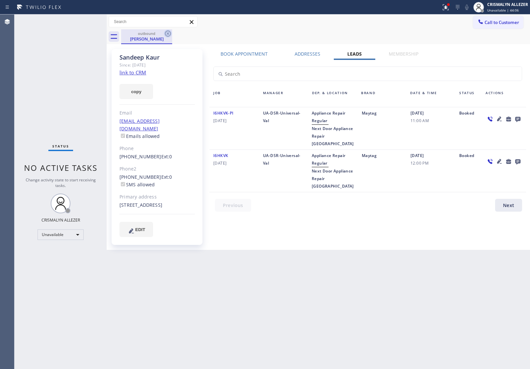
click at [171, 32] on icon at bounding box center [168, 34] width 8 height 8
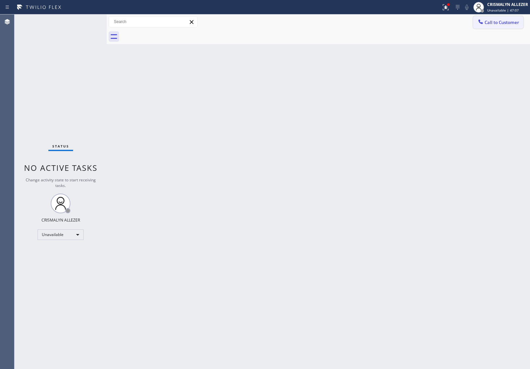
click at [505, 23] on span "Call to Customer" at bounding box center [502, 22] width 35 height 6
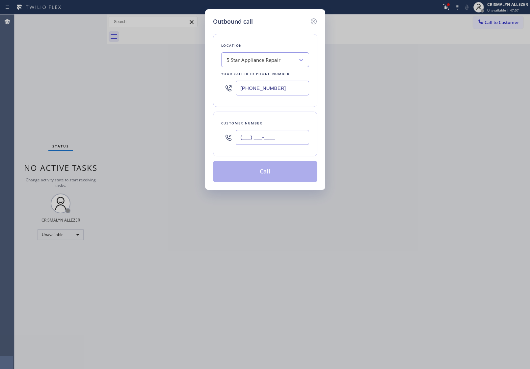
click at [289, 141] on input "(___) ___-____" at bounding box center [272, 137] width 73 height 15
paste input "602) 359-3136"
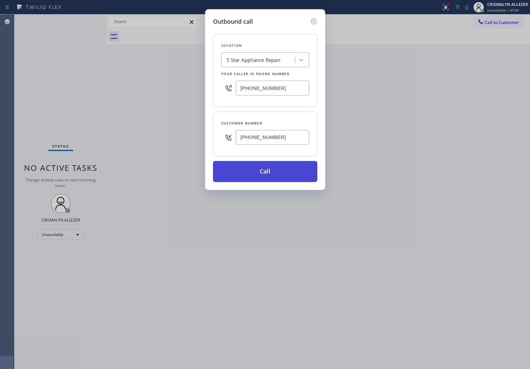
type input "[PHONE_NUMBER]"
drag, startPoint x: 264, startPoint y: 174, endPoint x: 404, endPoint y: 119, distance: 150.3
click at [264, 173] on button "Call" at bounding box center [265, 171] width 104 height 21
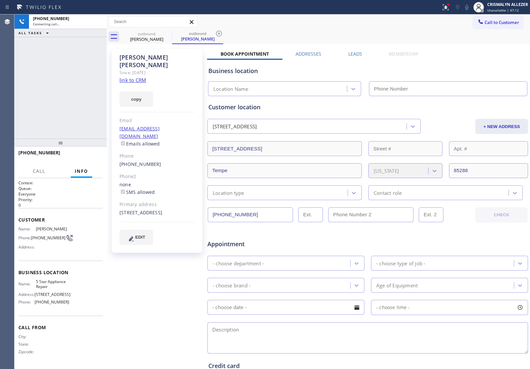
click at [138, 77] on link "link to CRM" at bounding box center [133, 80] width 27 height 7
type input "[PHONE_NUMBER]"
click at [88, 159] on button "HANG UP" at bounding box center [87, 155] width 31 height 9
click at [89, 158] on button "COMPLETE" at bounding box center [85, 155] width 33 height 9
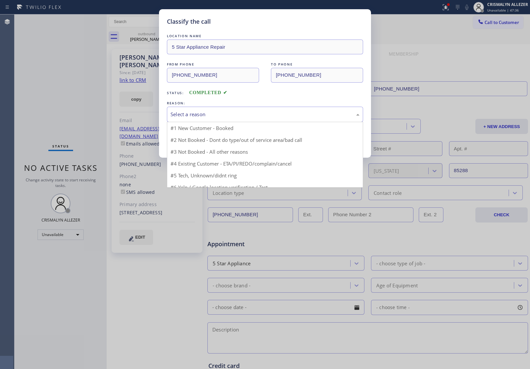
drag, startPoint x: 269, startPoint y: 114, endPoint x: 204, endPoint y: 144, distance: 72.4
click at [269, 115] on div "Select a reason" at bounding box center [265, 115] width 189 height 8
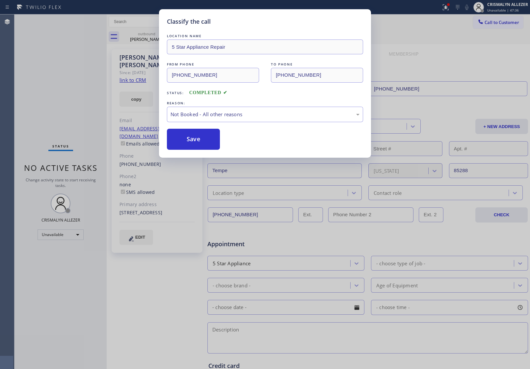
click at [198, 144] on button "Save" at bounding box center [193, 139] width 53 height 21
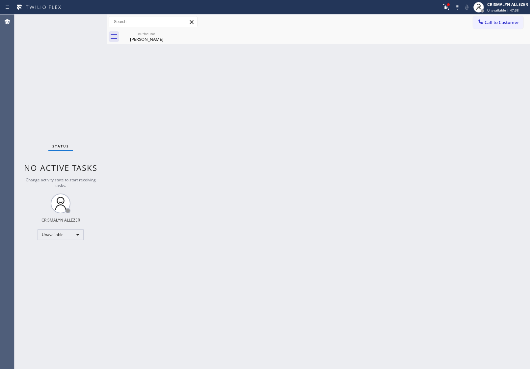
click at [148, 34] on div "outbound" at bounding box center [147, 33] width 50 height 5
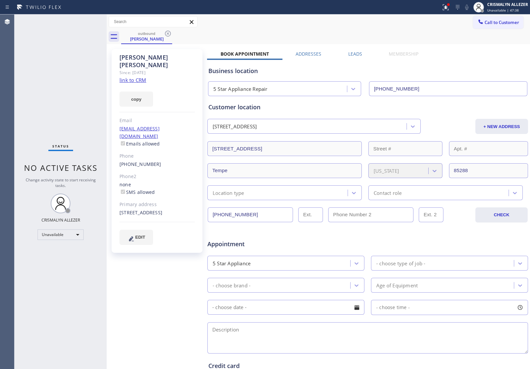
click at [359, 53] on label "Leads" at bounding box center [355, 54] width 14 height 6
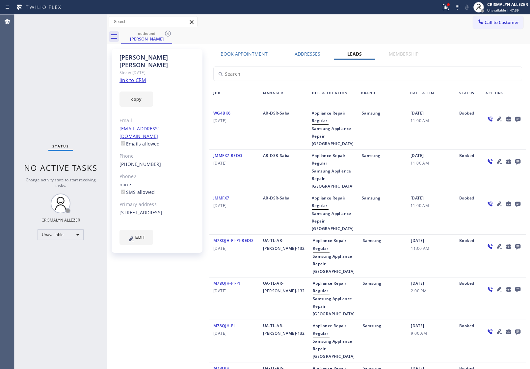
click at [514, 118] on icon at bounding box center [518, 119] width 8 height 8
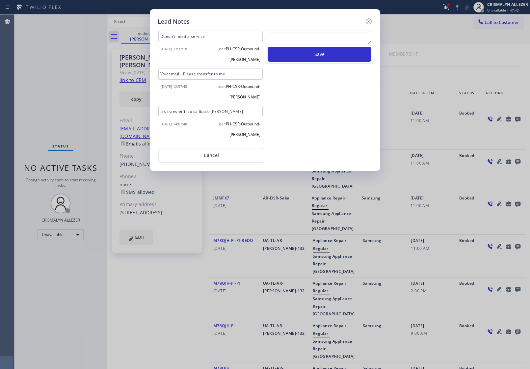
click at [302, 37] on textarea at bounding box center [320, 39] width 104 height 12
paste textarea "no answer | pls xfer here cx cb"
type textarea "no answer | pls xfer here cx cb"
click at [315, 55] on button "Save" at bounding box center [320, 54] width 104 height 15
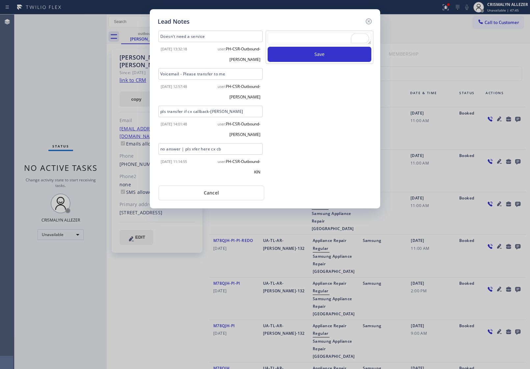
click at [206, 195] on button "Cancel" at bounding box center [211, 192] width 106 height 15
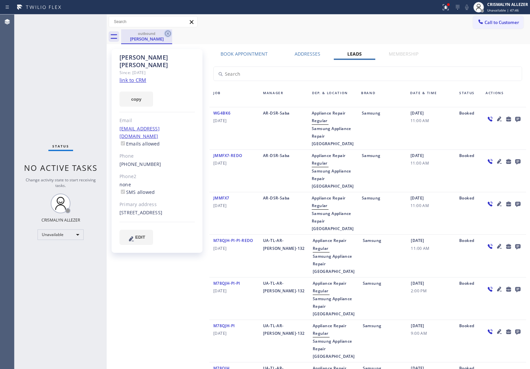
drag, startPoint x: 163, startPoint y: 32, endPoint x: 169, endPoint y: 33, distance: 5.4
click at [167, 32] on div "outbound Kasie Neal" at bounding box center [146, 36] width 51 height 15
click at [169, 33] on icon at bounding box center [168, 34] width 8 height 8
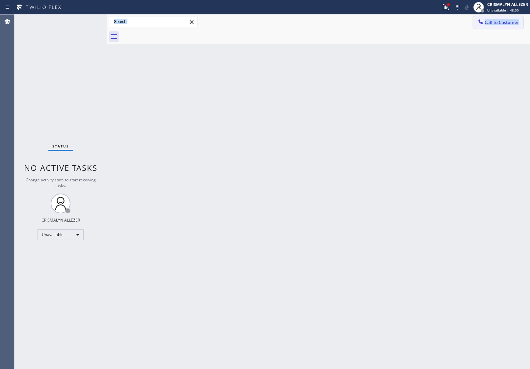
click at [507, 20] on span "Call to Customer" at bounding box center [502, 22] width 35 height 6
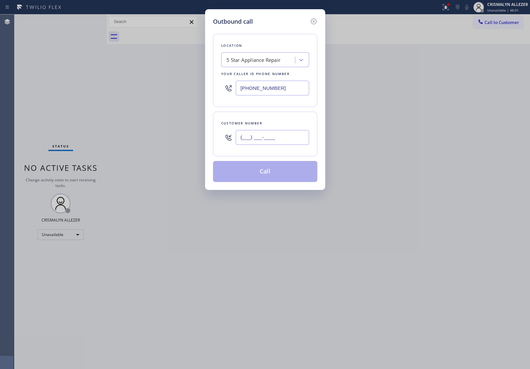
click at [281, 133] on input "(___) ___-____" at bounding box center [272, 137] width 73 height 15
paste input "303) 549-4484"
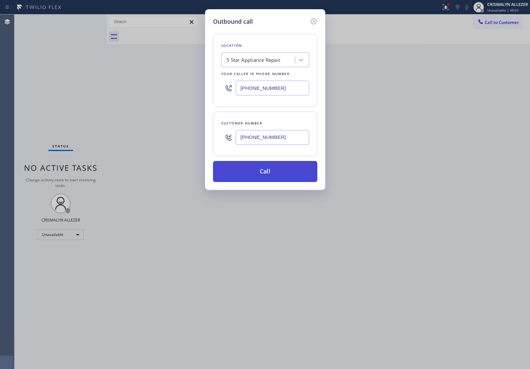
type input "[PHONE_NUMBER]"
click at [270, 175] on button "Call" at bounding box center [265, 171] width 104 height 21
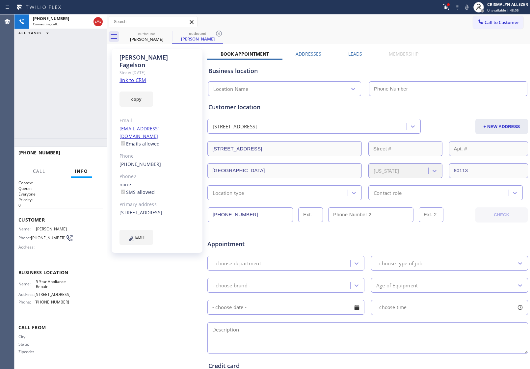
click at [140, 77] on link "link to CRM" at bounding box center [133, 80] width 27 height 7
type input "[PHONE_NUMBER]"
click at [81, 155] on span "HANG UP" at bounding box center [87, 155] width 20 height 5
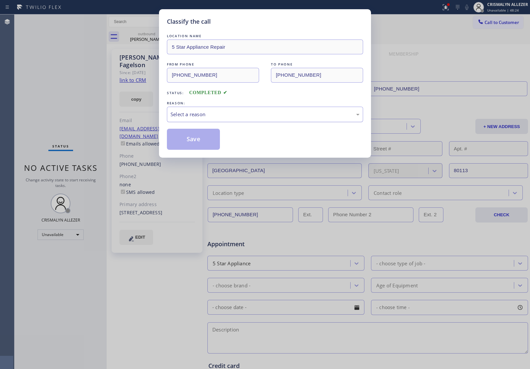
click at [267, 118] on div "Select a reason" at bounding box center [265, 115] width 189 height 8
click at [193, 147] on button "Save" at bounding box center [193, 139] width 53 height 21
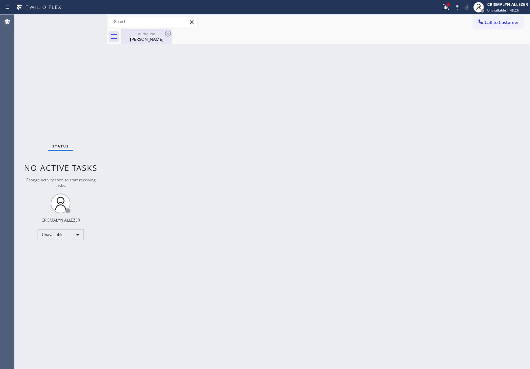
click at [151, 35] on div "outbound" at bounding box center [147, 33] width 50 height 5
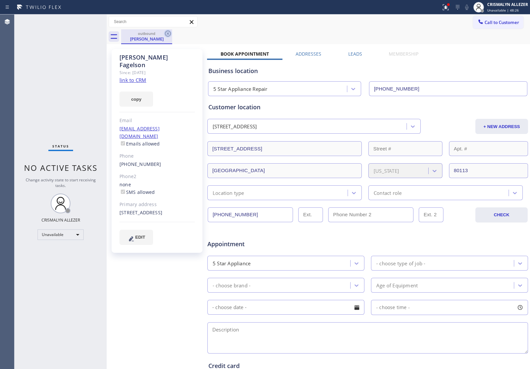
click at [171, 34] on icon at bounding box center [168, 34] width 6 height 6
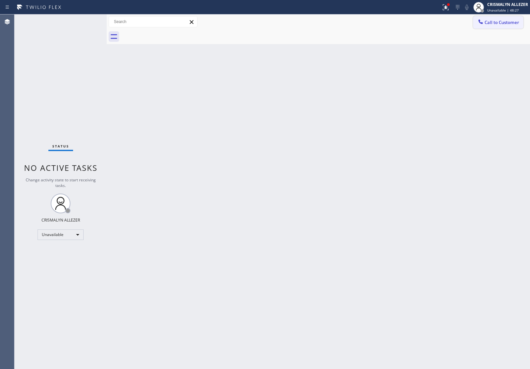
click at [501, 20] on span "Call to Customer" at bounding box center [502, 22] width 35 height 6
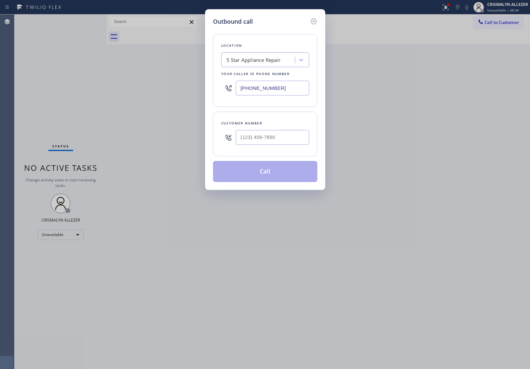
drag, startPoint x: 295, startPoint y: 88, endPoint x: 88, endPoint y: 97, distance: 207.0
click at [120, 96] on div "Outbound call Location 5 Star Appliance Repair Your caller id phone number [PHO…" at bounding box center [265, 184] width 530 height 369
paste input "650) 397-7420"
type input "(650) 397-7420"
click at [284, 143] on input "(___) ___-____" at bounding box center [272, 137] width 73 height 15
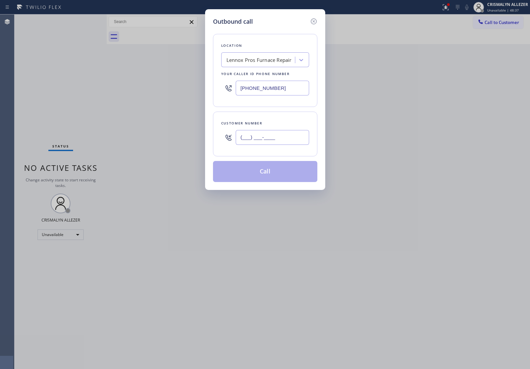
paste input "650) 227-7047"
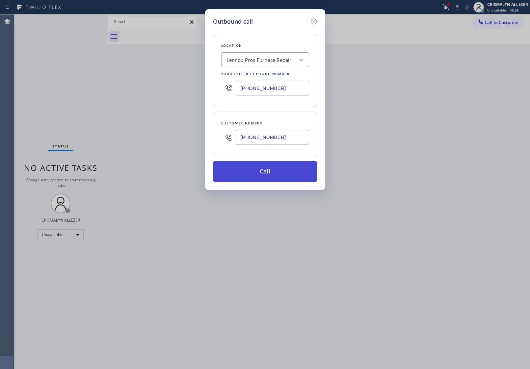
type input "(650) 227-7047"
click at [268, 177] on button "Call" at bounding box center [265, 171] width 104 height 21
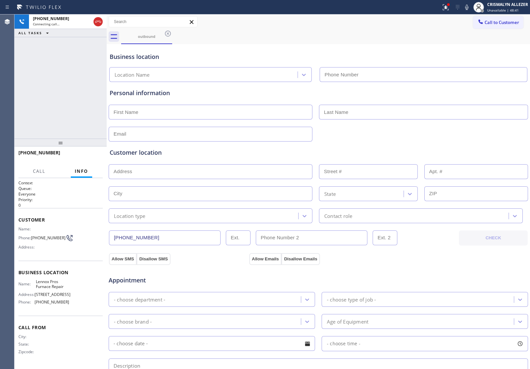
type input "(650) 397-7420"
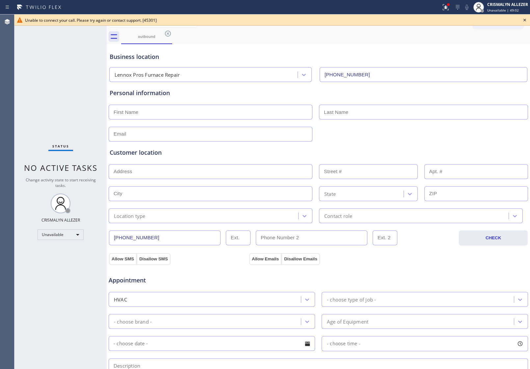
click at [525, 19] on icon at bounding box center [525, 20] width 8 height 8
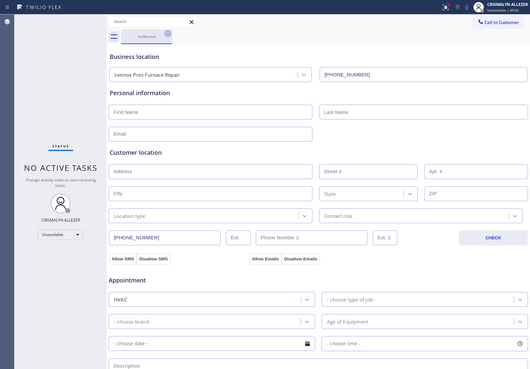
click at [170, 33] on icon at bounding box center [168, 34] width 8 height 8
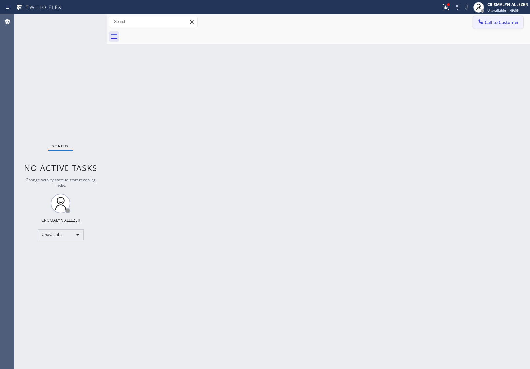
click at [484, 23] on div at bounding box center [481, 22] width 8 height 8
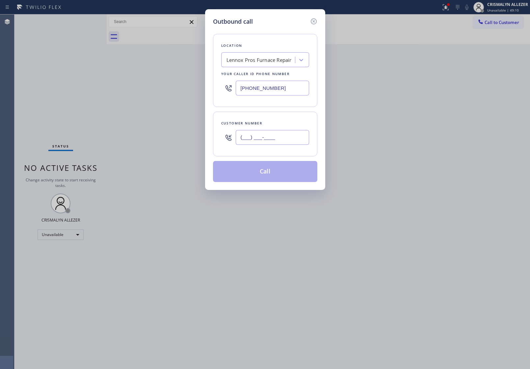
click at [280, 137] on input "(___) ___-____" at bounding box center [272, 137] width 73 height 15
paste input "650) 227-7047"
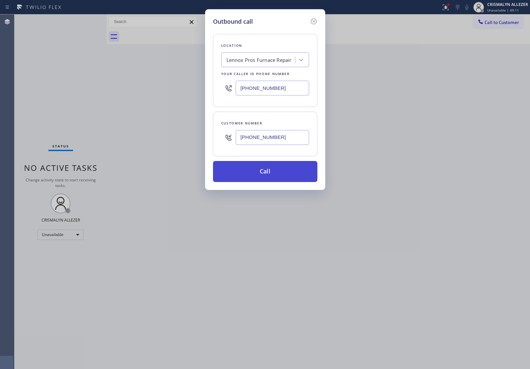
type input "(650) 227-7047"
click at [265, 174] on button "Call" at bounding box center [265, 171] width 104 height 21
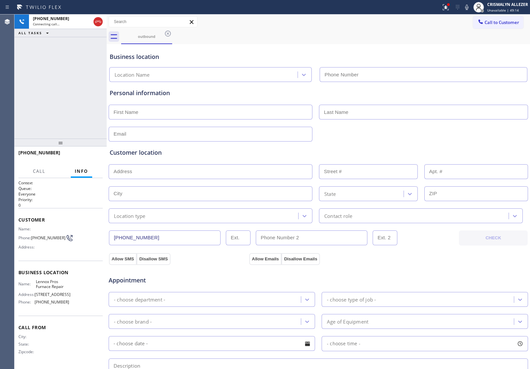
type input "(650) 397-7420"
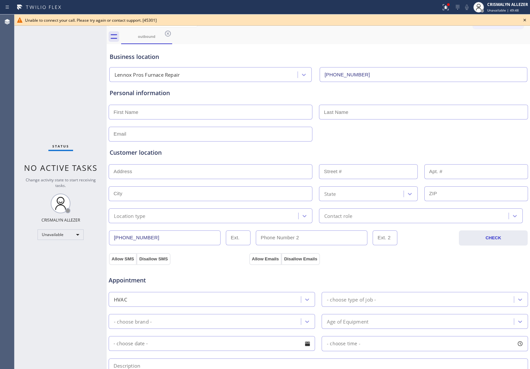
click at [527, 19] on icon at bounding box center [525, 20] width 8 height 8
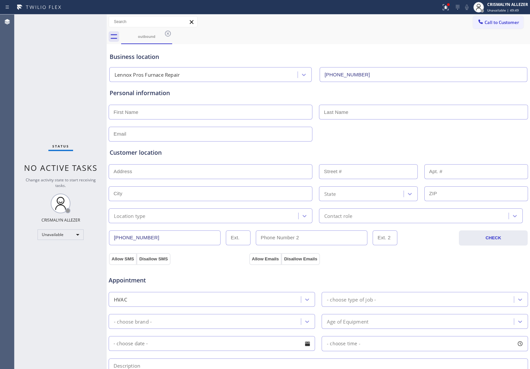
click at [167, 31] on icon at bounding box center [168, 34] width 8 height 8
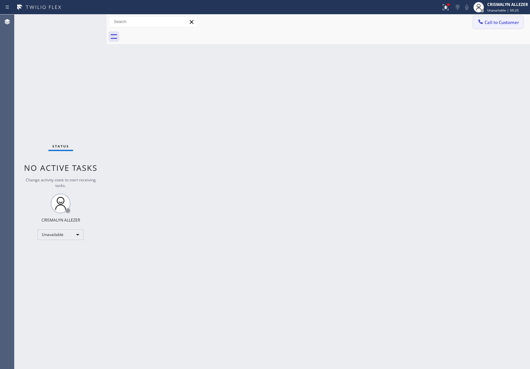
click at [498, 27] on button "Call to Customer" at bounding box center [498, 22] width 50 height 13
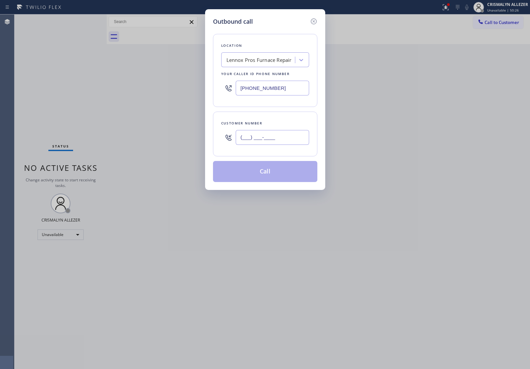
click at [277, 134] on input "(___) ___-____" at bounding box center [272, 137] width 73 height 15
paste input "217) 898-6421"
type input "[PHONE_NUMBER]"
click at [271, 61] on div "Lennox Pros Furnace Repair" at bounding box center [259, 60] width 65 height 8
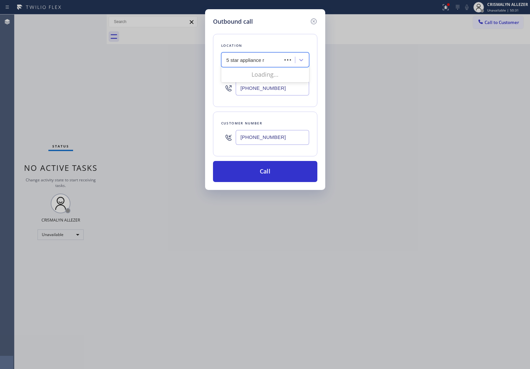
type input "5 star appliance re"
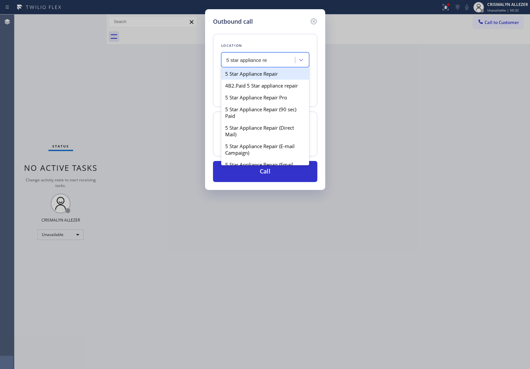
click at [262, 78] on div "5 Star Appliance Repair" at bounding box center [265, 74] width 88 height 12
type input "[PHONE_NUMBER]"
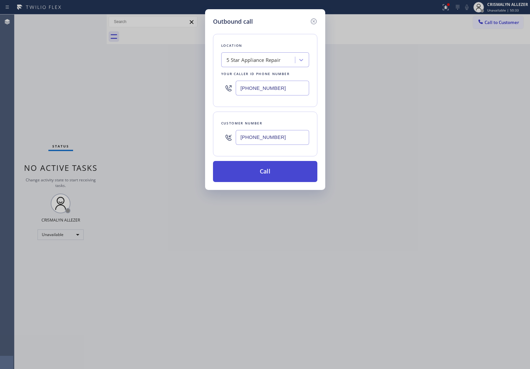
click at [270, 172] on button "Call" at bounding box center [265, 171] width 104 height 21
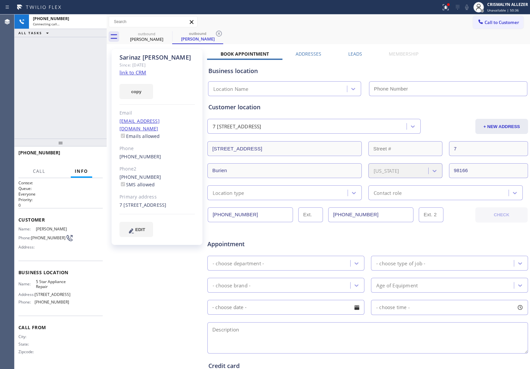
click at [138, 73] on link "link to CRM" at bounding box center [133, 72] width 27 height 7
type input "[PHONE_NUMBER]"
click at [82, 159] on button "HANG UP" at bounding box center [87, 155] width 31 height 9
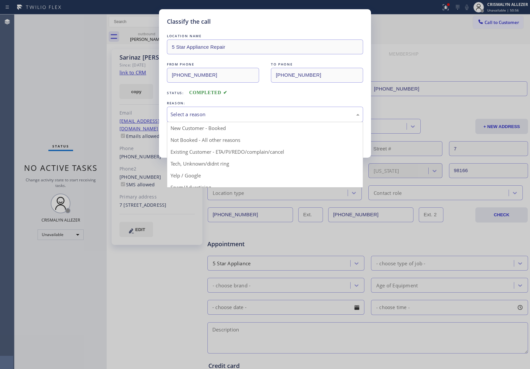
click at [271, 113] on div "Select a reason" at bounding box center [265, 115] width 189 height 8
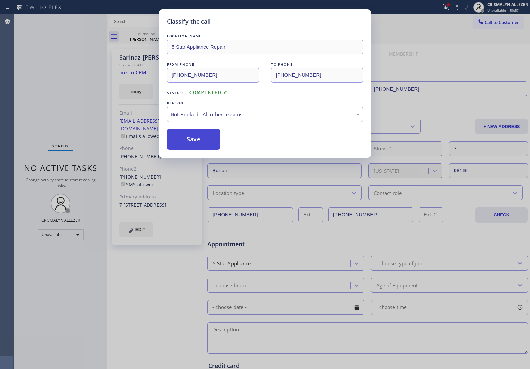
click at [192, 137] on button "Save" at bounding box center [193, 139] width 53 height 21
click at [173, 40] on div "Sarinaz Taghavi" at bounding box center [198, 39] width 50 height 6
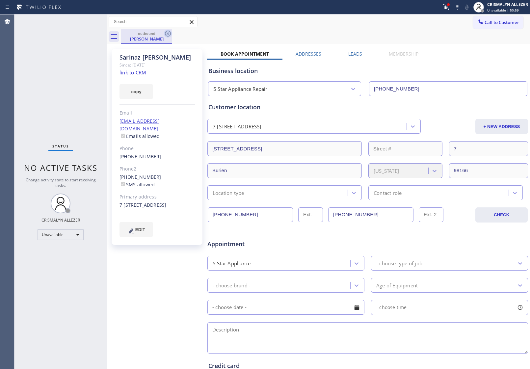
click at [165, 35] on icon at bounding box center [168, 34] width 6 height 6
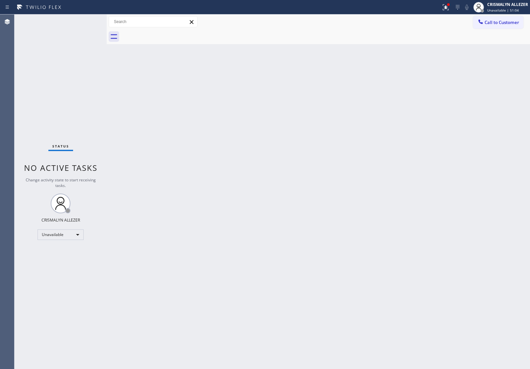
click at [500, 24] on span "Call to Customer" at bounding box center [502, 22] width 35 height 6
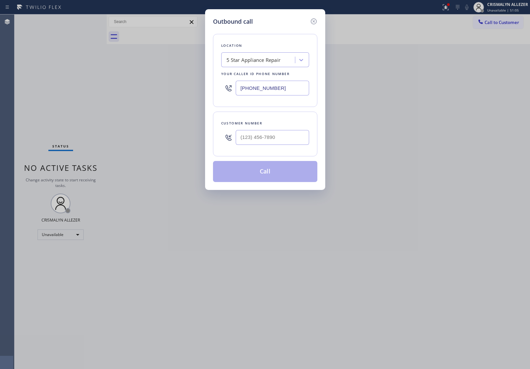
drag, startPoint x: 295, startPoint y: 82, endPoint x: 150, endPoint y: 92, distance: 145.5
click at [190, 93] on div "Outbound call Location 5 Star Appliance Repair Your caller id phone number [PHO…" at bounding box center [265, 184] width 530 height 369
paste input "425) 728-6779"
type input "[PHONE_NUMBER]"
click at [276, 134] on input "(___) ___-____" at bounding box center [272, 137] width 73 height 15
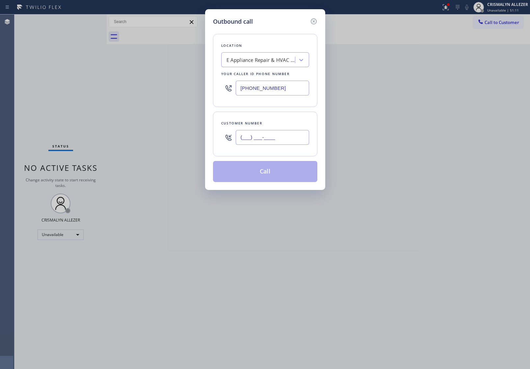
paste input "425) 728-6779"
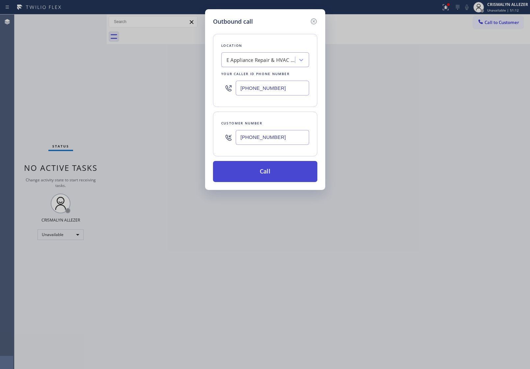
type input "[PHONE_NUMBER]"
click at [270, 175] on button "Call" at bounding box center [265, 171] width 104 height 21
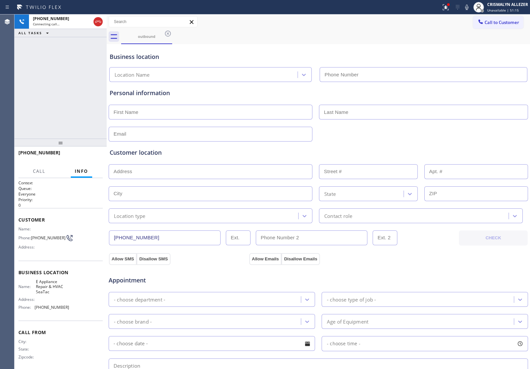
type input "[PHONE_NUMBER]"
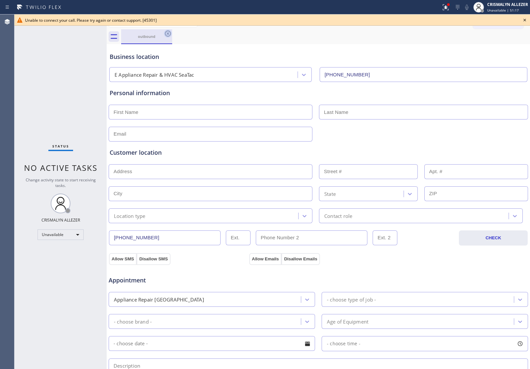
click at [166, 34] on icon at bounding box center [168, 34] width 8 height 8
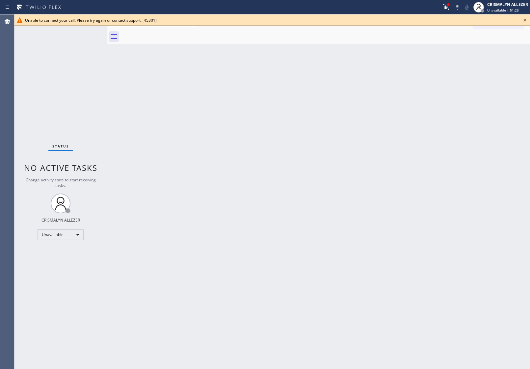
click at [525, 18] on icon at bounding box center [525, 20] width 8 height 8
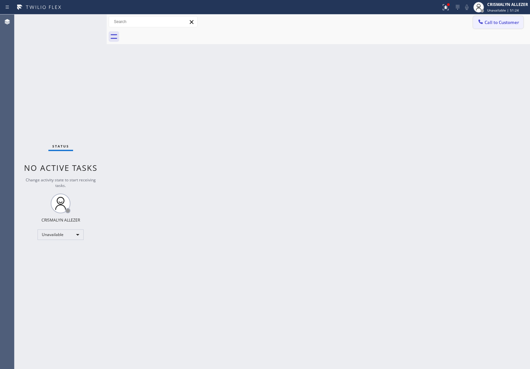
click at [491, 24] on span "Call to Customer" at bounding box center [502, 22] width 35 height 6
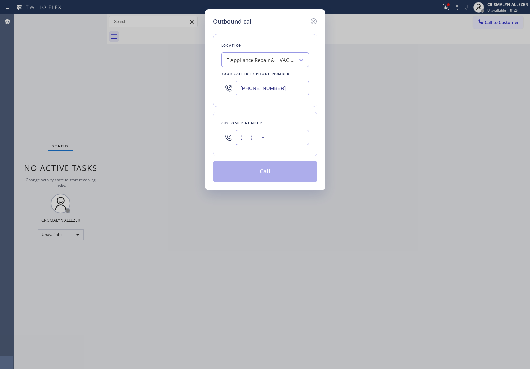
click at [283, 139] on input "(___) ___-____" at bounding box center [272, 137] width 73 height 15
paste input "217) 898-6421"
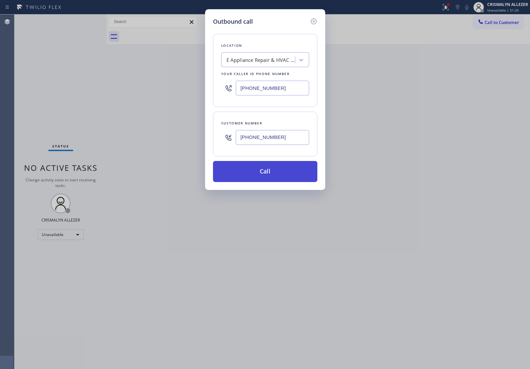
type input "[PHONE_NUMBER]"
click at [270, 174] on button "Call" at bounding box center [265, 171] width 104 height 21
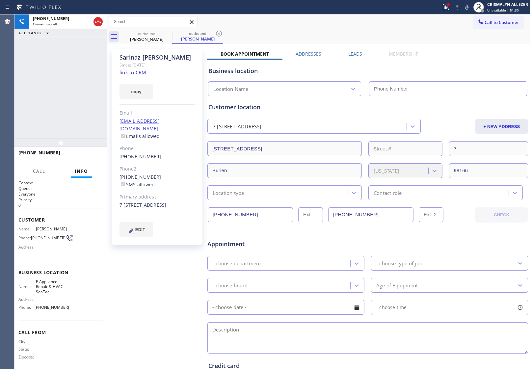
type input "[PHONE_NUMBER]"
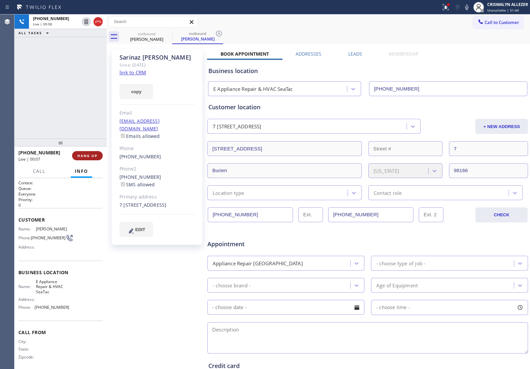
click at [87, 152] on button "HANG UP" at bounding box center [87, 155] width 31 height 9
click at [87, 152] on button "COMPLETE" at bounding box center [85, 155] width 33 height 9
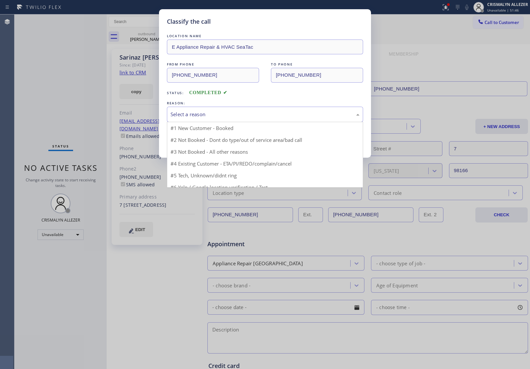
click at [266, 111] on div "Select a reason" at bounding box center [265, 115] width 189 height 8
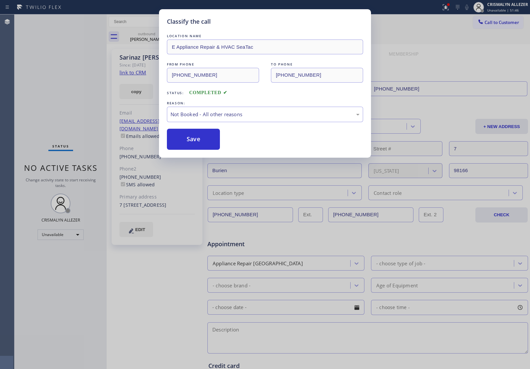
click at [189, 141] on button "Save" at bounding box center [193, 139] width 53 height 21
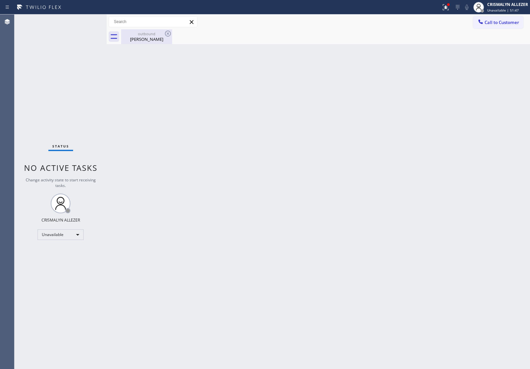
click at [154, 40] on div "Sarinaz Taghavi" at bounding box center [147, 39] width 50 height 6
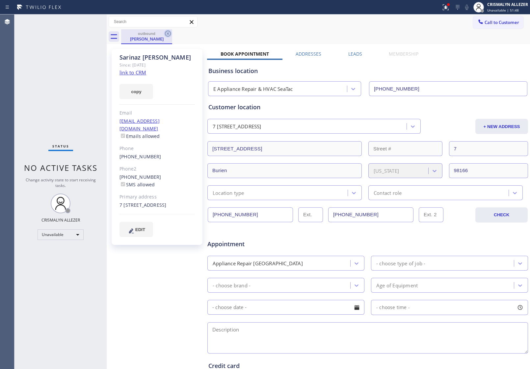
click at [166, 35] on icon at bounding box center [168, 34] width 8 height 8
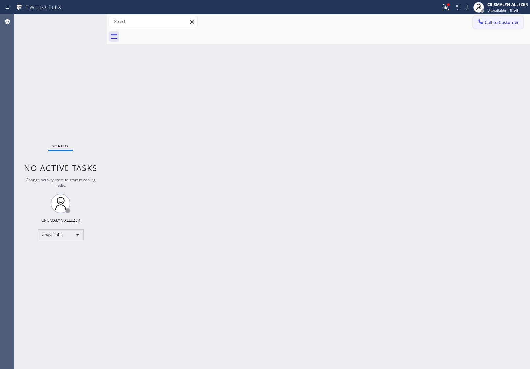
click at [506, 23] on span "Call to Customer" at bounding box center [502, 22] width 35 height 6
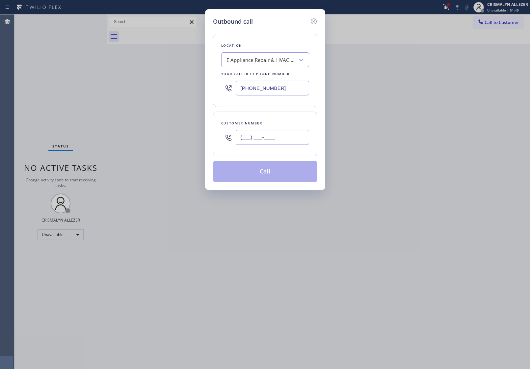
click at [299, 139] on input "(___) ___-____" at bounding box center [272, 137] width 73 height 15
paste input "206) 612-0155"
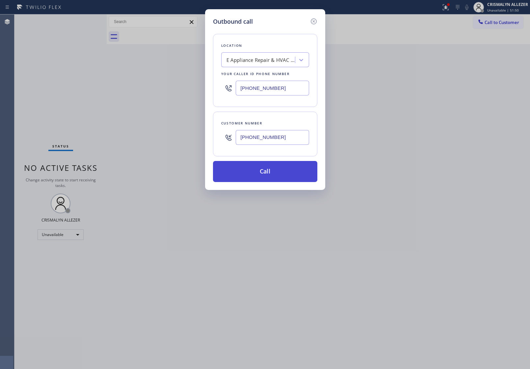
type input "[PHONE_NUMBER]"
click at [278, 167] on button "Call" at bounding box center [265, 171] width 104 height 21
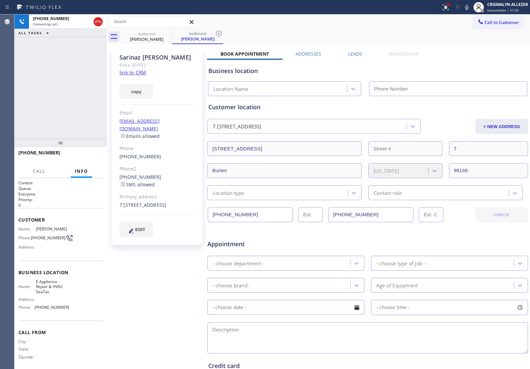
type input "[PHONE_NUMBER]"
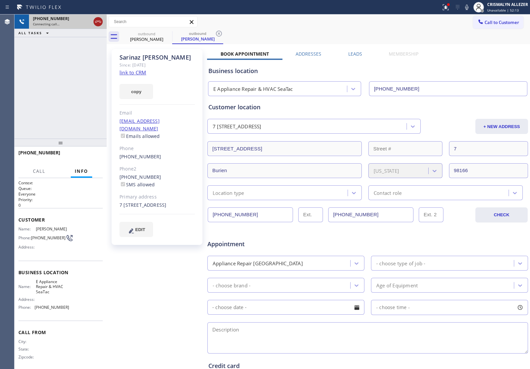
click at [94, 21] on icon at bounding box center [98, 22] width 8 height 8
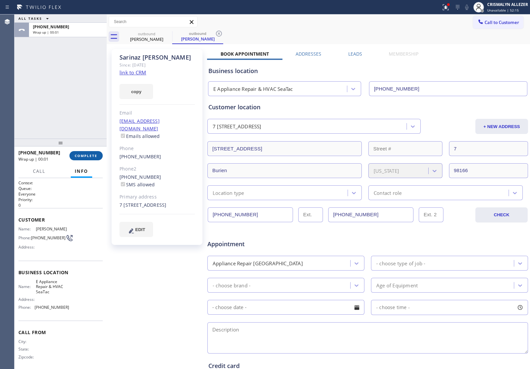
click at [82, 154] on span "COMPLETE" at bounding box center [86, 155] width 23 height 5
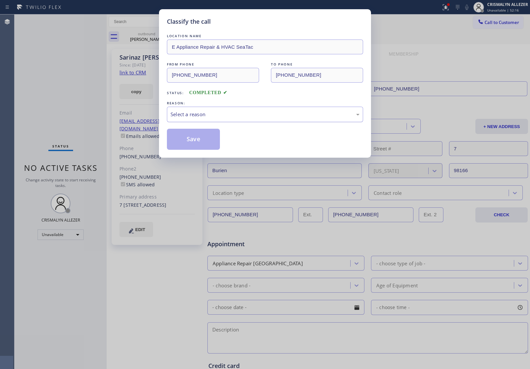
click at [291, 120] on div "Select a reason" at bounding box center [265, 114] width 196 height 15
click at [200, 142] on button "Save" at bounding box center [193, 139] width 53 height 21
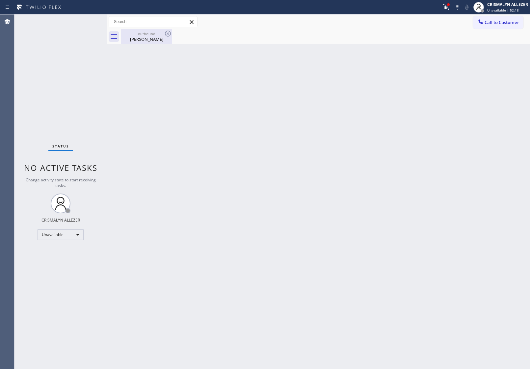
click at [146, 37] on div "Sarinaz Taghavi" at bounding box center [147, 39] width 50 height 6
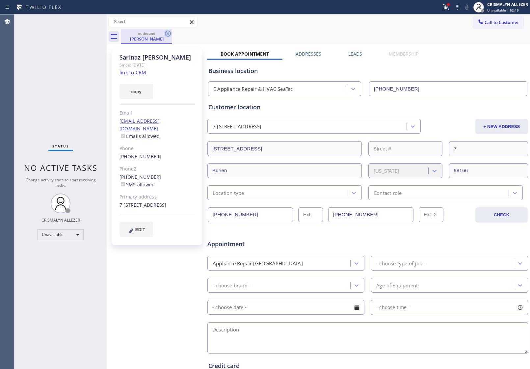
click at [166, 35] on icon at bounding box center [168, 34] width 8 height 8
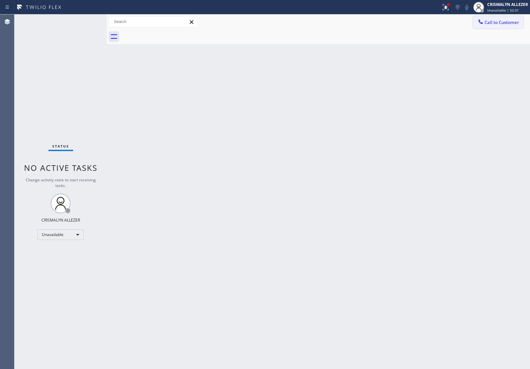
click at [509, 21] on span "Call to Customer" at bounding box center [502, 22] width 35 height 6
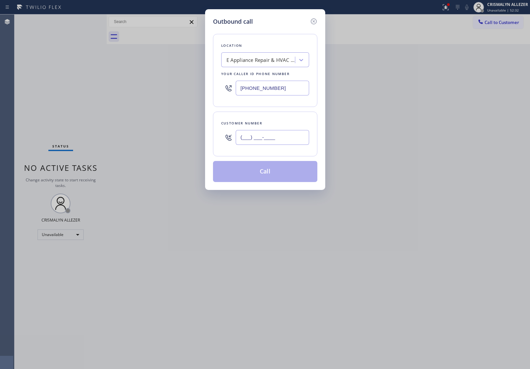
click at [281, 142] on input "(___) ___-____" at bounding box center [272, 137] width 73 height 15
paste input "402) 885-3597"
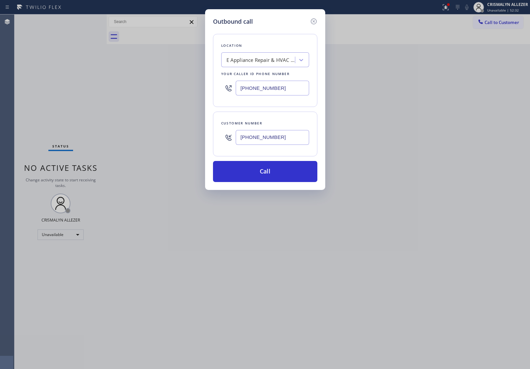
type input "[PHONE_NUMBER]"
click at [276, 60] on div "E Appliance Repair & HVAC SeaTac" at bounding box center [261, 60] width 69 height 8
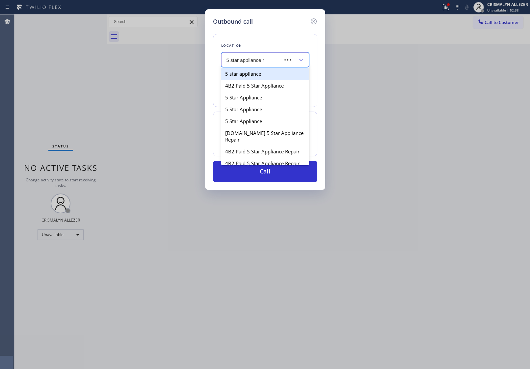
type input "5 star appliance re"
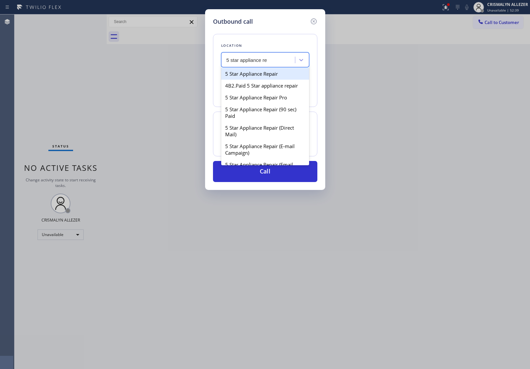
click at [276, 73] on div "5 Star Appliance Repair" at bounding box center [265, 74] width 88 height 12
type input "[PHONE_NUMBER]"
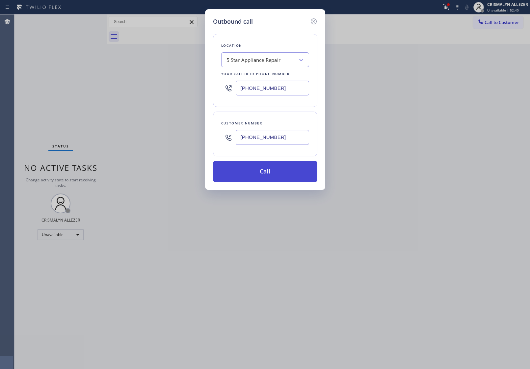
click at [269, 171] on button "Call" at bounding box center [265, 171] width 104 height 21
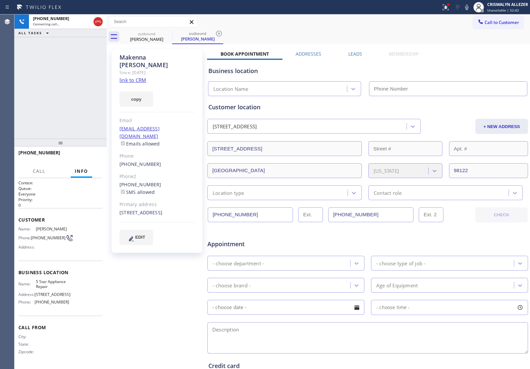
click at [128, 77] on link "link to CRM" at bounding box center [133, 80] width 27 height 7
type input "[PHONE_NUMBER]"
click at [80, 155] on span "HANG UP" at bounding box center [87, 155] width 20 height 5
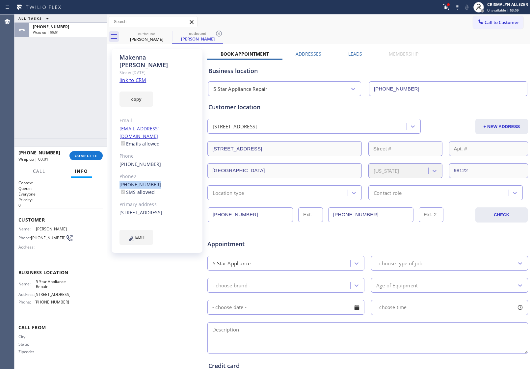
drag, startPoint x: 118, startPoint y: 169, endPoint x: 159, endPoint y: 170, distance: 41.5
click at [159, 170] on div "Makenna Dreher Since: 20 may 2020 link to CRM copy Email makdreher@gmail.com Em…" at bounding box center [157, 151] width 91 height 204
copy link "[PHONE_NUMBER]"
click at [86, 155] on span "COMPLETE" at bounding box center [86, 155] width 23 height 5
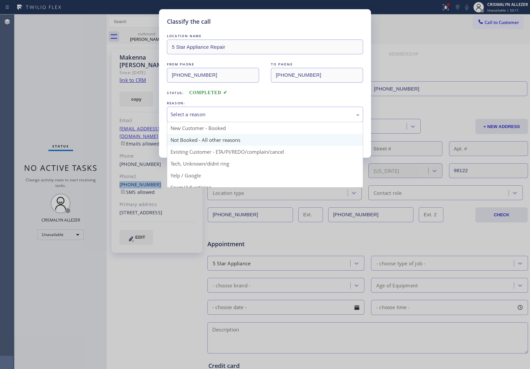
drag, startPoint x: 281, startPoint y: 117, endPoint x: 212, endPoint y: 140, distance: 72.6
click at [275, 122] on div "Select a reason New Customer - Booked Not Booked - All other reasons Existing C…" at bounding box center [265, 114] width 196 height 15
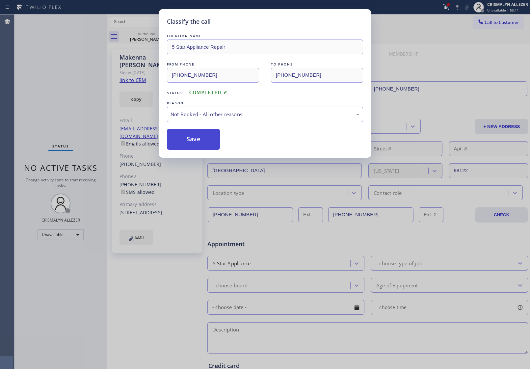
click at [198, 141] on button "Save" at bounding box center [193, 139] width 53 height 21
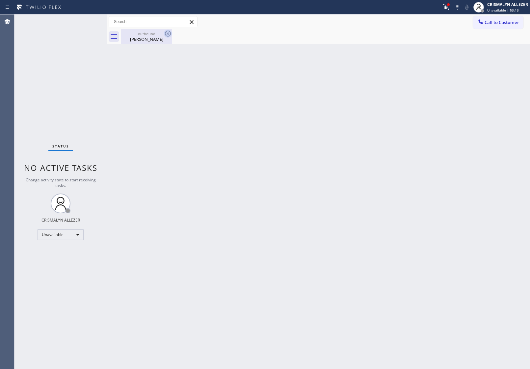
drag, startPoint x: 150, startPoint y: 37, endPoint x: 170, endPoint y: 36, distance: 20.2
click at [154, 37] on div "Makenna Dreher" at bounding box center [147, 39] width 50 height 6
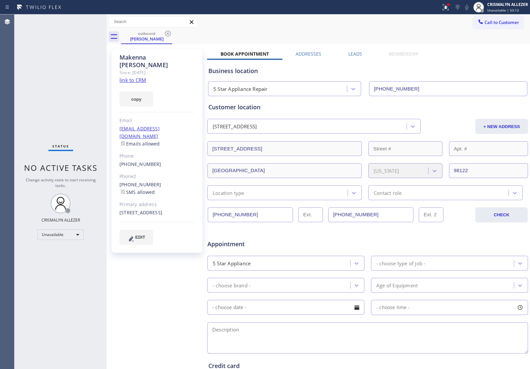
click at [174, 35] on div "outbound Makenna Dreher" at bounding box center [325, 36] width 409 height 15
click at [168, 34] on icon at bounding box center [168, 34] width 6 height 6
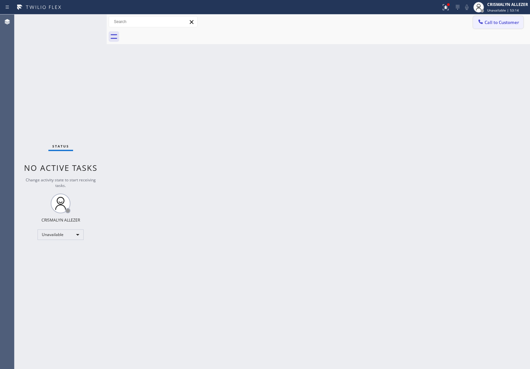
click at [491, 20] on span "Call to Customer" at bounding box center [502, 22] width 35 height 6
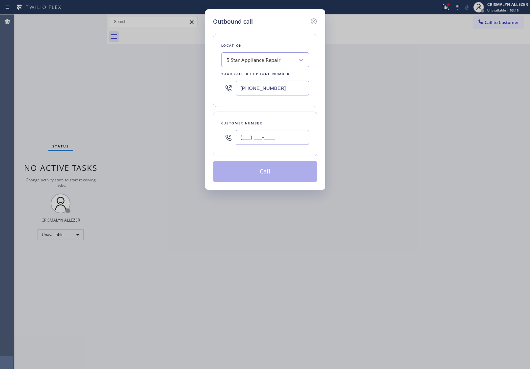
click at [280, 137] on input "(___) ___-____" at bounding box center [272, 137] width 73 height 15
paste input "425) 361-8362"
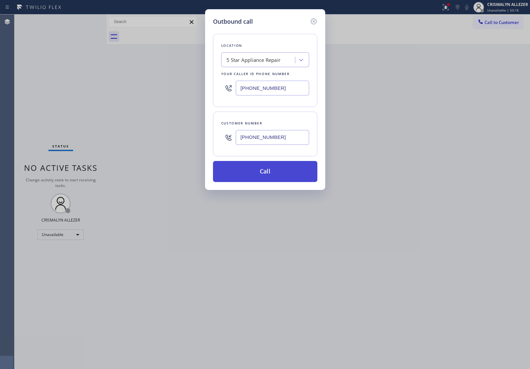
type input "[PHONE_NUMBER]"
click at [267, 170] on button "Call" at bounding box center [265, 171] width 104 height 21
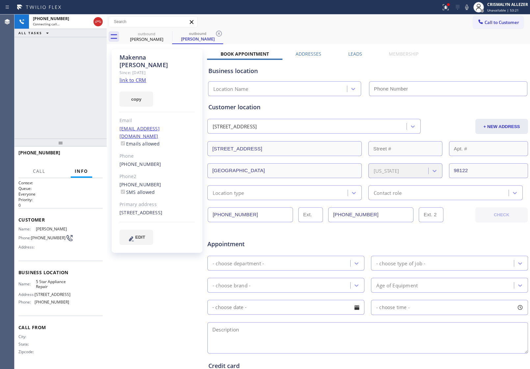
type input "[PHONE_NUMBER]"
drag, startPoint x: 355, startPoint y: 53, endPoint x: 364, endPoint y: 63, distance: 13.5
click at [355, 53] on label "Leads" at bounding box center [355, 54] width 14 height 6
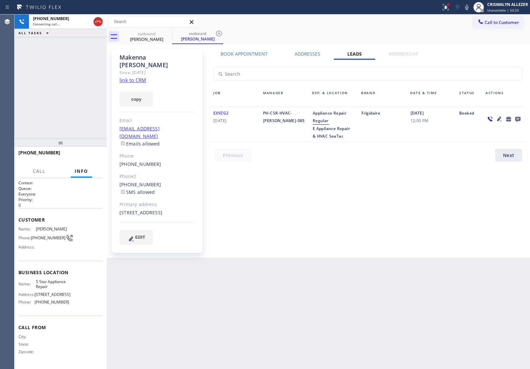
click at [518, 117] on icon at bounding box center [517, 119] width 5 height 5
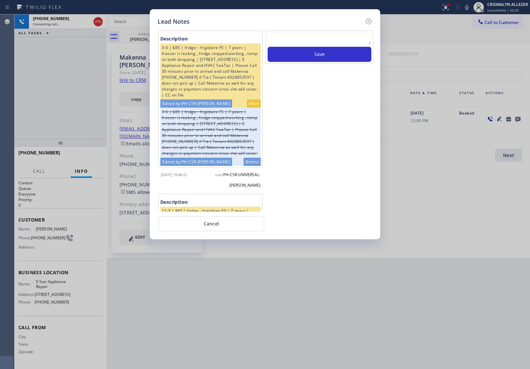
paste textarea "no answer | pls xfer here cx cb"
click at [314, 39] on textarea at bounding box center [320, 39] width 104 height 12
type textarea "no answer | pls xfer here cx cb"
click at [316, 52] on button "Save" at bounding box center [320, 54] width 104 height 15
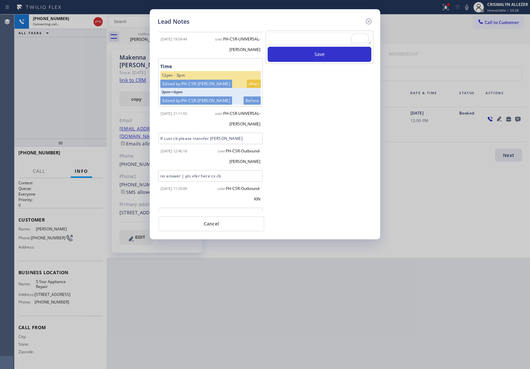
scroll to position [342, 0]
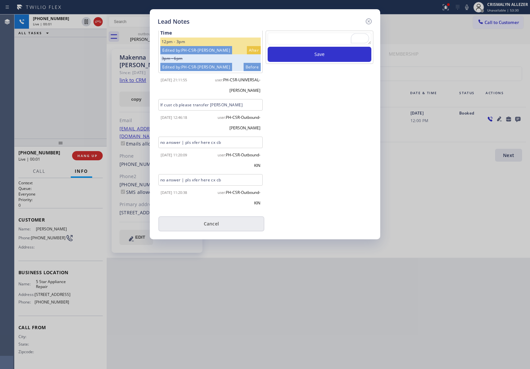
click at [218, 227] on button "Cancel" at bounding box center [211, 223] width 106 height 15
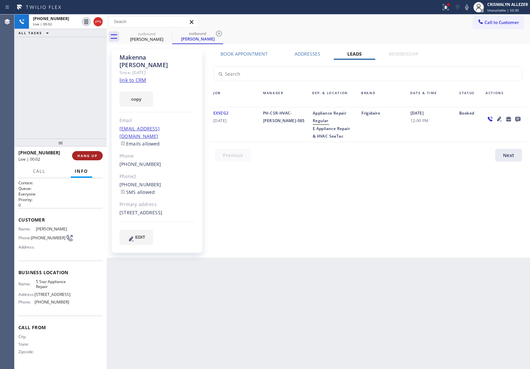
click at [83, 156] on span "HANG UP" at bounding box center [87, 155] width 20 height 5
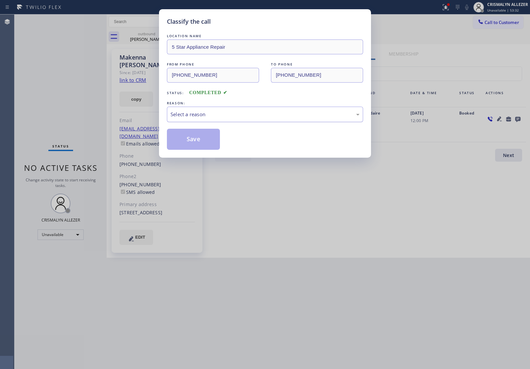
click at [262, 116] on div "Select a reason" at bounding box center [265, 115] width 189 height 8
click at [185, 137] on button "Save" at bounding box center [193, 139] width 53 height 21
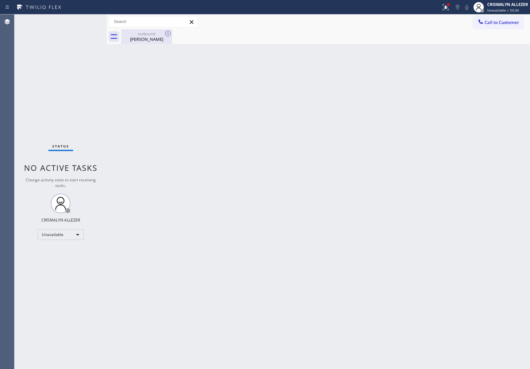
click at [147, 37] on div "Makenna Dreher" at bounding box center [147, 39] width 50 height 6
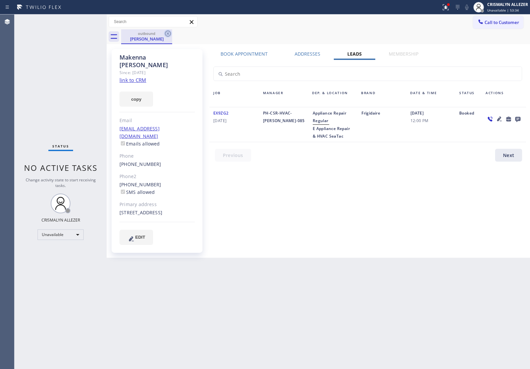
click at [168, 32] on icon at bounding box center [168, 34] width 8 height 8
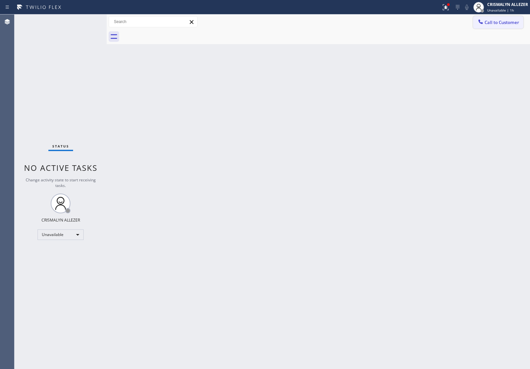
click at [505, 25] on span "Call to Customer" at bounding box center [502, 22] width 35 height 6
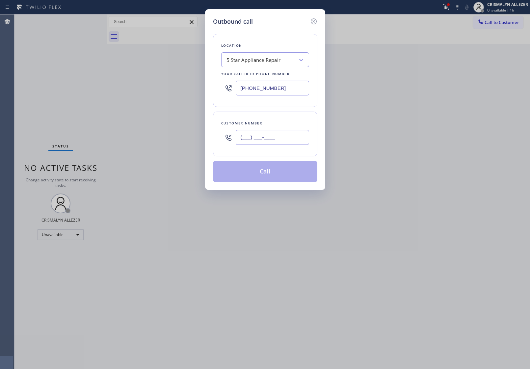
click at [286, 140] on input "(___) ___-____" at bounding box center [272, 137] width 73 height 15
paste input "253) 740-1289"
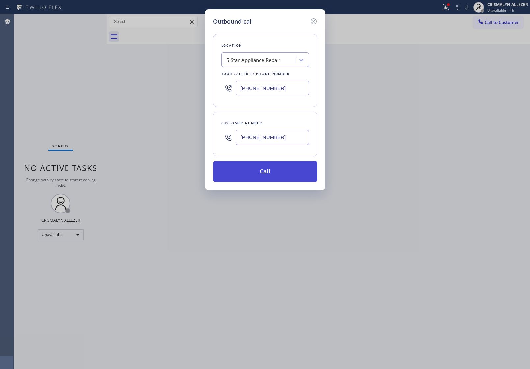
type input "[PHONE_NUMBER]"
click at [266, 178] on button "Call" at bounding box center [265, 171] width 104 height 21
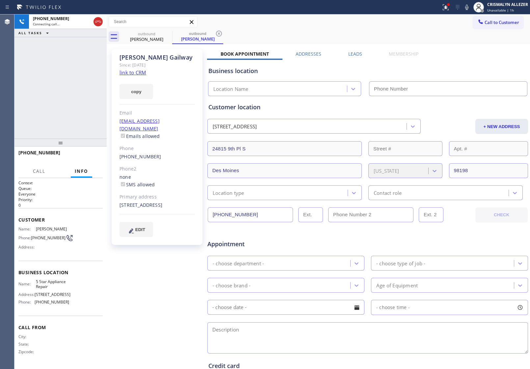
click at [132, 70] on link "link to CRM" at bounding box center [133, 72] width 27 height 7
type input "[PHONE_NUMBER]"
click at [84, 156] on span "HANG UP" at bounding box center [87, 155] width 20 height 5
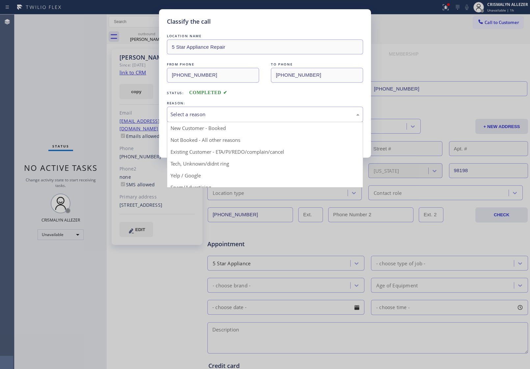
click at [252, 115] on div "Select a reason" at bounding box center [265, 115] width 189 height 8
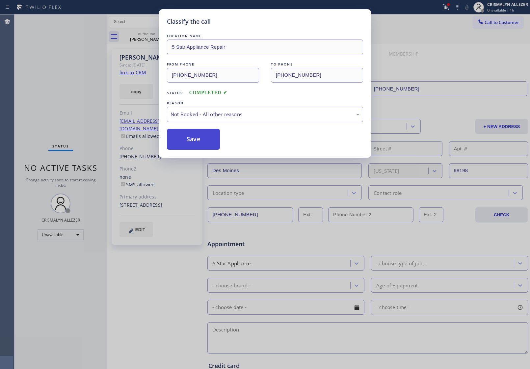
click at [216, 139] on button "Save" at bounding box center [193, 139] width 53 height 21
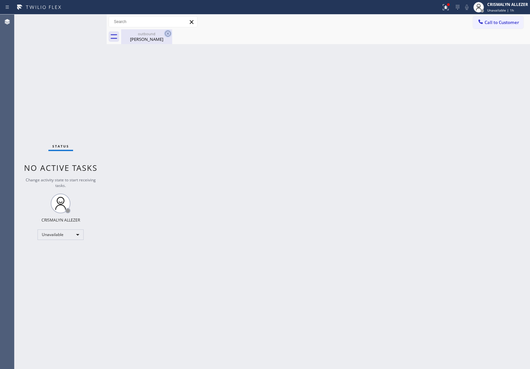
drag, startPoint x: 154, startPoint y: 35, endPoint x: 166, endPoint y: 35, distance: 11.5
click at [159, 35] on div "outbound" at bounding box center [147, 33] width 50 height 5
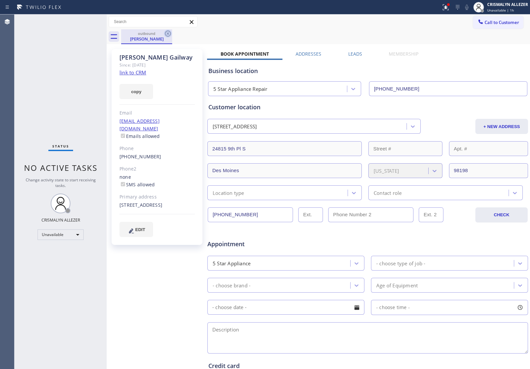
click at [167, 34] on icon at bounding box center [168, 34] width 8 height 8
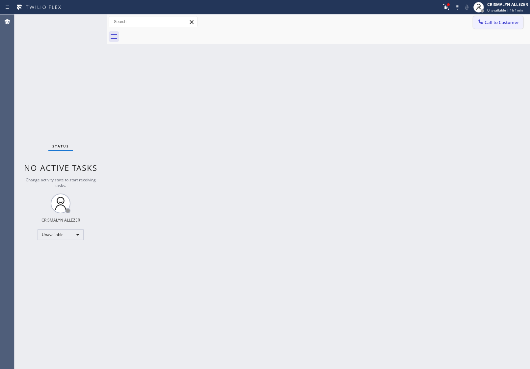
click at [506, 17] on button "Call to Customer" at bounding box center [498, 22] width 50 height 13
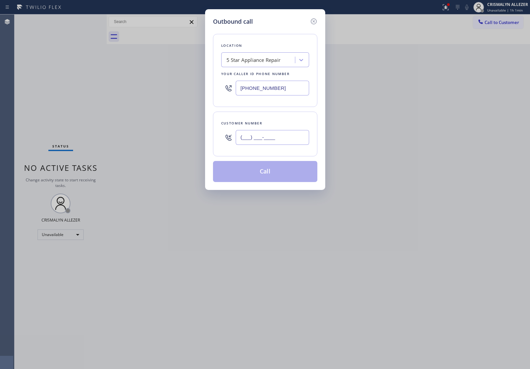
click at [299, 143] on input "(___) ___-____" at bounding box center [272, 137] width 73 height 15
paste input "765) 635-8733"
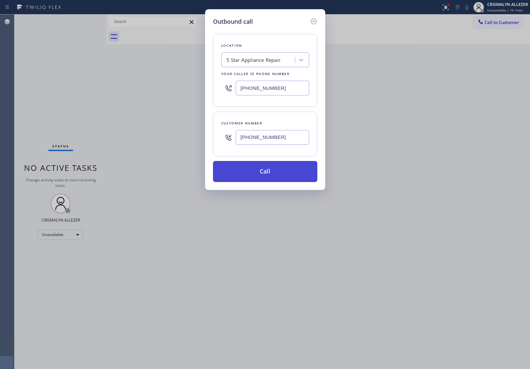
type input "[PHONE_NUMBER]"
click at [270, 175] on button "Call" at bounding box center [265, 171] width 104 height 21
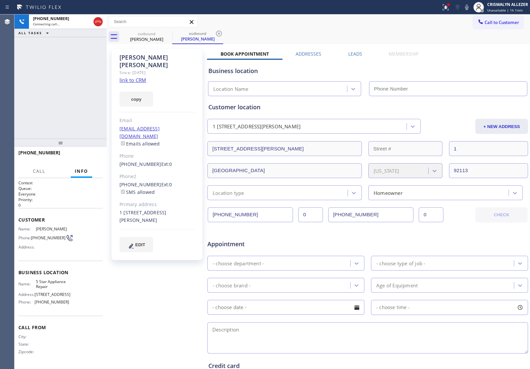
click at [136, 77] on link "link to CRM" at bounding box center [133, 80] width 27 height 7
type input "[PHONE_NUMBER]"
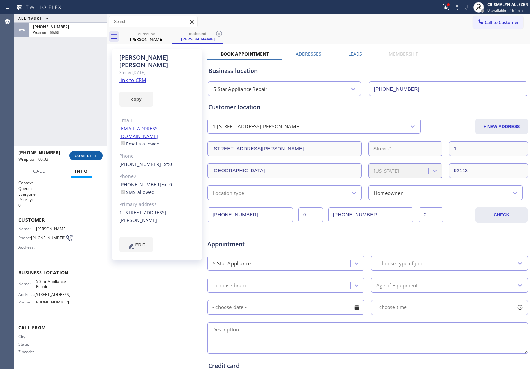
click at [83, 153] on span "COMPLETE" at bounding box center [86, 155] width 23 height 5
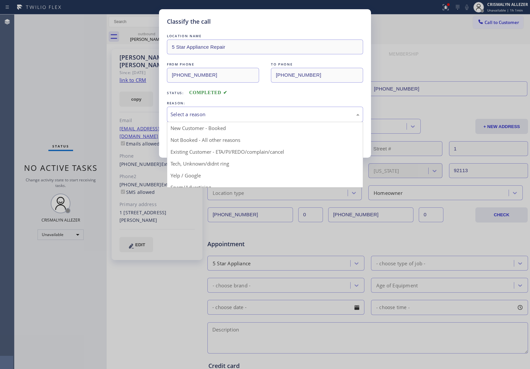
click at [254, 118] on div "Select a reason" at bounding box center [265, 115] width 189 height 8
click at [252, 122] on div "New Customer - Booked" at bounding box center [265, 114] width 196 height 15
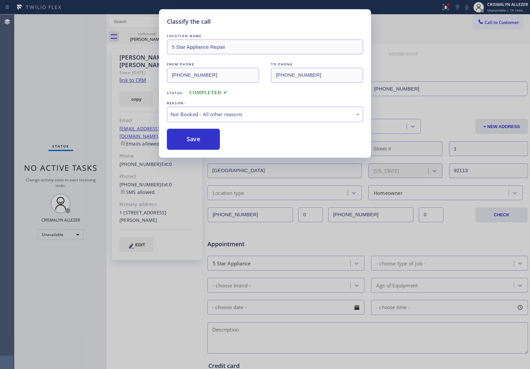
click at [209, 145] on button "Save" at bounding box center [193, 139] width 53 height 21
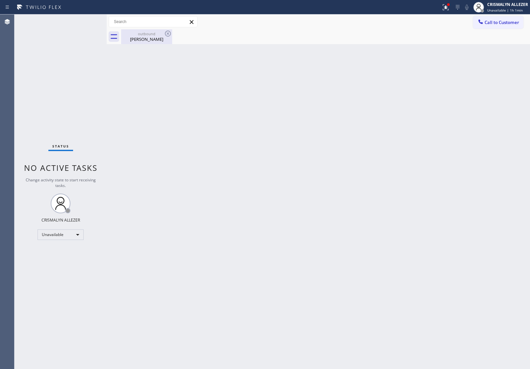
click at [149, 37] on div "Sloan Clymer" at bounding box center [147, 39] width 50 height 6
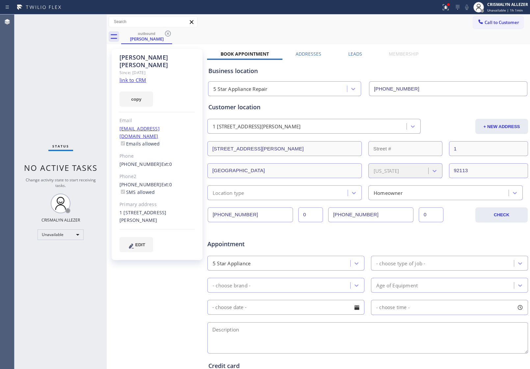
drag, startPoint x: 350, startPoint y: 53, endPoint x: 475, endPoint y: 100, distance: 133.5
click at [351, 53] on label "Leads" at bounding box center [355, 54] width 14 height 6
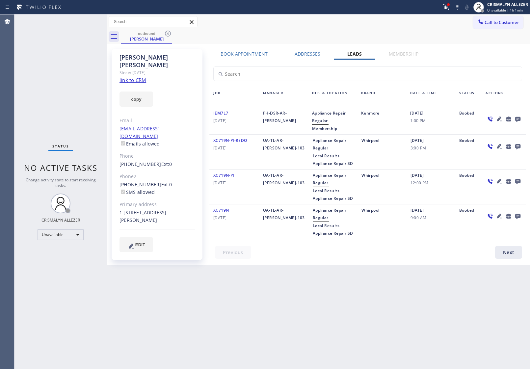
click at [516, 118] on icon at bounding box center [517, 119] width 5 height 5
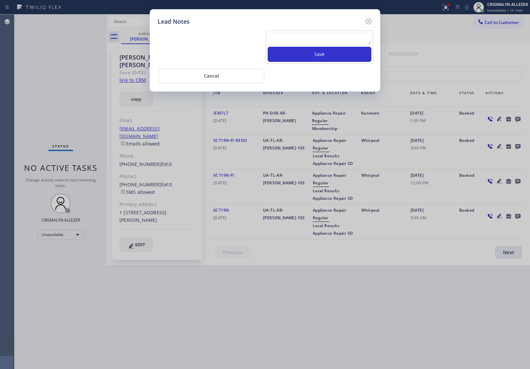
click at [300, 34] on textarea at bounding box center [320, 39] width 104 height 12
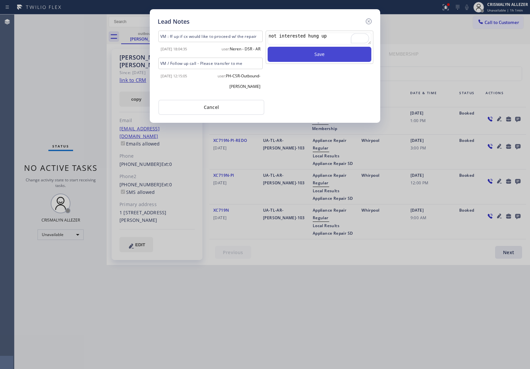
type textarea "not interested hung up"
click at [321, 57] on button "Save" at bounding box center [320, 54] width 104 height 15
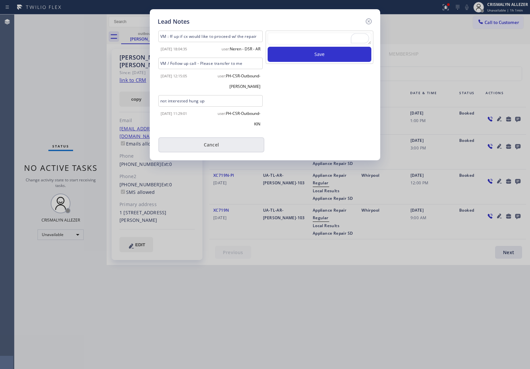
click at [207, 150] on button "Cancel" at bounding box center [211, 144] width 106 height 15
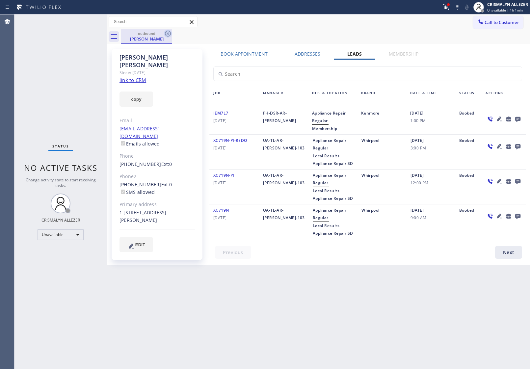
click at [168, 35] on icon at bounding box center [168, 34] width 8 height 8
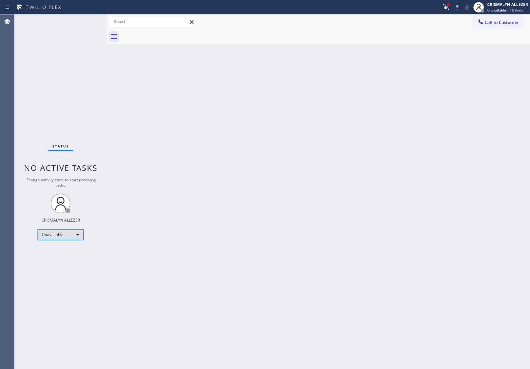
click at [79, 233] on div "Unavailable" at bounding box center [61, 235] width 46 height 11
drag, startPoint x: 68, startPoint y: 269, endPoint x: 190, endPoint y: 269, distance: 121.5
click at [84, 273] on div "Offline Available Unavailable Break" at bounding box center [265, 184] width 530 height 369
click at [54, 268] on li "Break" at bounding box center [60, 268] width 45 height 8
click at [78, 236] on div "Break" at bounding box center [61, 235] width 46 height 11
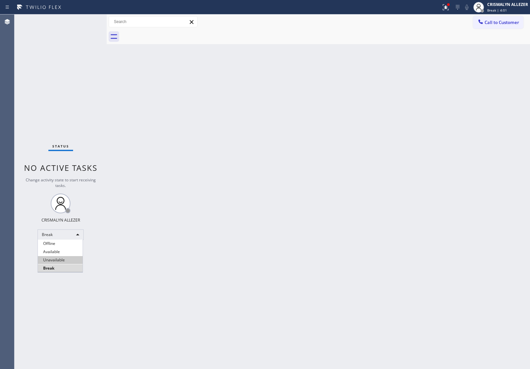
click at [65, 259] on li "Unavailable" at bounding box center [60, 260] width 45 height 8
click at [475, 24] on button "Call to Customer" at bounding box center [498, 22] width 50 height 13
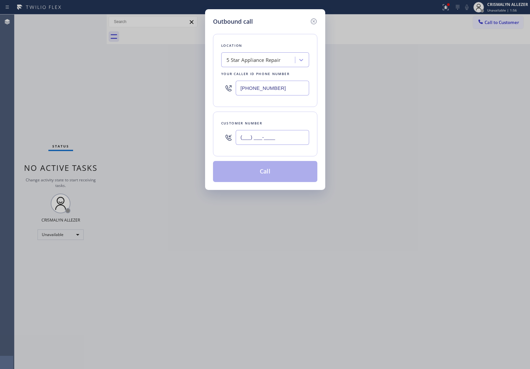
click at [292, 143] on input "(___) ___-____" at bounding box center [272, 137] width 73 height 15
paste input "602) 677-9739"
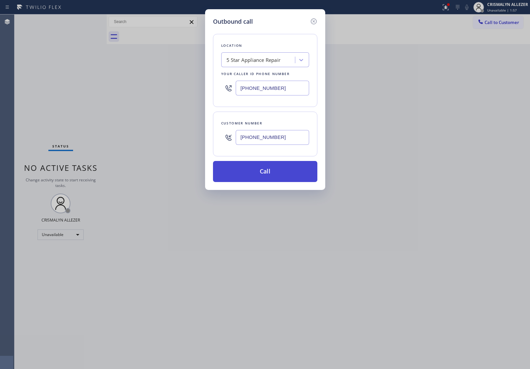
type input "[PHONE_NUMBER]"
click at [256, 182] on button "Call" at bounding box center [265, 171] width 104 height 21
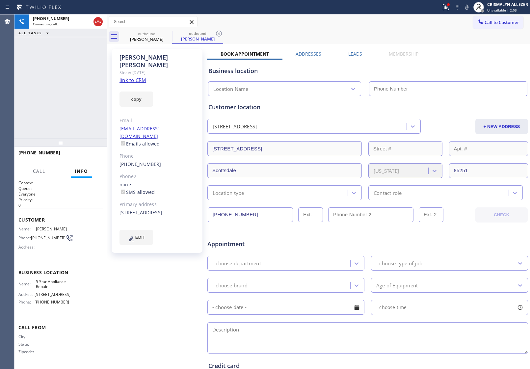
type input "[PHONE_NUMBER]"
click at [92, 156] on span "HANG UP" at bounding box center [87, 155] width 20 height 5
click at [92, 156] on span "COMPLETE" at bounding box center [86, 155] width 23 height 5
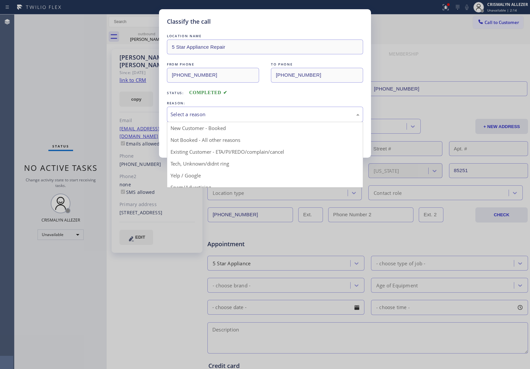
click at [232, 120] on div "Select a reason" at bounding box center [265, 114] width 196 height 15
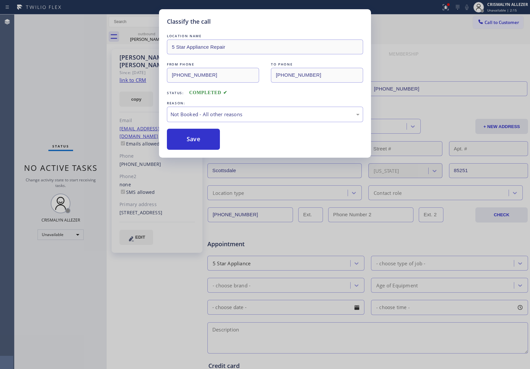
click at [202, 144] on button "Save" at bounding box center [193, 139] width 53 height 21
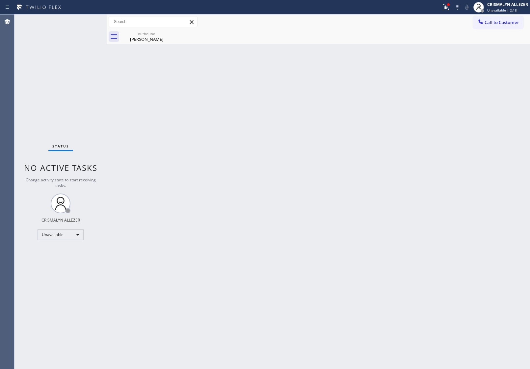
click at [146, 41] on div "Terry Allison" at bounding box center [147, 39] width 50 height 6
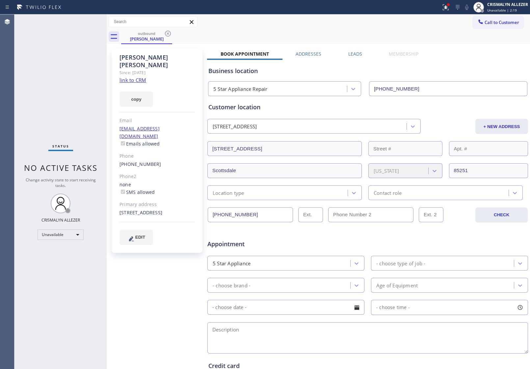
click at [353, 53] on label "Leads" at bounding box center [355, 54] width 14 height 6
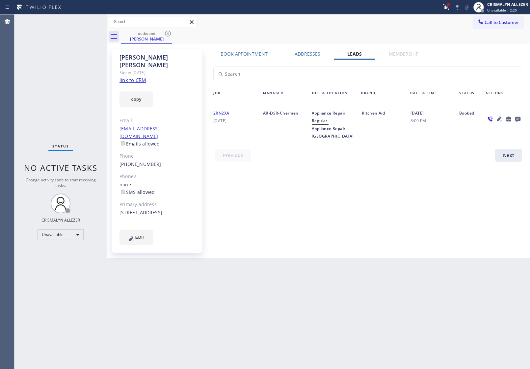
click at [520, 120] on icon at bounding box center [517, 119] width 5 height 5
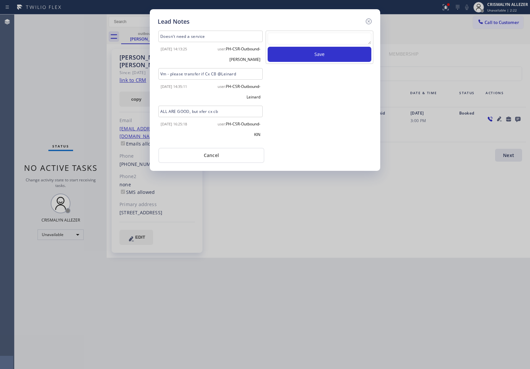
click at [314, 46] on div at bounding box center [320, 40] width 104 height 14
click at [313, 38] on textarea at bounding box center [320, 39] width 104 height 12
paste textarea "no answer | pls xfer here cx cb"
type textarea "no answer | pls xfer here cx cb"
click at [319, 56] on button "Save" at bounding box center [320, 54] width 104 height 15
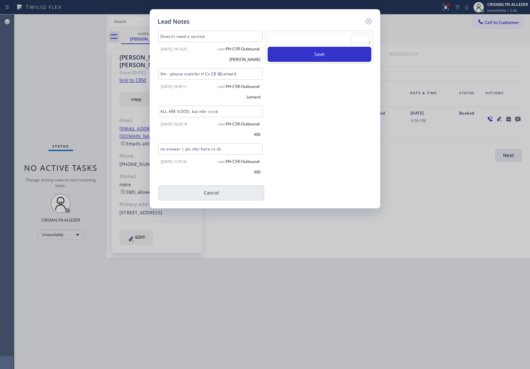
click at [210, 196] on button "Cancel" at bounding box center [211, 192] width 106 height 15
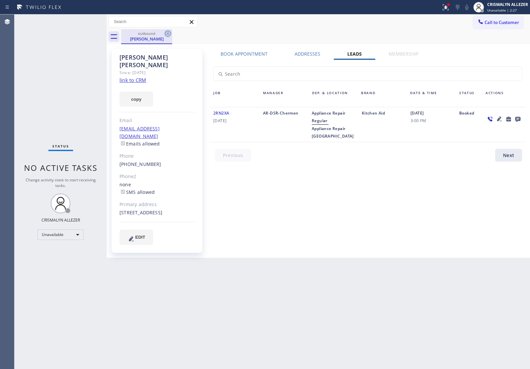
click at [169, 33] on icon at bounding box center [168, 34] width 6 height 6
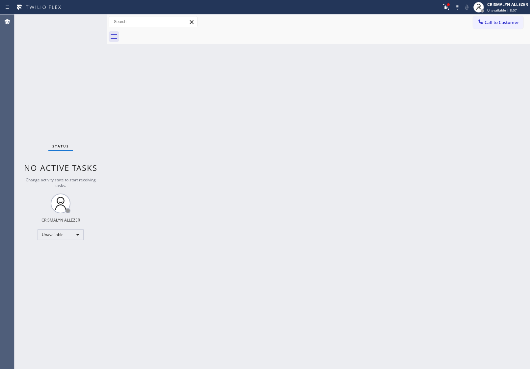
click at [519, 24] on span "Call to Customer" at bounding box center [502, 22] width 35 height 6
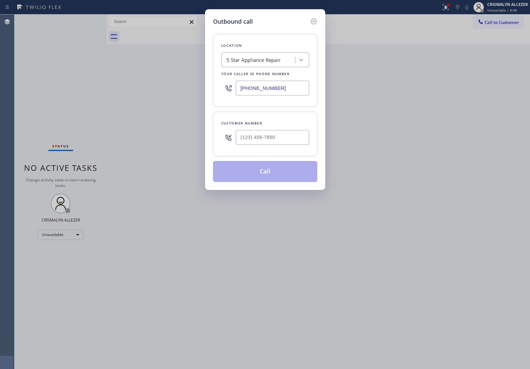
drag, startPoint x: 303, startPoint y: 91, endPoint x: 169, endPoint y: 90, distance: 134.4
click at [170, 90] on div "Outbound call Location 5 Star Appliance Repair Your caller id phone number [PHO…" at bounding box center [265, 184] width 530 height 369
paste input "33) 384-0080"
type input "[PHONE_NUMBER]"
click at [130, 96] on div "Outbound call Location Elite Sub-Zero & Wolf Repair Service Your caller id phon…" at bounding box center [265, 184] width 530 height 369
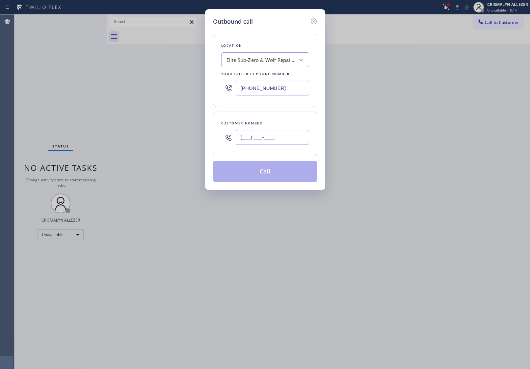
click at [284, 144] on input "(___) ___-____" at bounding box center [272, 137] width 73 height 15
paste input "347) 233-1995"
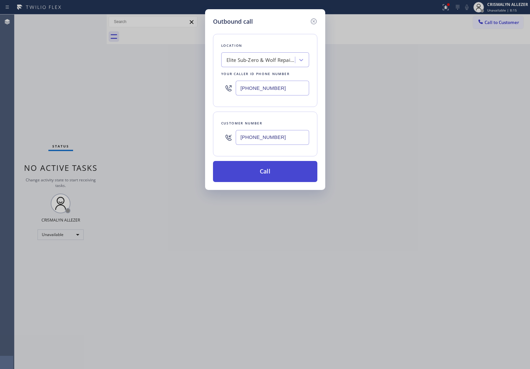
type input "[PHONE_NUMBER]"
click at [273, 169] on button "Call" at bounding box center [265, 171] width 104 height 21
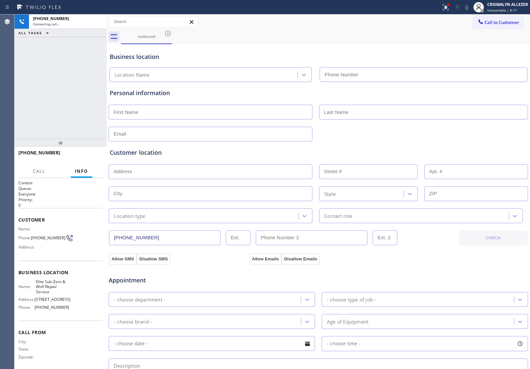
type input "[PHONE_NUMBER]"
click at [89, 233] on div "Name: Phone: (347) 233-1995 Address:" at bounding box center [60, 240] width 84 height 26
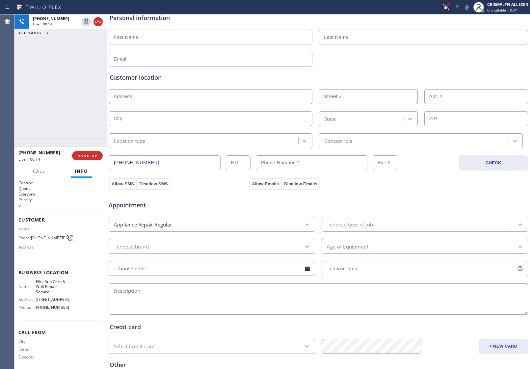
scroll to position [82, 0]
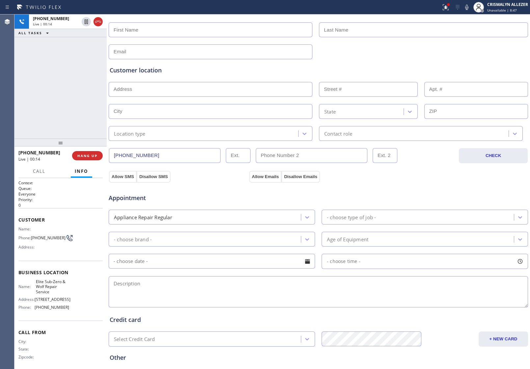
click at [192, 287] on textarea at bounding box center [319, 291] width 420 height 31
paste textarea "wolf electric oven, the knob just stop working | Flushing, NY 11361 USA"
click at [296, 287] on textarea "Wolf electric oven, the knob just stopped working | Flushing, NY 11361 USA" at bounding box center [319, 291] width 420 height 31
type textarea "Wolf electric oven, the knob just stopped working | Flushing, NY 11361 || about…"
click at [468, 8] on icon at bounding box center [467, 7] width 8 height 8
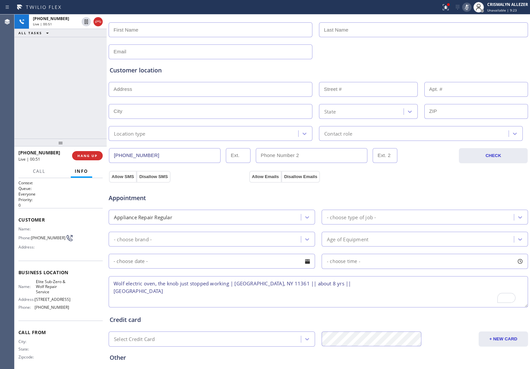
drag, startPoint x: 266, startPoint y: 283, endPoint x: 281, endPoint y: 286, distance: 15.2
click at [281, 286] on textarea "Wolf electric oven, the knob just stopped working | Flushing, NY 11361 || about…" at bounding box center [319, 291] width 420 height 31
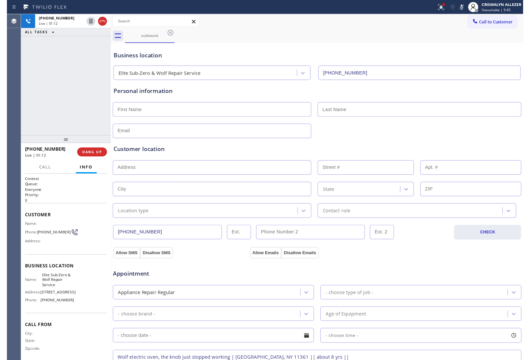
scroll to position [82, 0]
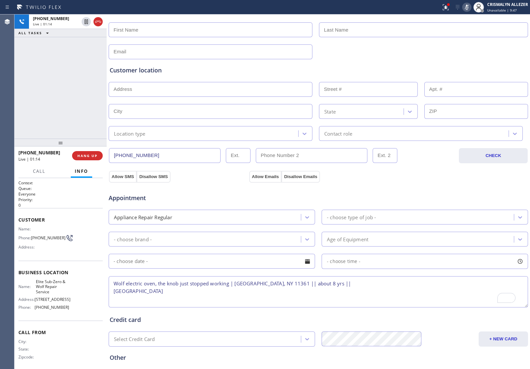
click at [468, 6] on icon at bounding box center [467, 7] width 8 height 8
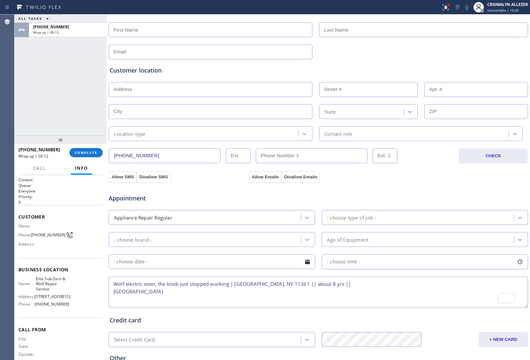
click at [183, 29] on input "text" at bounding box center [211, 29] width 204 height 15
paste input "Edward Hung"
drag, startPoint x: 153, startPoint y: 30, endPoint x: 132, endPoint y: 30, distance: 20.8
click at [132, 30] on input "Edward Hung" at bounding box center [211, 29] width 204 height 15
type input "Edward Hung"
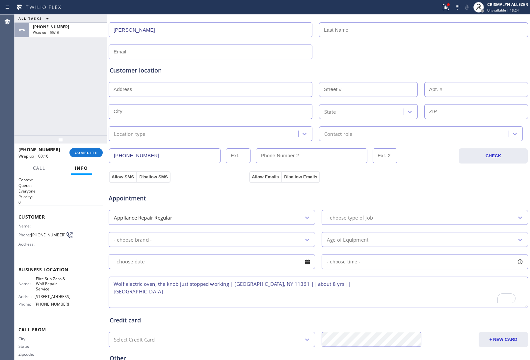
click at [357, 31] on input "text" at bounding box center [423, 29] width 209 height 15
paste input "Hung"
type input "Hung"
click at [160, 32] on input "Edward Hung" at bounding box center [211, 29] width 204 height 15
type input "Edward"
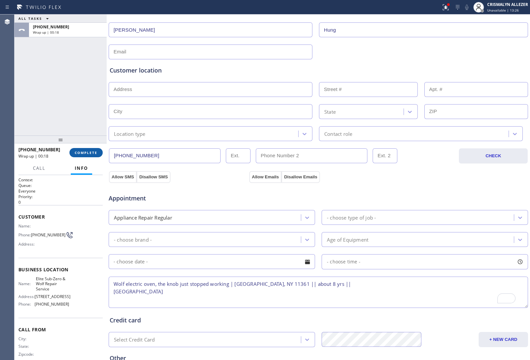
click at [82, 152] on span "COMPLETE" at bounding box center [86, 152] width 23 height 5
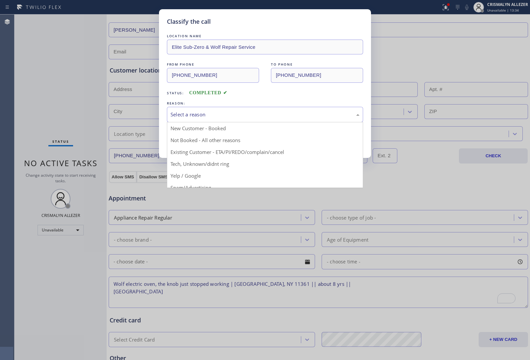
drag, startPoint x: 249, startPoint y: 116, endPoint x: 222, endPoint y: 132, distance: 31.3
click at [249, 117] on div "Select a reason" at bounding box center [265, 115] width 189 height 8
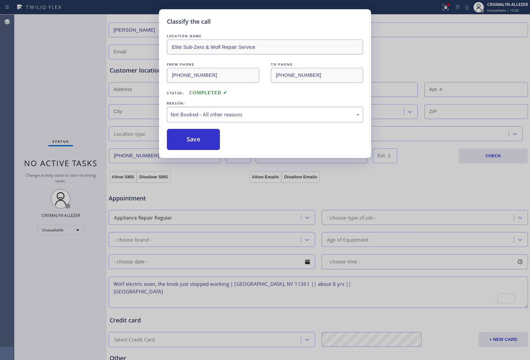
click at [197, 140] on button "Save" at bounding box center [193, 139] width 53 height 21
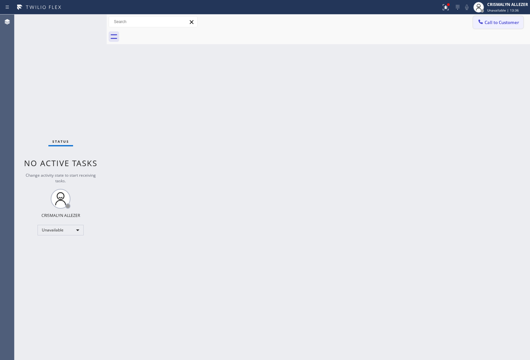
click at [503, 22] on span "Call to Customer" at bounding box center [502, 22] width 35 height 6
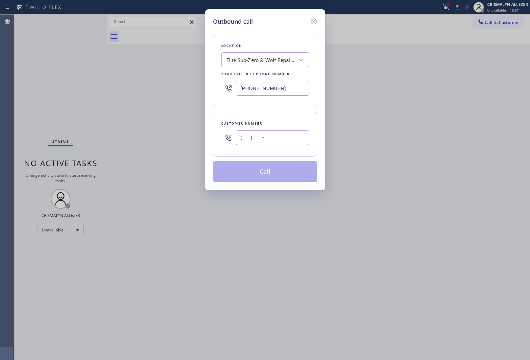
click at [294, 142] on input "(___) ___-____" at bounding box center [272, 137] width 73 height 15
paste input "text"
type input "(___) ___-____"
click at [278, 139] on input "(___) ___-____" at bounding box center [272, 137] width 73 height 15
paste input "347) 233-1995"
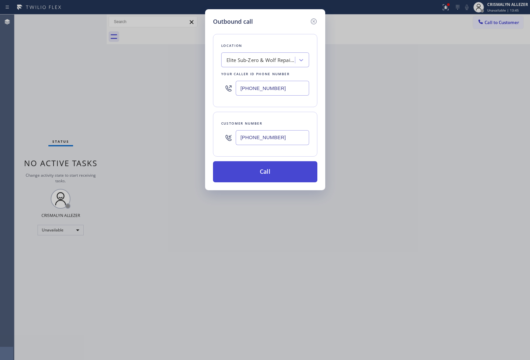
type input "[PHONE_NUMBER]"
click at [260, 177] on button "Call" at bounding box center [265, 171] width 104 height 21
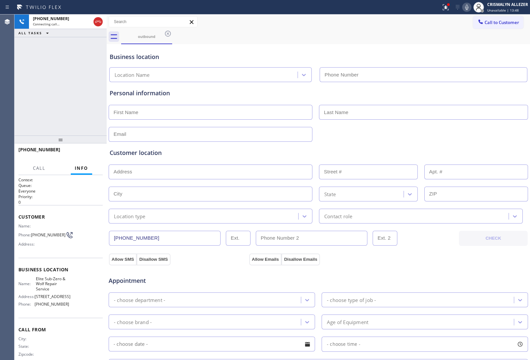
type input "[PHONE_NUMBER]"
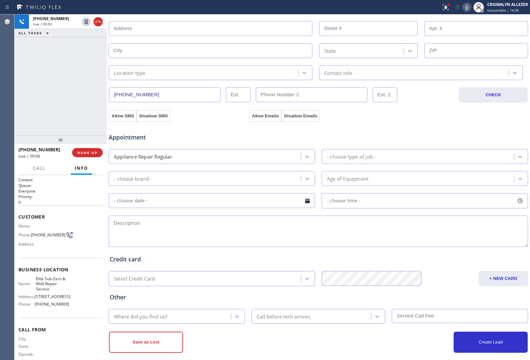
scroll to position [152, 0]
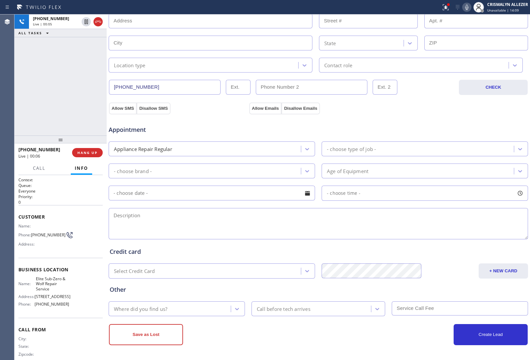
click at [175, 224] on textarea at bounding box center [319, 223] width 420 height 31
paste textarea "wolf electric oven, the knob just stop working | Flushing, NY 11361 USA"
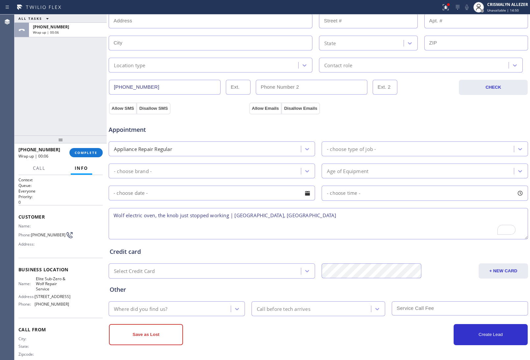
click at [214, 249] on div "Credit card" at bounding box center [319, 251] width 418 height 9
drag, startPoint x: 236, startPoint y: 215, endPoint x: 293, endPoint y: 217, distance: 57.0
click at [293, 217] on textarea "Wolf electric oven, the knob just stopped working | Flushing, NY 11361 USA" at bounding box center [319, 223] width 420 height 31
paste textarea "36-32 212th StFlushing, NY 11361, USA || house-ho"
click at [234, 214] on textarea "Wolf electric oven, the knob just stopped working | 36-32 212th StFlushing, NY …" at bounding box center [319, 223] width 420 height 31
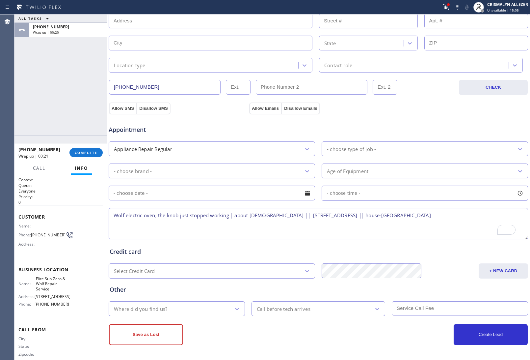
click at [413, 217] on textarea "Wolf electric oven, the knob just stopped working | about 8 yrs old || 36-32 21…" at bounding box center [319, 223] width 420 height 31
drag, startPoint x: 34, startPoint y: 279, endPoint x: 59, endPoint y: 291, distance: 28.1
click at [59, 291] on div "Name: Elite Sub-Zero & Wolf Repair Service" at bounding box center [43, 283] width 51 height 15
copy span "Elite Sub-Zero & Wolf Repair Service"
click at [417, 214] on textarea "Wolf electric oven, the knob just stopped working | about 8 yrs old || 36-32 21…" at bounding box center [319, 223] width 420 height 31
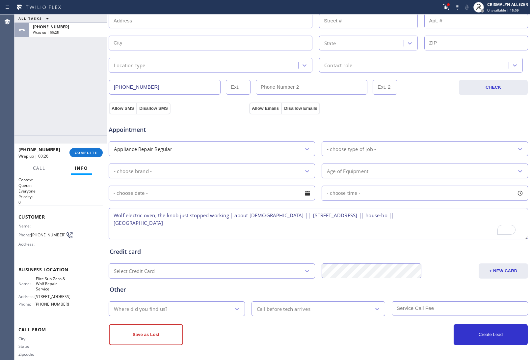
paste textarea "Elite Sub-Zero & Wolf Repair Service"
click at [144, 223] on textarea "Wolf electric oven, the knob just stopped working | about 8 yrs old || 36-32 21…" at bounding box center [319, 223] width 420 height 31
click at [115, 215] on textarea "Wolf electric oven, the knob just stopped working | about 8 yrs old || 36-32 21…" at bounding box center [319, 223] width 420 height 31
click at [197, 230] on textarea "11-2 || $50 || Wolf electric oven, the knob just stopped working | about 8 yrs …" at bounding box center [319, 223] width 420 height 31
type textarea "11-2 || $50 || Wolf electric oven, the knob just stopped working | about 8 yrs …"
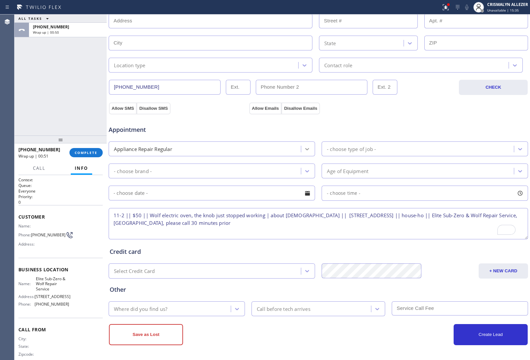
click at [304, 147] on icon at bounding box center [307, 149] width 7 height 7
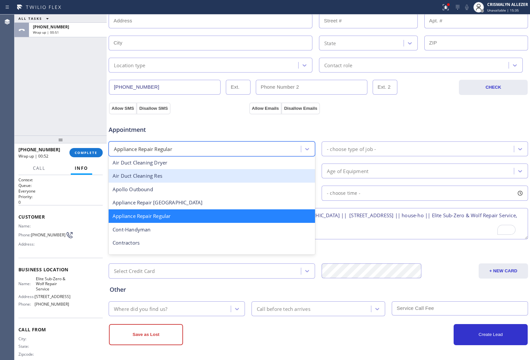
scroll to position [55, 0]
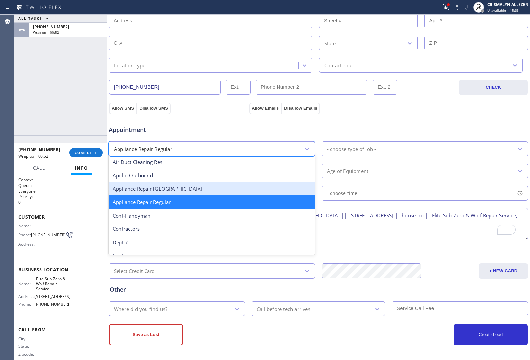
click at [200, 191] on div "Appliance Repair [GEOGRAPHIC_DATA]" at bounding box center [212, 189] width 206 height 14
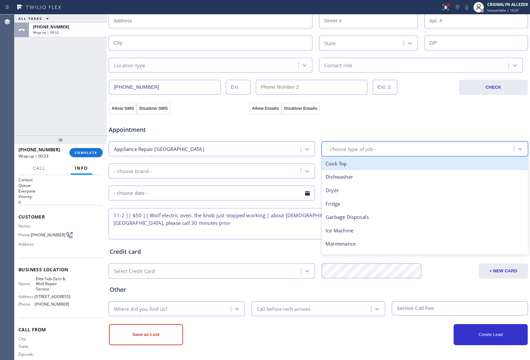
click at [385, 147] on div "- choose type of job -" at bounding box center [419, 149] width 190 height 12
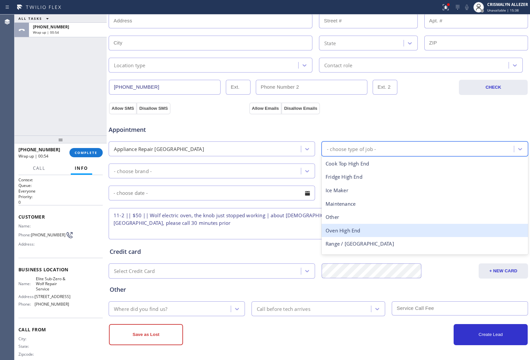
click at [362, 229] on div "Oven High End" at bounding box center [425, 231] width 206 height 14
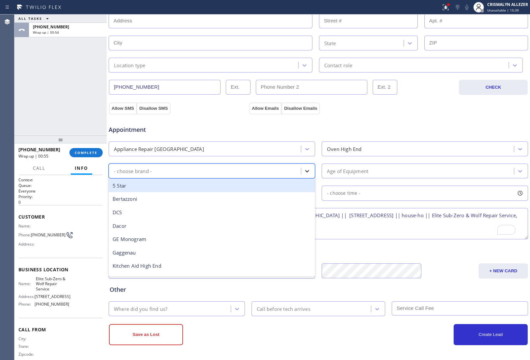
click at [305, 172] on icon at bounding box center [307, 171] width 4 height 2
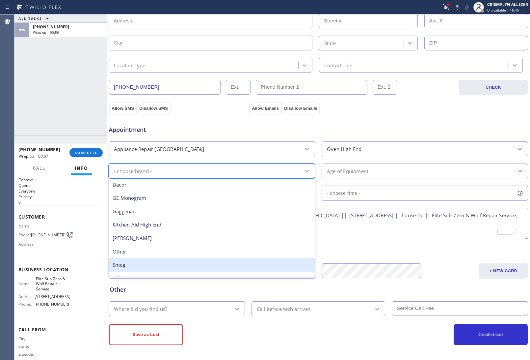
scroll to position [91, 0]
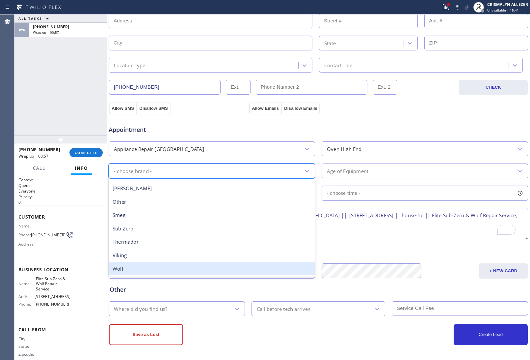
drag, startPoint x: 167, startPoint y: 269, endPoint x: 241, endPoint y: 233, distance: 82.5
click at [168, 269] on div "Wolf" at bounding box center [212, 269] width 206 height 14
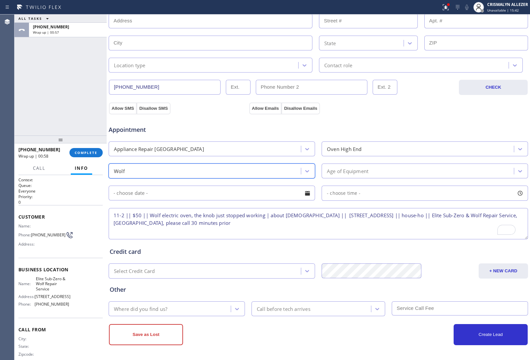
click at [384, 171] on div "Age of Equipment" at bounding box center [419, 171] width 190 height 12
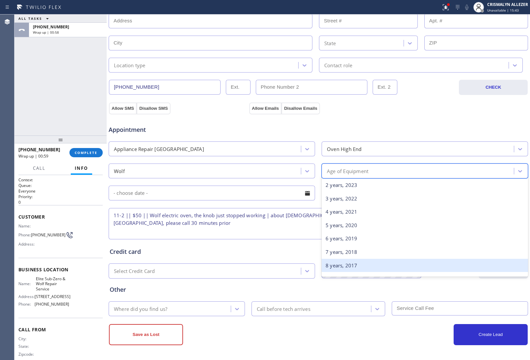
scroll to position [41, 0]
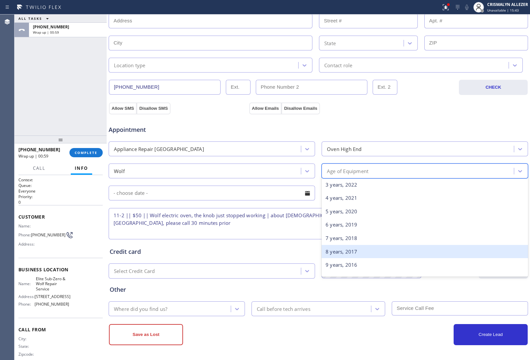
click at [351, 253] on div "8 years, 2017" at bounding box center [425, 252] width 206 height 14
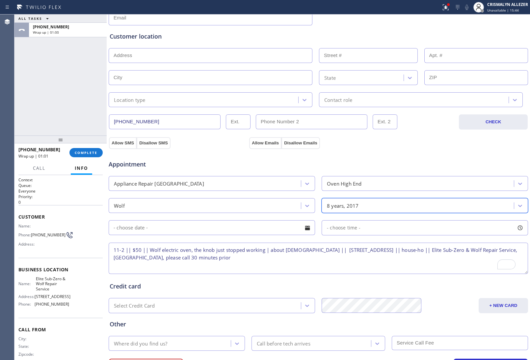
scroll to position [69, 0]
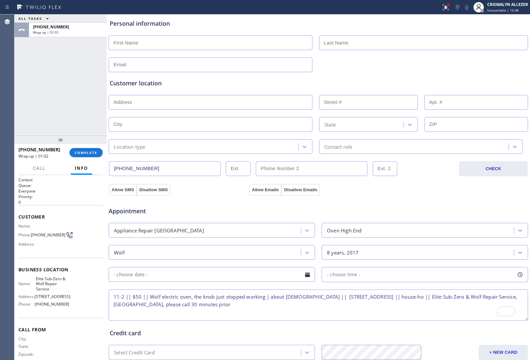
click at [187, 46] on input "text" at bounding box center [211, 42] width 204 height 15
type input "Edward"
type input "Hung"
click at [158, 67] on input "text" at bounding box center [211, 64] width 204 height 15
paste input "Edhung87@gmail.com"
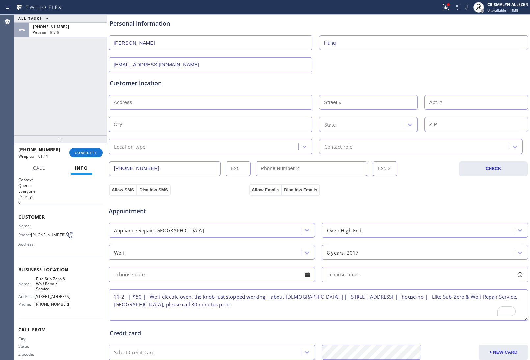
type input "Edhung87@gmail.com"
click at [194, 83] on div "Customer location" at bounding box center [319, 83] width 418 height 9
click at [185, 98] on input "text" at bounding box center [211, 102] width 204 height 15
paste input "36-32 212th StFlushing, NY 11361, USA || house-ho"
type input "36-32 212th St"
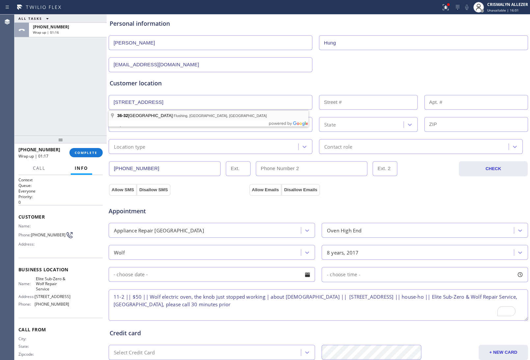
type input "36-32"
type input "Queens"
type input "11361"
click at [303, 151] on div "Location type" at bounding box center [211, 146] width 204 height 15
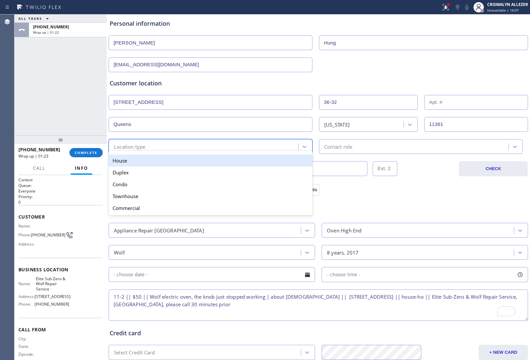
click at [239, 166] on div "House" at bounding box center [211, 160] width 204 height 12
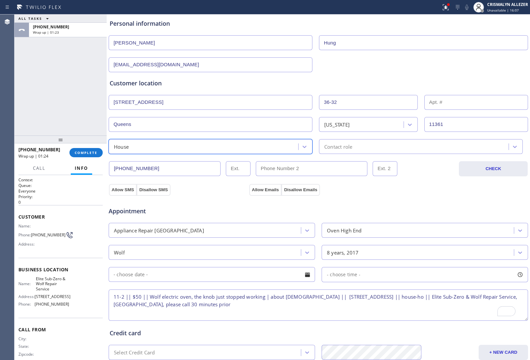
click at [372, 147] on div "Contact role" at bounding box center [415, 147] width 188 height 12
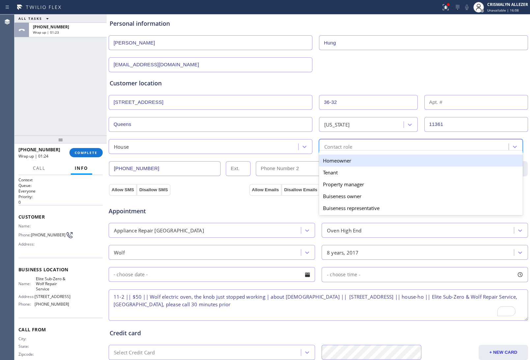
click at [342, 166] on div "Homeowner" at bounding box center [421, 160] width 204 height 12
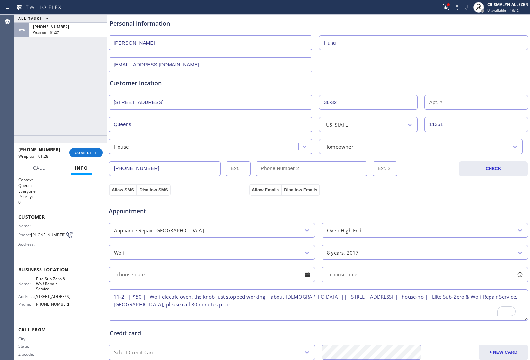
drag, startPoint x: 201, startPoint y: 98, endPoint x: 27, endPoint y: 100, distance: 173.6
click at [27, 100] on div "ALL TASKS ALL TASKS ACTIVE TASKS TASKS IN WRAP UP +13472331995 Wrap up | 01:27 …" at bounding box center [272, 186] width 516 height 345
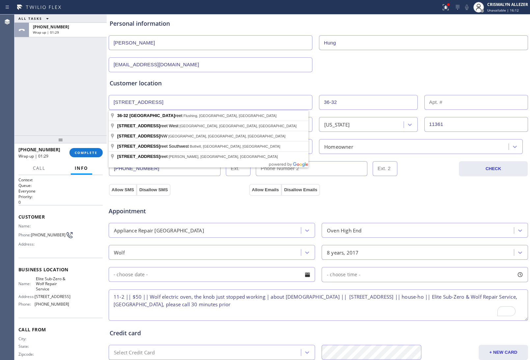
paste input "Flushing, NY 11361, USA || house-ho"
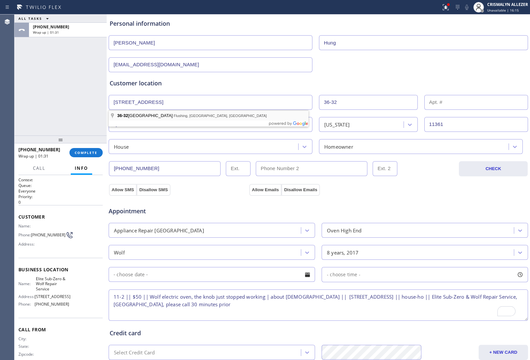
type input "36-32 212th St"
click at [118, 190] on button "Allow SMS" at bounding box center [123, 190] width 28 height 12
click at [261, 190] on button "Allow Emails" at bounding box center [265, 190] width 32 height 12
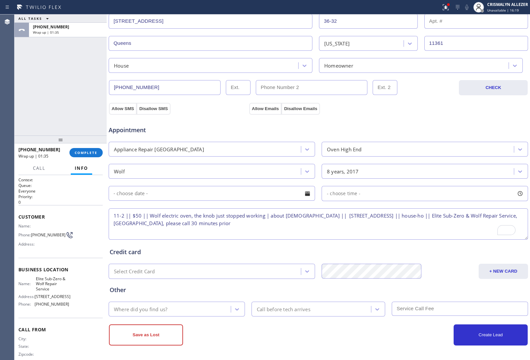
scroll to position [152, 0]
click at [305, 195] on div at bounding box center [307, 192] width 11 height 11
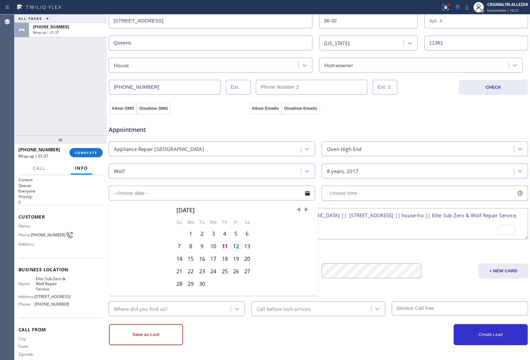
click at [232, 244] on div "12" at bounding box center [236, 246] width 11 height 13
type input "09/12/2025"
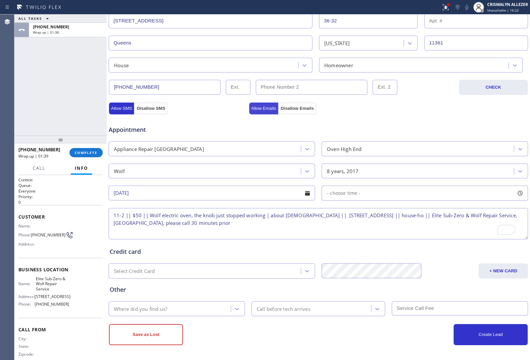
click at [260, 107] on button "Allow Emails" at bounding box center [263, 108] width 29 height 12
click at [121, 107] on button "Allow SMS" at bounding box center [121, 108] width 25 height 12
click at [408, 173] on div "8 years, 2017" at bounding box center [419, 171] width 190 height 12
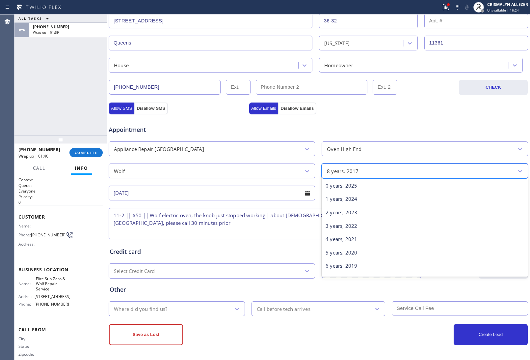
scroll to position [27, 0]
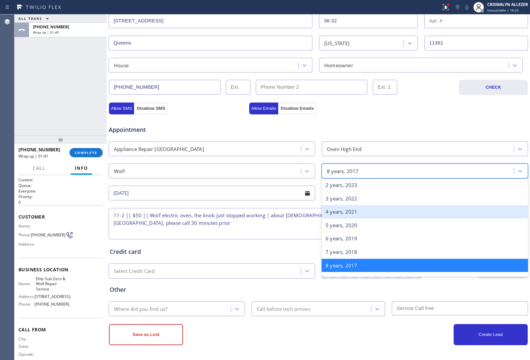
click at [286, 234] on textarea "11-2 || $50 || Wolf electric oven, the knob just stopped working | about 8 yrs …" at bounding box center [319, 223] width 420 height 31
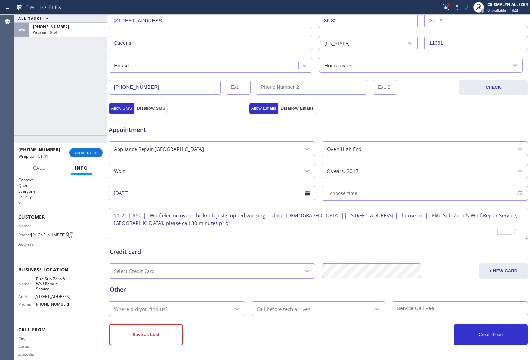
click at [397, 193] on div "- choose time -" at bounding box center [425, 192] width 206 height 15
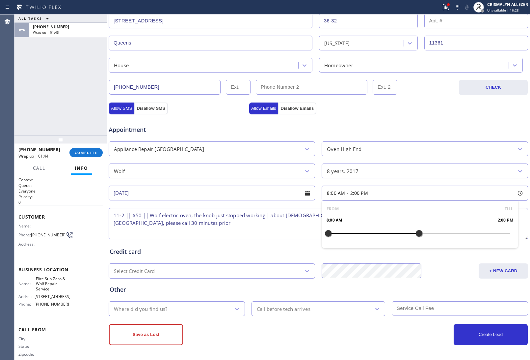
drag, startPoint x: 325, startPoint y: 233, endPoint x: 414, endPoint y: 231, distance: 88.9
click at [415, 231] on div at bounding box center [419, 233] width 8 height 14
drag, startPoint x: 323, startPoint y: 232, endPoint x: 371, endPoint y: 234, distance: 48.1
click at [371, 234] on div at bounding box center [374, 233] width 8 height 14
click at [282, 234] on textarea "11-2 || $50 || Wolf electric oven, the knob just stopped working | about 8 yrs …" at bounding box center [319, 223] width 420 height 31
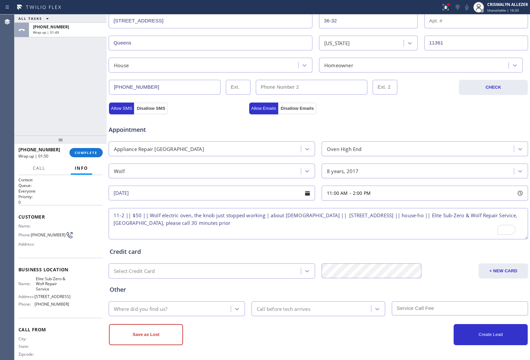
click at [237, 309] on icon at bounding box center [237, 308] width 7 height 7
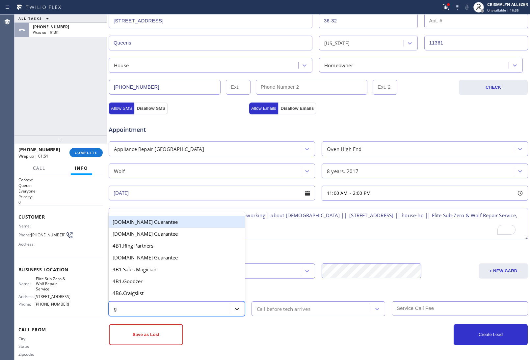
type input "go"
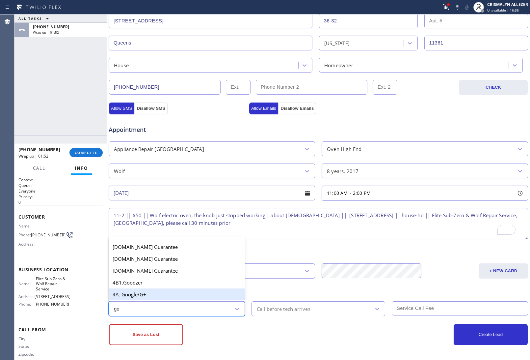
click at [185, 293] on div "4A. Google/G+" at bounding box center [177, 294] width 136 height 12
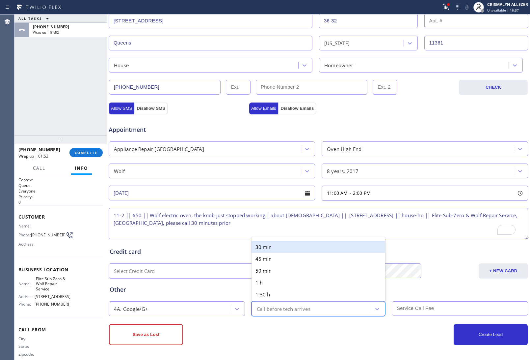
click at [325, 306] on div "Call before tech arrives" at bounding box center [313, 309] width 118 height 12
click at [302, 246] on div "30 min" at bounding box center [319, 247] width 134 height 12
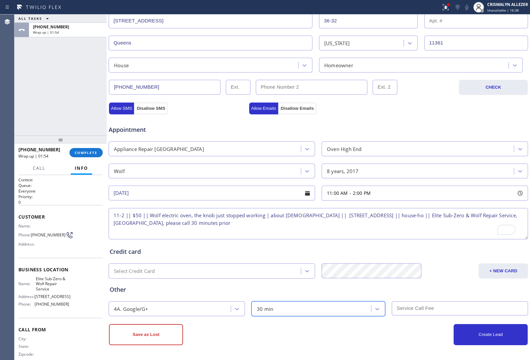
click at [428, 310] on input "text" at bounding box center [460, 308] width 136 height 14
type input "50"
click at [479, 333] on button "Create Lead" at bounding box center [491, 334] width 74 height 21
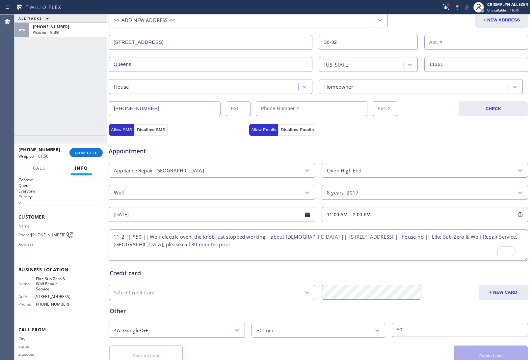
scroll to position [174, 0]
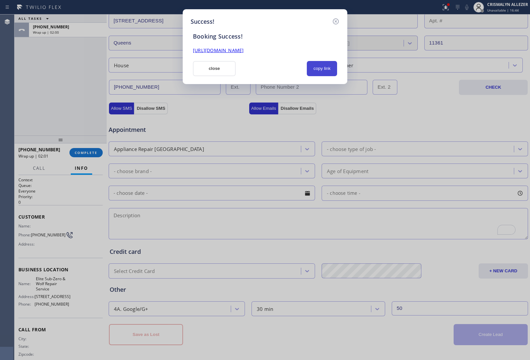
click at [320, 69] on button "copy link" at bounding box center [322, 68] width 30 height 15
click at [210, 69] on button "close" at bounding box center [214, 68] width 43 height 15
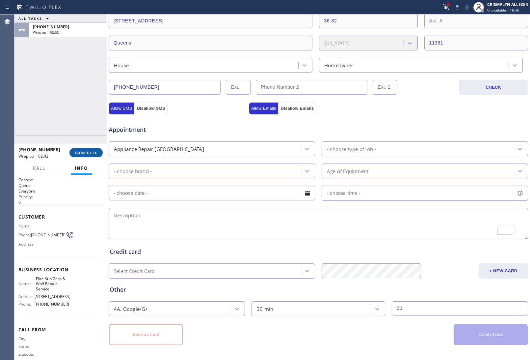
click at [85, 151] on span "COMPLETE" at bounding box center [86, 152] width 23 height 5
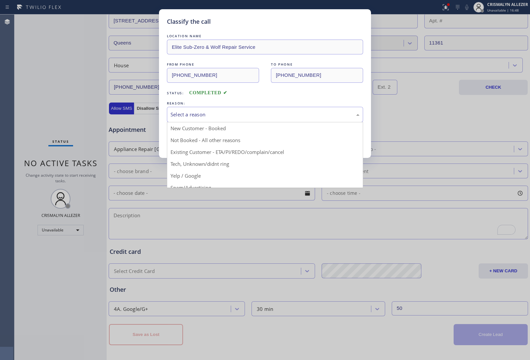
click at [245, 109] on div "Select a reason" at bounding box center [265, 114] width 196 height 15
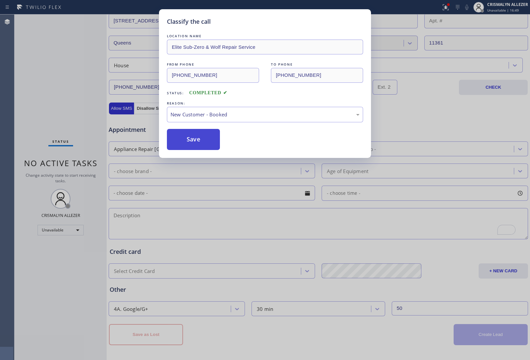
click at [190, 146] on button "Save" at bounding box center [193, 139] width 53 height 21
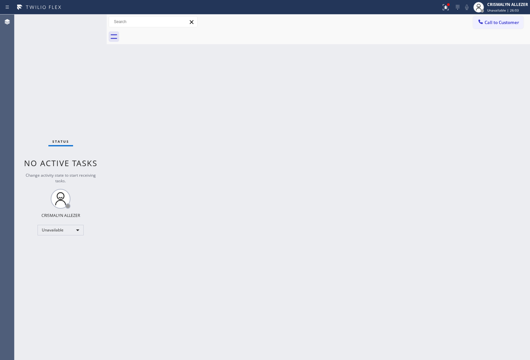
click at [503, 27] on button "Call to Customer" at bounding box center [498, 22] width 50 height 13
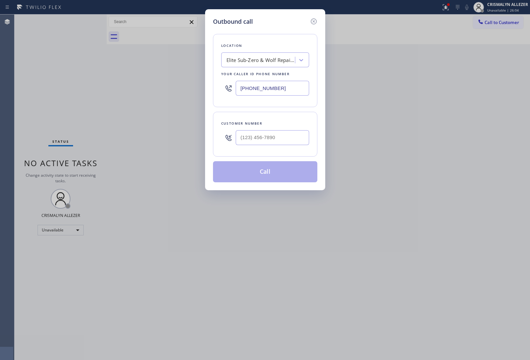
drag, startPoint x: 294, startPoint y: 92, endPoint x: 55, endPoint y: 75, distance: 239.4
click at [64, 78] on div "Outbound call Location Elite Sub-Zero & Wolf Repair Service Your caller id phon…" at bounding box center [265, 180] width 530 height 360
paste input "88) 894-2474"
type input "[PHONE_NUMBER]"
click at [289, 136] on input "(___) ___-____" at bounding box center [272, 137] width 73 height 15
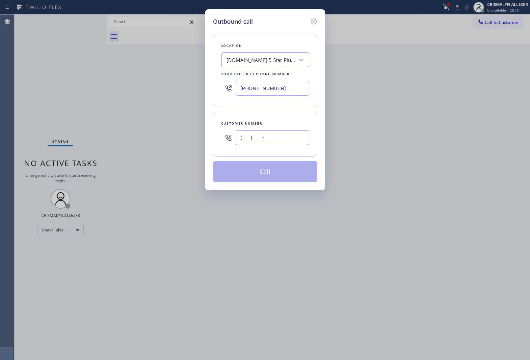
paste input "310) 920-9615"
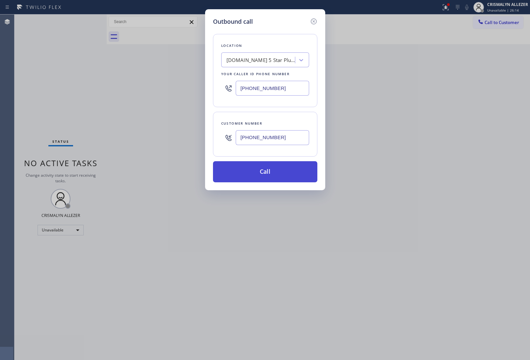
type input "[PHONE_NUMBER]"
click at [272, 176] on button "Call" at bounding box center [265, 171] width 104 height 21
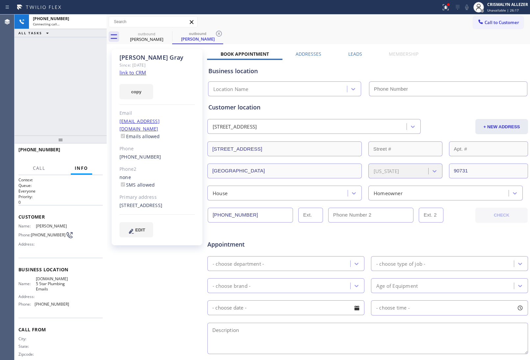
click at [130, 73] on link "link to CRM" at bounding box center [133, 72] width 27 height 7
type input "[PHONE_NUMBER]"
click at [76, 155] on button "HANG UP" at bounding box center [87, 152] width 31 height 9
click at [82, 151] on span "HANG UP" at bounding box center [87, 152] width 20 height 5
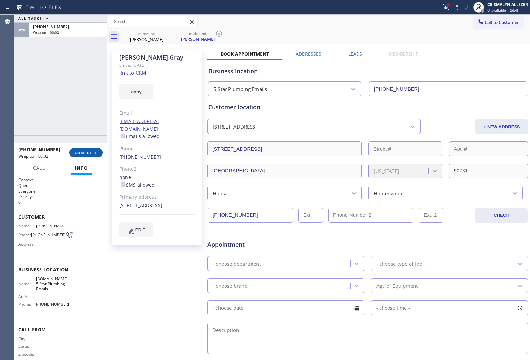
click at [83, 151] on span "COMPLETE" at bounding box center [86, 152] width 23 height 5
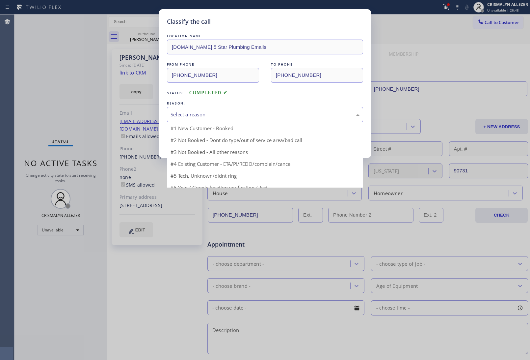
click at [272, 116] on div "Select a reason" at bounding box center [265, 115] width 189 height 8
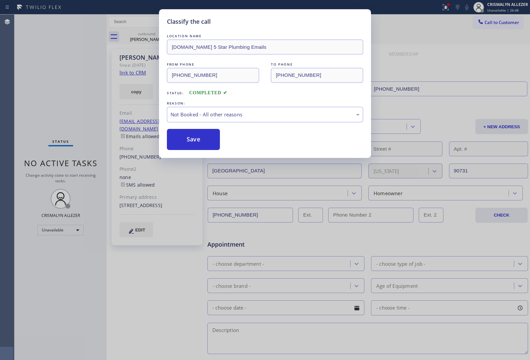
click at [200, 136] on button "Save" at bounding box center [193, 139] width 53 height 21
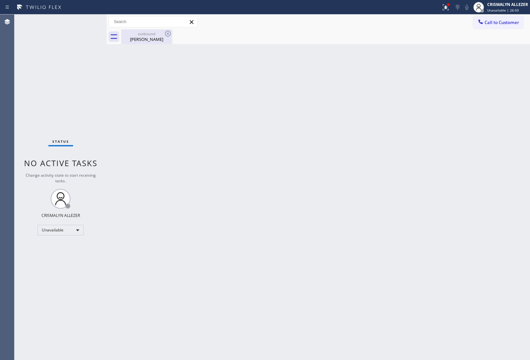
click at [147, 35] on div "outbound" at bounding box center [147, 33] width 50 height 5
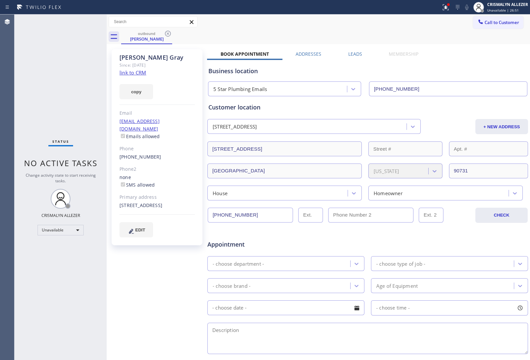
click at [358, 55] on label "Leads" at bounding box center [355, 54] width 14 height 6
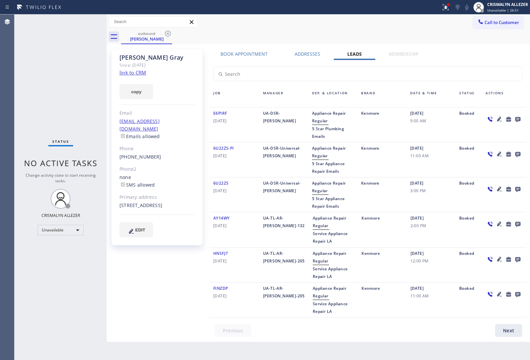
click at [518, 117] on icon at bounding box center [517, 119] width 5 height 5
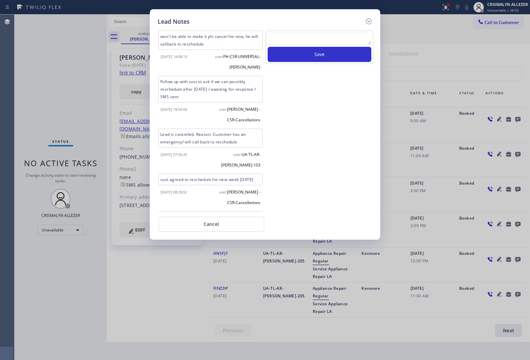
click at [314, 36] on textarea at bounding box center [320, 39] width 104 height 12
paste textarea "no answer | pls xfer here cx cb"
type textarea "no answer | pls xfer here cx cb"
click at [315, 56] on button "Save" at bounding box center [320, 54] width 104 height 15
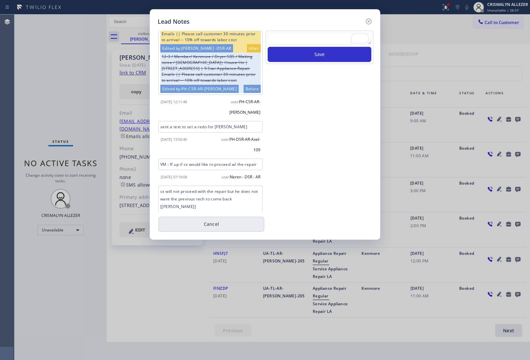
scroll to position [305, 0]
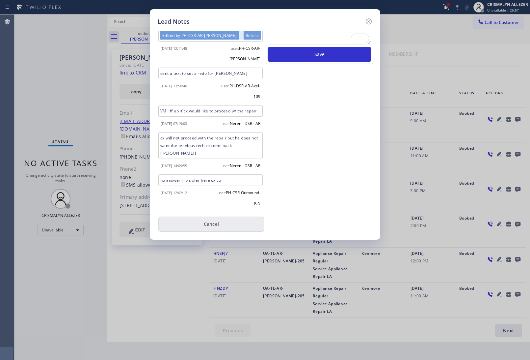
click at [213, 228] on button "Cancel" at bounding box center [211, 223] width 106 height 15
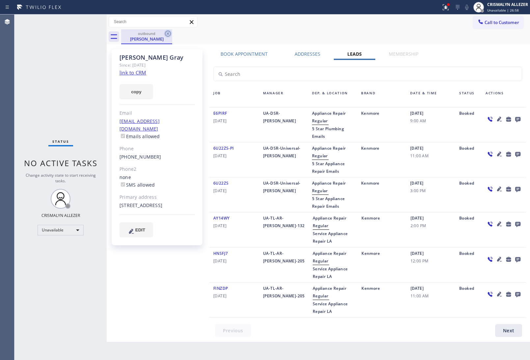
click at [170, 34] on icon at bounding box center [168, 34] width 8 height 8
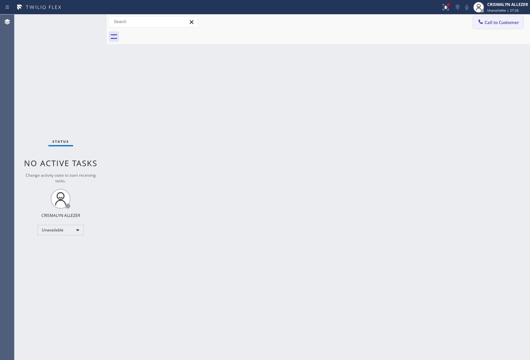
click at [495, 25] on span "Call to Customer" at bounding box center [502, 22] width 35 height 6
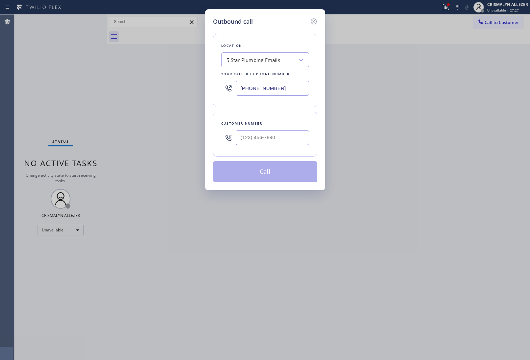
drag, startPoint x: 293, startPoint y: 91, endPoint x: 152, endPoint y: 96, distance: 141.7
click at [197, 93] on div "Outbound call Location 5 Star Plumbing Emails Your caller id phone number (888)…" at bounding box center [265, 180] width 530 height 360
paste input "05) 600-5576"
type input "[PHONE_NUMBER]"
click at [289, 139] on input "(___) ___-____" at bounding box center [272, 137] width 73 height 15
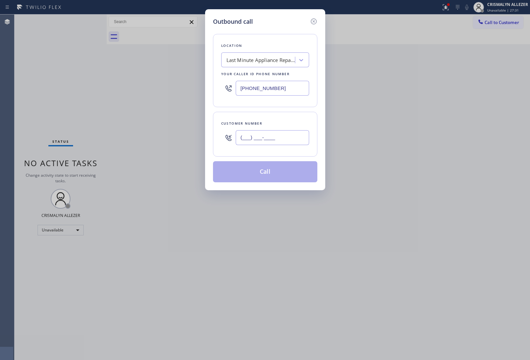
paste input "805) 670-3623"
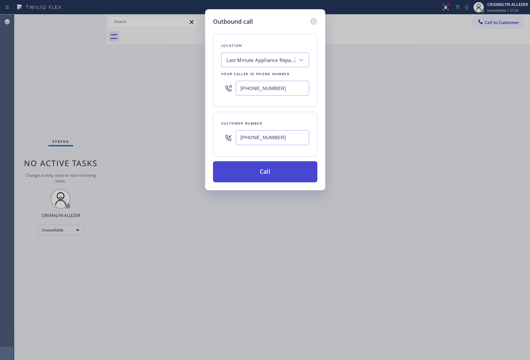
type input "[PHONE_NUMBER]"
click at [269, 172] on button "Call" at bounding box center [265, 171] width 104 height 21
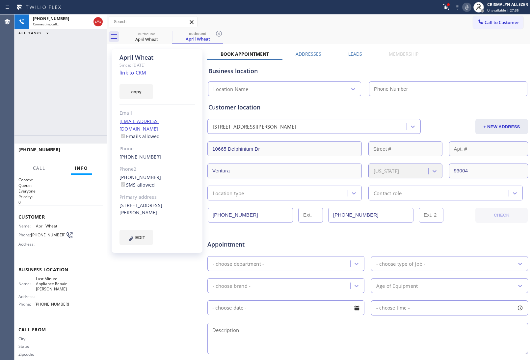
click at [131, 71] on link "link to CRM" at bounding box center [133, 72] width 27 height 7
type input "[PHONE_NUMBER]"
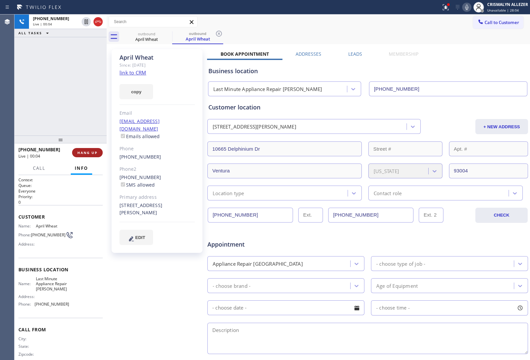
click at [85, 156] on button "HANG UP" at bounding box center [87, 152] width 31 height 9
click at [81, 152] on span "COMPLETE" at bounding box center [86, 152] width 23 height 5
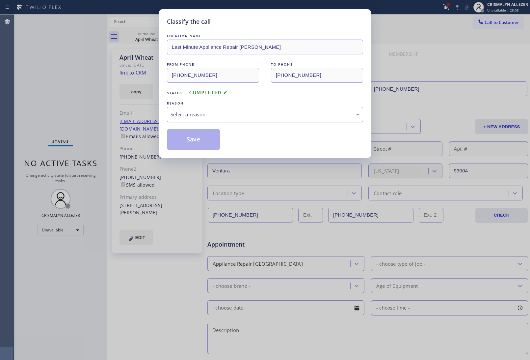
click at [277, 111] on div "Select a reason" at bounding box center [265, 115] width 189 height 8
click at [201, 140] on button "Save" at bounding box center [193, 139] width 53 height 21
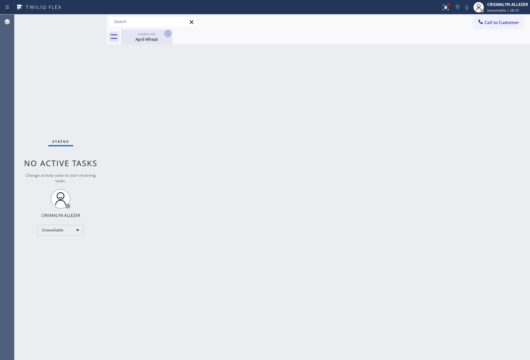
drag, startPoint x: 143, startPoint y: 36, endPoint x: 167, endPoint y: 37, distance: 24.1
click at [147, 36] on div "outbound April Wheat" at bounding box center [147, 36] width 50 height 15
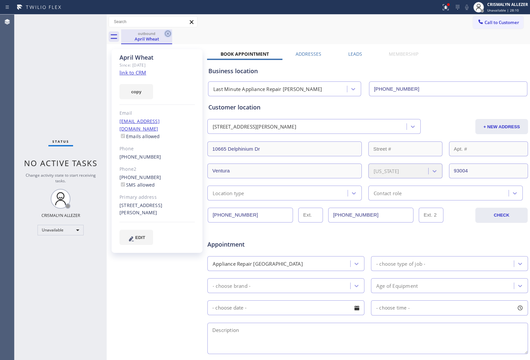
click at [167, 37] on icon at bounding box center [168, 34] width 8 height 8
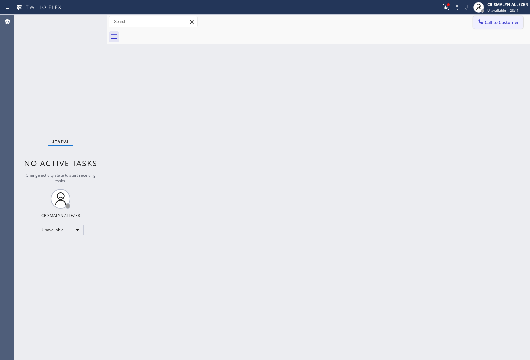
click at [491, 23] on span "Call to Customer" at bounding box center [502, 22] width 35 height 6
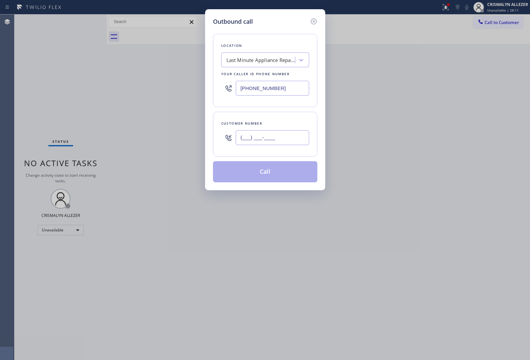
click at [290, 143] on input "(___) ___-____" at bounding box center [272, 137] width 73 height 15
paste input "805) 652-2151"
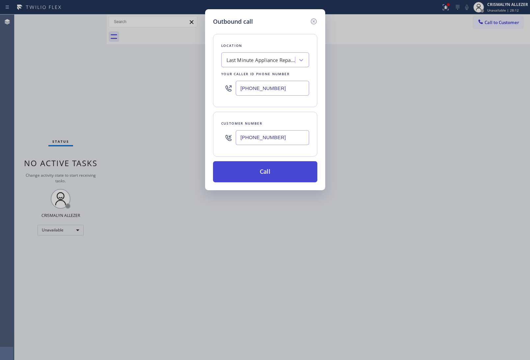
type input "[PHONE_NUMBER]"
click at [271, 174] on button "Call" at bounding box center [265, 171] width 104 height 21
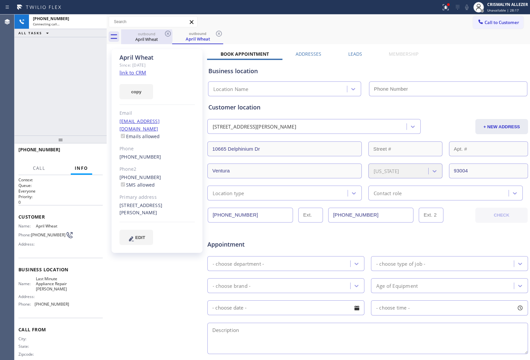
type input "[PHONE_NUMBER]"
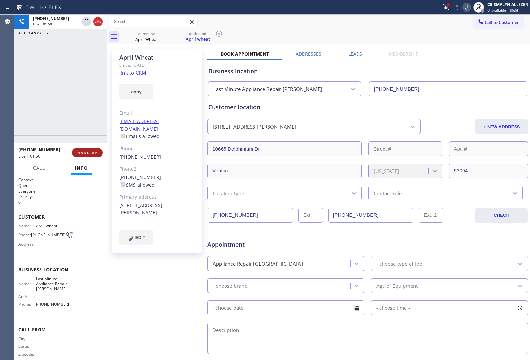
click at [89, 151] on span "HANG UP" at bounding box center [87, 152] width 20 height 5
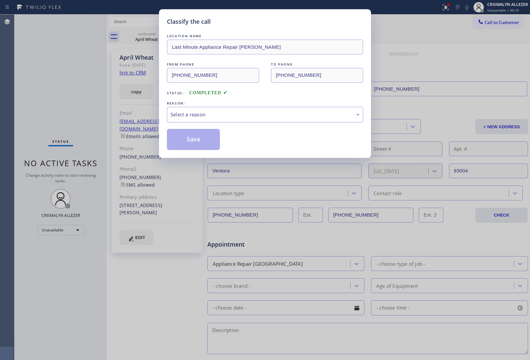
click at [264, 118] on div "Select a reason" at bounding box center [265, 115] width 189 height 8
click at [199, 144] on button "Save" at bounding box center [193, 139] width 53 height 21
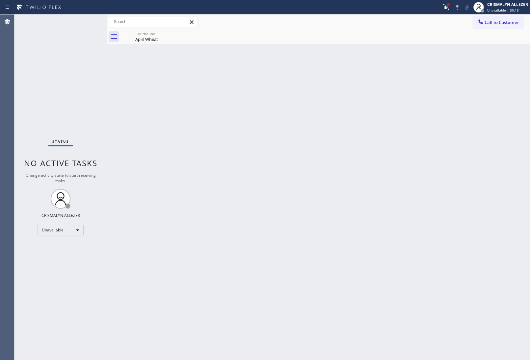
drag, startPoint x: 153, startPoint y: 37, endPoint x: 173, endPoint y: 35, distance: 19.5
click at [160, 37] on div "April Wheat" at bounding box center [147, 39] width 50 height 6
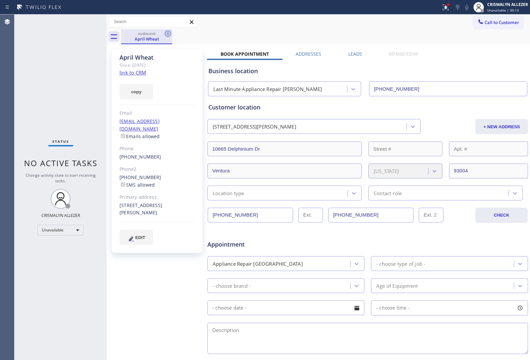
click at [165, 33] on icon at bounding box center [168, 34] width 6 height 6
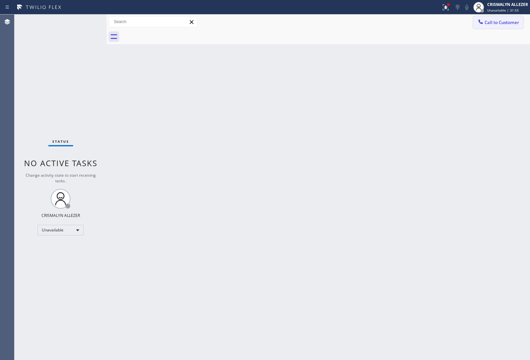
click at [504, 22] on span "Call to Customer" at bounding box center [502, 22] width 35 height 6
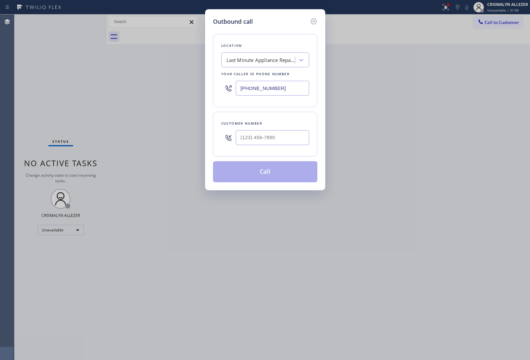
drag, startPoint x: 302, startPoint y: 87, endPoint x: 43, endPoint y: 63, distance: 259.6
click at [68, 65] on div "Outbound call Location Last Minute Appliance Repair Ventura Your caller id phon…" at bounding box center [265, 180] width 530 height 360
paste input "619) 762-3215"
type input "(619) 762-3215"
click at [261, 144] on input "(___) ___-____" at bounding box center [272, 137] width 73 height 15
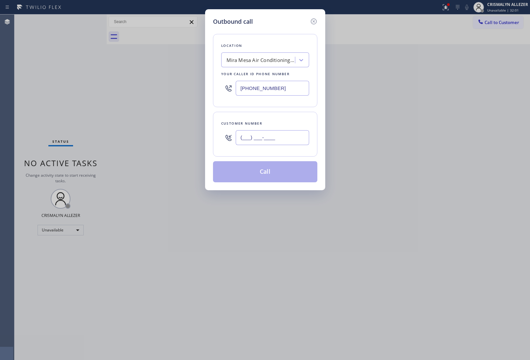
paste input "858) 663-5665"
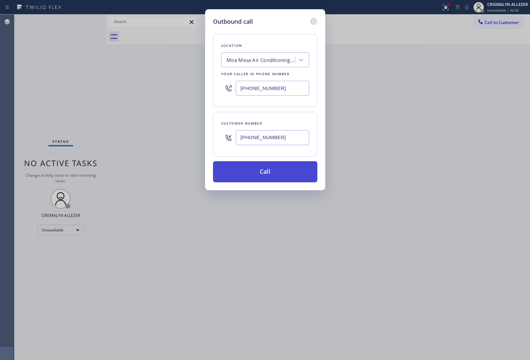
type input "(858) 663-5665"
click at [259, 175] on button "Call" at bounding box center [265, 171] width 104 height 21
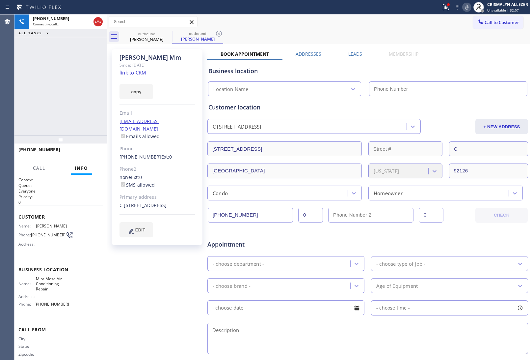
type input "(619) 762-3215"
click at [78, 85] on div "+18586635665 Connecting call… ALL TASKS ALL TASKS ACTIVE TASKS TASKS IN WRAP UP" at bounding box center [60, 74] width 92 height 121
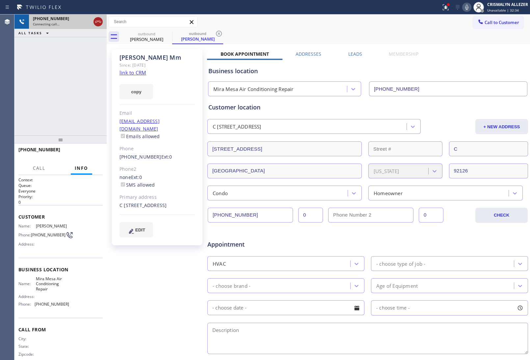
click at [96, 21] on icon at bounding box center [98, 22] width 8 height 8
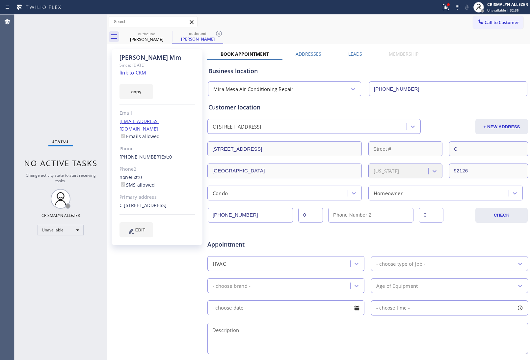
drag, startPoint x: 220, startPoint y: 32, endPoint x: 205, endPoint y: 35, distance: 15.7
click at [220, 32] on icon at bounding box center [219, 34] width 8 height 8
click at [167, 33] on icon at bounding box center [168, 34] width 8 height 8
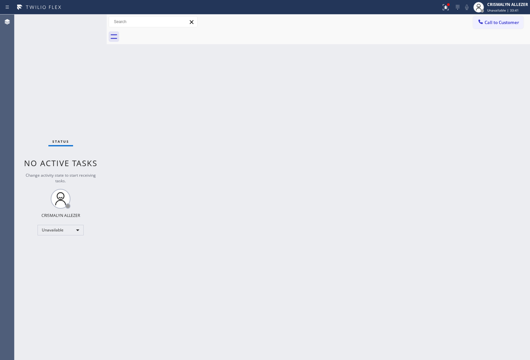
drag, startPoint x: 73, startPoint y: 37, endPoint x: 105, endPoint y: 2, distance: 47.6
click at [74, 35] on div "Status No active tasks Change activity state to start receiving tasks. CRISMALY…" at bounding box center [60, 186] width 92 height 345
click at [497, 23] on span "Call to Customer" at bounding box center [502, 22] width 35 height 6
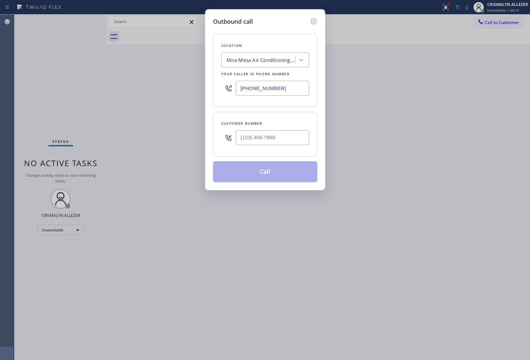
paste input "833) 692-2271"
drag, startPoint x: 276, startPoint y: 90, endPoint x: 126, endPoint y: 100, distance: 150.2
click at [116, 90] on div "Outbound call Location Mira Mesa Air Conditioning Repair Your caller id phone n…" at bounding box center [265, 180] width 530 height 360
type input "[PHONE_NUMBER]"
click at [290, 141] on input "(___) ___-____" at bounding box center [272, 137] width 73 height 15
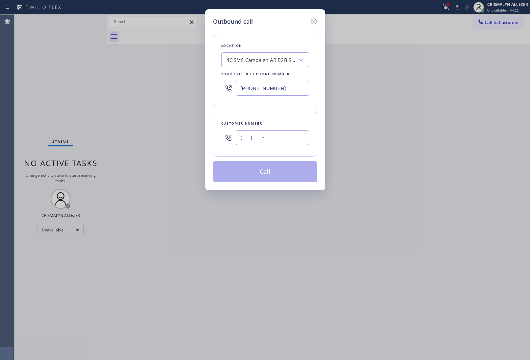
paste input "408) 204-3926"
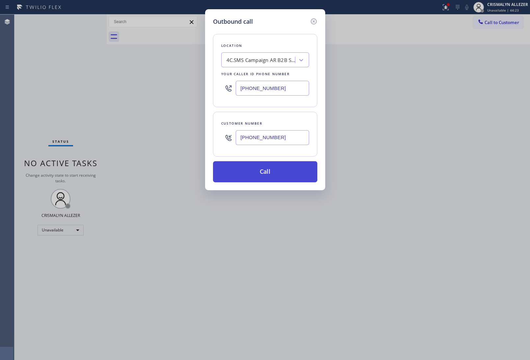
type input "[PHONE_NUMBER]"
click at [276, 172] on button "Call" at bounding box center [265, 171] width 104 height 21
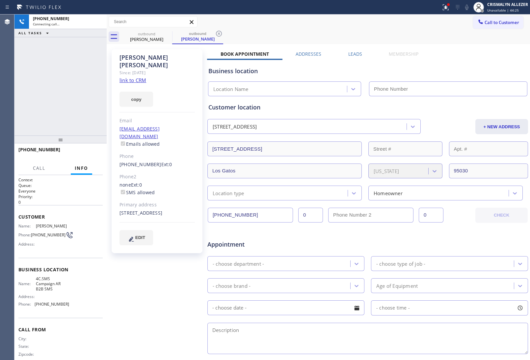
drag, startPoint x: 514, startPoint y: 55, endPoint x: 132, endPoint y: 74, distance: 382.5
click at [132, 77] on link "link to CRM" at bounding box center [133, 80] width 27 height 7
type input "[PHONE_NUMBER]"
click at [89, 154] on span "HANG UP" at bounding box center [87, 152] width 20 height 5
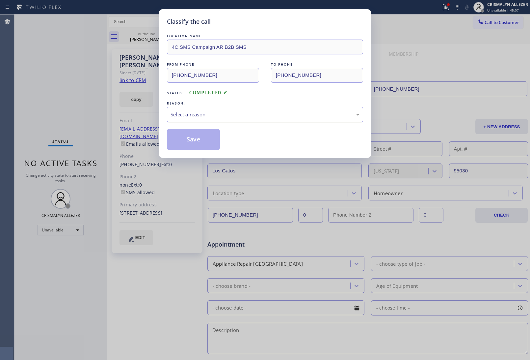
click at [280, 118] on div "Select a reason" at bounding box center [265, 115] width 189 height 8
click at [214, 139] on button "Save" at bounding box center [193, 139] width 53 height 21
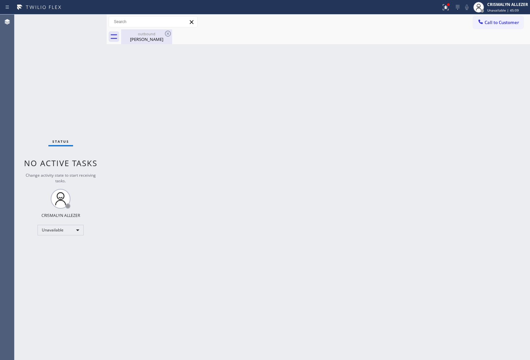
click at [146, 38] on div "Veronica Jones" at bounding box center [147, 39] width 50 height 6
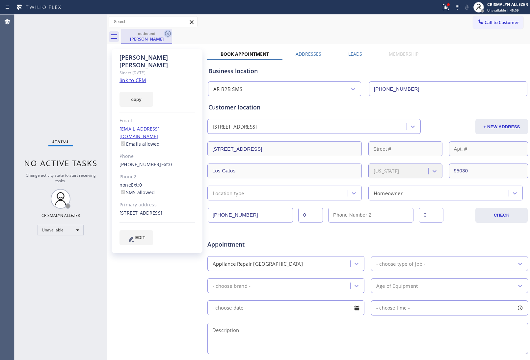
click at [166, 33] on icon at bounding box center [168, 34] width 8 height 8
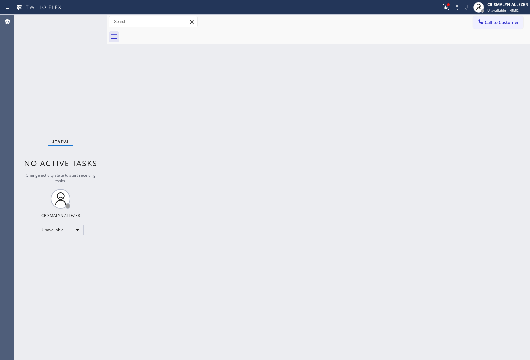
click at [493, 21] on span "Call to Customer" at bounding box center [502, 22] width 35 height 6
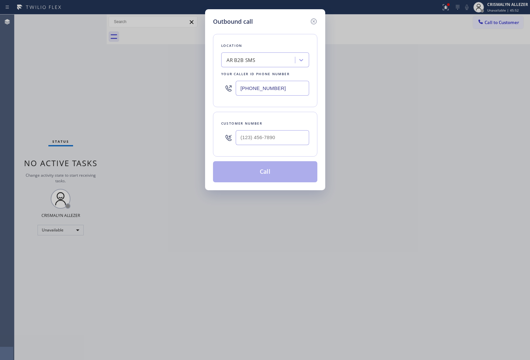
drag, startPoint x: 305, startPoint y: 92, endPoint x: 127, endPoint y: 77, distance: 177.7
click at [143, 77] on div "Outbound call Location AR B2B SMS Your caller id phone number (833) 692-2271 Cu…" at bounding box center [265, 180] width 530 height 360
paste input "323) 310-0103"
type input "[PHONE_NUMBER]"
click at [288, 137] on input "(___) ___-____" at bounding box center [272, 137] width 73 height 15
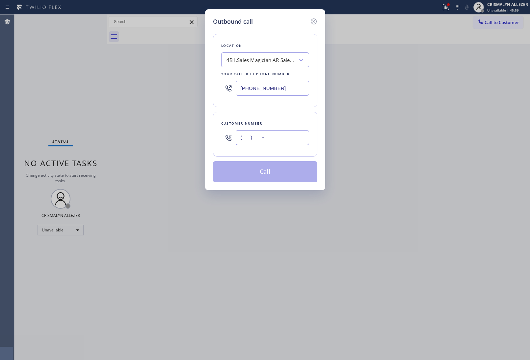
paste input "909) 964-2419"
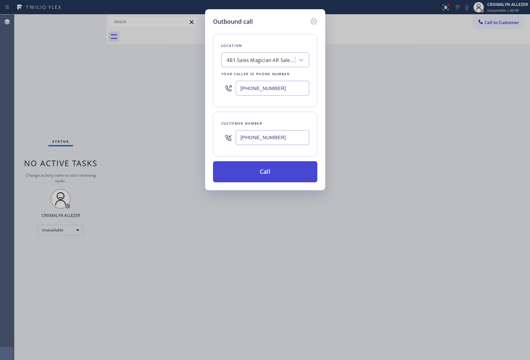
type input "(909) 964-2419"
click at [268, 170] on button "Call" at bounding box center [265, 171] width 104 height 21
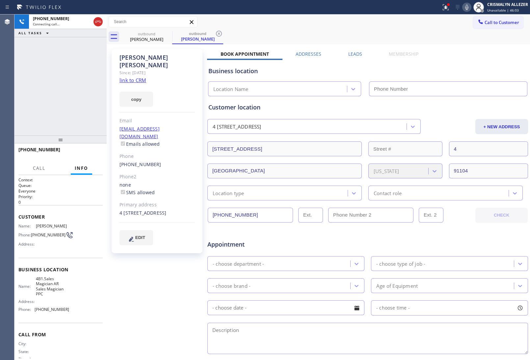
click at [134, 77] on link "link to CRM" at bounding box center [133, 80] width 27 height 7
type input "[PHONE_NUMBER]"
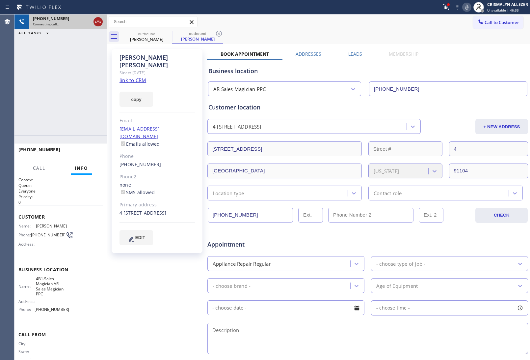
click at [99, 22] on icon at bounding box center [98, 22] width 8 height 8
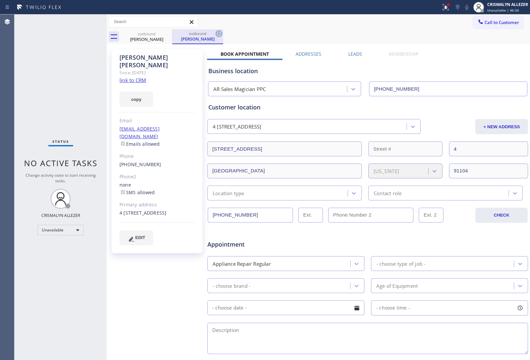
click at [219, 33] on icon at bounding box center [219, 34] width 8 height 8
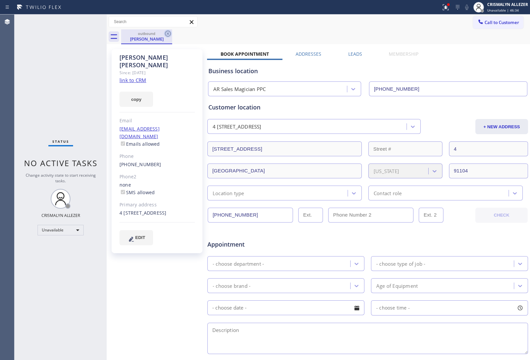
click at [167, 33] on icon at bounding box center [168, 34] width 8 height 8
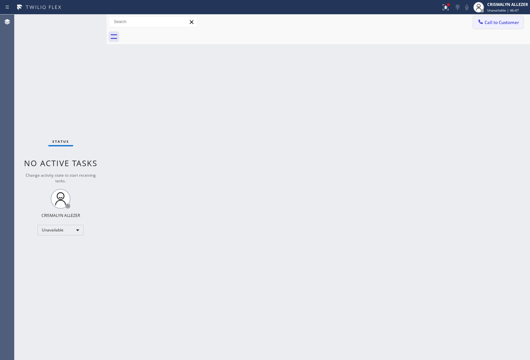
click at [510, 27] on button "Call to Customer" at bounding box center [498, 22] width 50 height 13
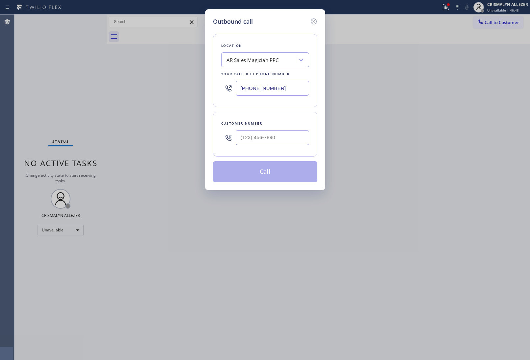
drag, startPoint x: 304, startPoint y: 90, endPoint x: 96, endPoint y: 81, distance: 208.6
click at [96, 81] on div "Outbound call Location AR Sales Magician PPC Your caller id phone number (323) …" at bounding box center [265, 180] width 530 height 360
paste input "714) 855-4254"
type input "[PHONE_NUMBER]"
click at [285, 141] on input "(___) ___-____" at bounding box center [272, 137] width 73 height 15
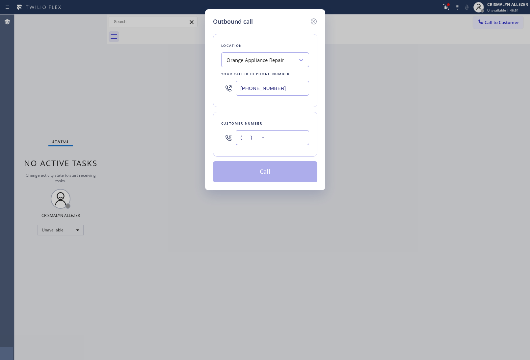
paste input "714) 745-6996"
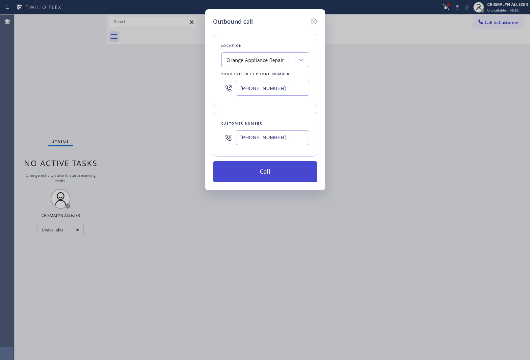
type input "(714) 745-6996"
click at [269, 175] on button "Call" at bounding box center [265, 171] width 104 height 21
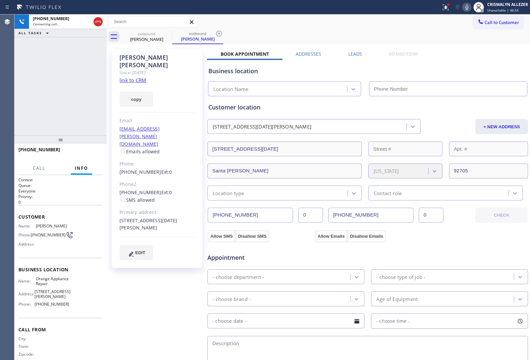
click at [137, 77] on link "link to CRM" at bounding box center [133, 80] width 27 height 7
type input "[PHONE_NUMBER]"
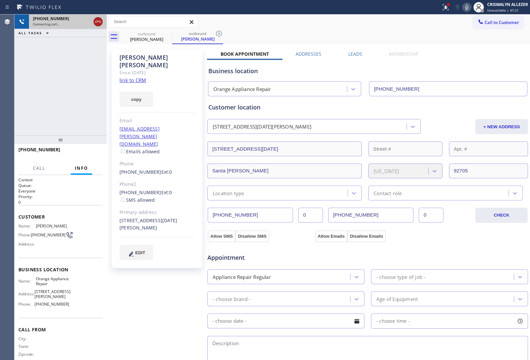
click at [95, 22] on icon at bounding box center [98, 22] width 8 height 8
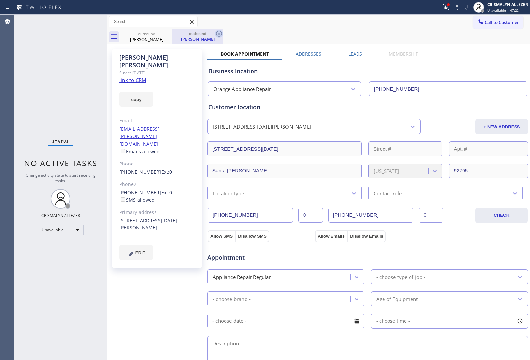
click at [218, 34] on icon at bounding box center [219, 34] width 6 height 6
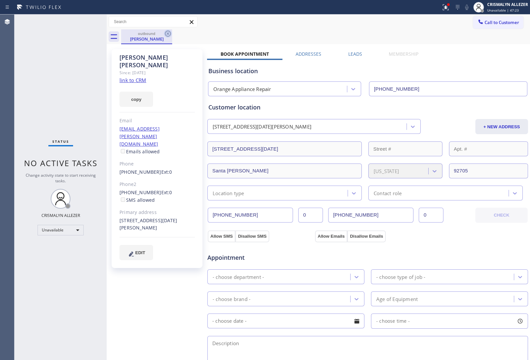
click at [170, 32] on icon at bounding box center [168, 34] width 6 height 6
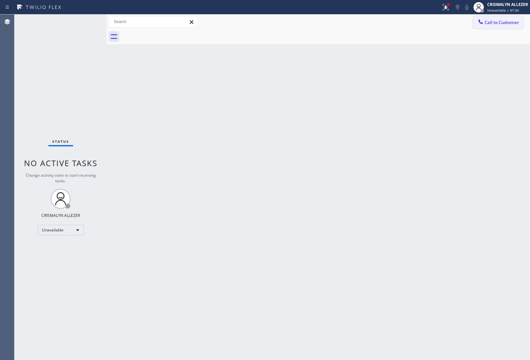
click at [492, 24] on span "Call to Customer" at bounding box center [502, 22] width 35 height 6
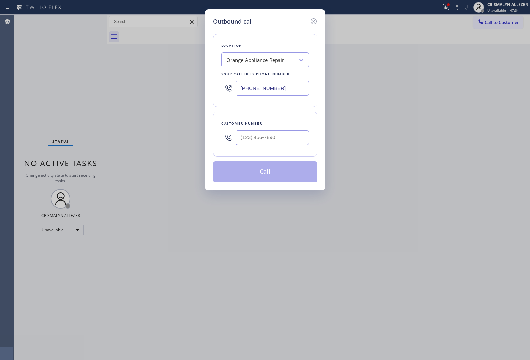
drag, startPoint x: 292, startPoint y: 91, endPoint x: 89, endPoint y: 81, distance: 202.8
click at [134, 84] on div "Outbound call Location Orange Appliance Repair Your caller id phone number [PHO…" at bounding box center [265, 180] width 530 height 360
paste input "855) 731-4952"
type input "[PHONE_NUMBER]"
click at [295, 138] on input "(___) ___-____" at bounding box center [272, 137] width 73 height 15
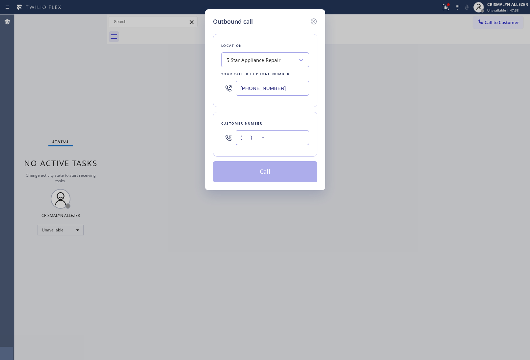
paste input "310) 729-9595"
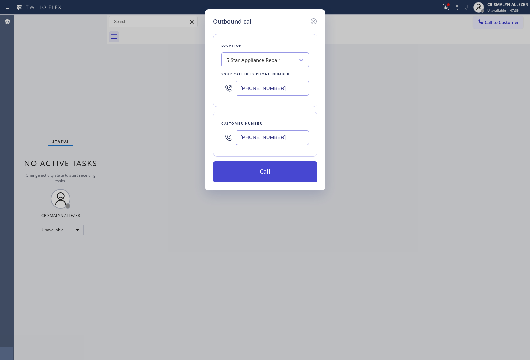
type input "[PHONE_NUMBER]"
click at [262, 175] on button "Call" at bounding box center [265, 171] width 104 height 21
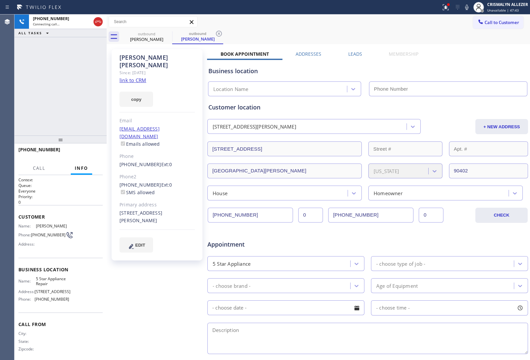
click at [131, 77] on link "link to CRM" at bounding box center [133, 80] width 27 height 7
type input "[PHONE_NUMBER]"
click at [88, 151] on span "HANG UP" at bounding box center [87, 152] width 20 height 5
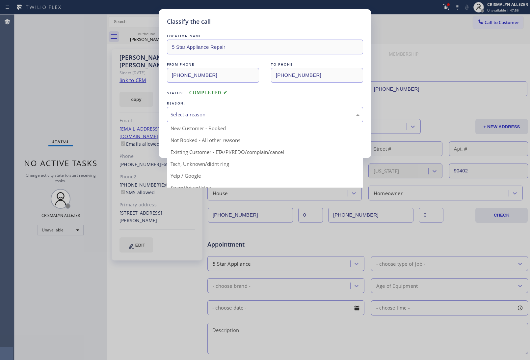
click at [259, 115] on div "Select a reason" at bounding box center [265, 115] width 189 height 8
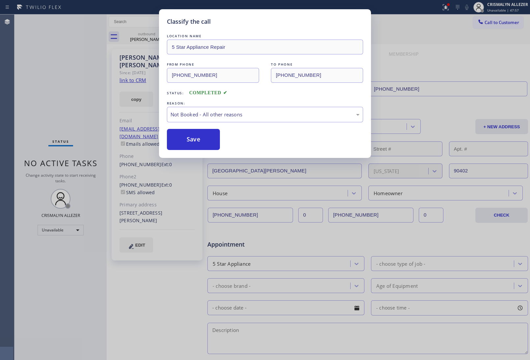
click at [193, 143] on button "Save" at bounding box center [193, 139] width 53 height 21
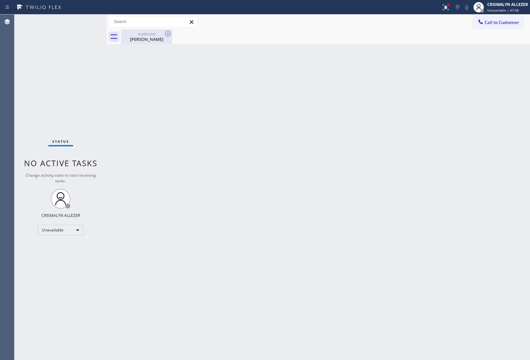
click at [151, 35] on div "outbound" at bounding box center [147, 33] width 50 height 5
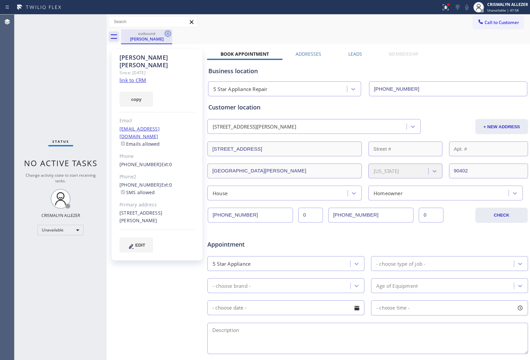
click at [166, 34] on icon at bounding box center [168, 34] width 8 height 8
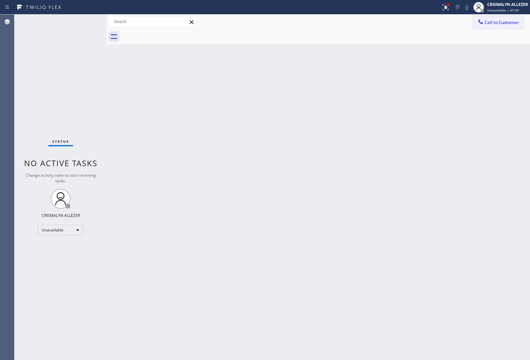
click at [496, 22] on span "Call to Customer" at bounding box center [502, 22] width 35 height 6
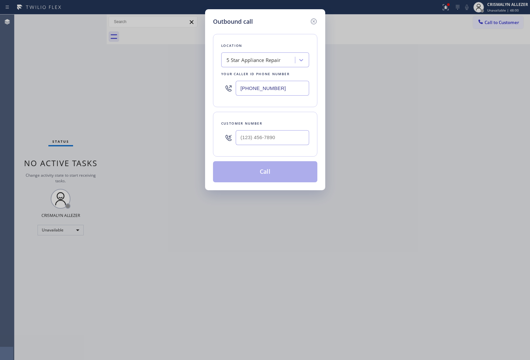
click at [286, 147] on div at bounding box center [272, 137] width 73 height 21
click at [288, 140] on input "(___) ___-____" at bounding box center [272, 137] width 73 height 15
paste input "310) 395-5392"
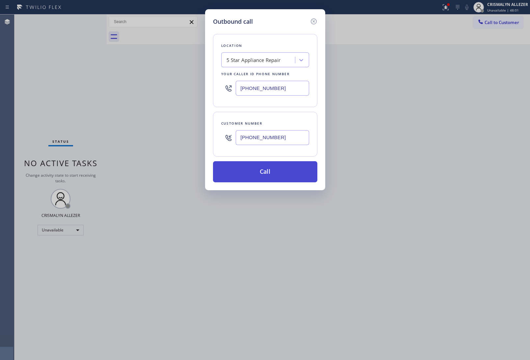
type input "[PHONE_NUMBER]"
click at [274, 171] on button "Call" at bounding box center [265, 171] width 104 height 21
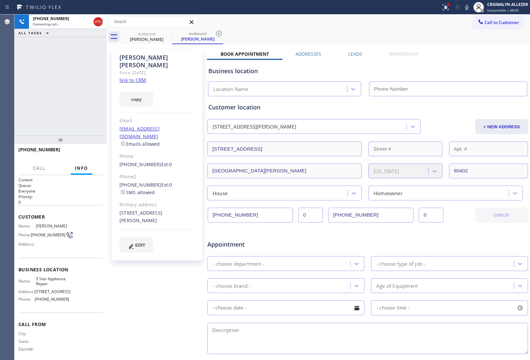
type input "[PHONE_NUMBER]"
click at [79, 157] on button "HANG UP" at bounding box center [87, 152] width 31 height 9
click at [84, 155] on button "HANG UP" at bounding box center [87, 152] width 31 height 9
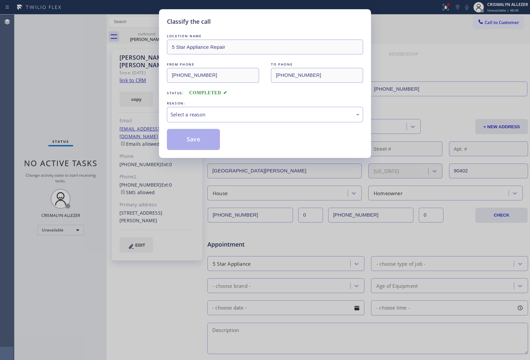
click at [283, 124] on div "LOCATION NAME 5 Star Appliance Repair FROM PHONE [PHONE_NUMBER] TO PHONE [PHONE…" at bounding box center [265, 91] width 196 height 117
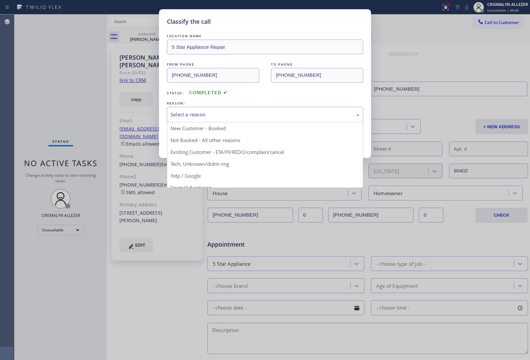
click at [281, 120] on div "Select a reason" at bounding box center [265, 114] width 196 height 15
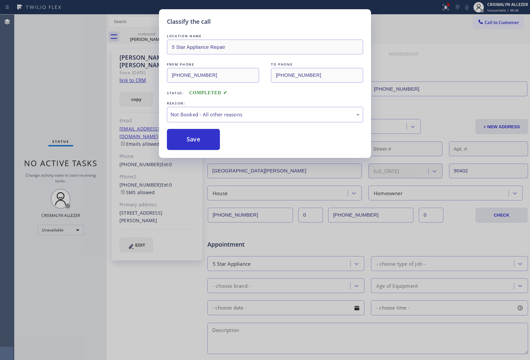
click at [200, 142] on button "Save" at bounding box center [193, 139] width 53 height 21
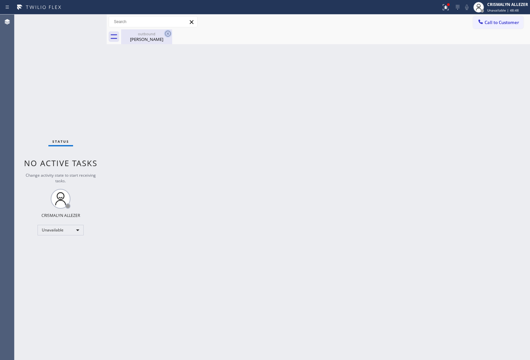
drag, startPoint x: 143, startPoint y: 37, endPoint x: 170, endPoint y: 35, distance: 26.7
click at [152, 37] on div "[PERSON_NAME]" at bounding box center [147, 39] width 50 height 6
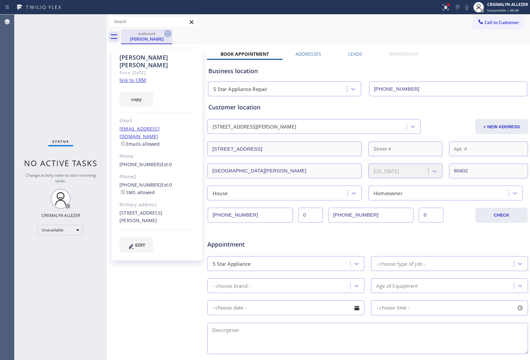
click at [166, 32] on icon at bounding box center [168, 34] width 8 height 8
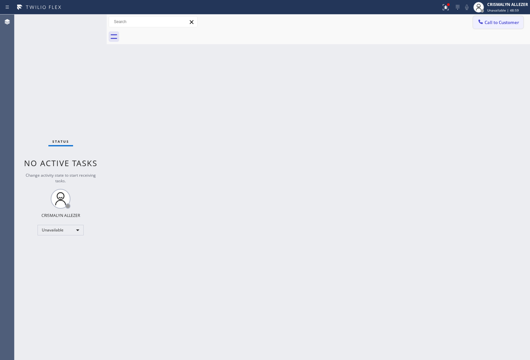
click at [502, 23] on span "Call to Customer" at bounding box center [502, 22] width 35 height 6
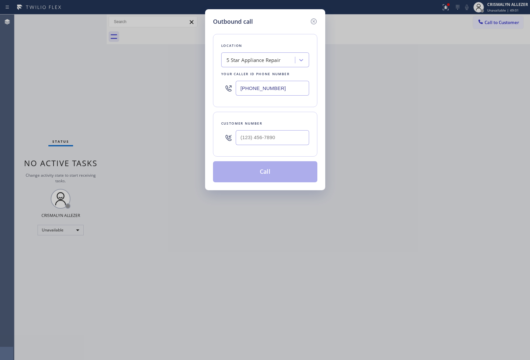
drag, startPoint x: 290, startPoint y: 89, endPoint x: 73, endPoint y: 81, distance: 216.5
click at [145, 82] on div "Outbound call Location 5 Star Appliance Repair Your caller id phone number [PHO…" at bounding box center [265, 180] width 530 height 360
paste input "18) 214-7846"
type input "[PHONE_NUMBER]"
click at [271, 138] on input "(___) ___-____" at bounding box center [272, 137] width 73 height 15
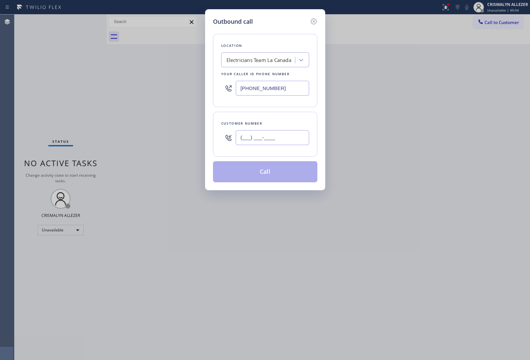
paste input "256) 621-1306"
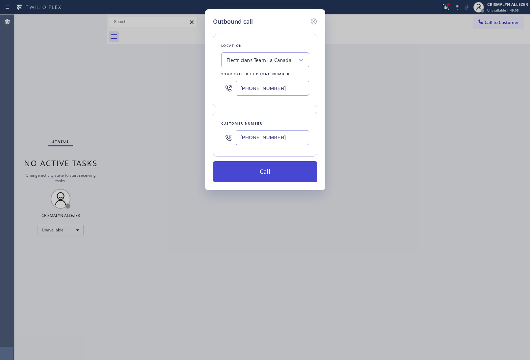
type input "[PHONE_NUMBER]"
click at [268, 174] on button "Call" at bounding box center [265, 171] width 104 height 21
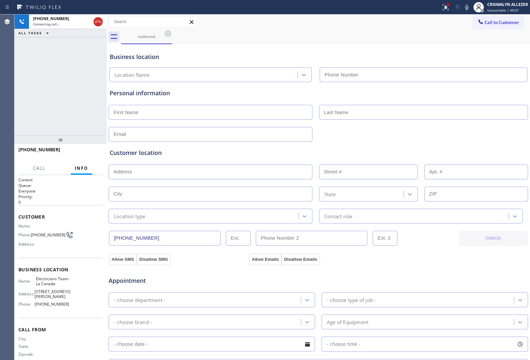
type input "[PHONE_NUMBER]"
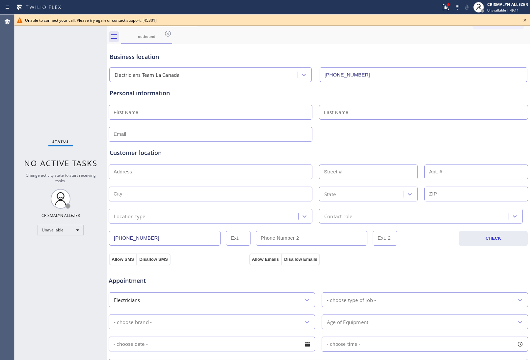
drag, startPoint x: 469, startPoint y: 38, endPoint x: 515, endPoint y: 25, distance: 47.9
click at [475, 36] on div "outbound" at bounding box center [325, 36] width 409 height 15
click at [525, 19] on icon at bounding box center [525, 20] width 8 height 8
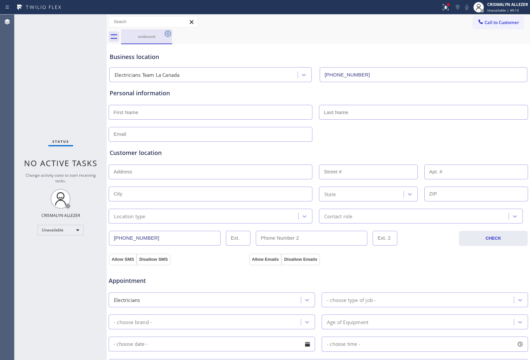
click at [169, 32] on icon at bounding box center [168, 34] width 6 height 6
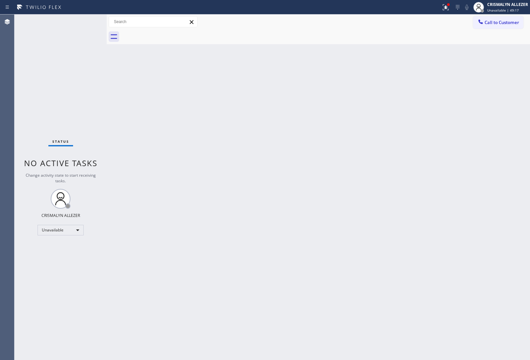
drag, startPoint x: 343, startPoint y: 144, endPoint x: 423, endPoint y: 83, distance: 101.0
click at [344, 143] on div "Back to Dashboard Change Sender ID Customers Technicians Select a contact Outbo…" at bounding box center [319, 186] width 424 height 345
drag, startPoint x: 498, startPoint y: 24, endPoint x: 453, endPoint y: 44, distance: 49.2
click at [497, 25] on span "Call to Customer" at bounding box center [502, 22] width 35 height 6
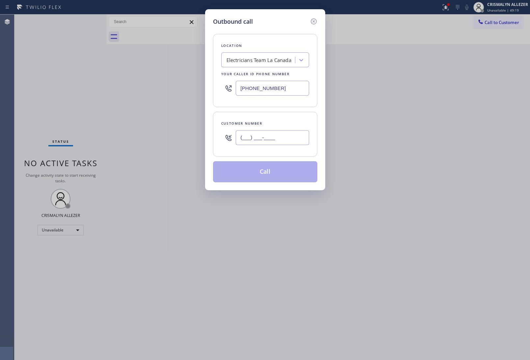
click at [293, 136] on input "(___) ___-____" at bounding box center [272, 137] width 73 height 15
paste input "256) 621-1306"
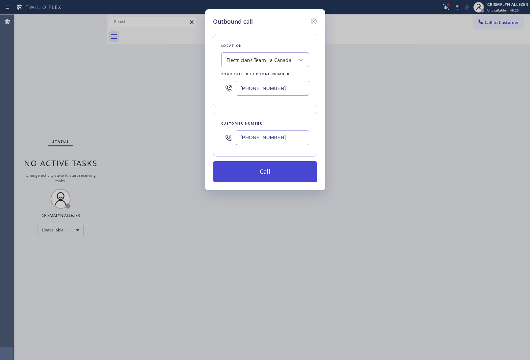
type input "[PHONE_NUMBER]"
click at [272, 173] on button "Call" at bounding box center [265, 171] width 104 height 21
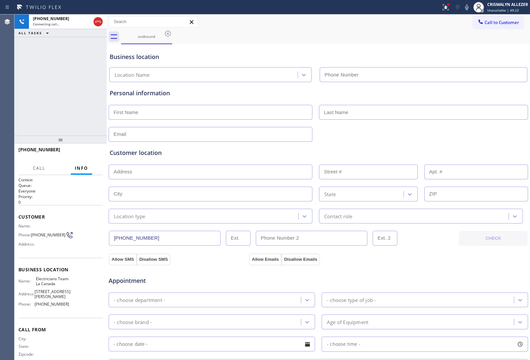
type input "[PHONE_NUMBER]"
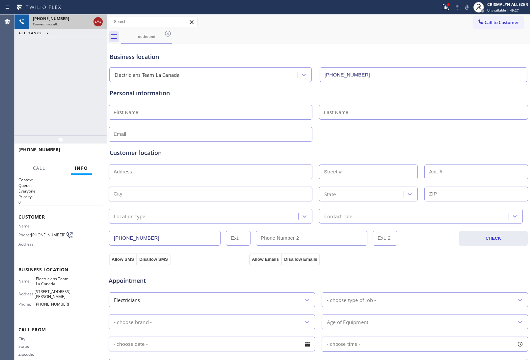
click at [97, 21] on icon at bounding box center [98, 22] width 6 height 2
click at [168, 35] on icon at bounding box center [168, 34] width 8 height 8
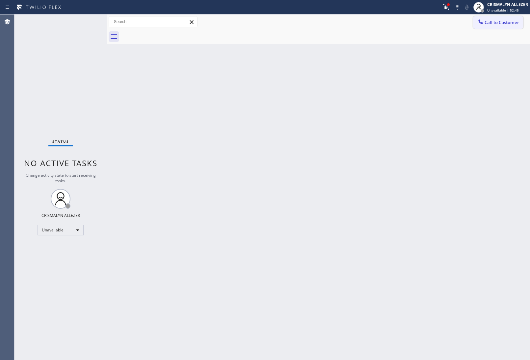
click at [512, 22] on span "Call to Customer" at bounding box center [502, 22] width 35 height 6
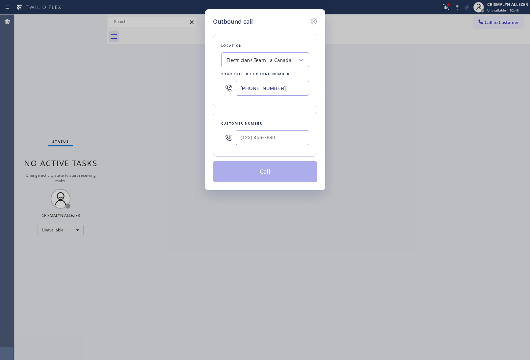
drag, startPoint x: 274, startPoint y: 90, endPoint x: 111, endPoint y: 91, distance: 163.0
click at [171, 88] on div "Outbound call Location Electricians Team [GEOGRAPHIC_DATA] Your caller id phone…" at bounding box center [265, 180] width 530 height 360
paste input "77) 748-5179"
type input "[PHONE_NUMBER]"
click at [289, 136] on input "(___) ___-____" at bounding box center [272, 137] width 73 height 15
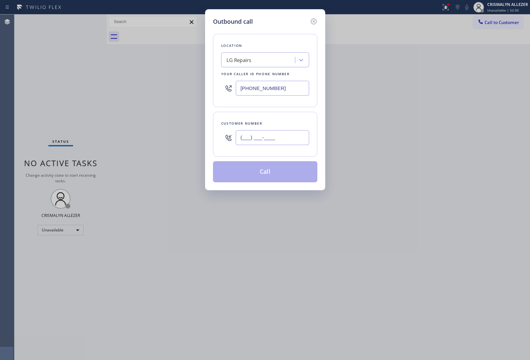
paste input "805) 657-2948"
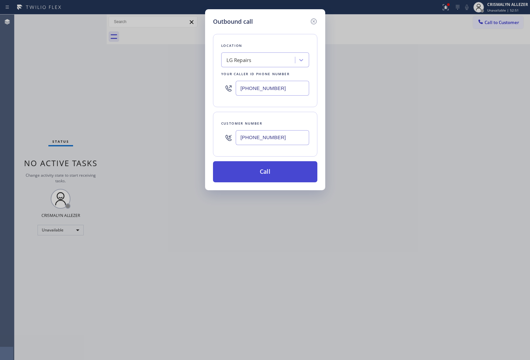
type input "[PHONE_NUMBER]"
click at [271, 176] on button "Call" at bounding box center [265, 171] width 104 height 21
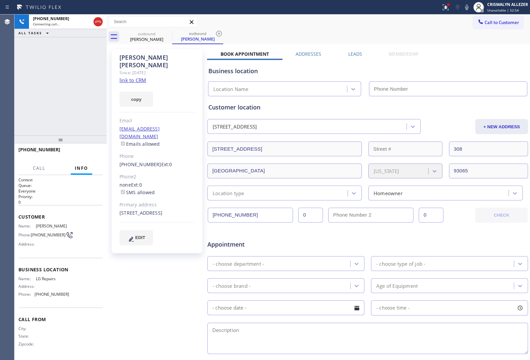
click at [132, 77] on link "link to CRM" at bounding box center [133, 80] width 27 height 7
type input "[PHONE_NUMBER]"
click at [90, 153] on span "HANG UP" at bounding box center [87, 152] width 20 height 5
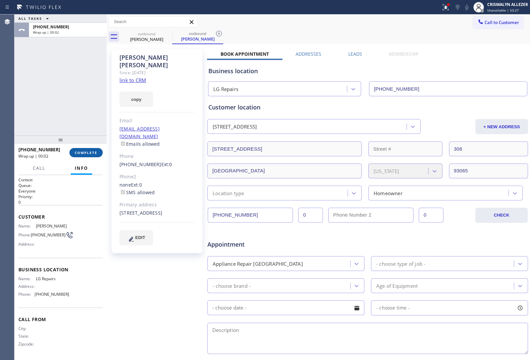
click at [84, 152] on span "COMPLETE" at bounding box center [86, 152] width 23 height 5
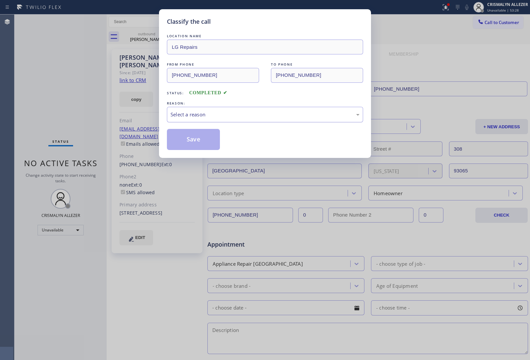
drag, startPoint x: 280, startPoint y: 119, endPoint x: 274, endPoint y: 120, distance: 6.8
click at [277, 119] on div "Select a reason" at bounding box center [265, 114] width 196 height 15
click at [195, 140] on button "Save" at bounding box center [193, 139] width 53 height 21
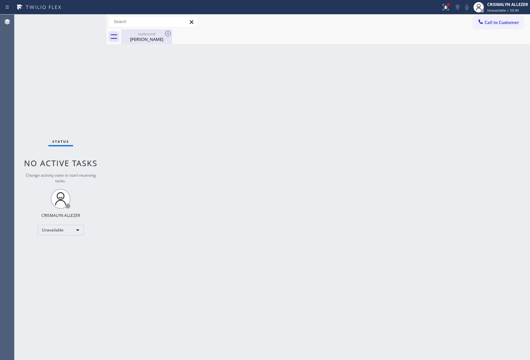
click at [145, 38] on div "[PERSON_NAME]" at bounding box center [147, 39] width 50 height 6
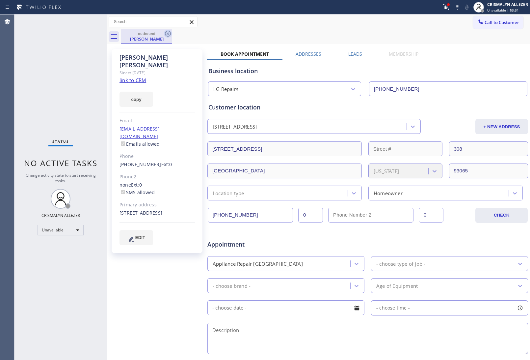
click at [166, 32] on icon at bounding box center [168, 34] width 6 height 6
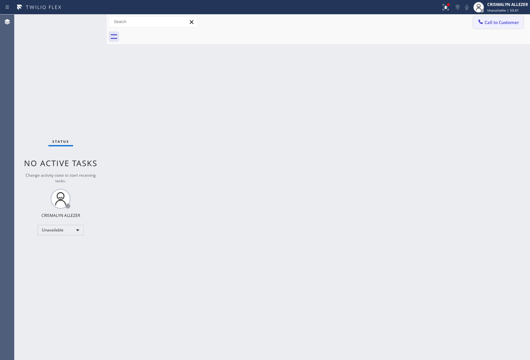
click at [504, 22] on span "Call to Customer" at bounding box center [502, 22] width 35 height 6
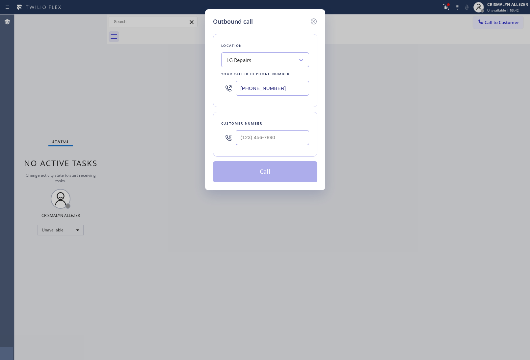
drag, startPoint x: 303, startPoint y: 89, endPoint x: 94, endPoint y: 82, distance: 208.9
click at [117, 83] on div "Outbound call Location LG Repairs Your caller id phone number [PHONE_NUMBER] Cu…" at bounding box center [265, 180] width 530 height 360
paste input "323) 310-0103"
type input "[PHONE_NUMBER]"
click at [279, 145] on input "(___) ___-____" at bounding box center [272, 137] width 73 height 15
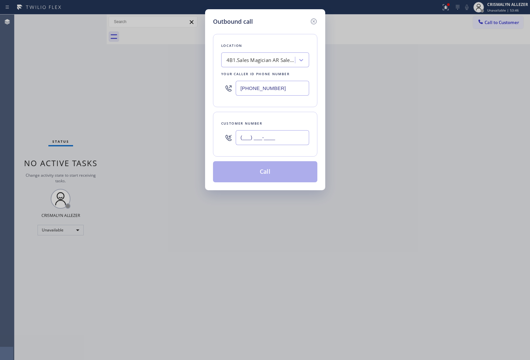
paste input "310) 343-5586"
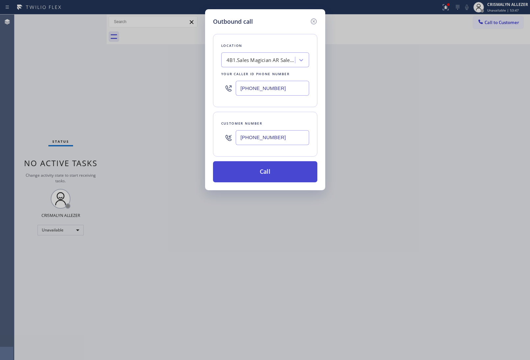
type input "[PHONE_NUMBER]"
click at [269, 177] on button "Call" at bounding box center [265, 171] width 104 height 21
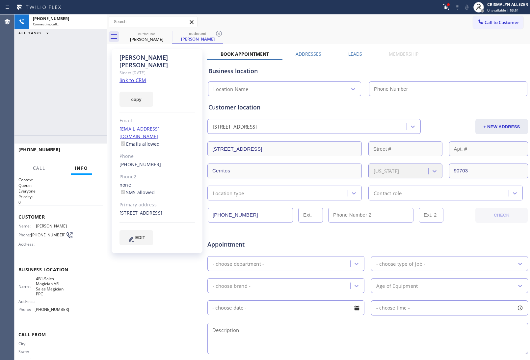
click at [140, 77] on link "link to CRM" at bounding box center [133, 80] width 27 height 7
type input "[PHONE_NUMBER]"
click at [86, 151] on span "HANG UP" at bounding box center [87, 152] width 20 height 5
click at [86, 154] on span "HANG UP" at bounding box center [87, 152] width 20 height 5
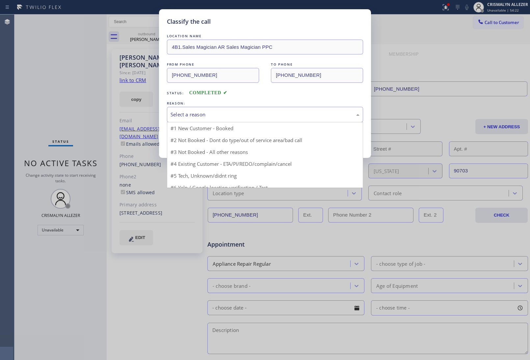
click at [280, 112] on div "Select a reason" at bounding box center [265, 115] width 189 height 8
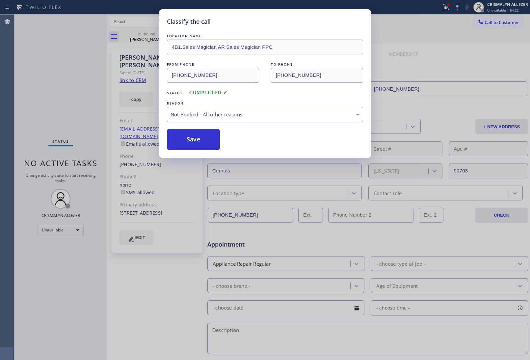
click at [177, 139] on button "Save" at bounding box center [193, 139] width 53 height 21
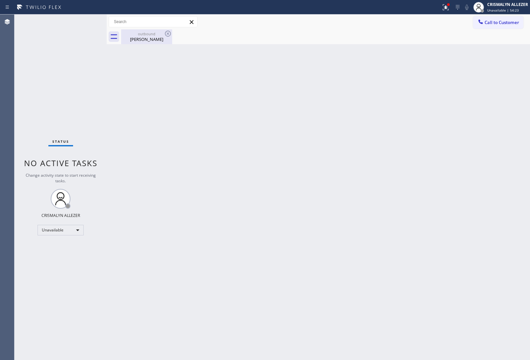
drag, startPoint x: 144, startPoint y: 40, endPoint x: 160, endPoint y: 39, distance: 15.5
click at [146, 40] on div "[PERSON_NAME]" at bounding box center [147, 39] width 50 height 6
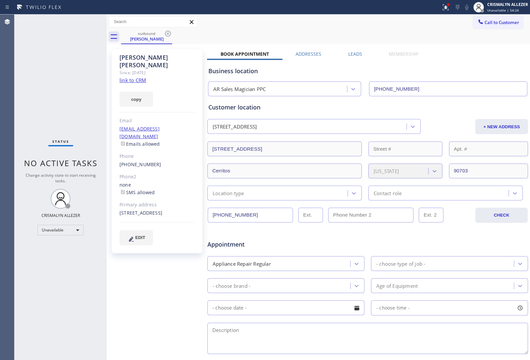
drag, startPoint x: 166, startPoint y: 33, endPoint x: 167, endPoint y: 11, distance: 22.7
click at [167, 31] on icon at bounding box center [168, 34] width 8 height 8
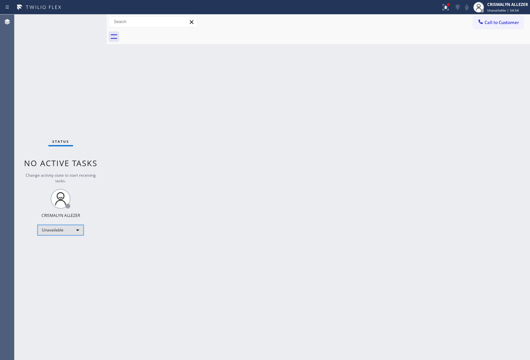
click at [79, 231] on div "Unavailable" at bounding box center [61, 230] width 46 height 11
click at [63, 262] on li "Break" at bounding box center [60, 264] width 45 height 8
